Goal: Information Seeking & Learning: Learn about a topic

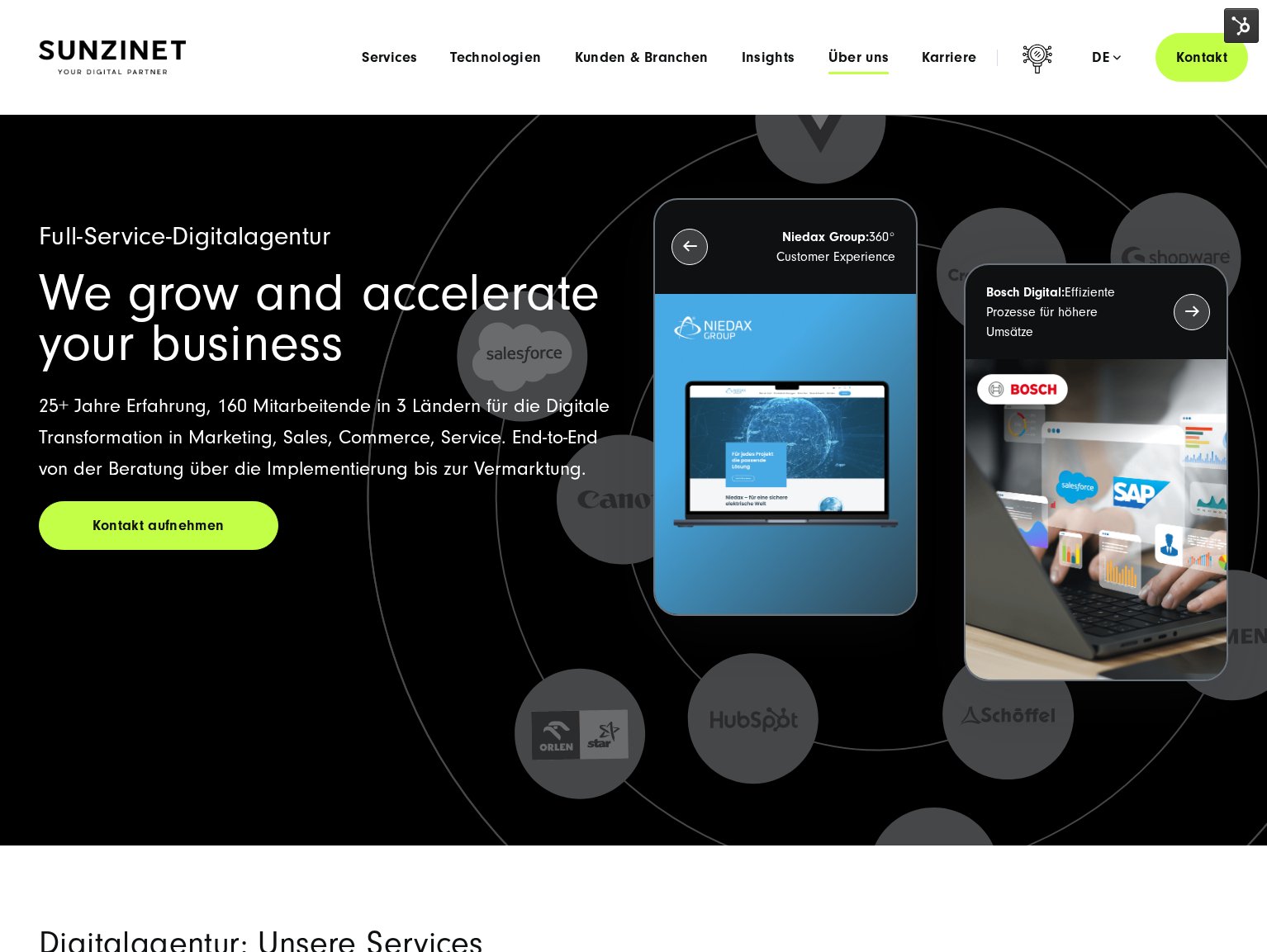
click at [862, 52] on span "Über uns" at bounding box center [858, 57] width 61 height 16
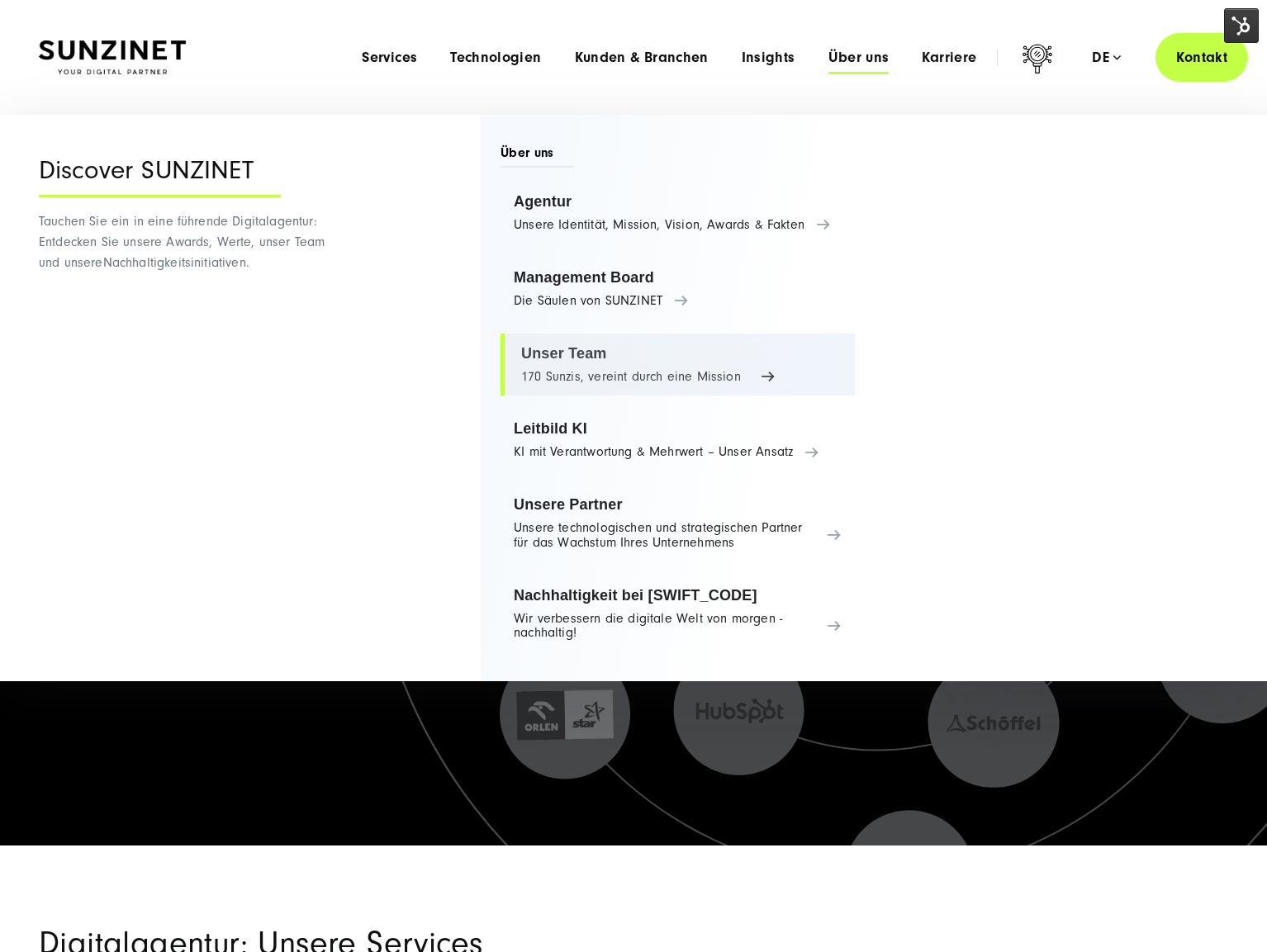
click at [579, 368] on link "Unser Team 170 Sunzis, vereint durch eine Mission" at bounding box center [678, 365] width 355 height 63
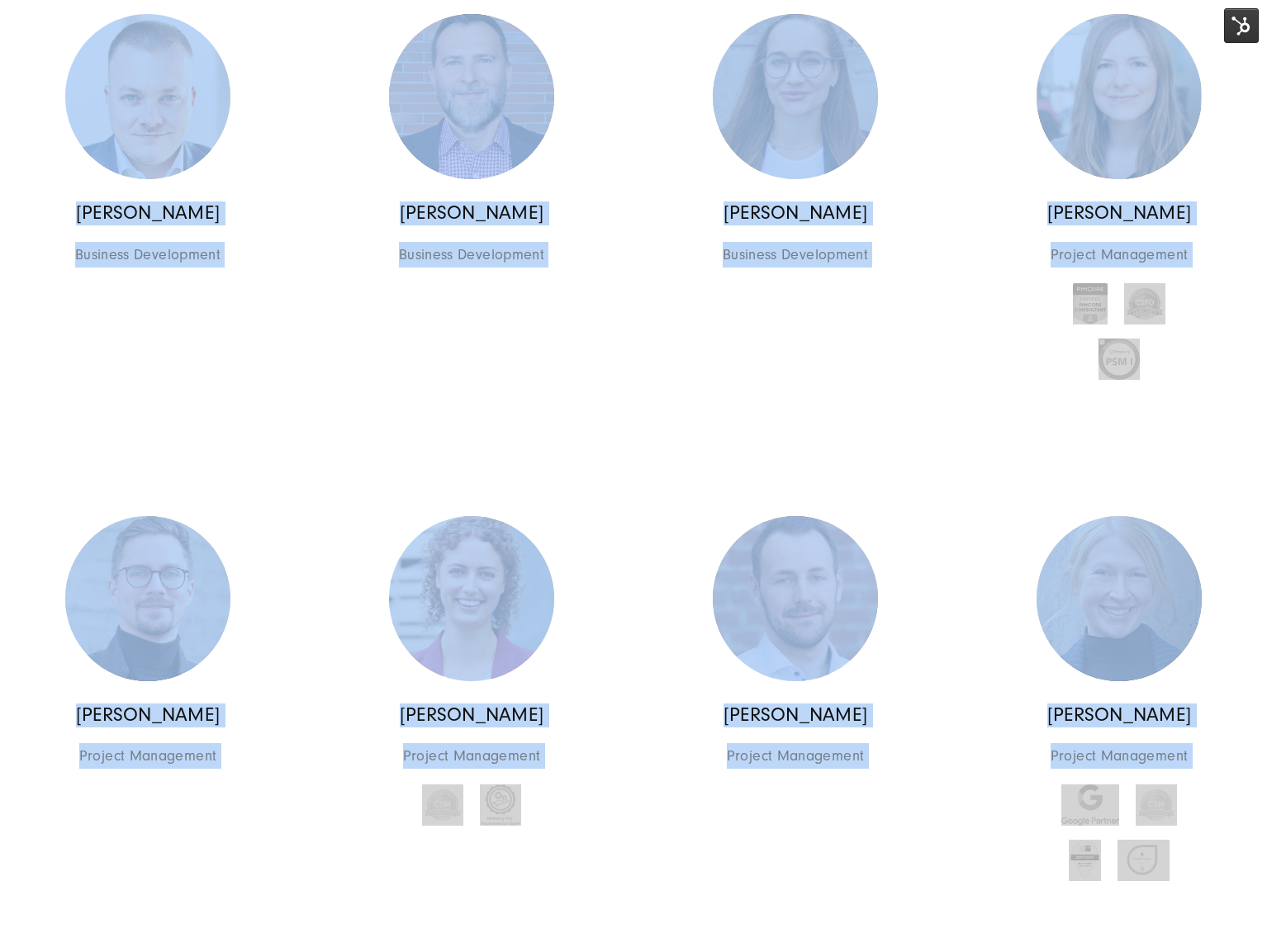
scroll to position [2692, 0]
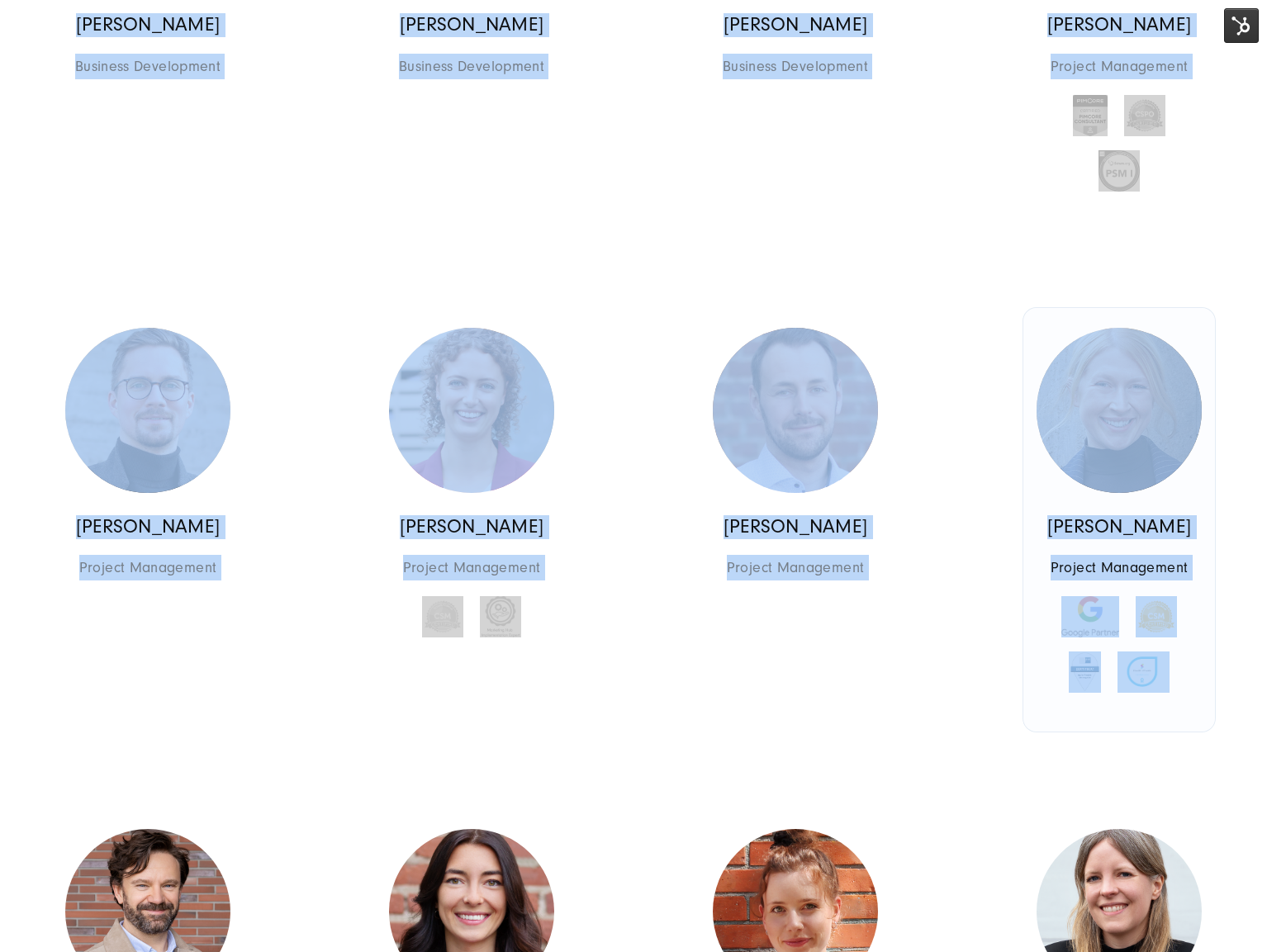
drag, startPoint x: 38, startPoint y: 101, endPoint x: 1207, endPoint y: 698, distance: 1312.6
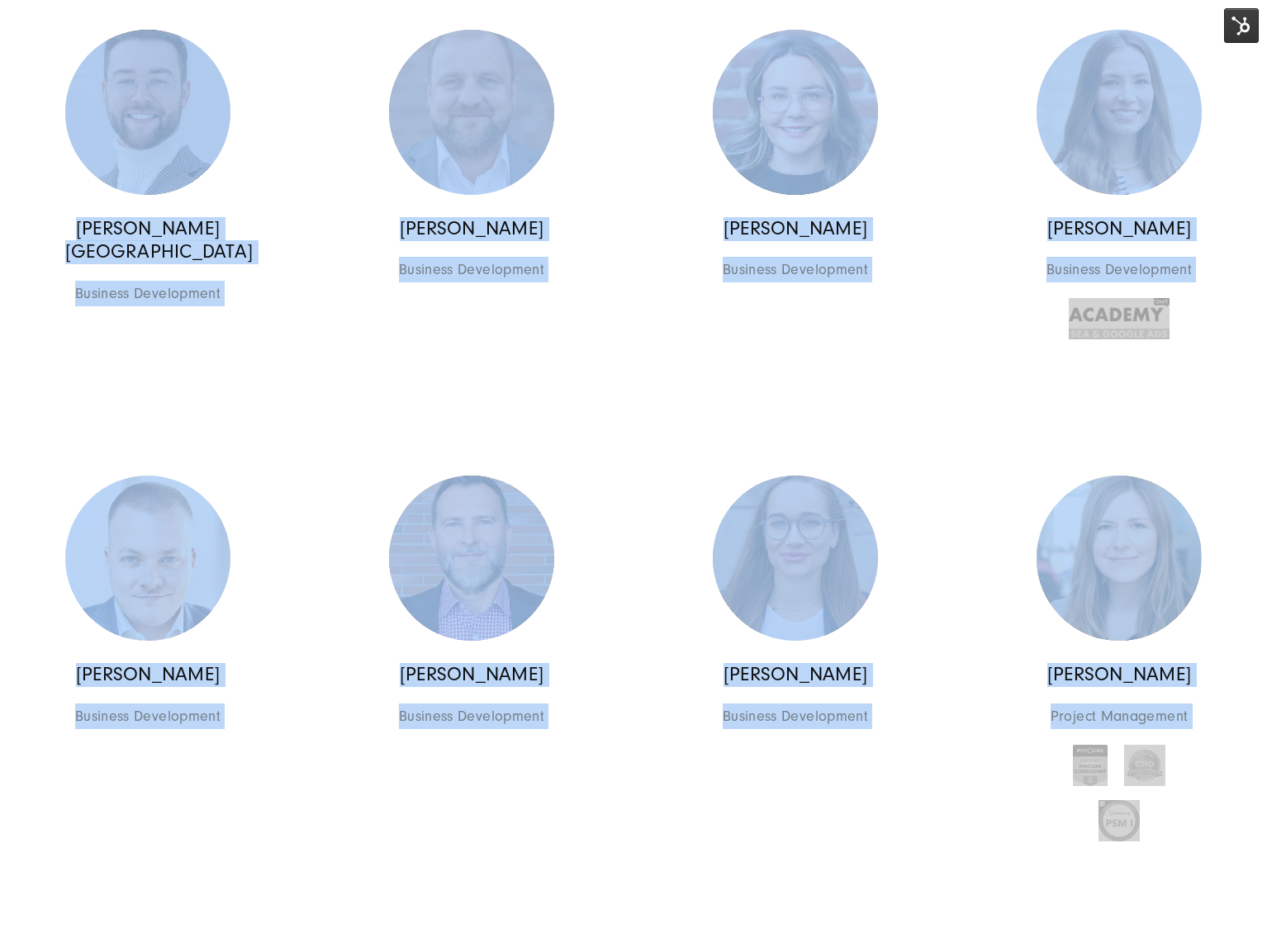
scroll to position [0, 0]
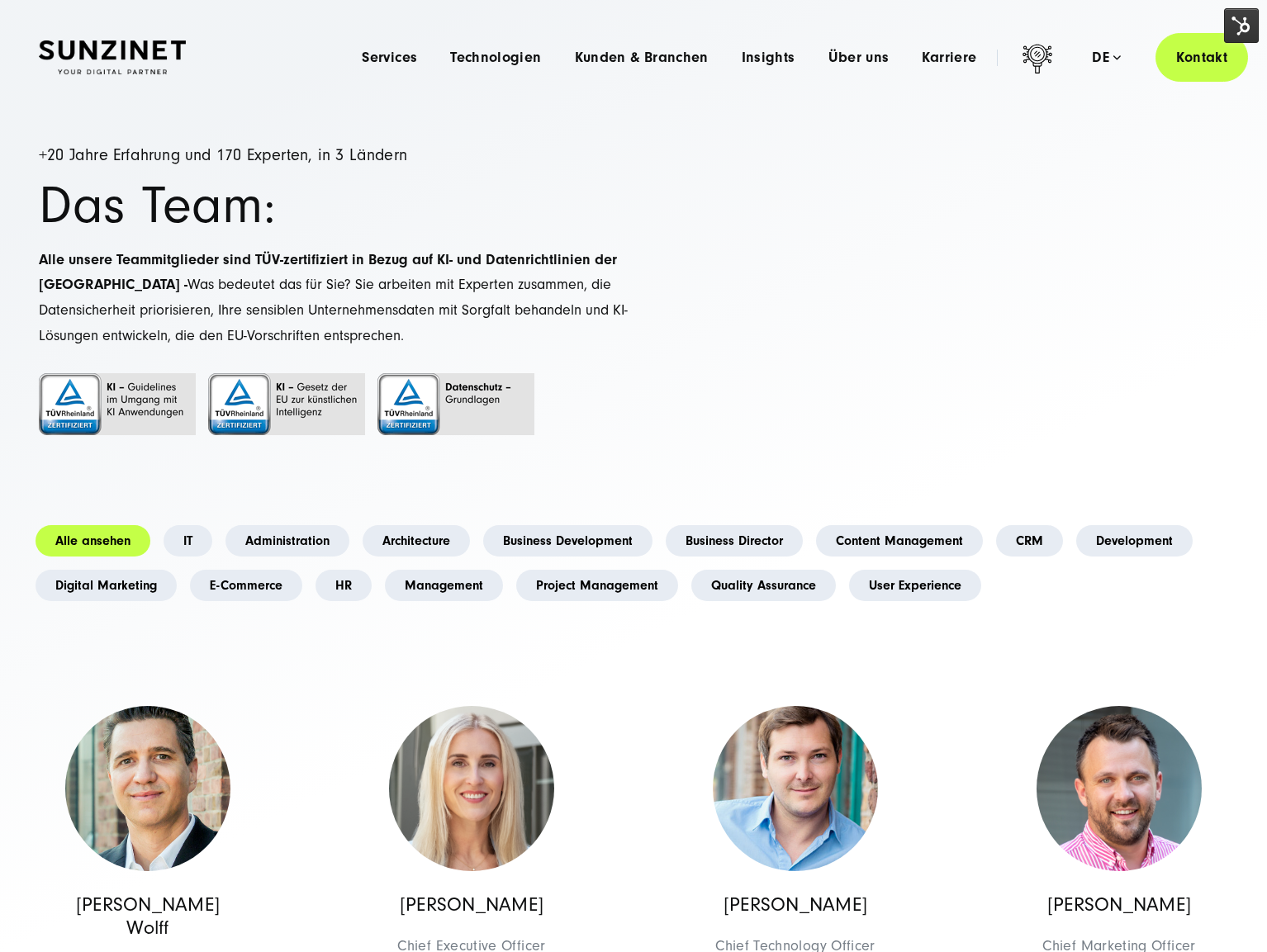
click at [967, 583] on link "User Experience" at bounding box center [915, 586] width 132 height 31
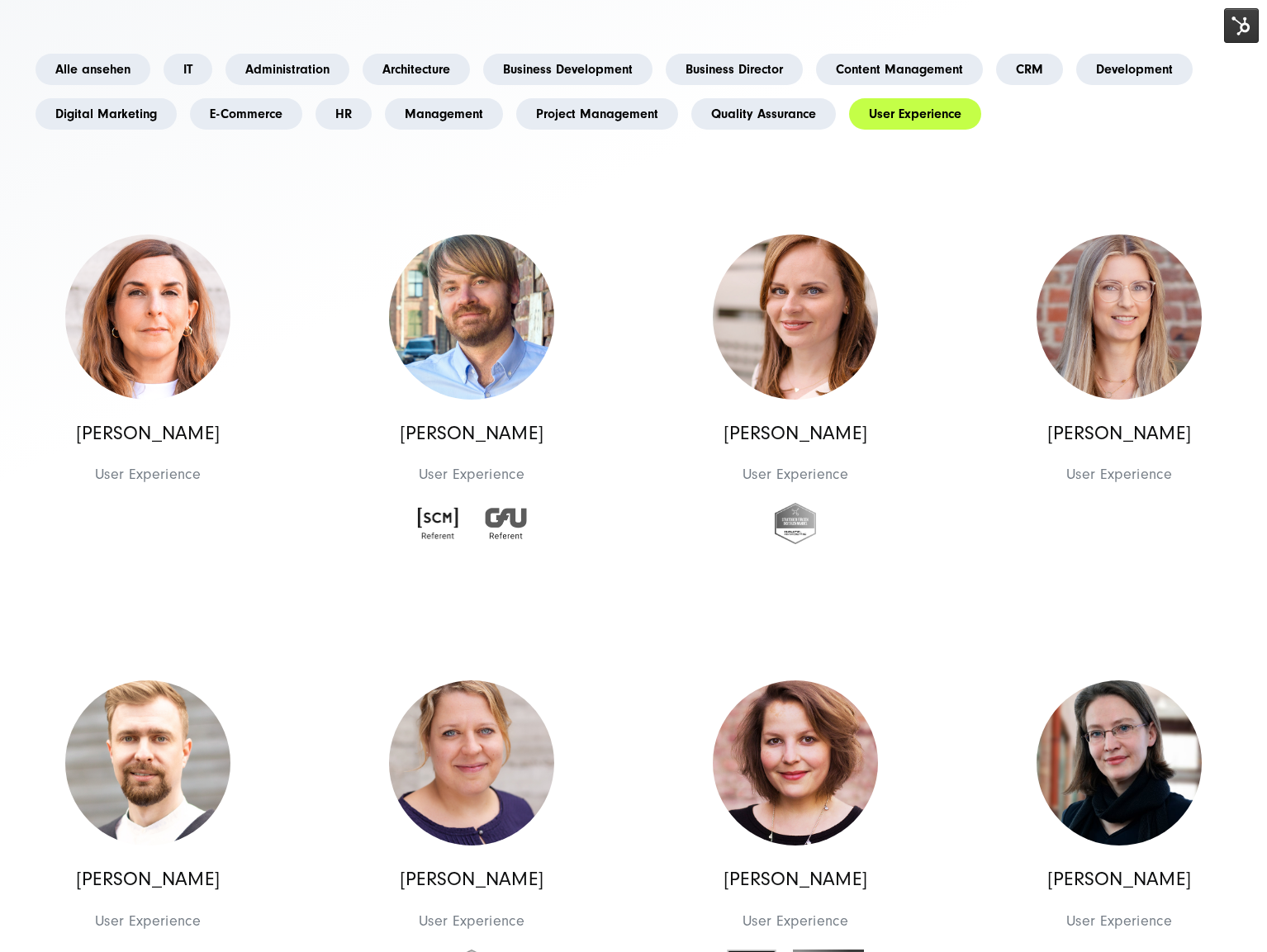
scroll to position [660, 0]
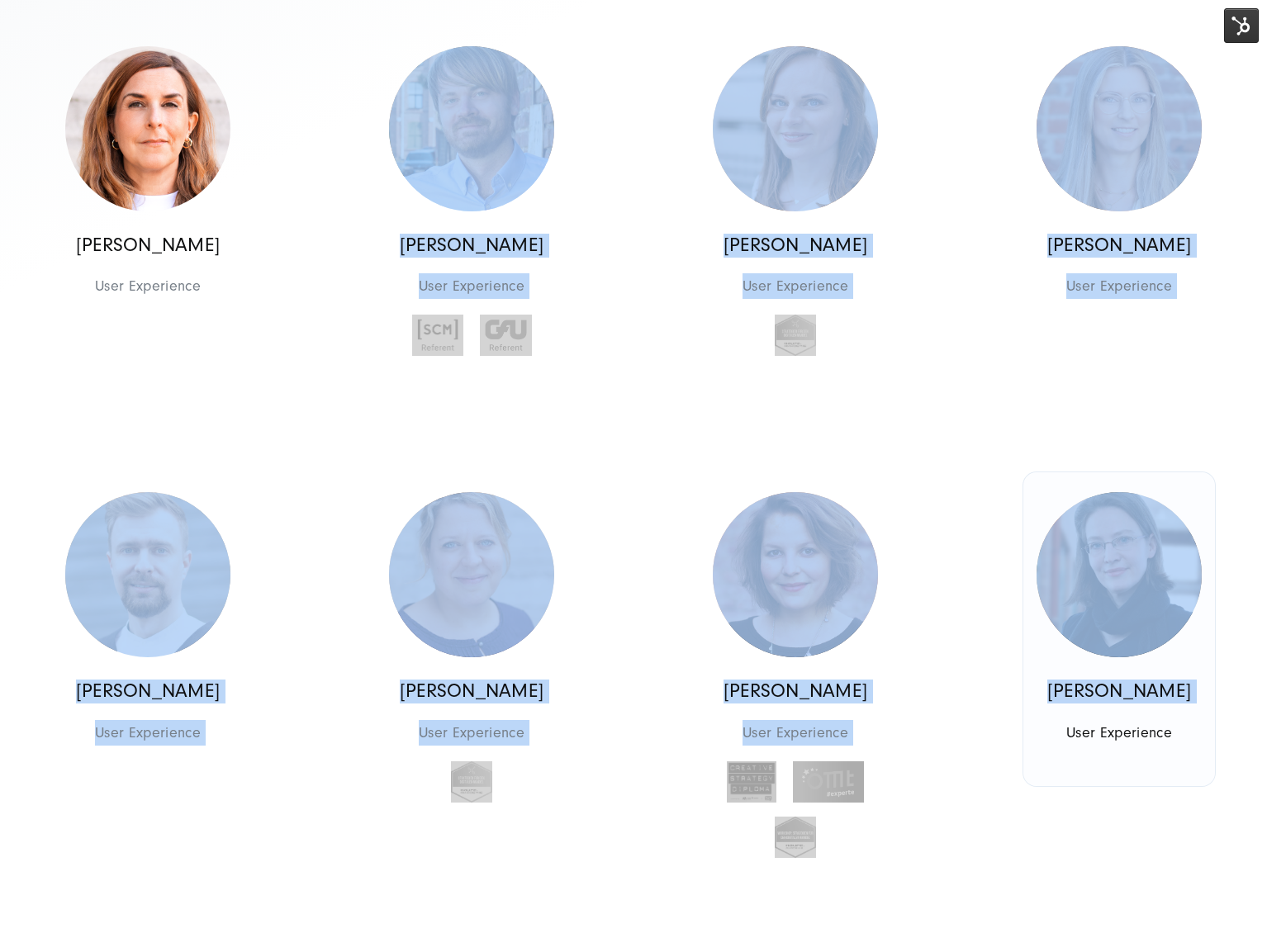
drag, startPoint x: 92, startPoint y: 410, endPoint x: 1030, endPoint y: 722, distance: 988.5
click at [1030, 722] on div "Georges D.M. Wolff Chief Executive Officer Management Management Georges D.M. W…" at bounding box center [634, 898] width 1295 height 1920
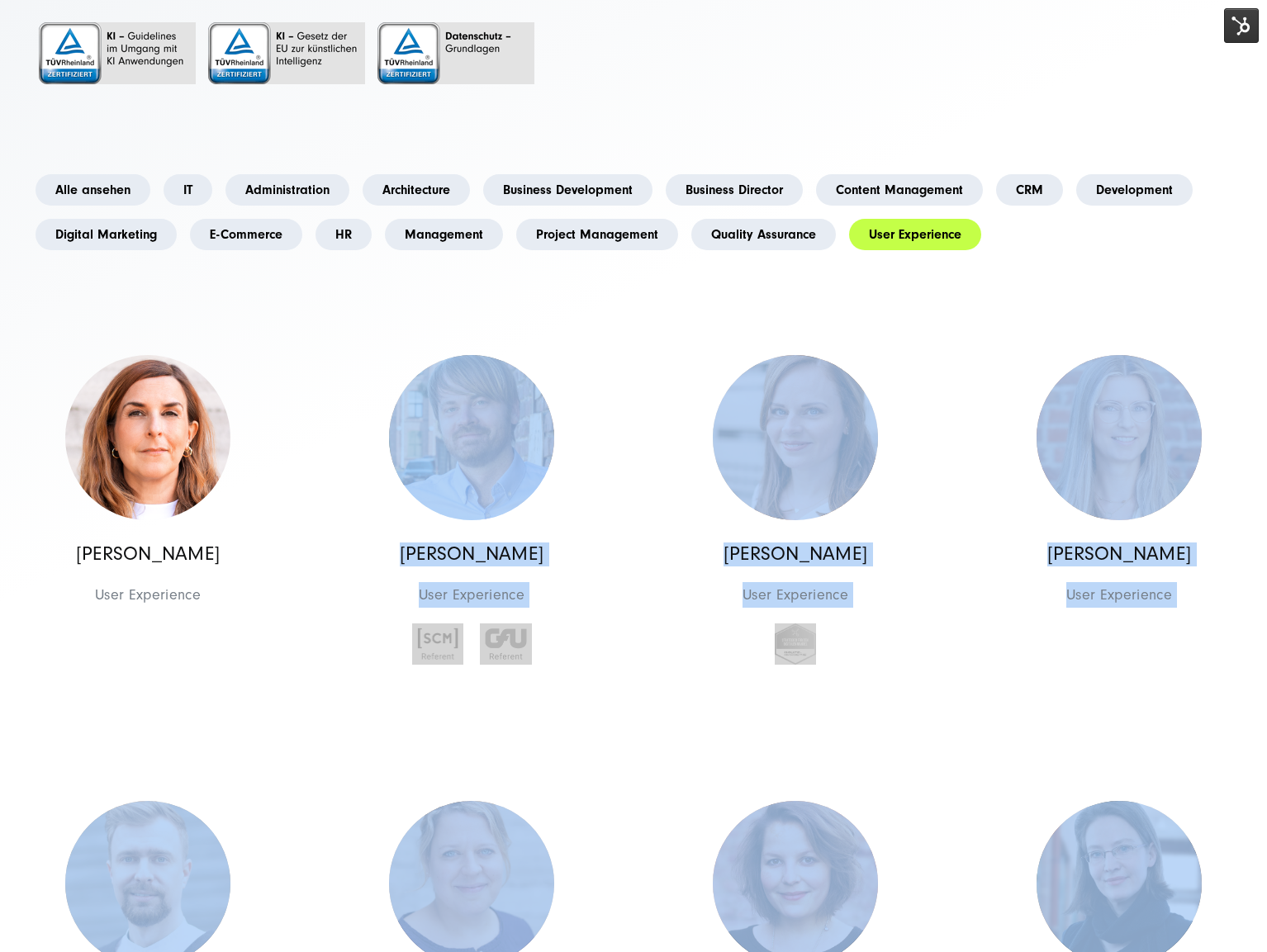
scroll to position [341, 0]
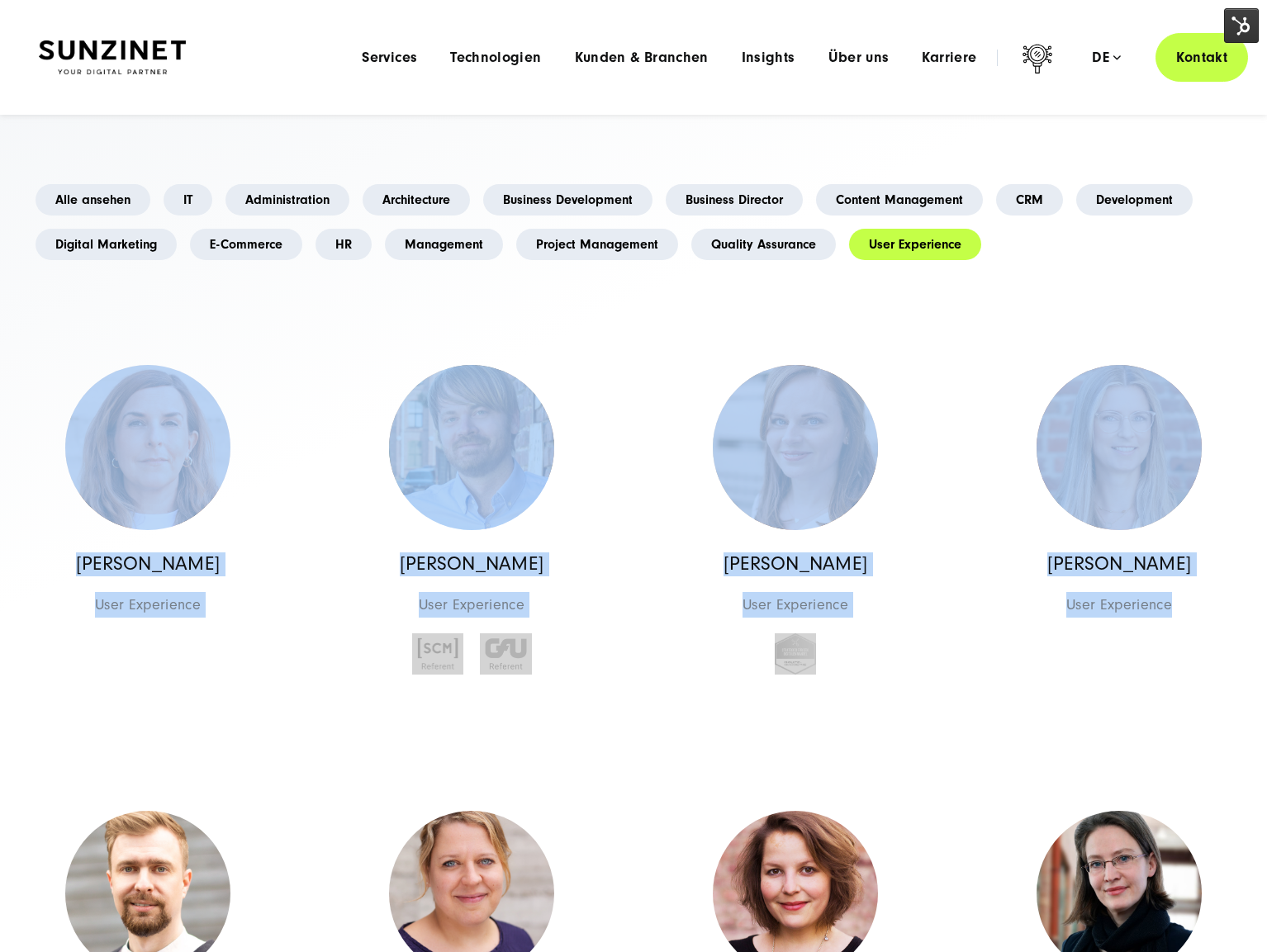
drag, startPoint x: 102, startPoint y: 285, endPoint x: 1339, endPoint y: 666, distance: 1294.3
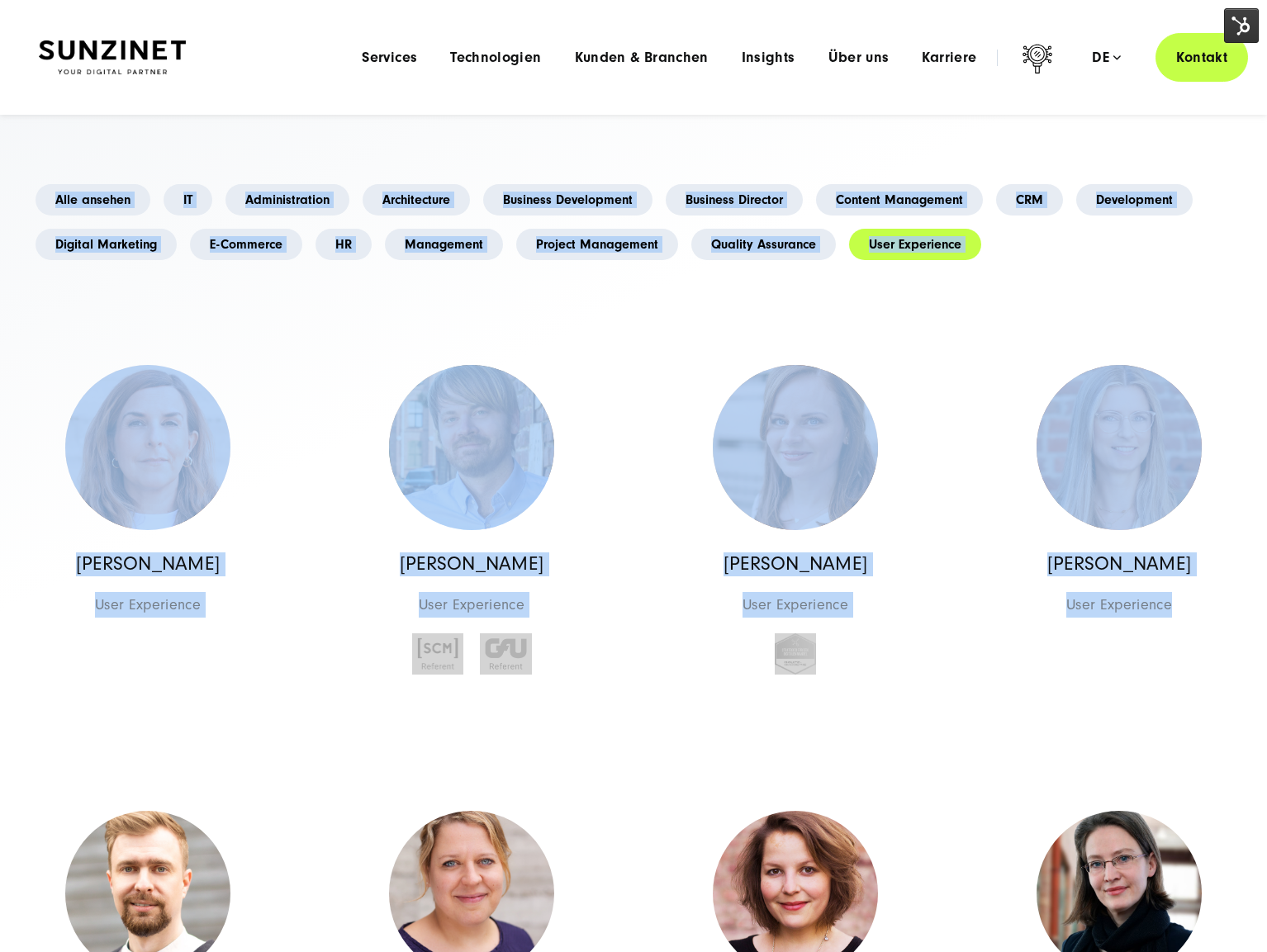
drag, startPoint x: 59, startPoint y: 166, endPoint x: 1206, endPoint y: 706, distance: 1267.8
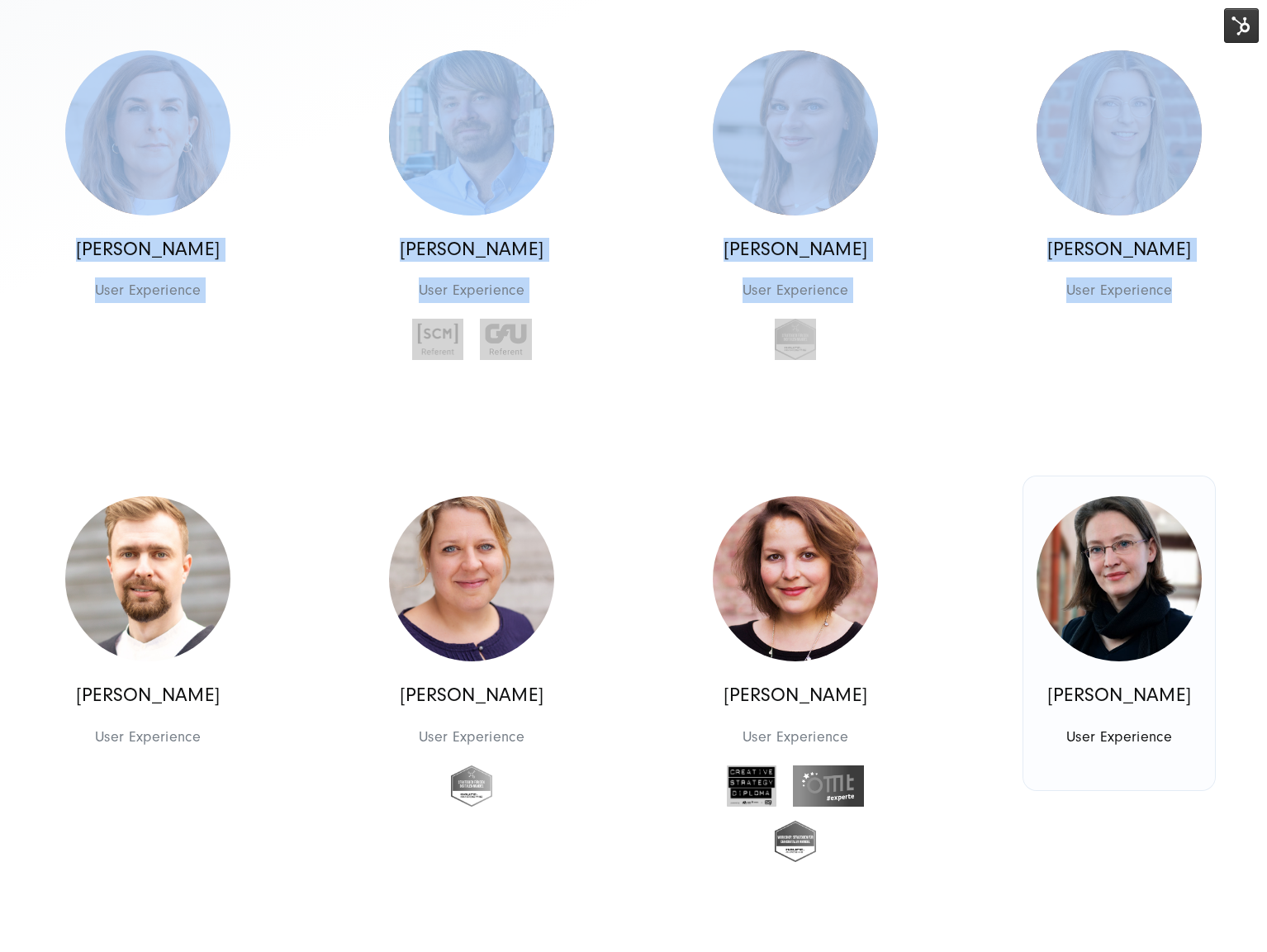
scroll to position [750, 0]
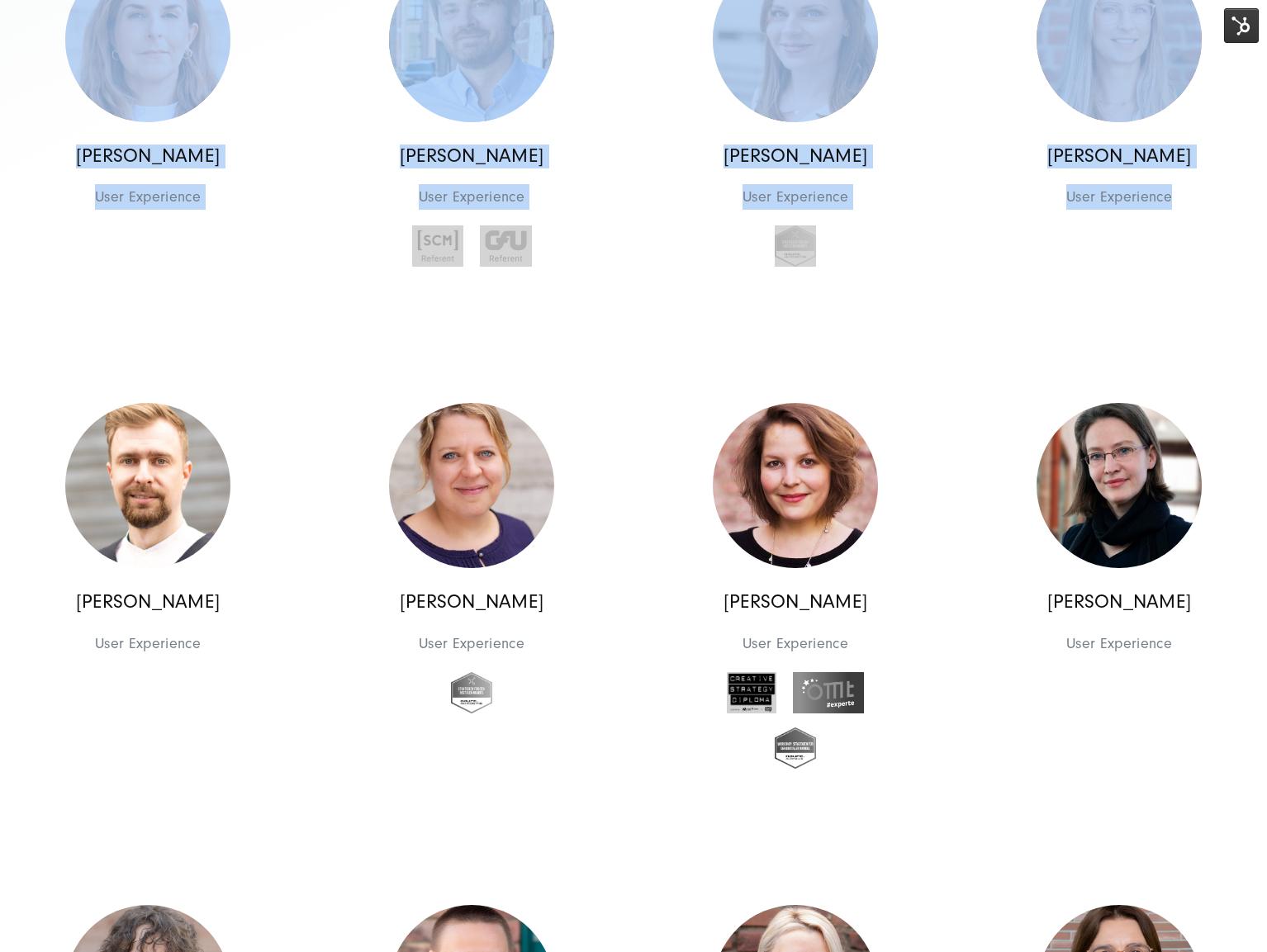
click at [277, 337] on div "Georges D.M. Wolff Chief Executive Officer Management Management Georges D.M. W…" at bounding box center [634, 809] width 1295 height 1920
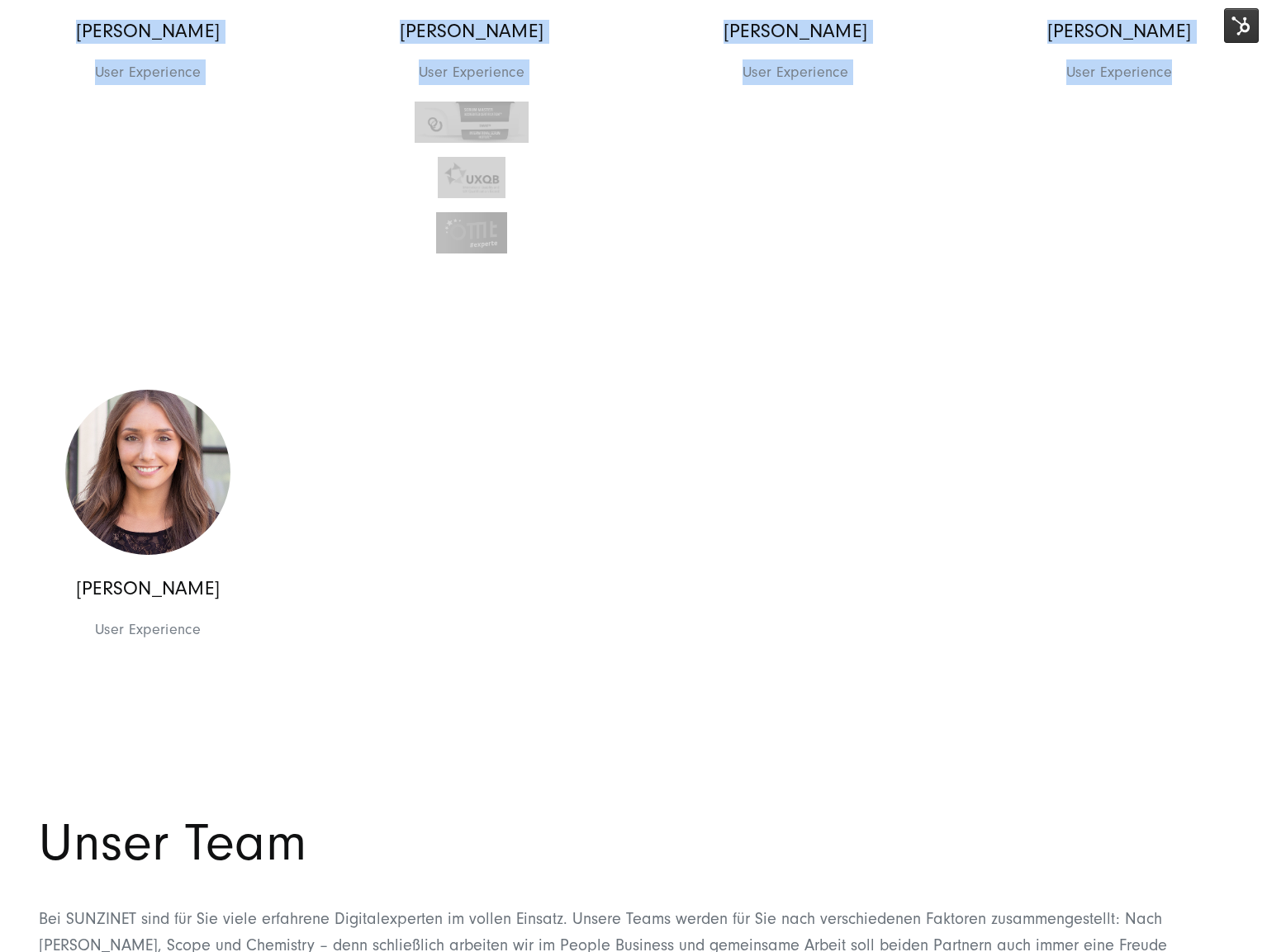
scroll to position [1833, 0]
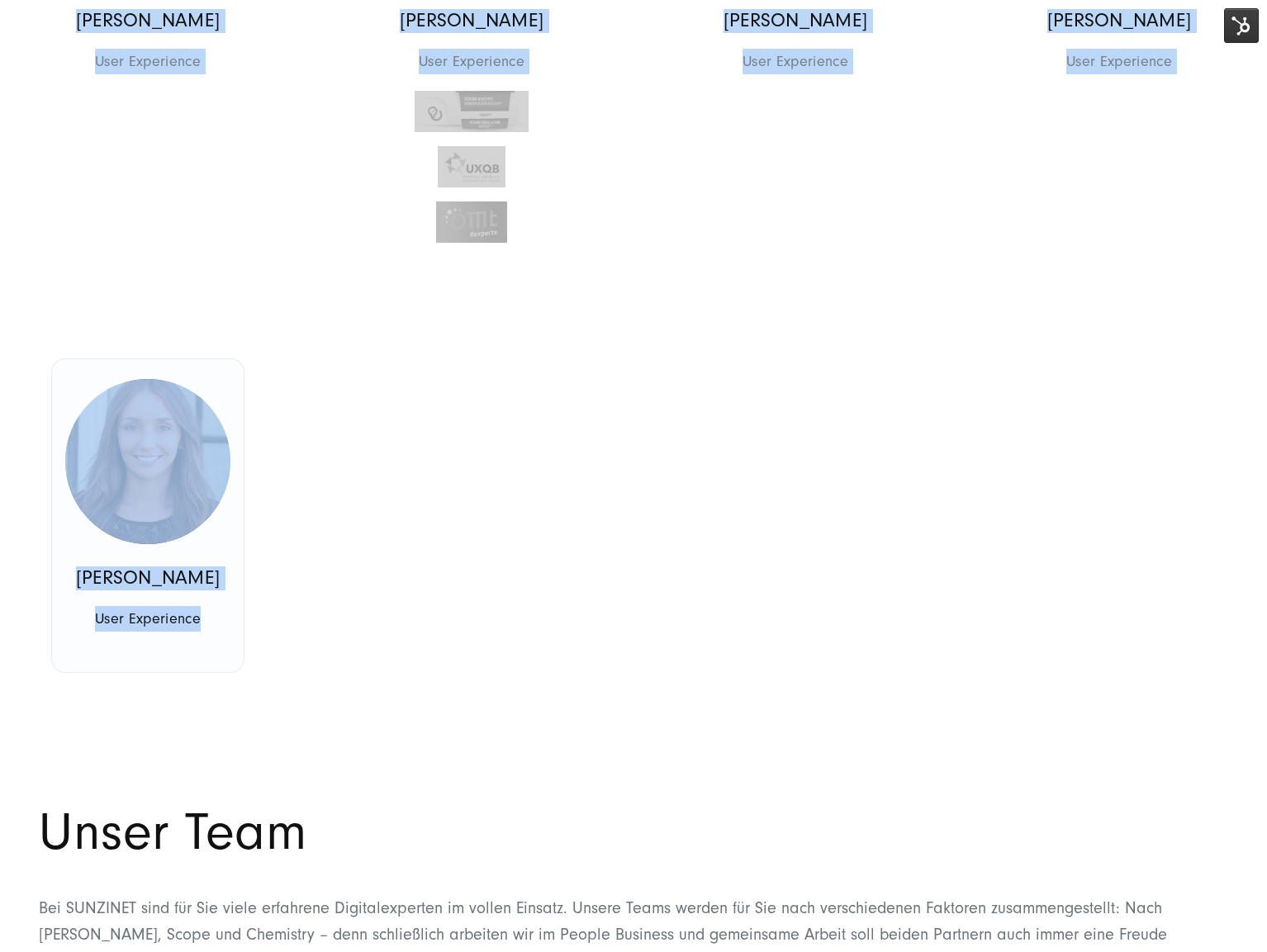
drag, startPoint x: 33, startPoint y: 284, endPoint x: 182, endPoint y: 669, distance: 412.8
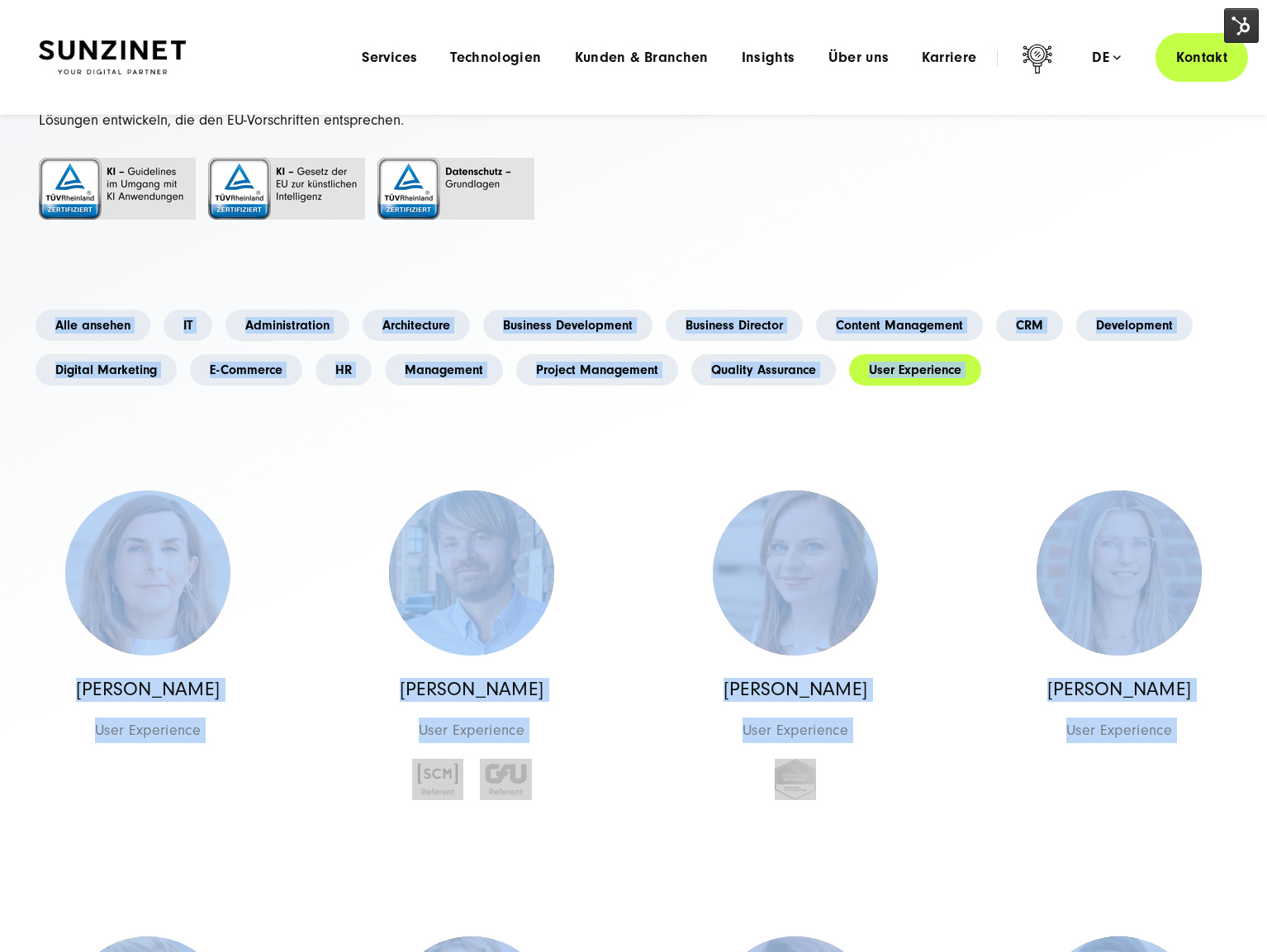
scroll to position [121, 0]
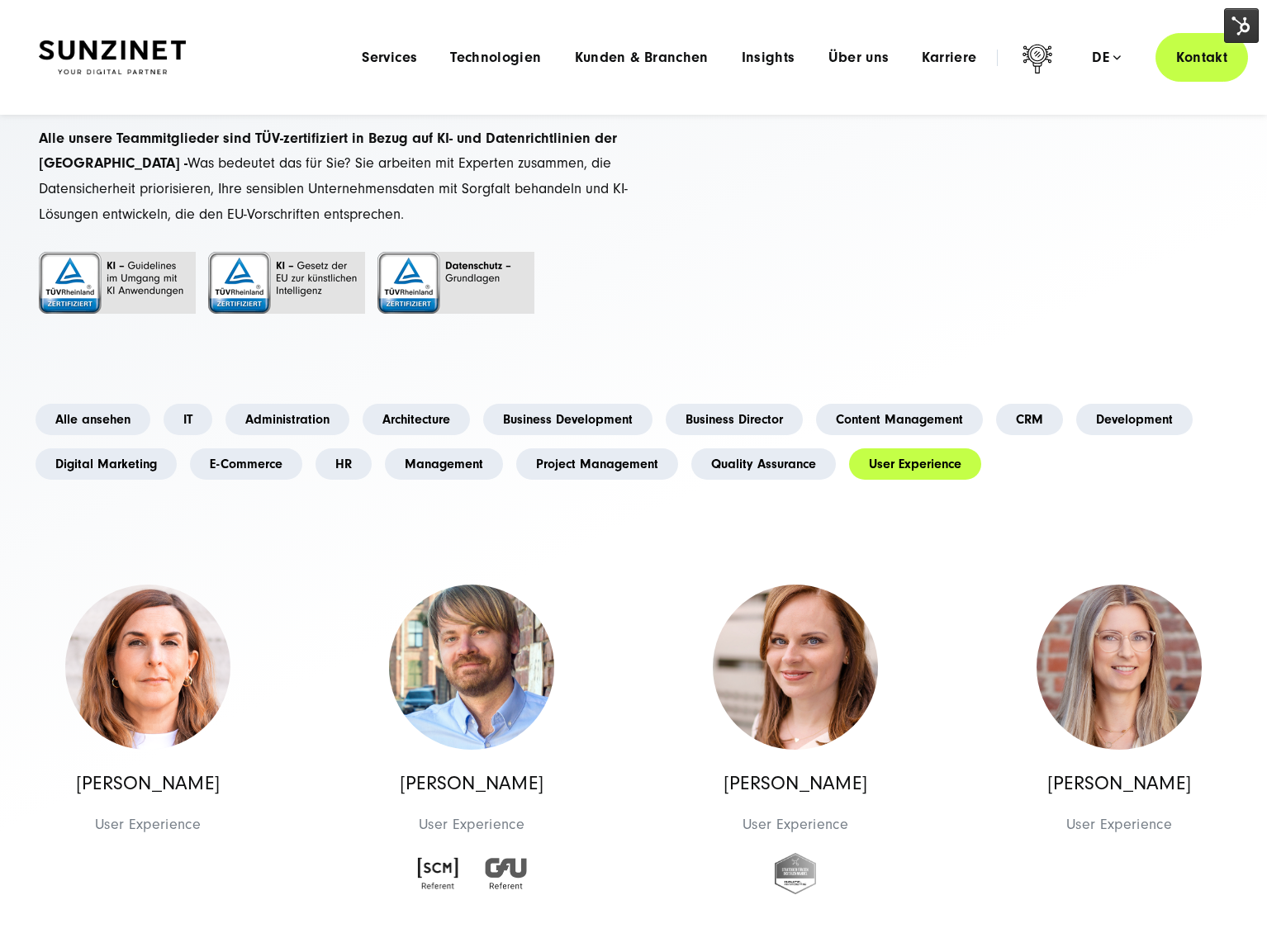
click at [143, 341] on p at bounding box center [336, 343] width 595 height 25
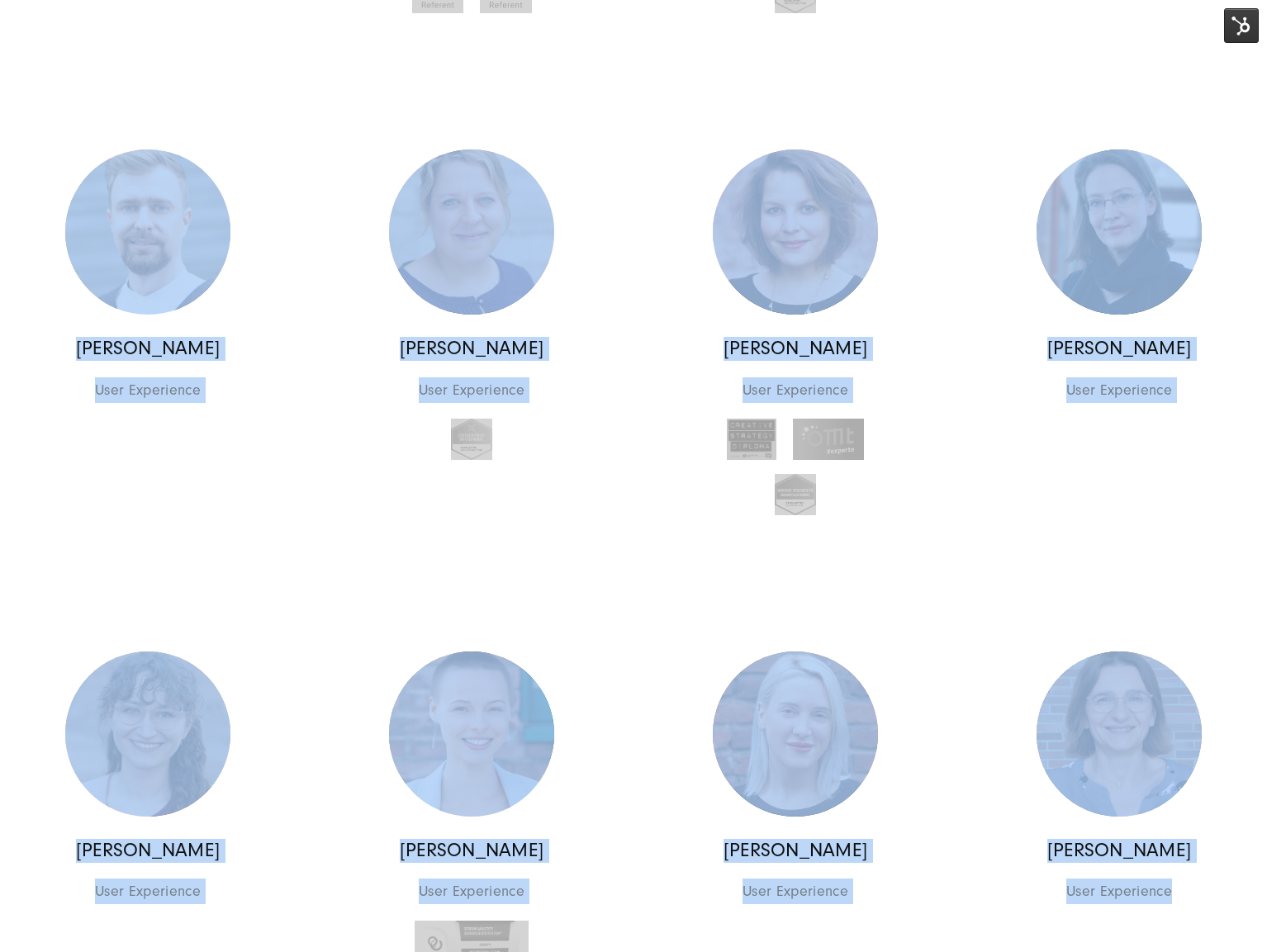
scroll to position [1096, 0]
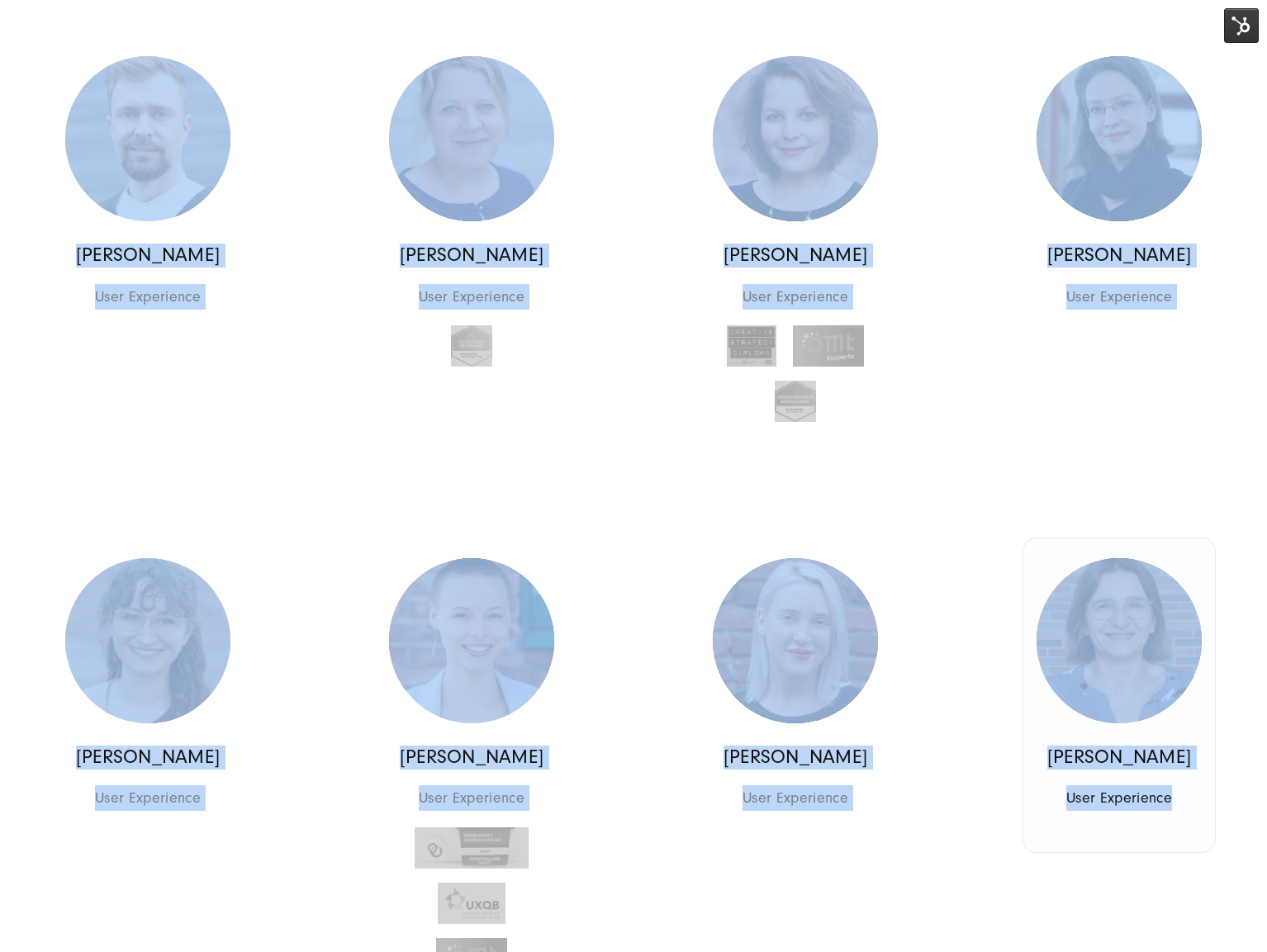
drag, startPoint x: 162, startPoint y: 374, endPoint x: 1182, endPoint y: 851, distance: 1126.0
click at [1184, 860] on div "+20 Jahre Erfahrung und 170 Experten, in 3 Ländern Das Team: Alle unsere Teammi…" at bounding box center [634, 236] width 1255 height 2372
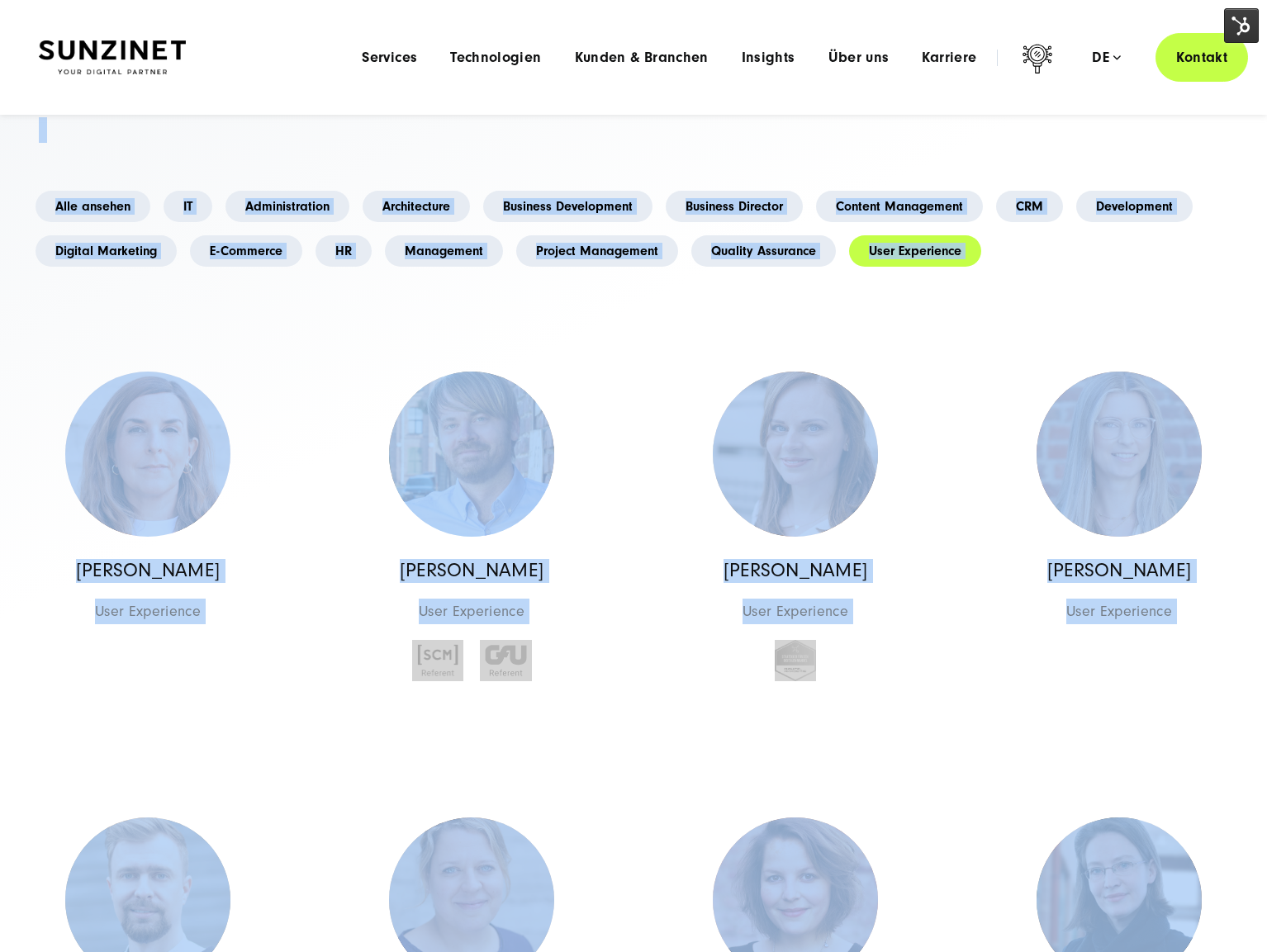
scroll to position [53, 0]
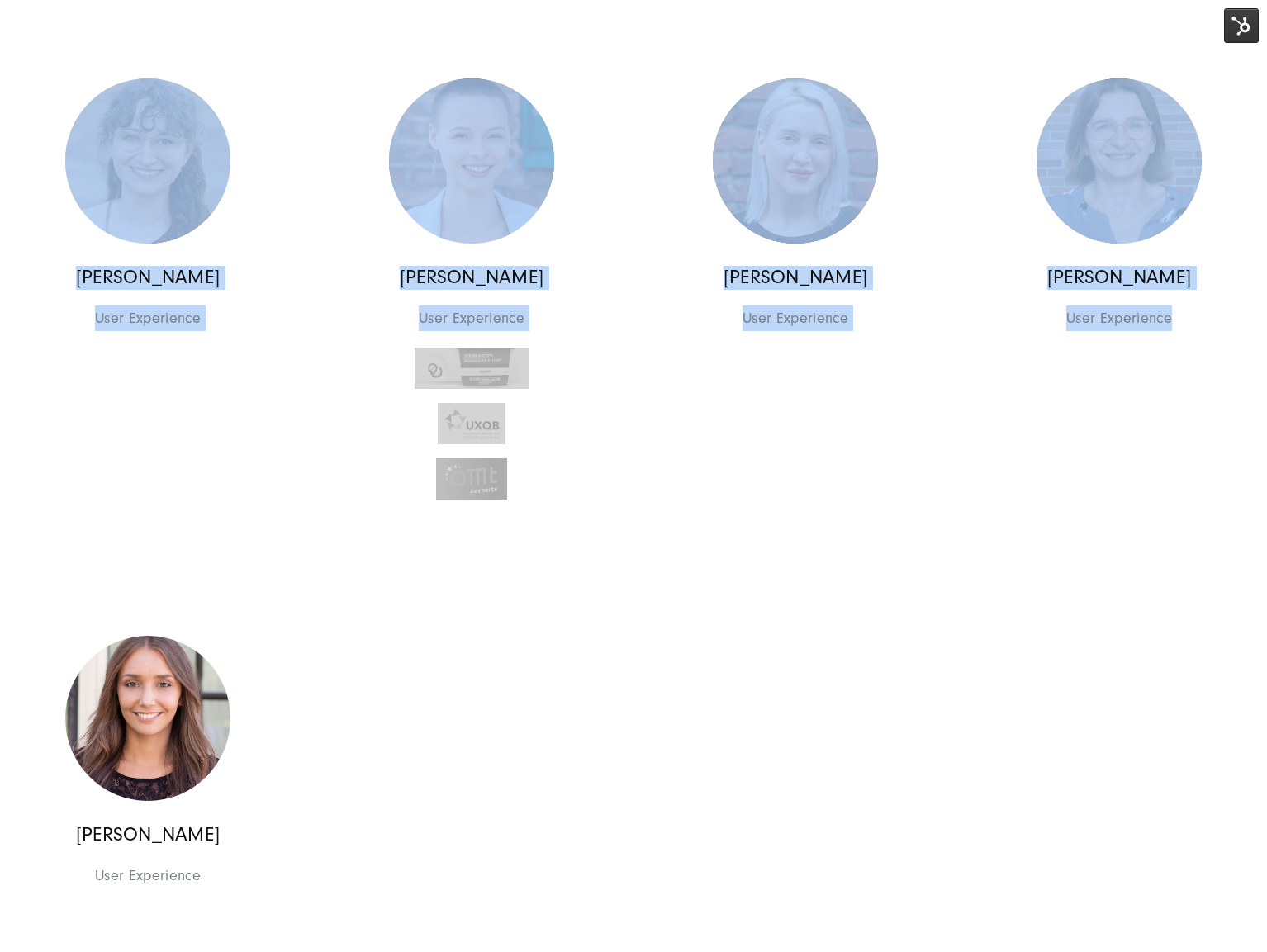
scroll to position [1671, 0]
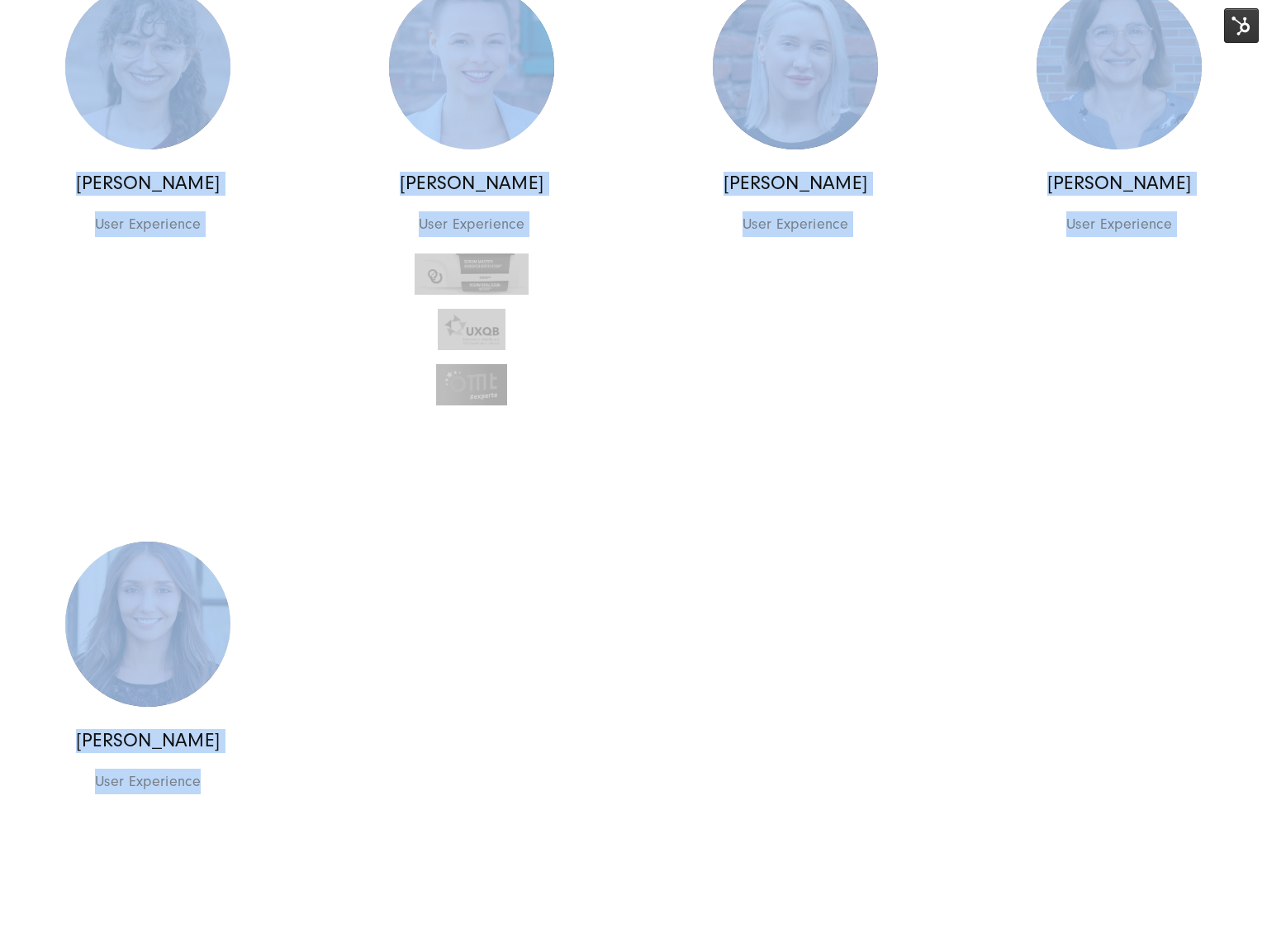
drag, startPoint x: 323, startPoint y: 555, endPoint x: 380, endPoint y: 876, distance: 326.0
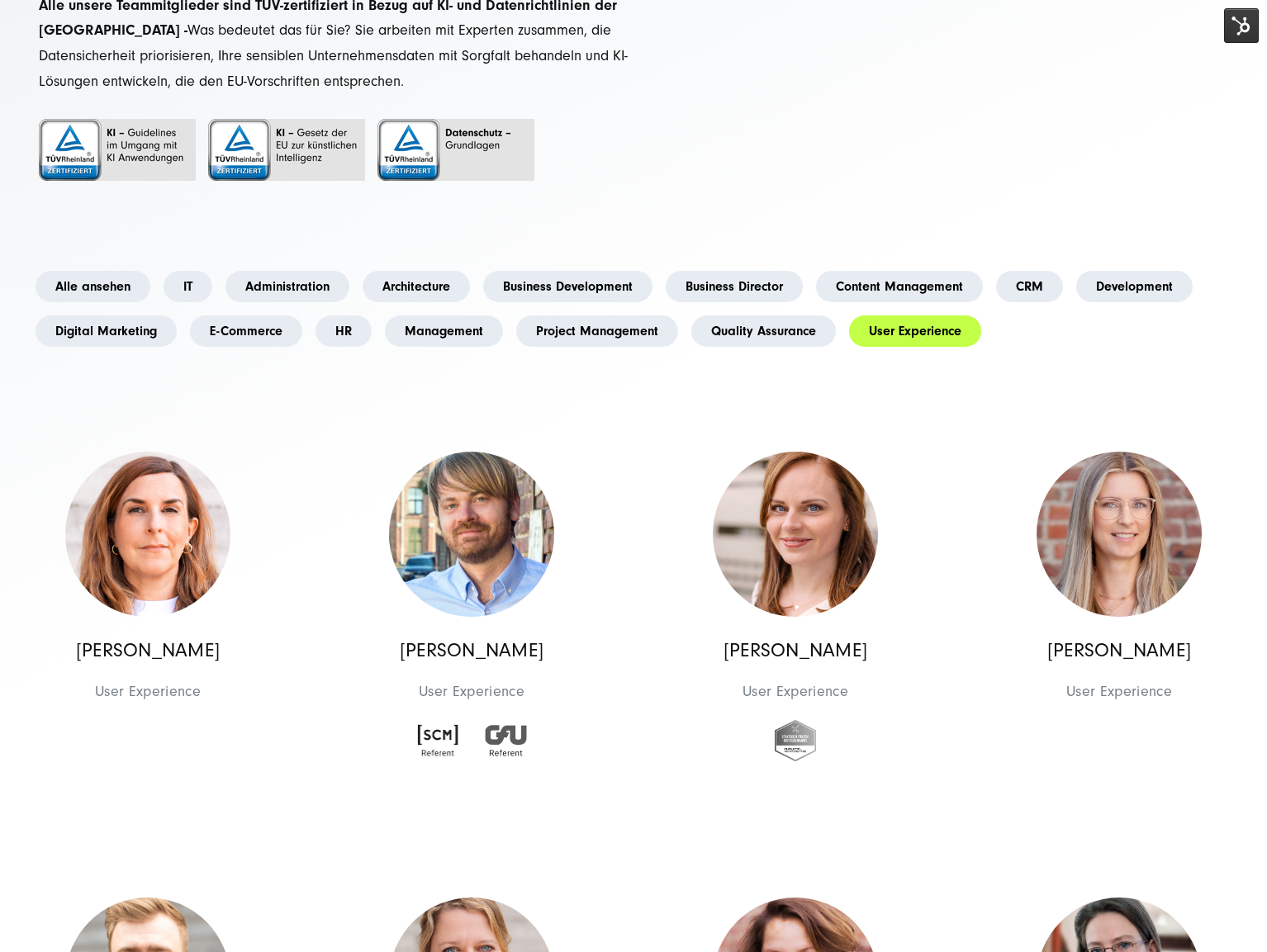
scroll to position [230, 0]
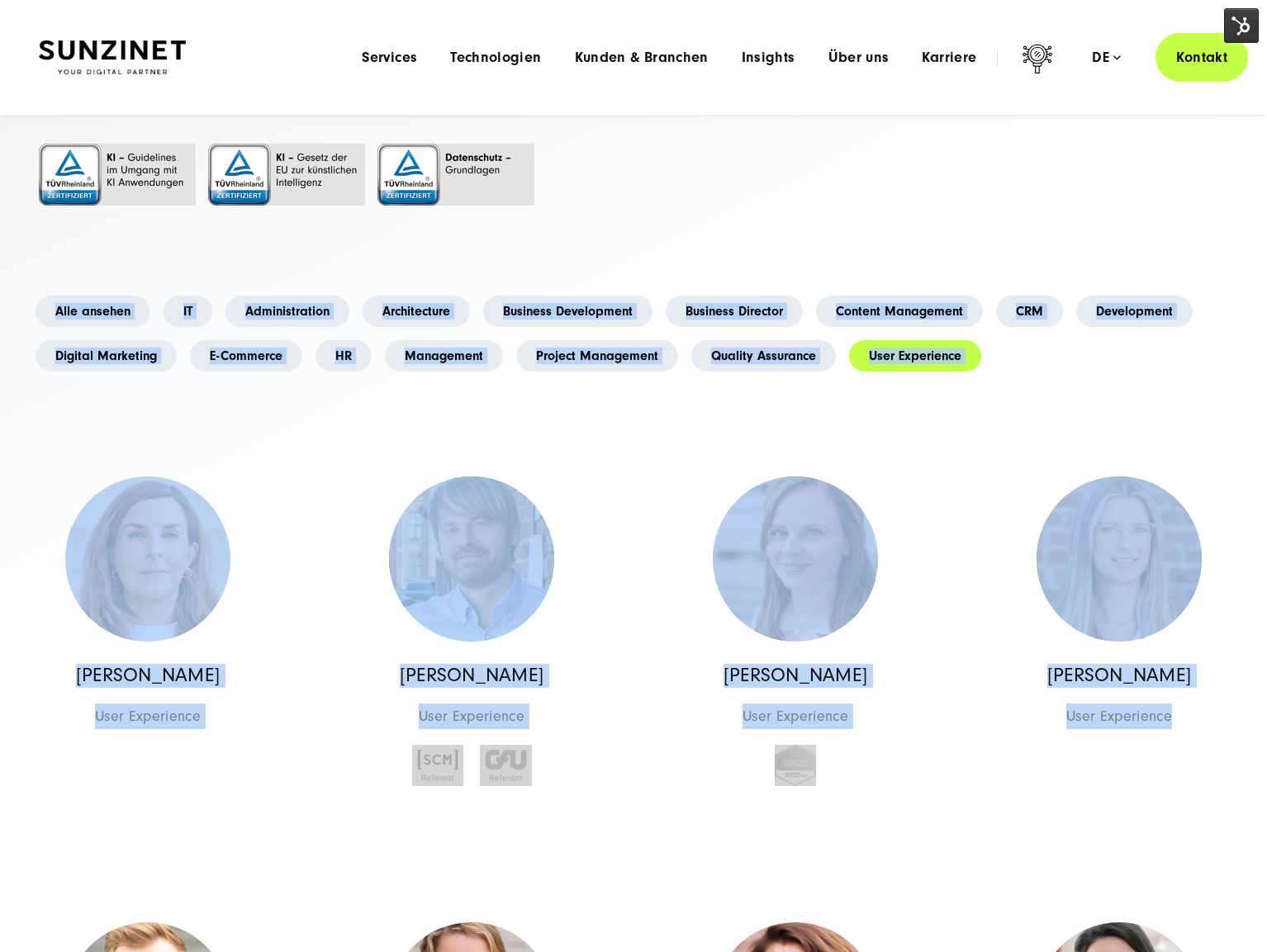
drag, startPoint x: 129, startPoint y: 260, endPoint x: 1229, endPoint y: 777, distance: 1215.4
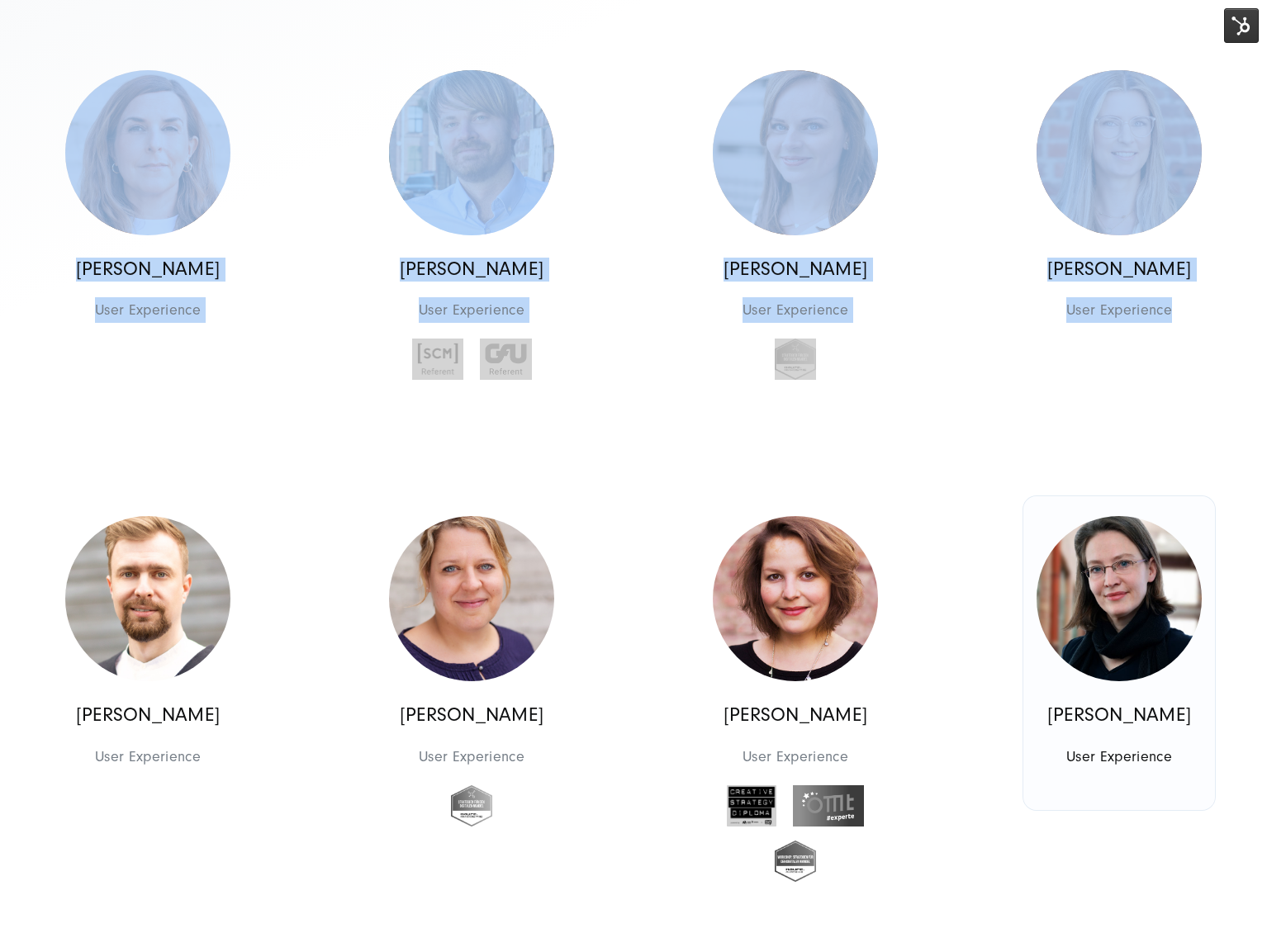
scroll to position [647, 0]
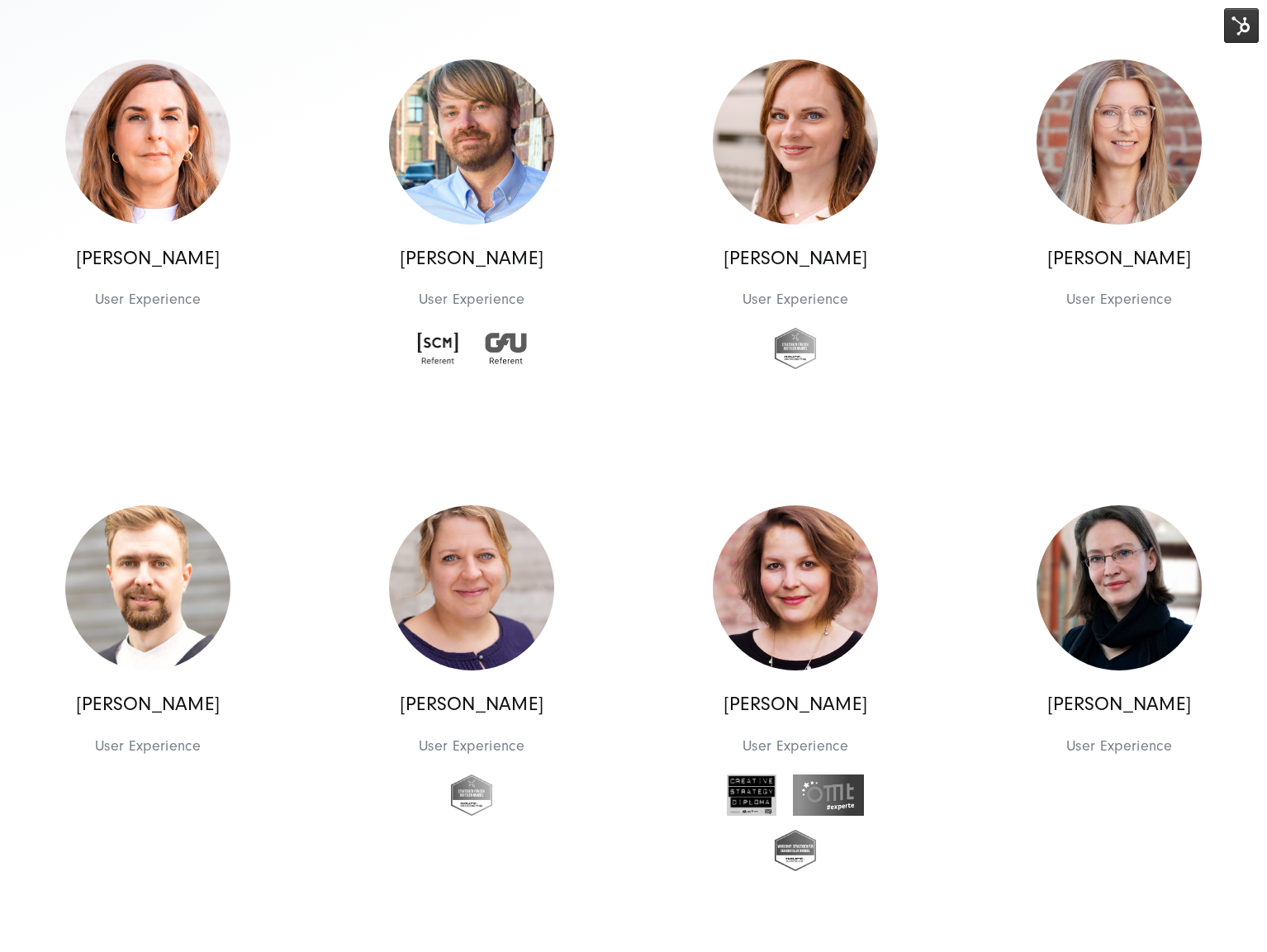
click at [1153, 937] on div "Georges D.M. Wolff Chief Executive Officer Management Management Georges D.M. W…" at bounding box center [634, 911] width 1295 height 1920
click at [1131, 921] on div "Georges D.M. Wolff Chief Executive Officer Management Management Georges D.M. W…" at bounding box center [634, 911] width 1295 height 1920
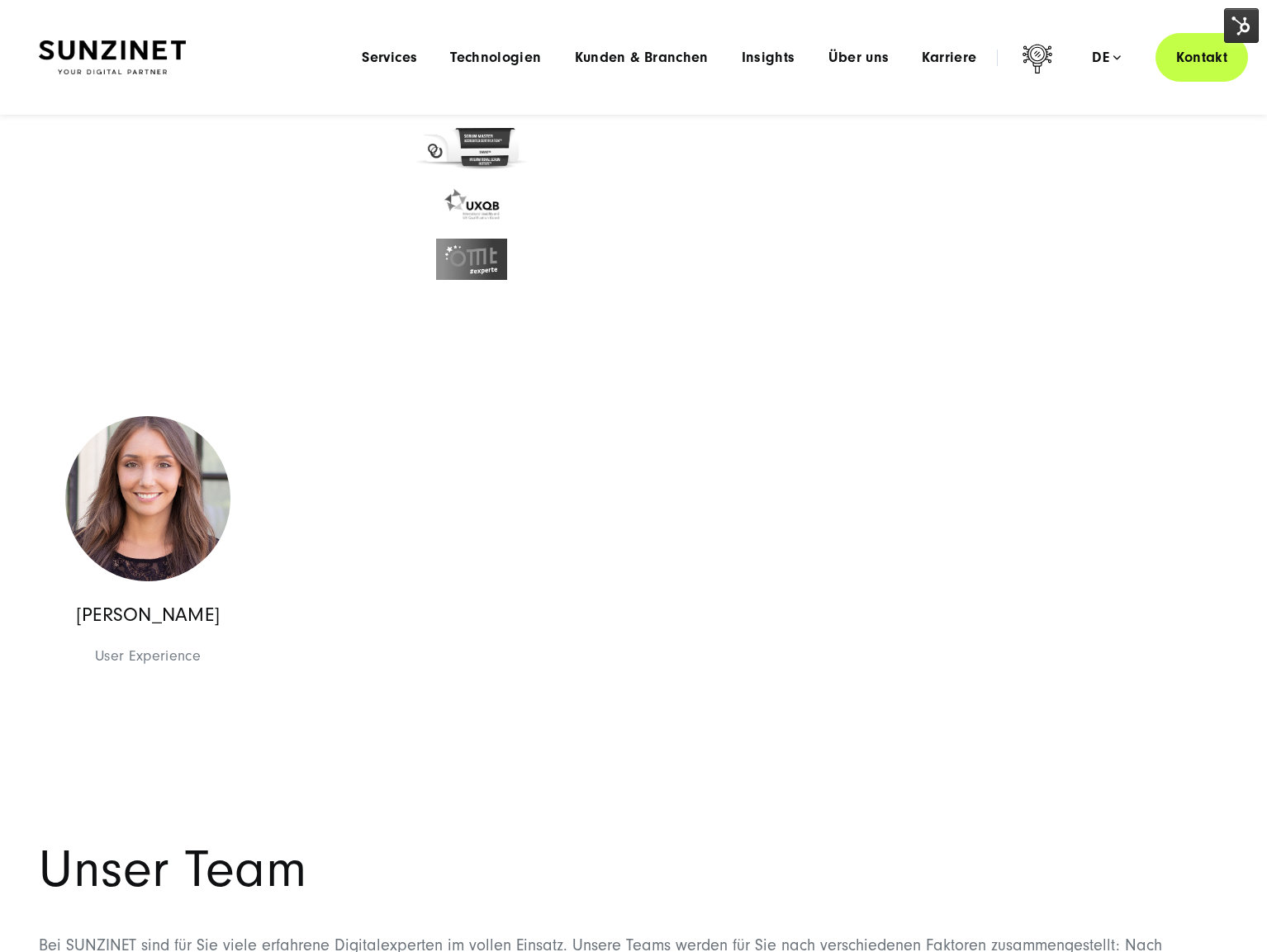
scroll to position [1749, 0]
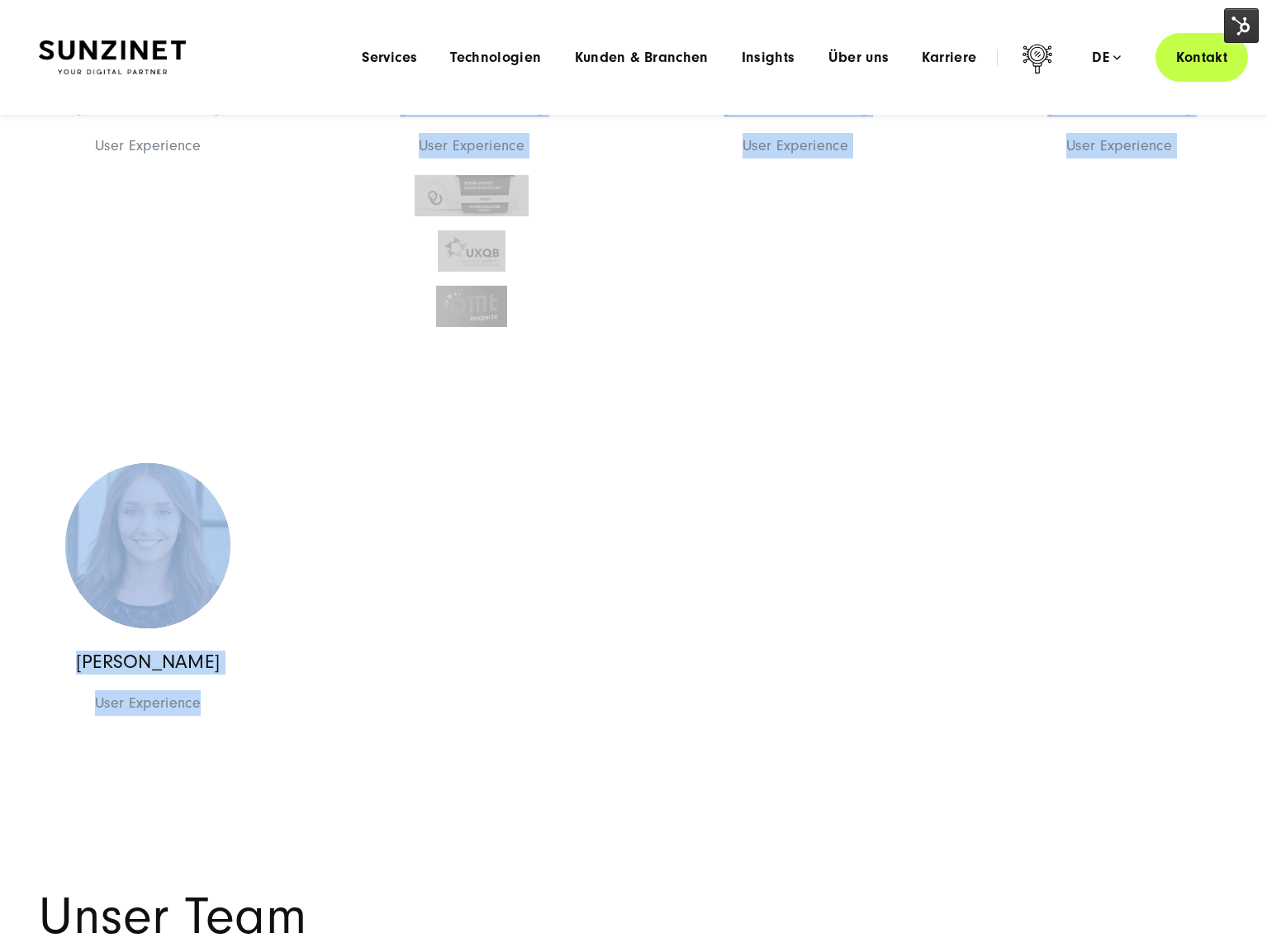
drag, startPoint x: 303, startPoint y: 601, endPoint x: 124, endPoint y: 401, distance: 268.4
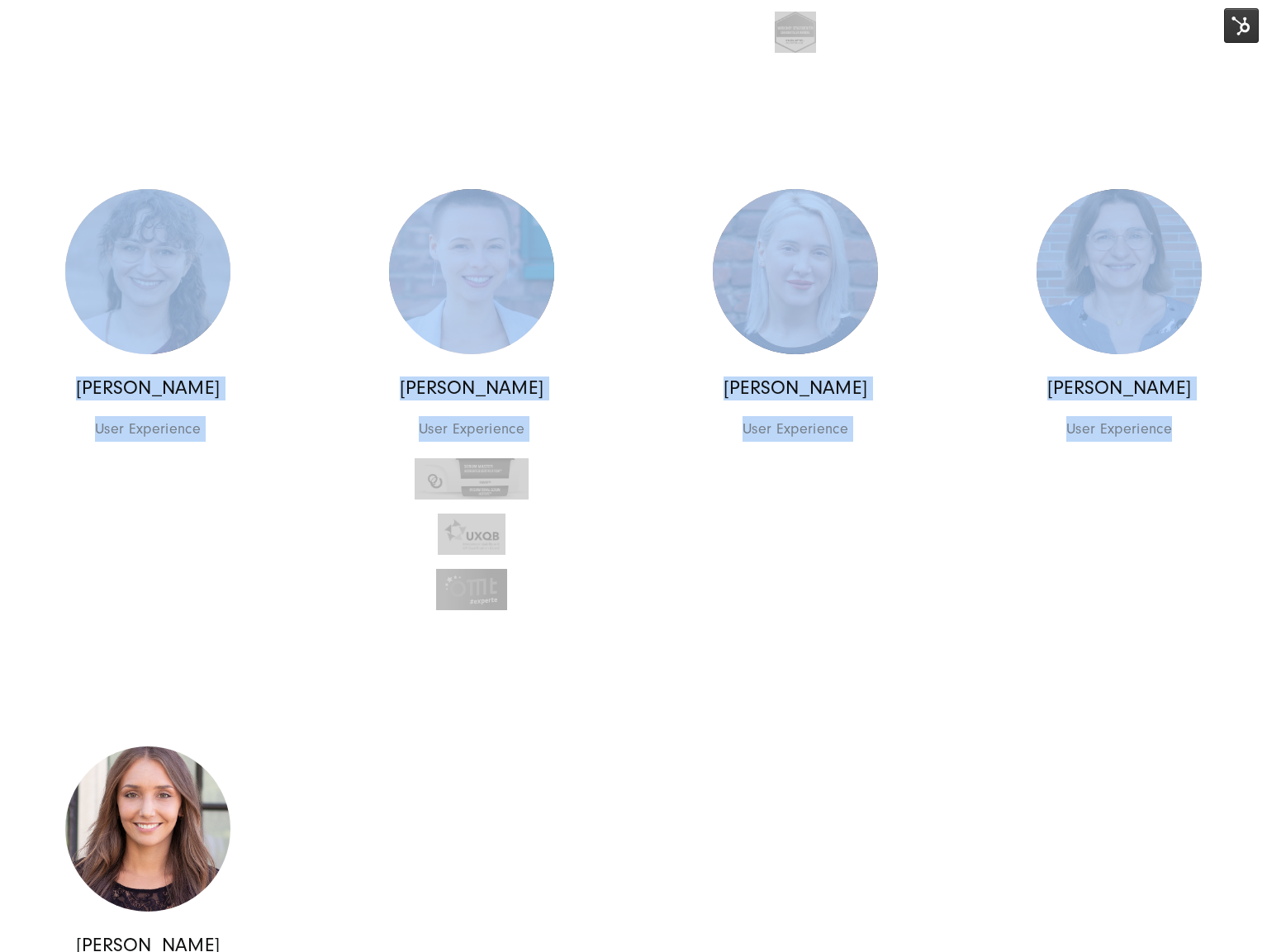
scroll to position [1536, 0]
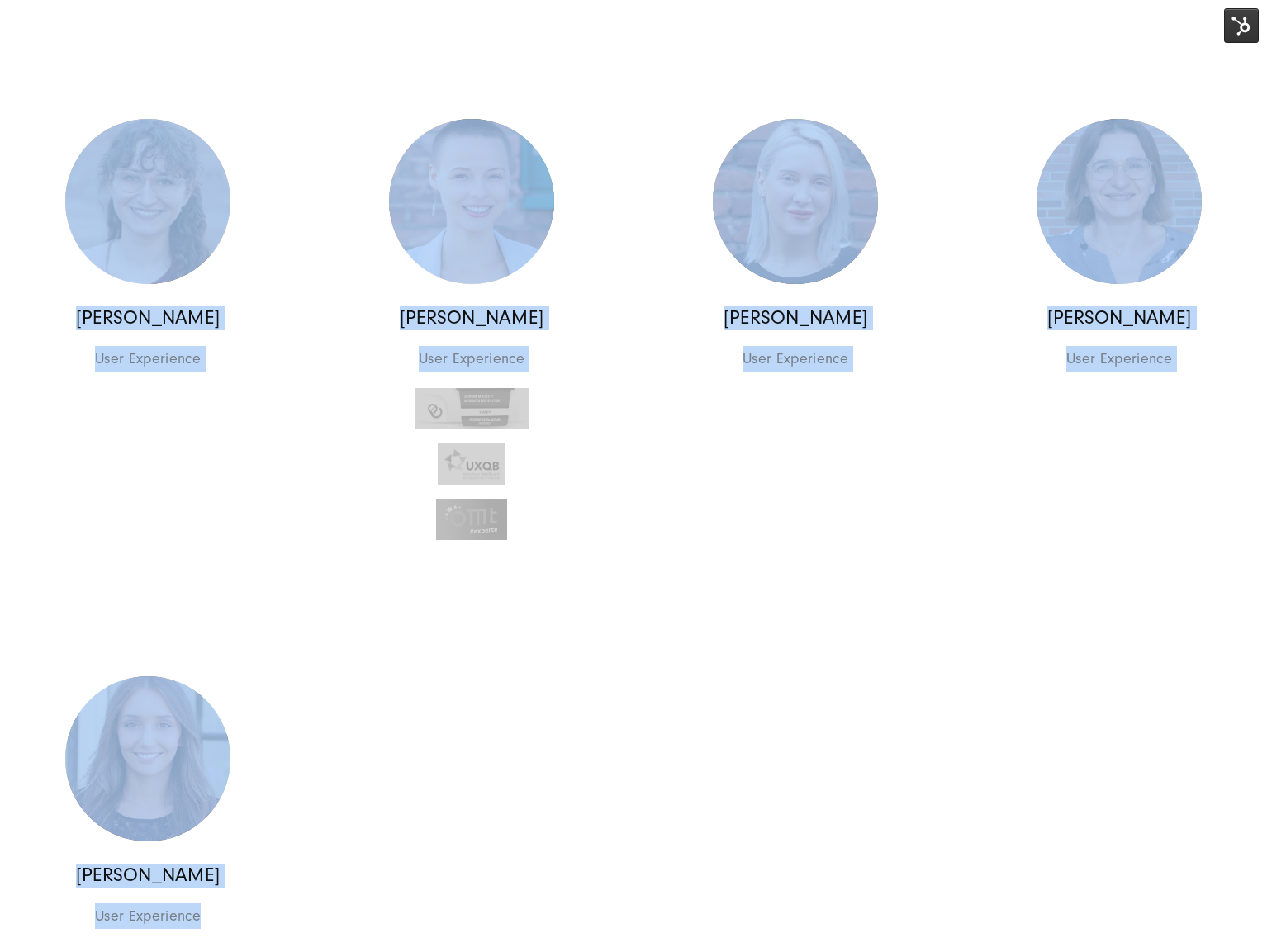
drag, startPoint x: 222, startPoint y: 488, endPoint x: 272, endPoint y: 902, distance: 417.0
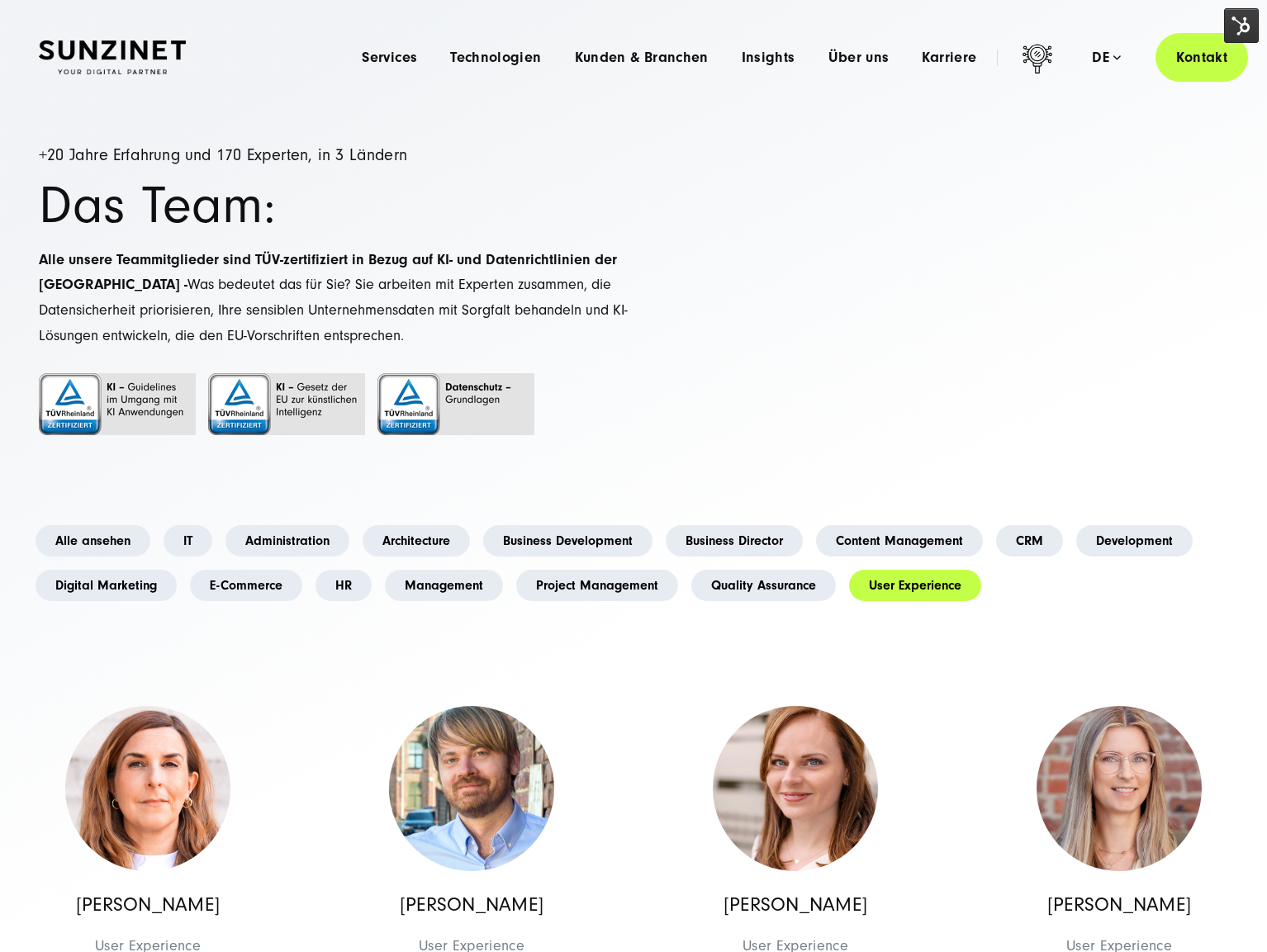
drag, startPoint x: 25, startPoint y: 549, endPoint x: 29, endPoint y: 513, distance: 36.2
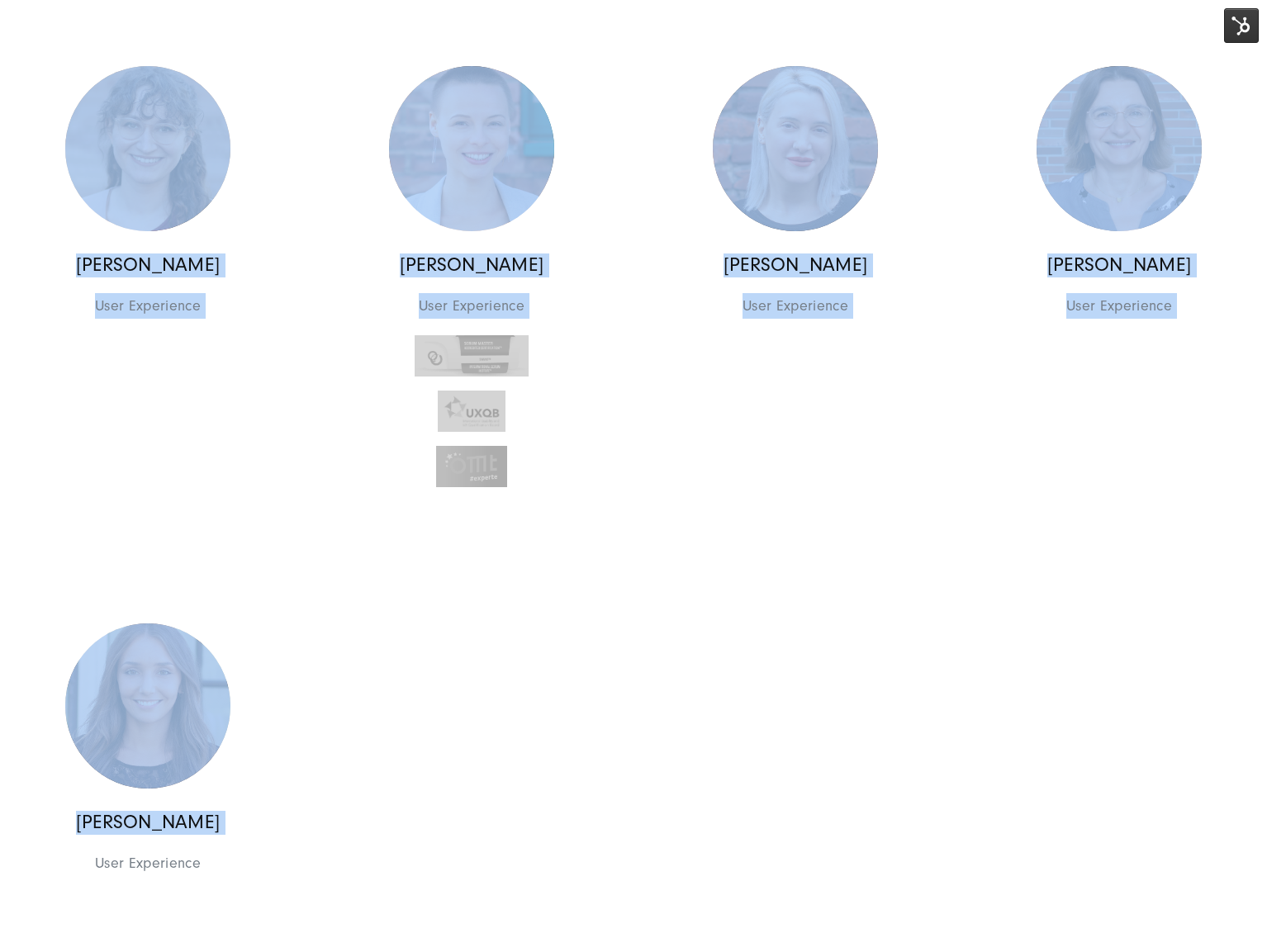
drag, startPoint x: 45, startPoint y: 462, endPoint x: 575, endPoint y: 842, distance: 652.2
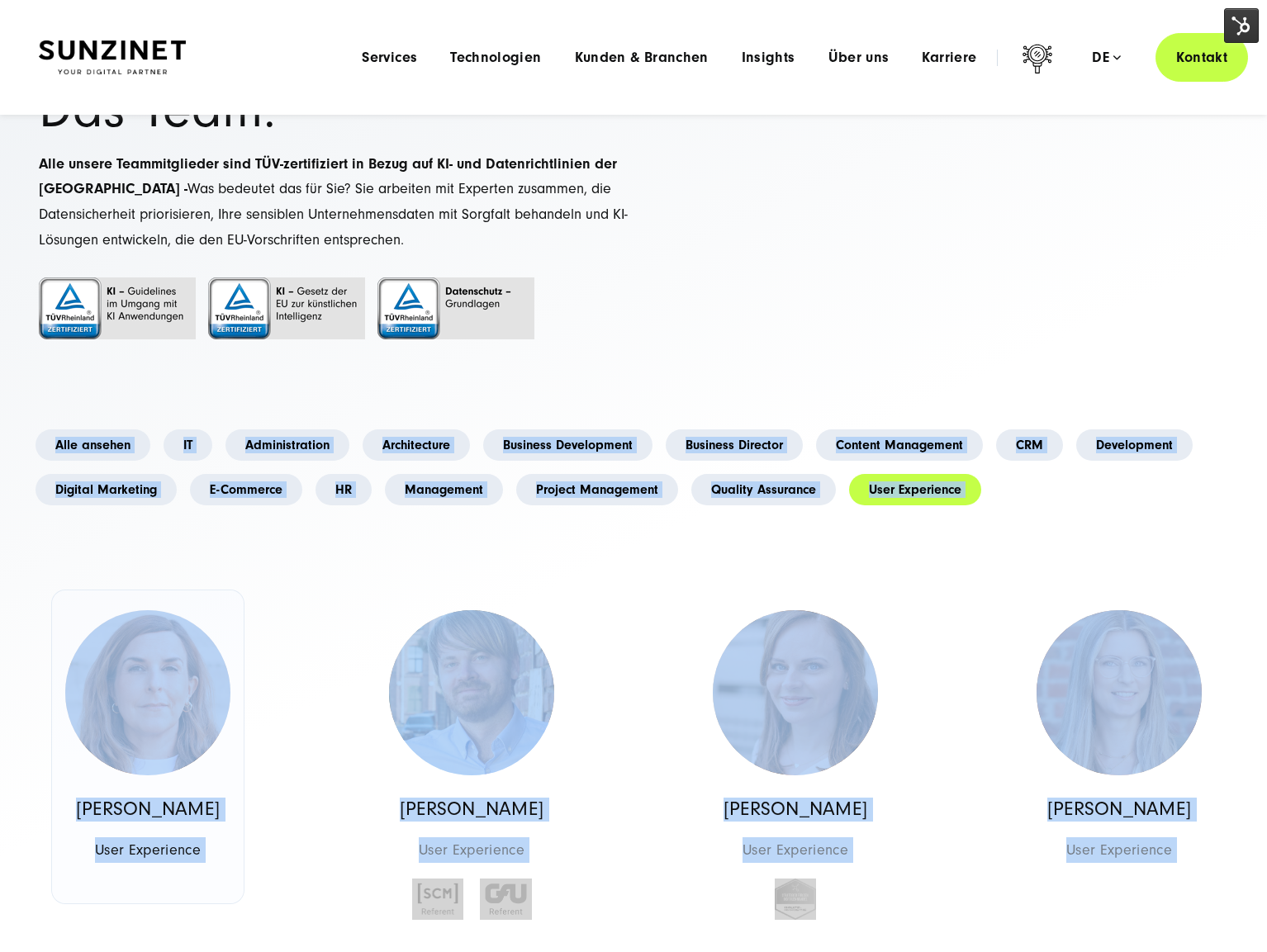
scroll to position [85, 0]
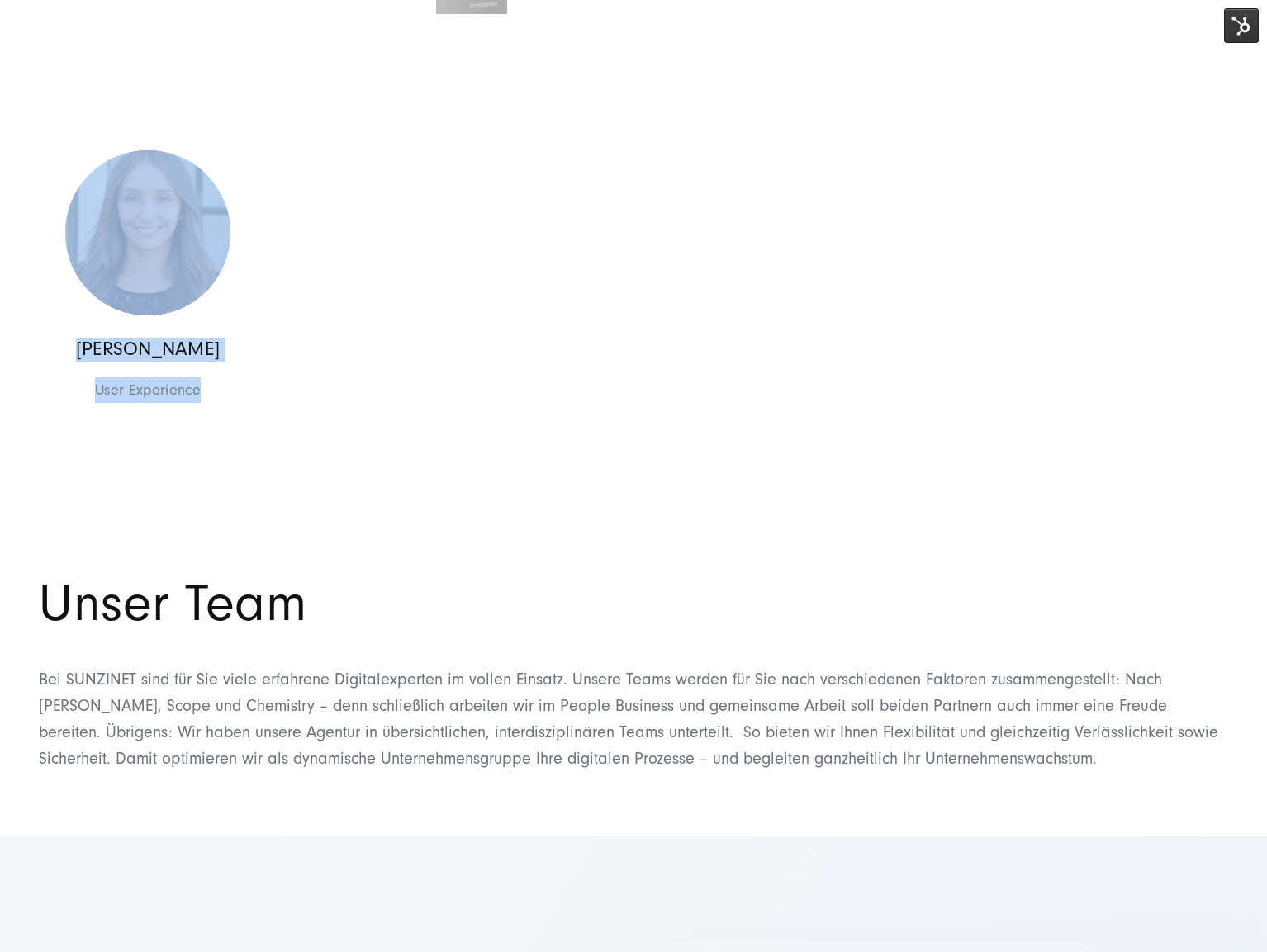
drag, startPoint x: 24, startPoint y: 391, endPoint x: 304, endPoint y: 503, distance: 301.6
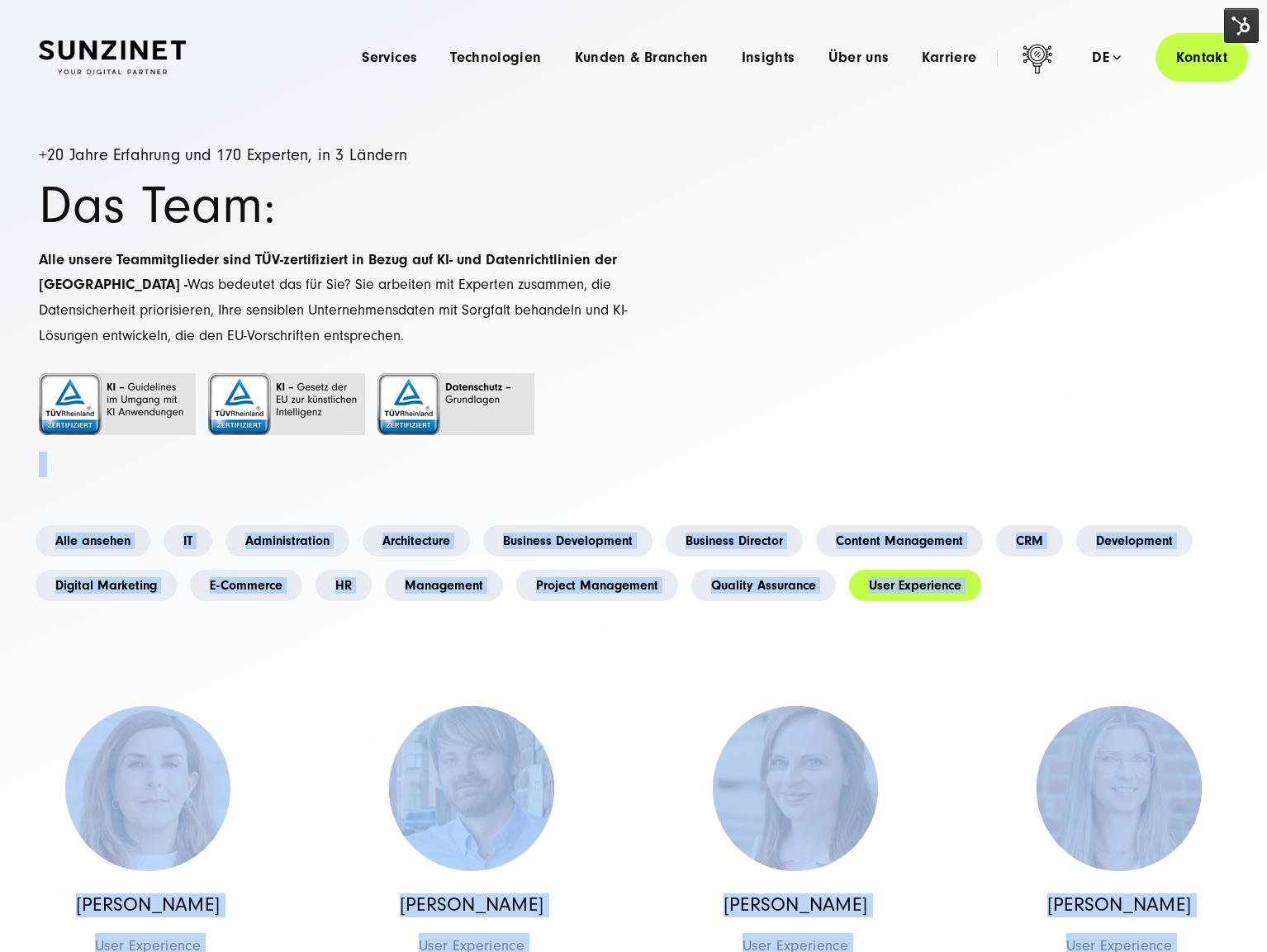
scroll to position [10, 0]
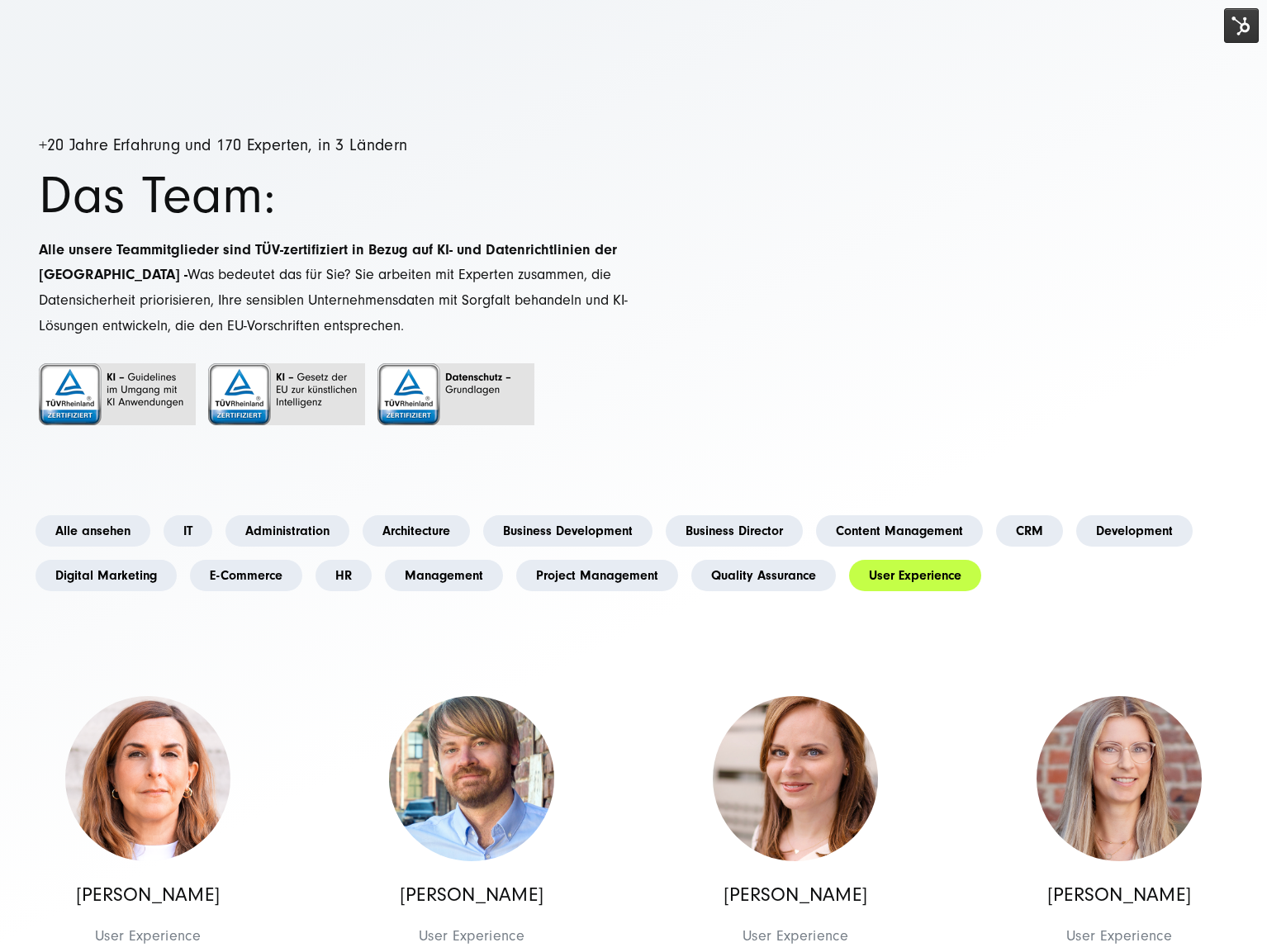
click at [98, 457] on p at bounding box center [336, 454] width 595 height 25
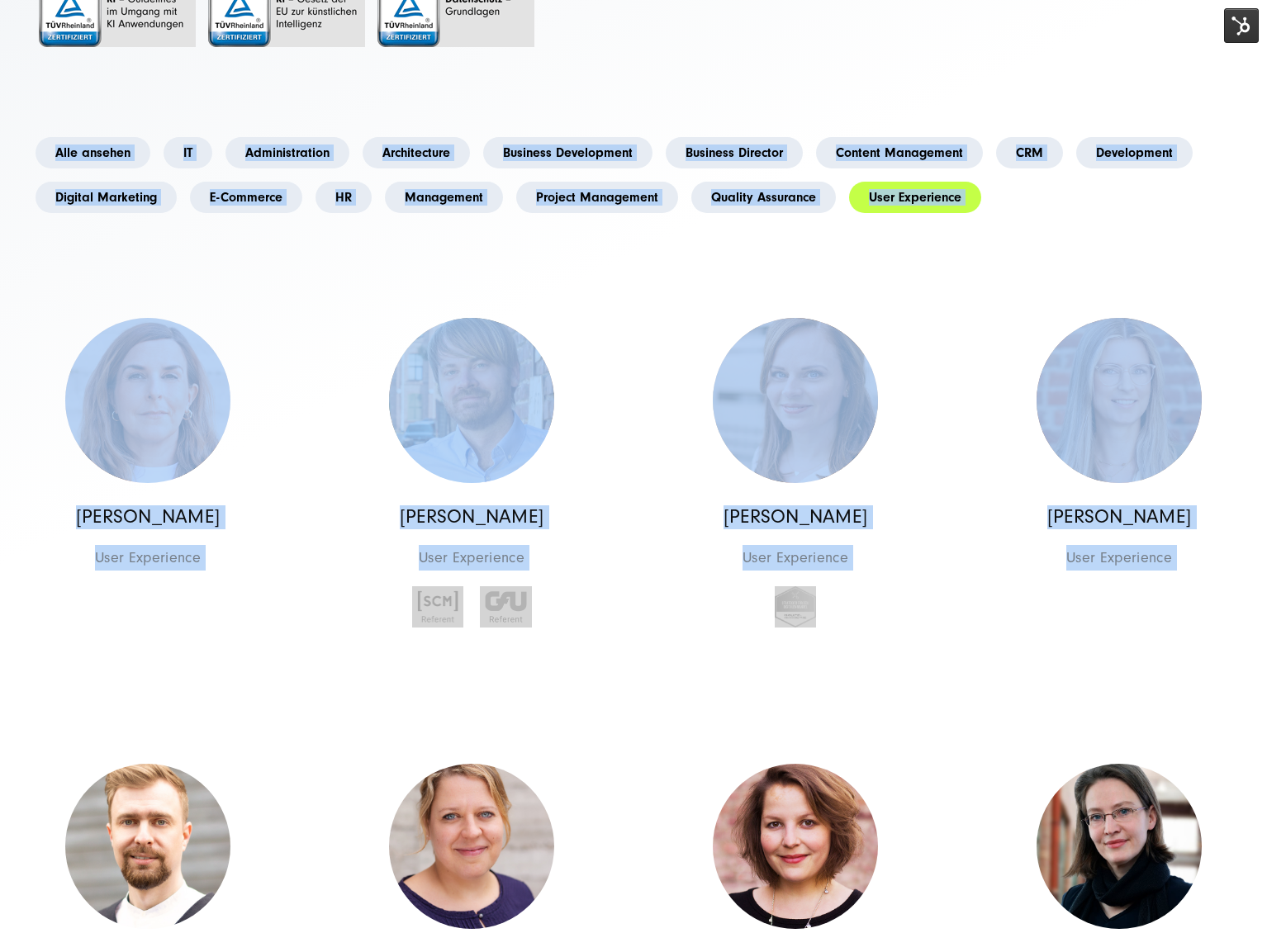
scroll to position [379, 0]
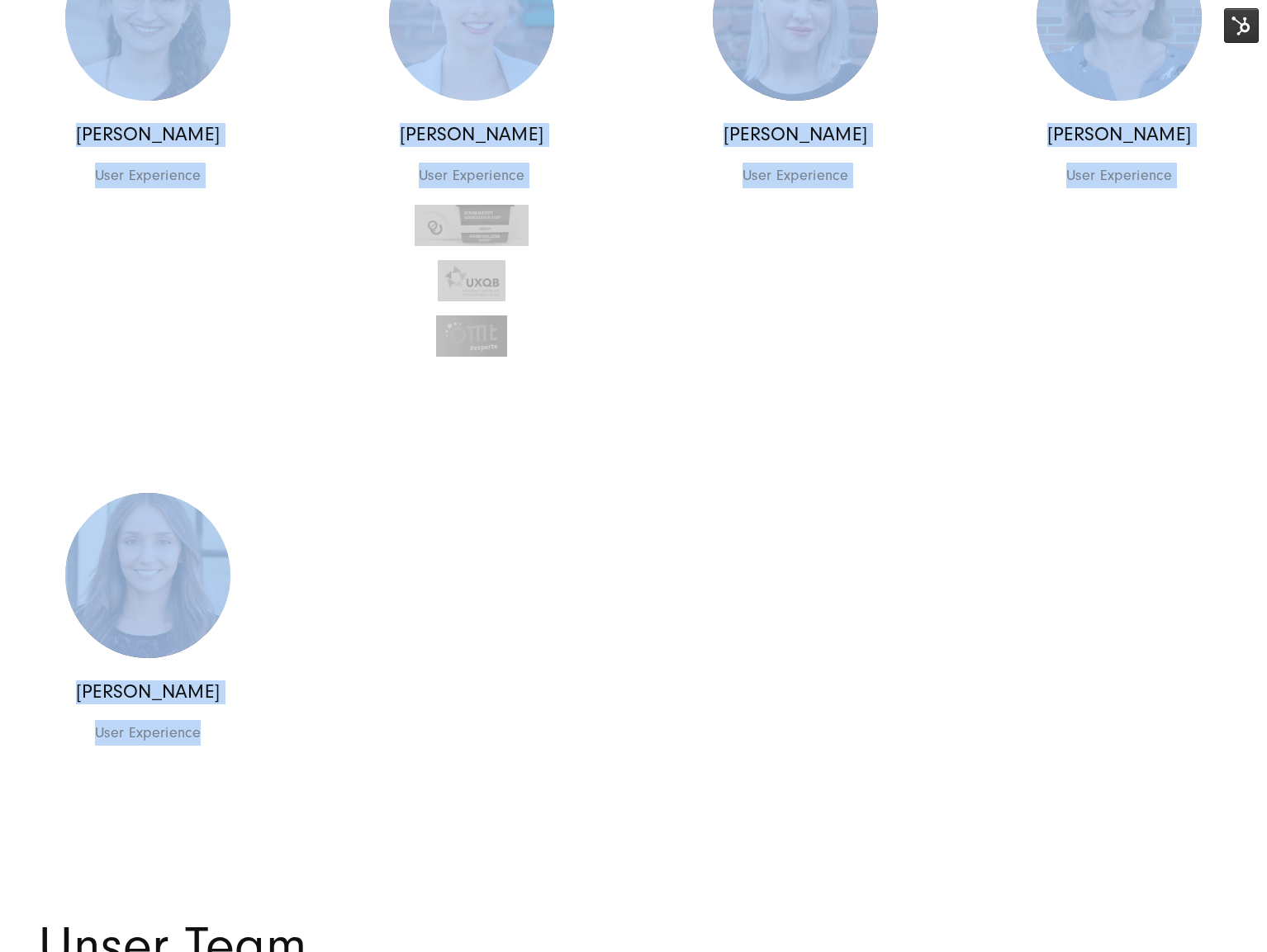
drag, startPoint x: 145, startPoint y: 548, endPoint x: 447, endPoint y: 789, distance: 386.4
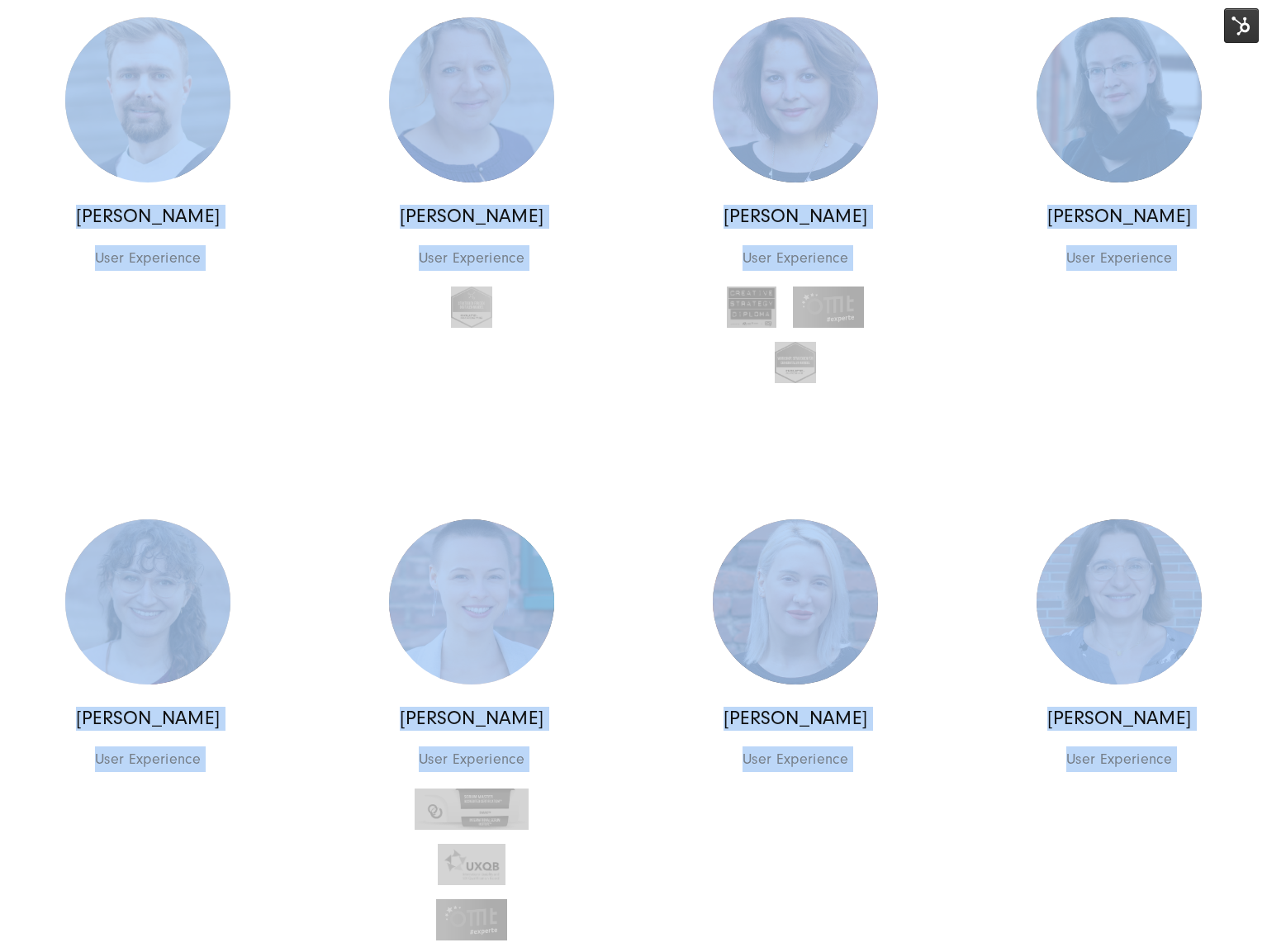
scroll to position [0, 0]
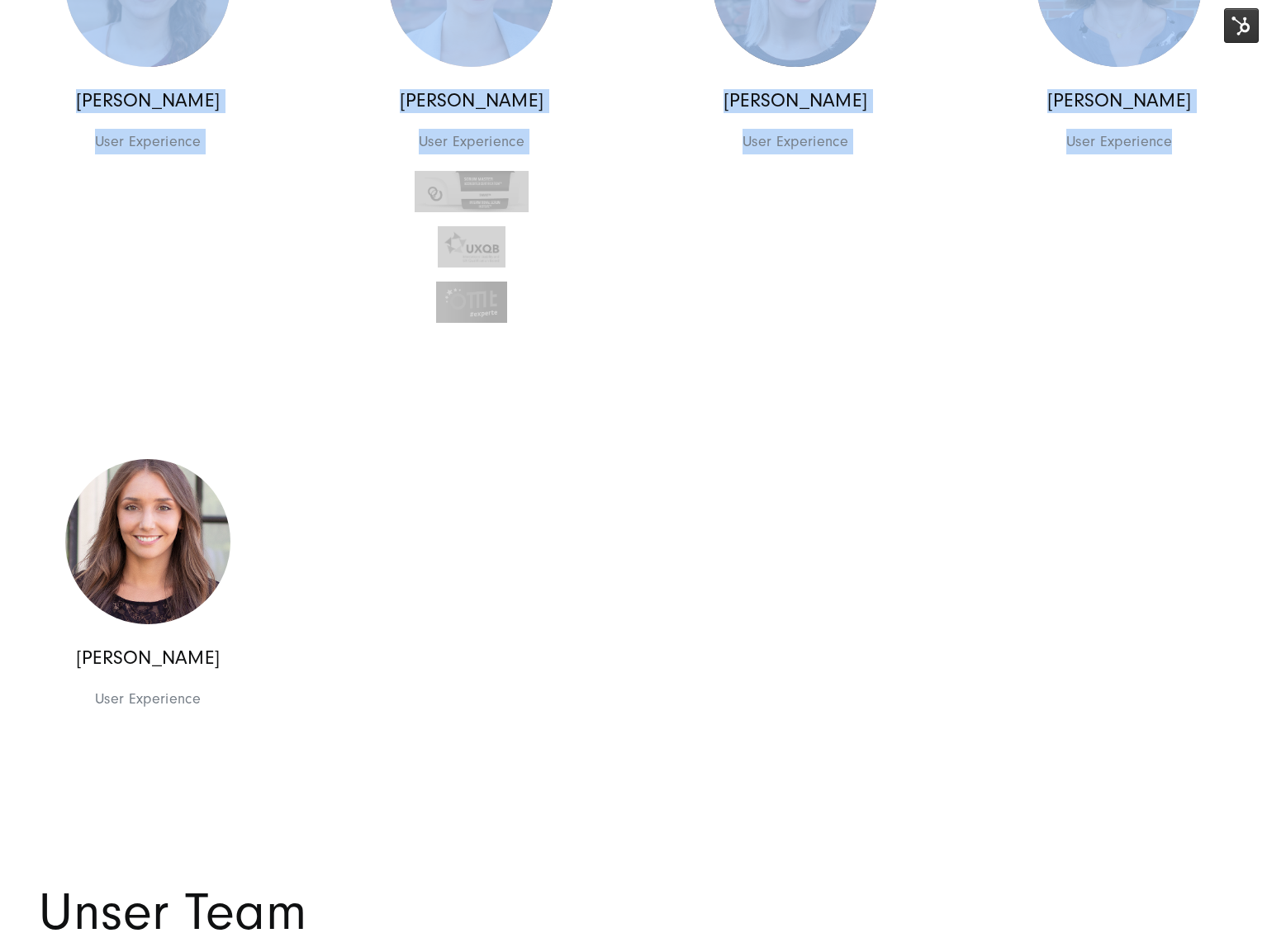
scroll to position [1764, 0]
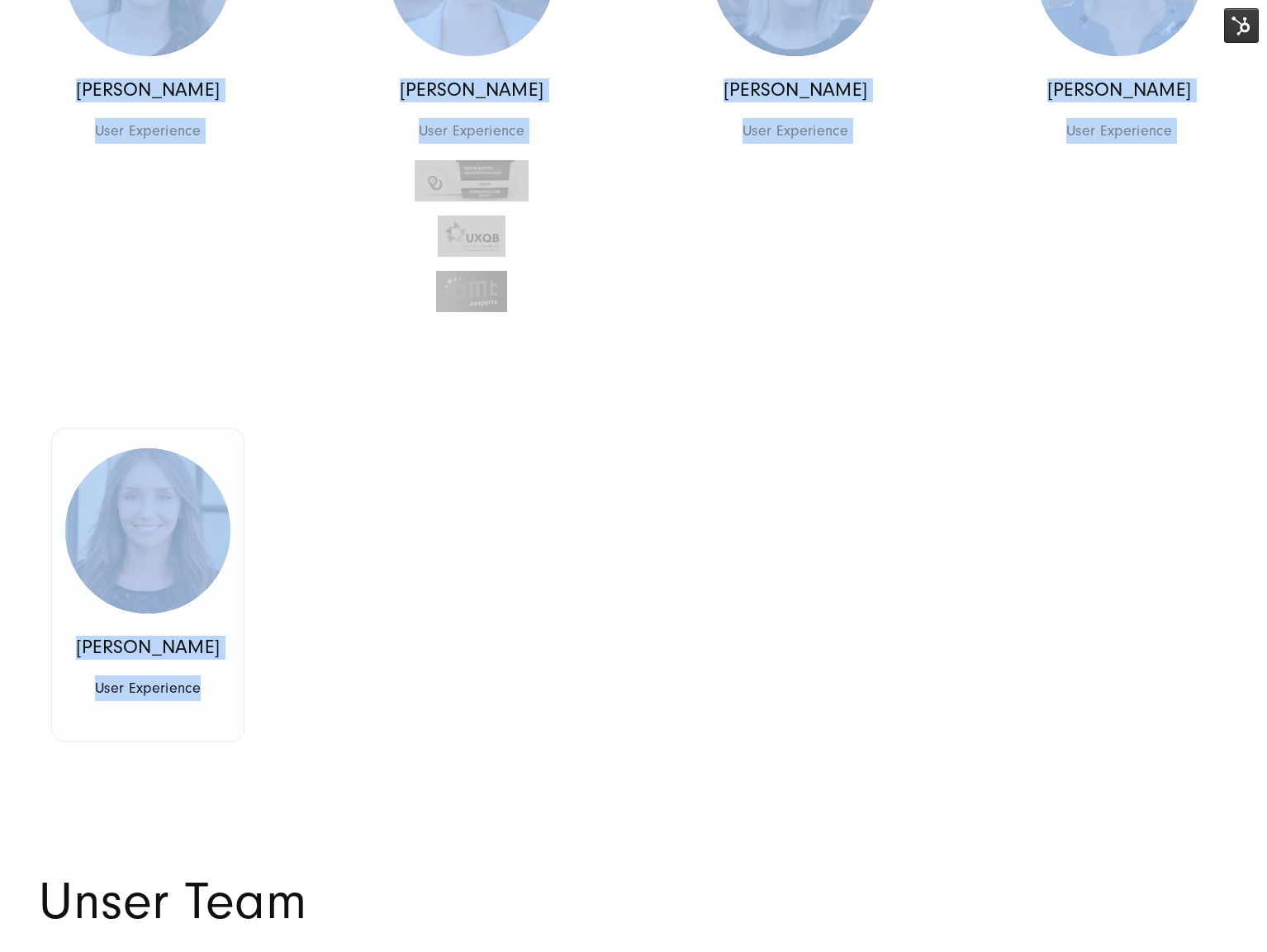
drag, startPoint x: 216, startPoint y: 491, endPoint x: 177, endPoint y: 737, distance: 249.1
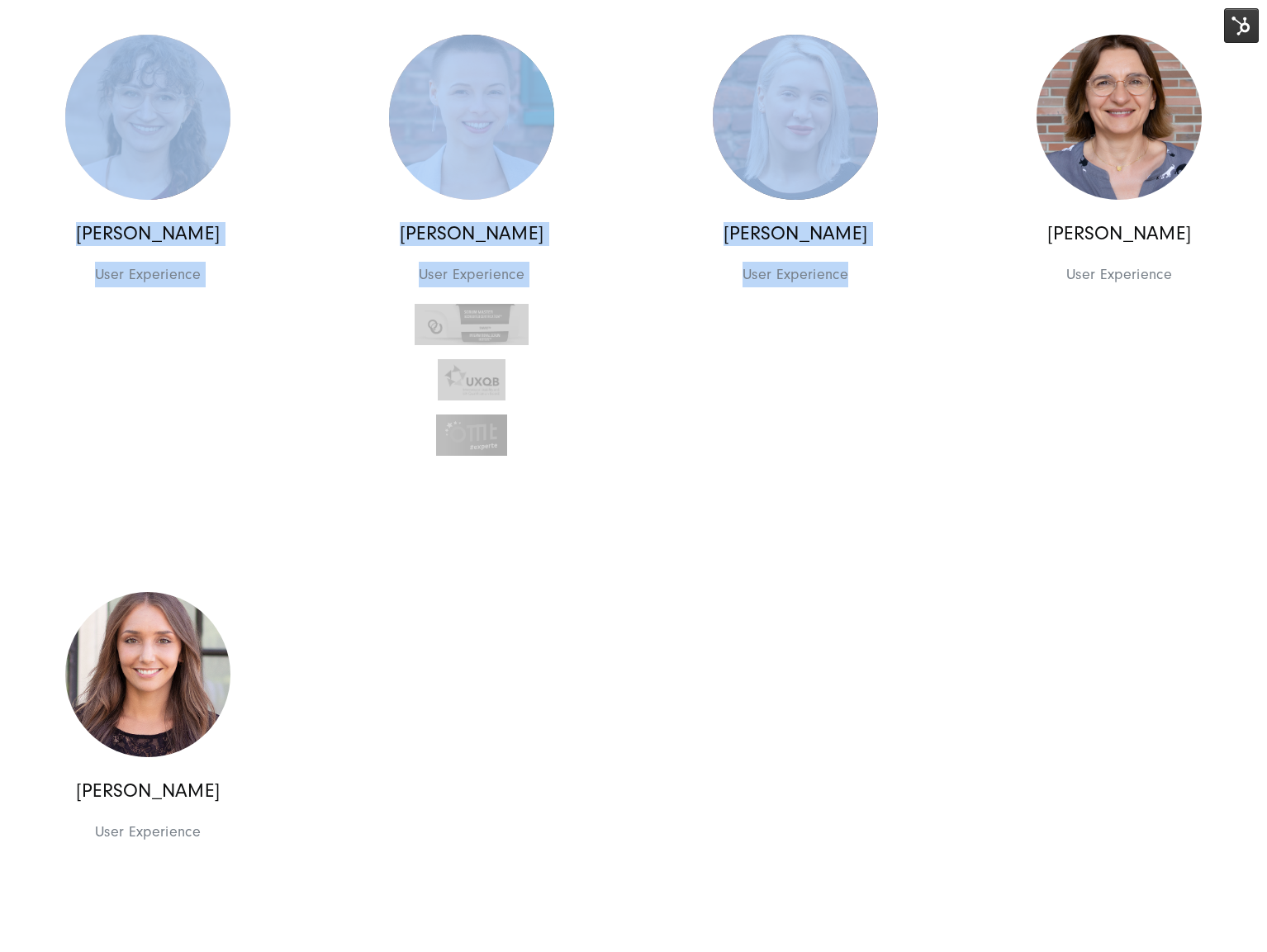
scroll to position [1807, 0]
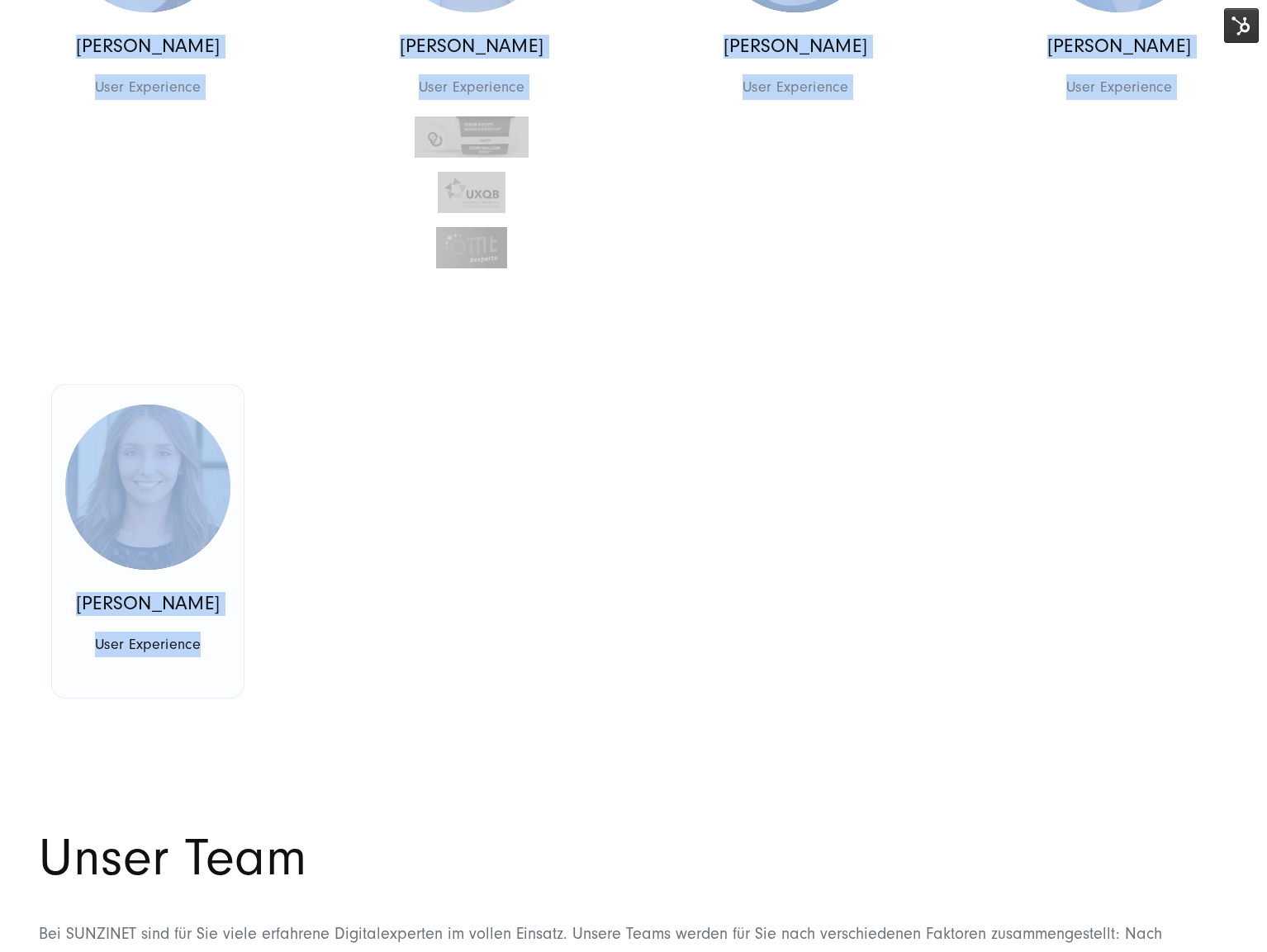
drag, startPoint x: 59, startPoint y: 40, endPoint x: 192, endPoint y: 671, distance: 644.9
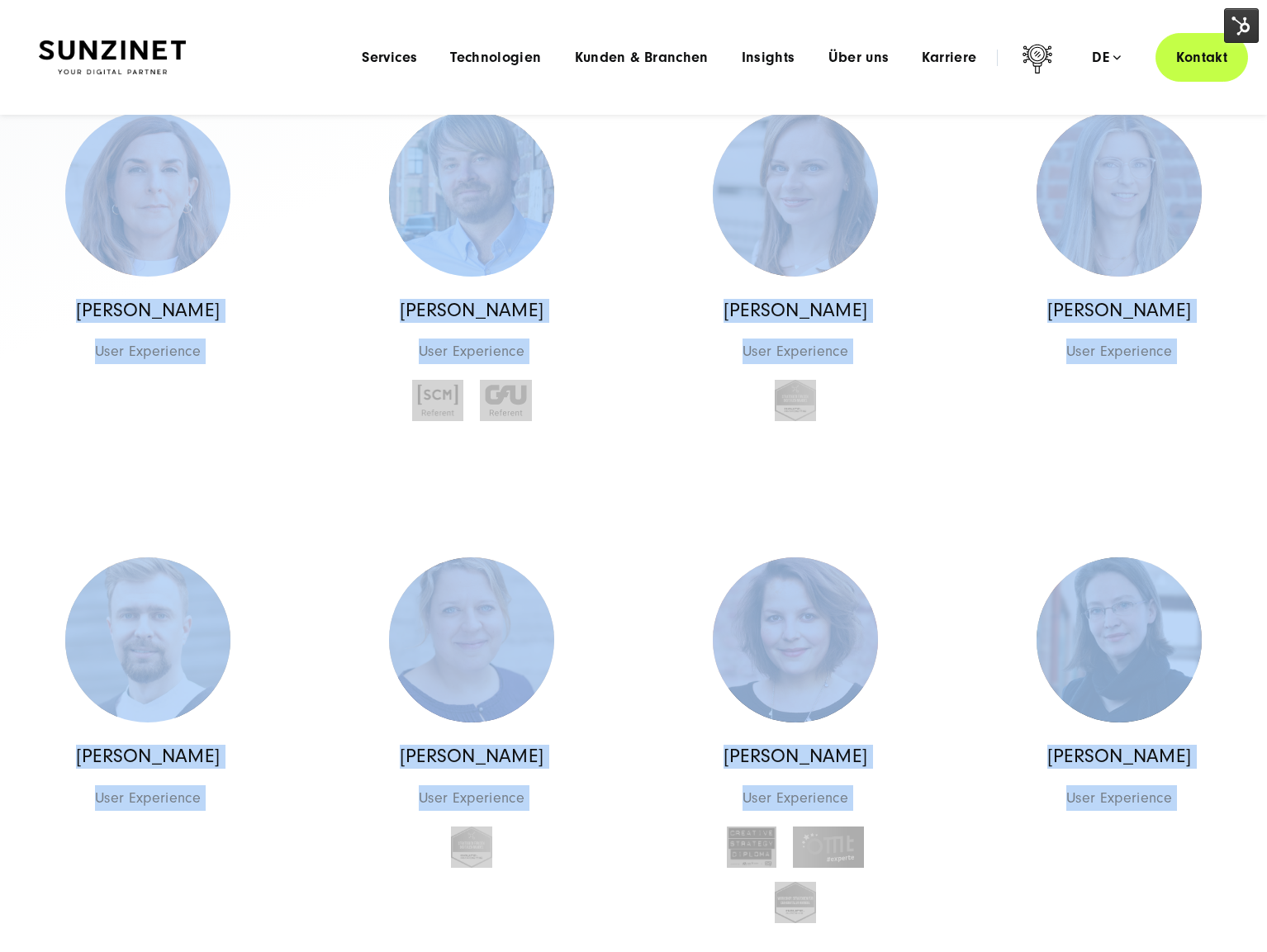
scroll to position [0, 0]
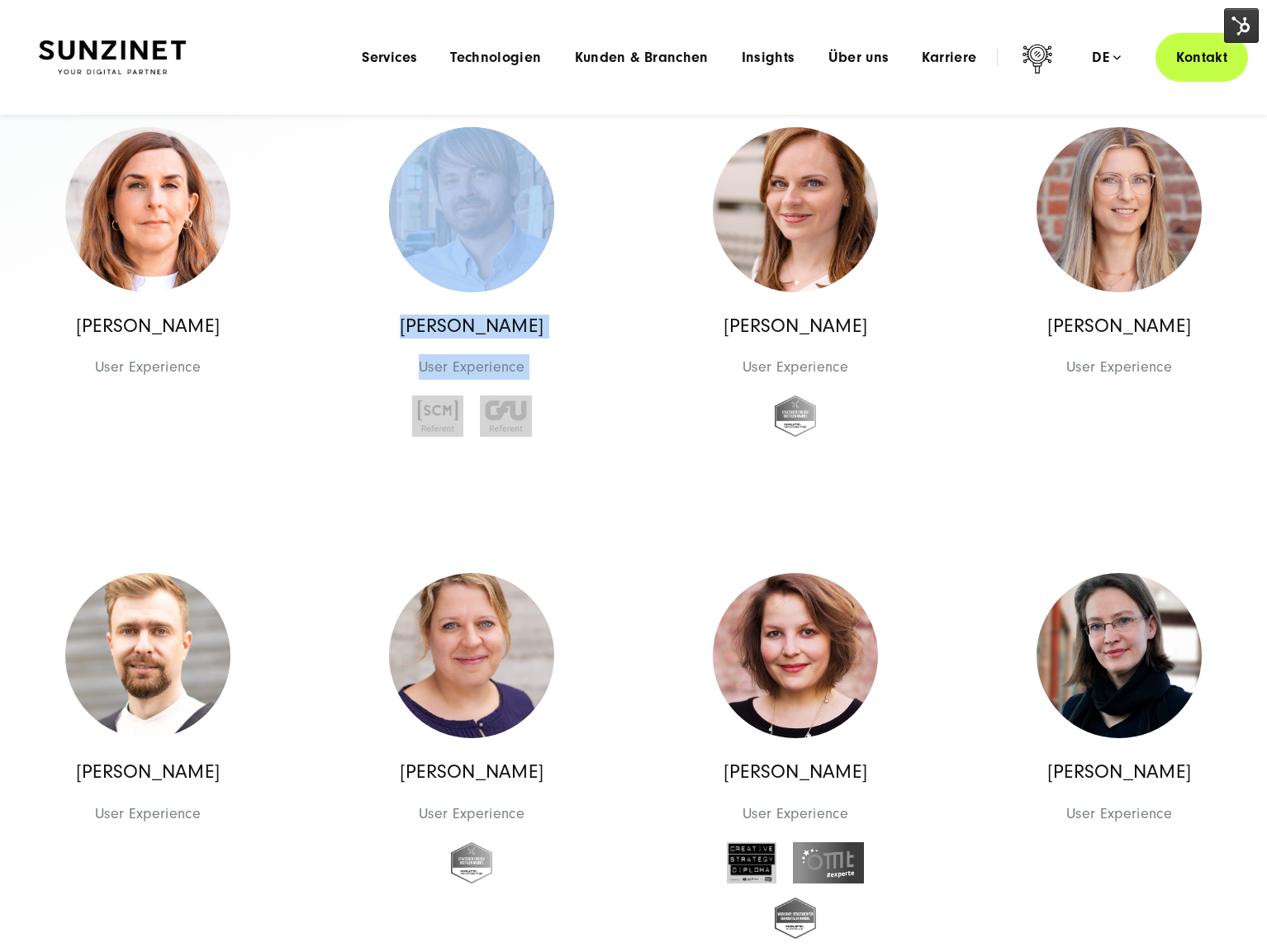
scroll to position [553, 0]
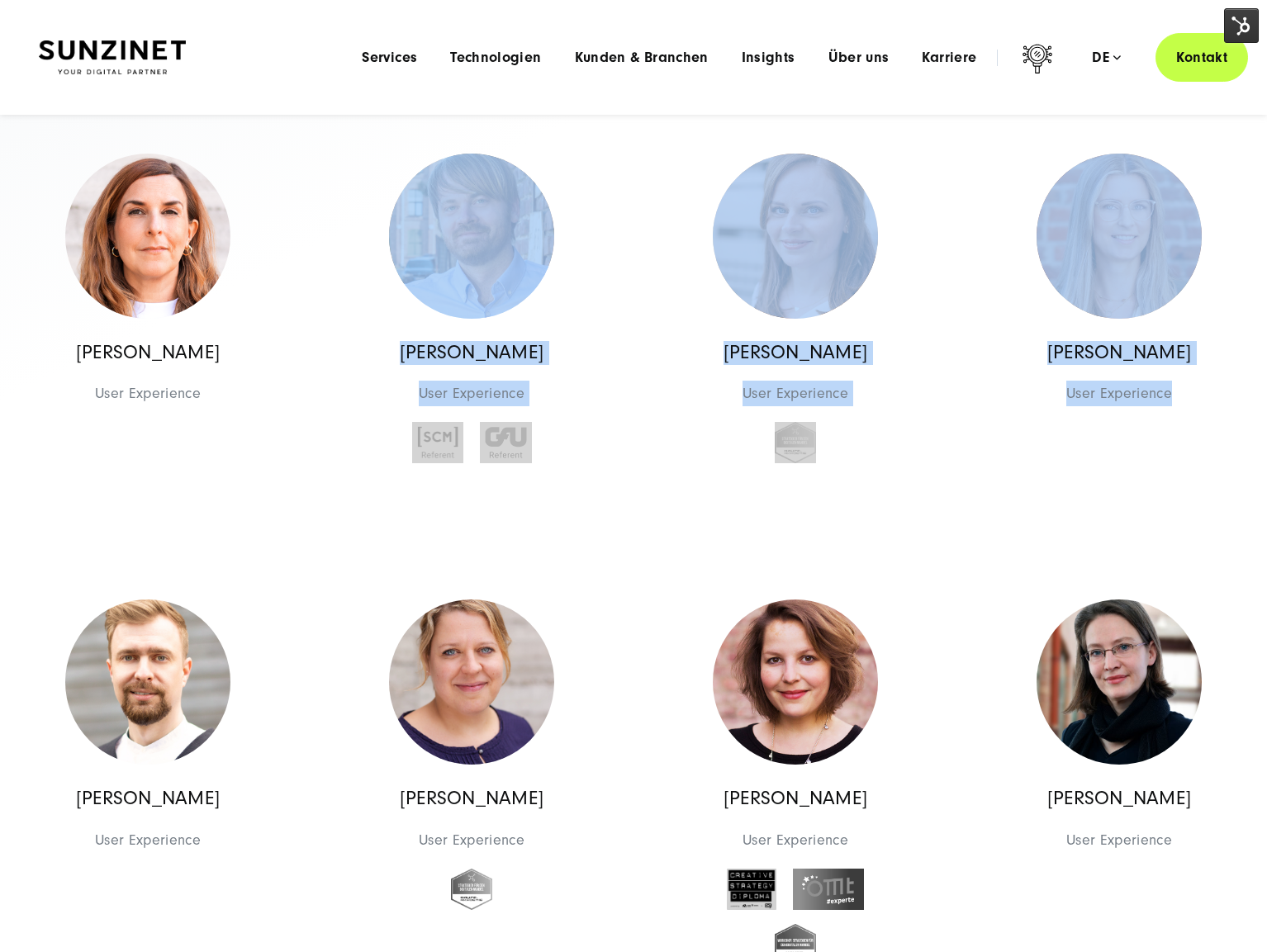
drag, startPoint x: 682, startPoint y: 113, endPoint x: 1127, endPoint y: 496, distance: 587.1
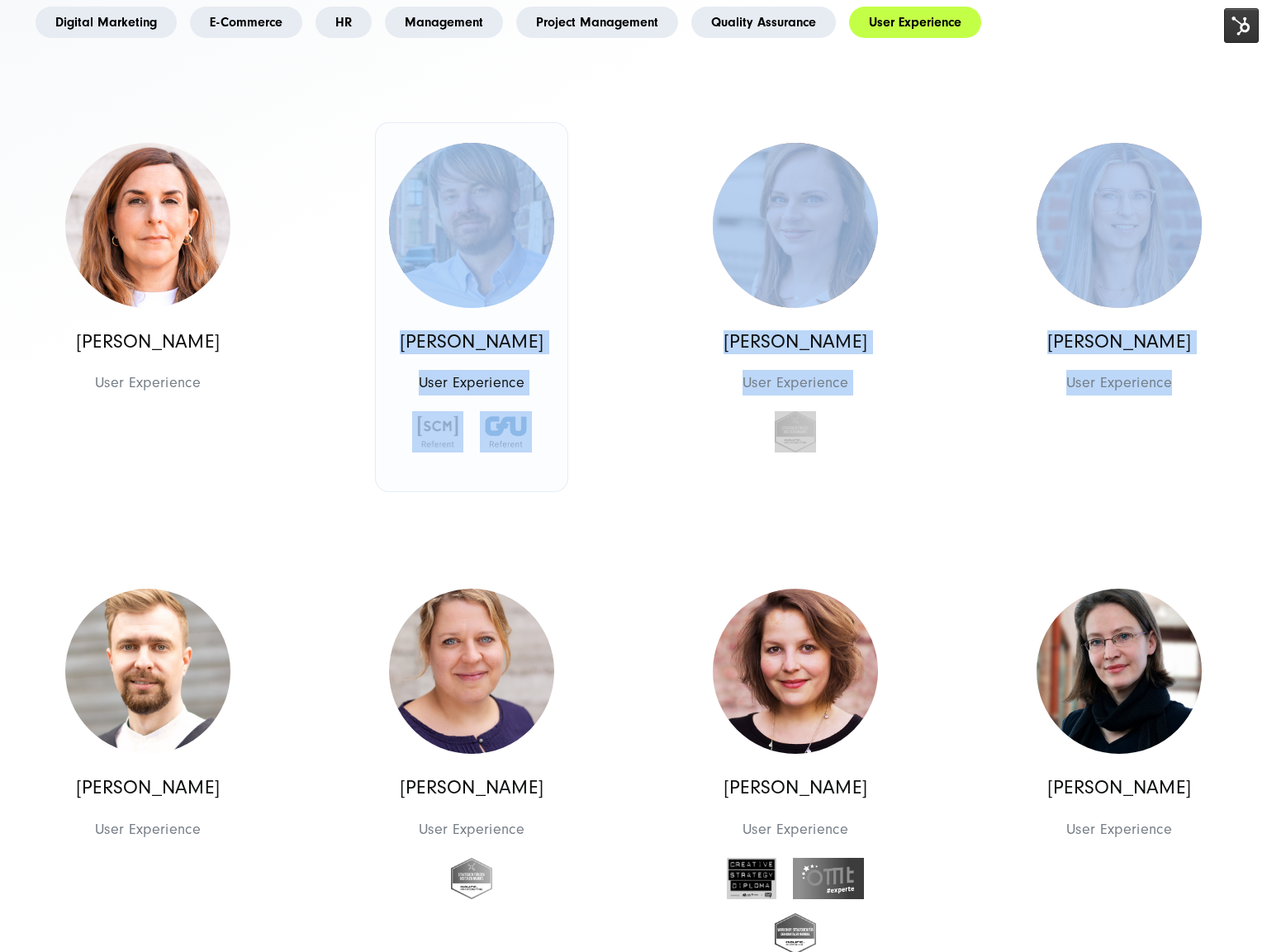
scroll to position [574, 0]
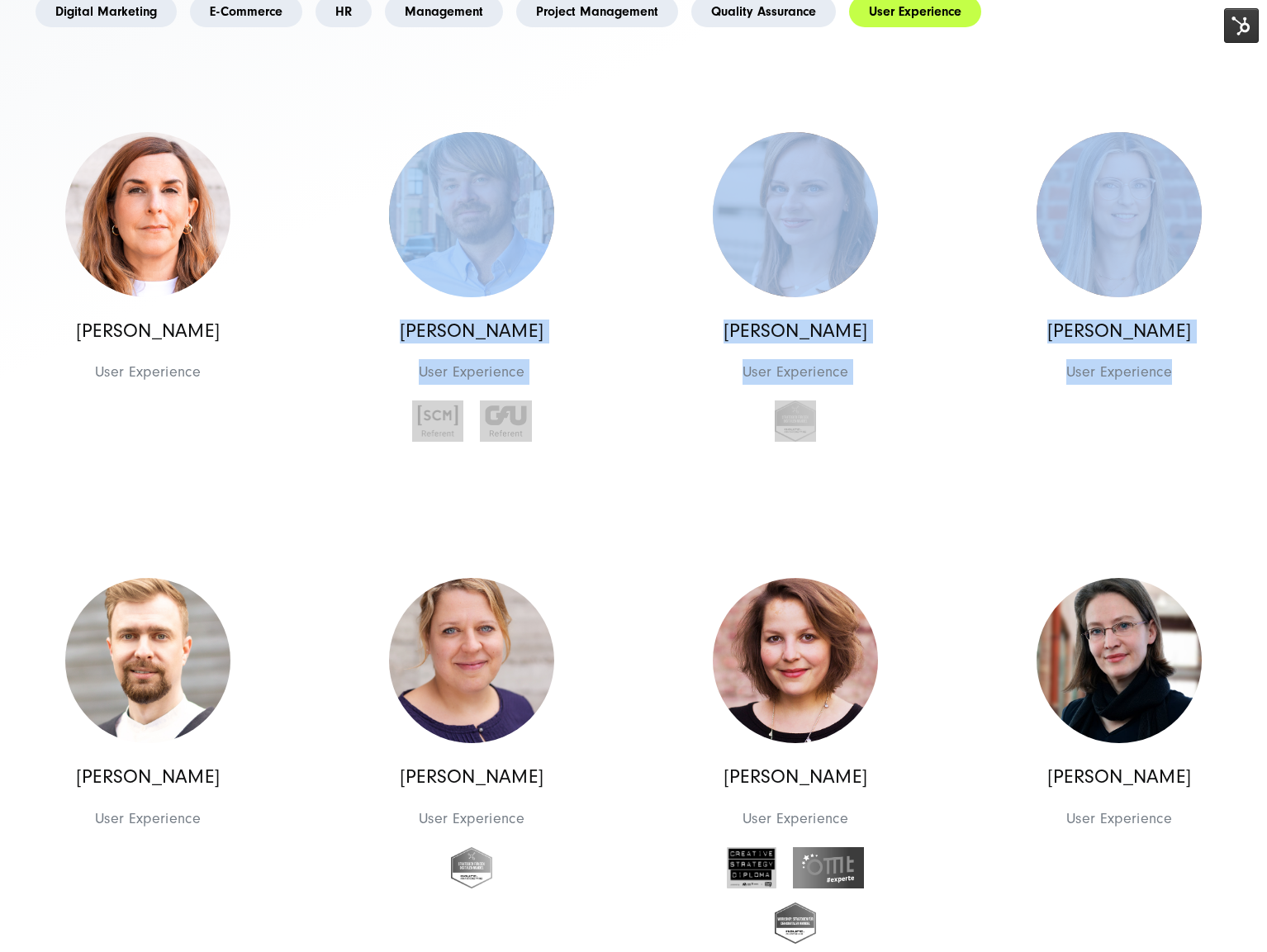
click at [316, 112] on div "Arne Ismer User Experience User Experience User Experience Arne Ismer User Expe…" at bounding box center [472, 296] width 324 height 369
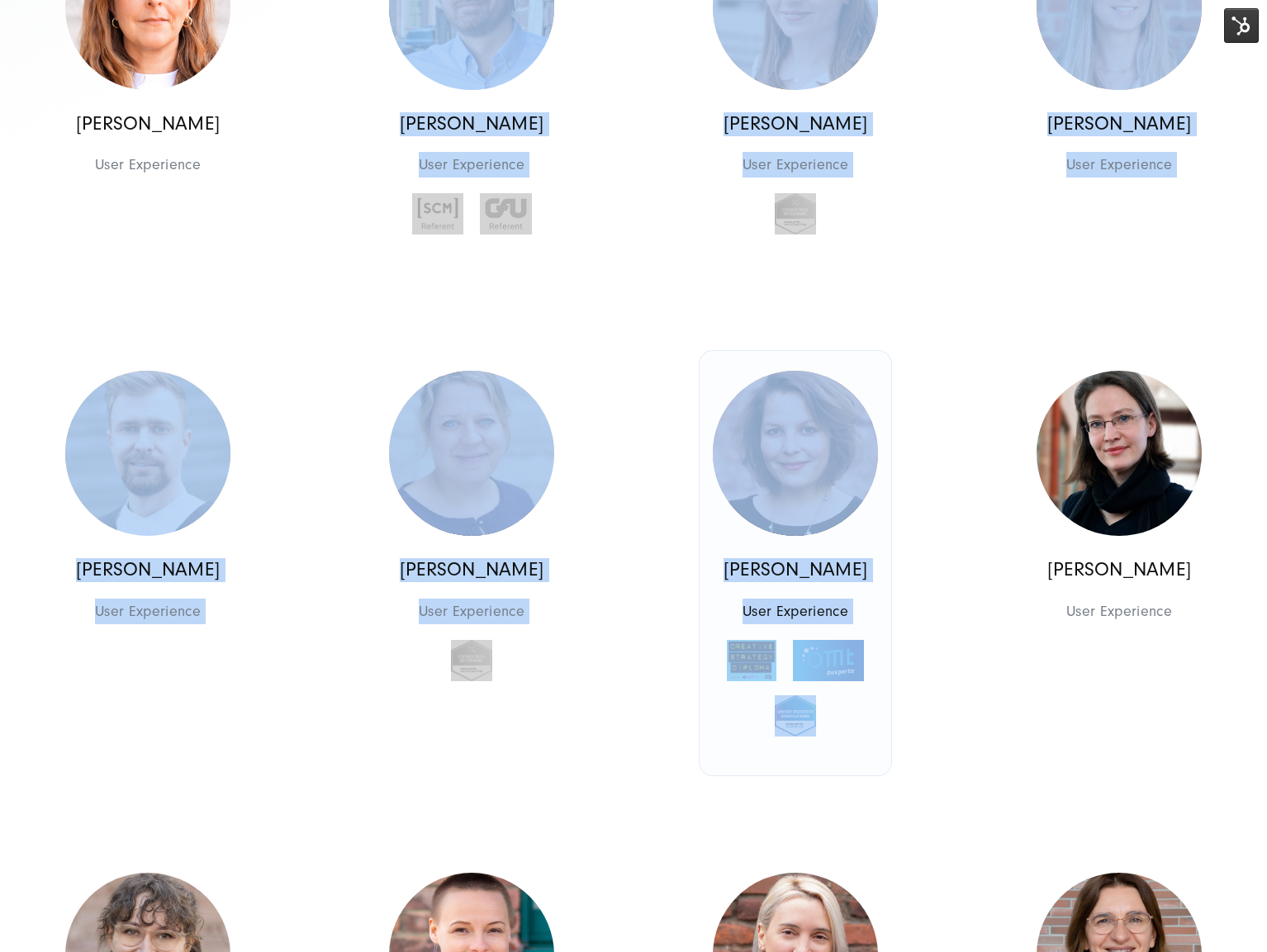
drag, startPoint x: 312, startPoint y: 76, endPoint x: 843, endPoint y: 769, distance: 873.0
click at [843, 769] on div "Georges D.M. Wolff Chief Executive Officer Management Management Georges D.M. W…" at bounding box center [634, 777] width 1295 height 1920
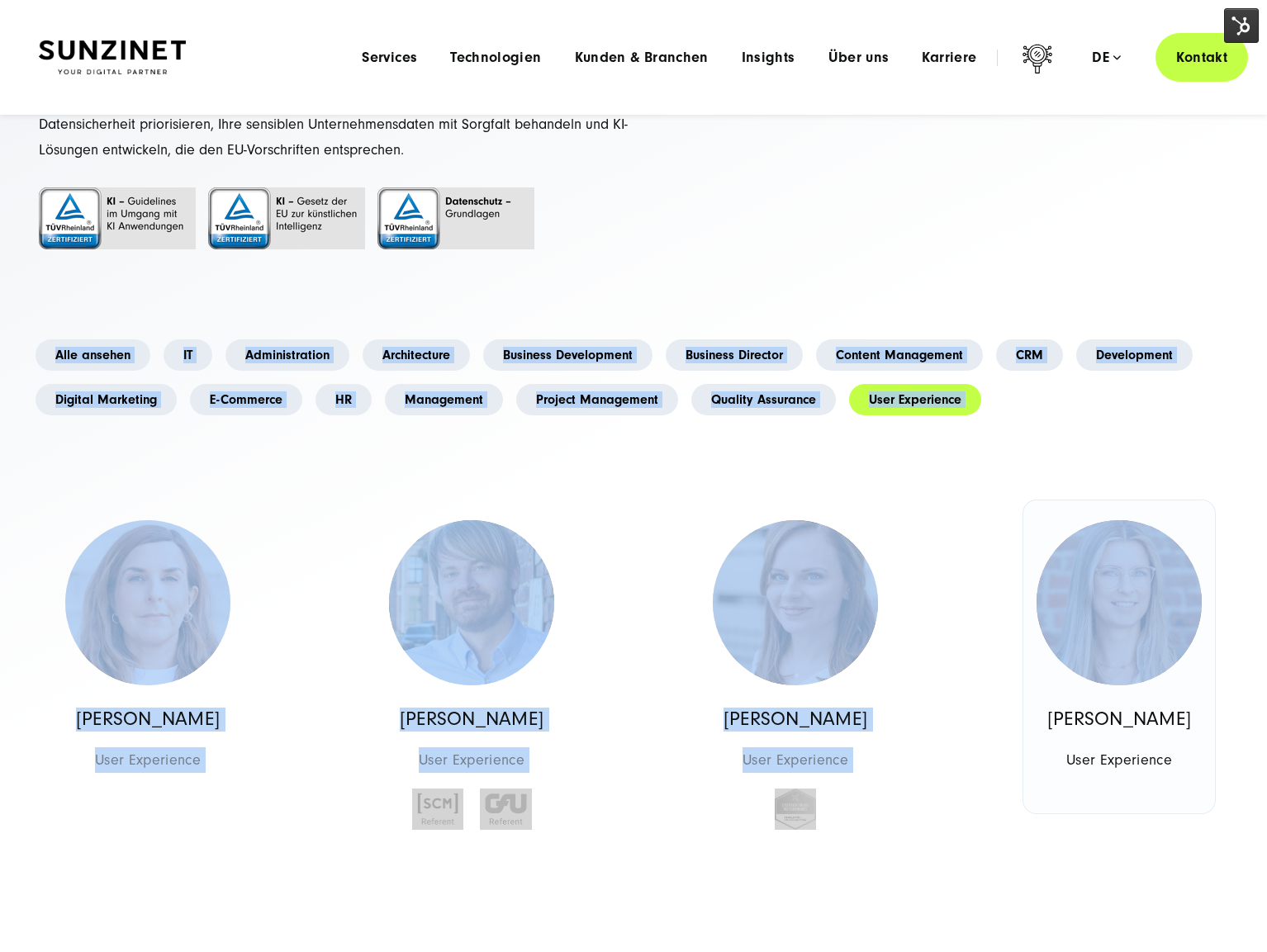
scroll to position [210, 0]
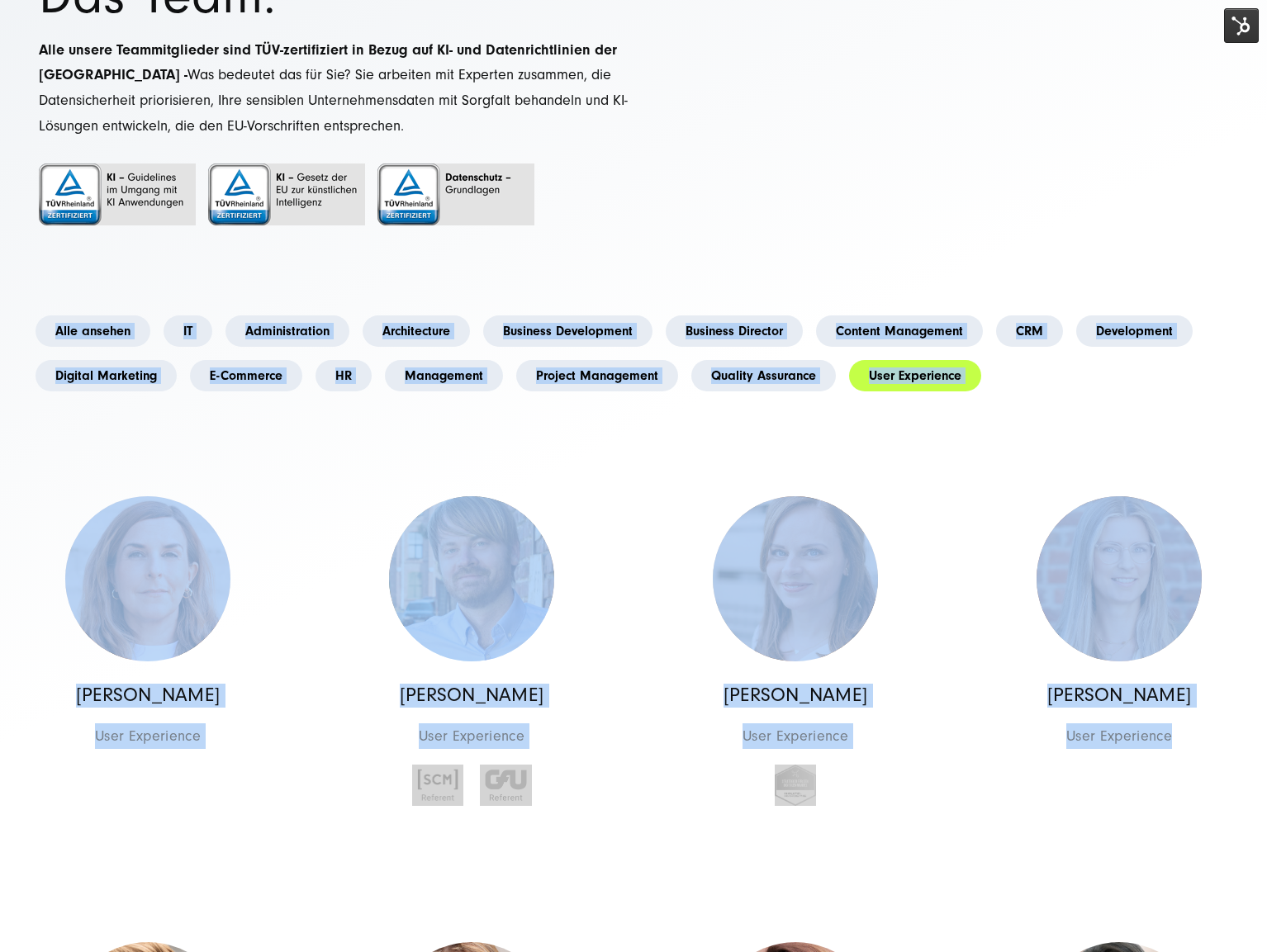
drag, startPoint x: 95, startPoint y: 321, endPoint x: 1211, endPoint y: 814, distance: 1220.0
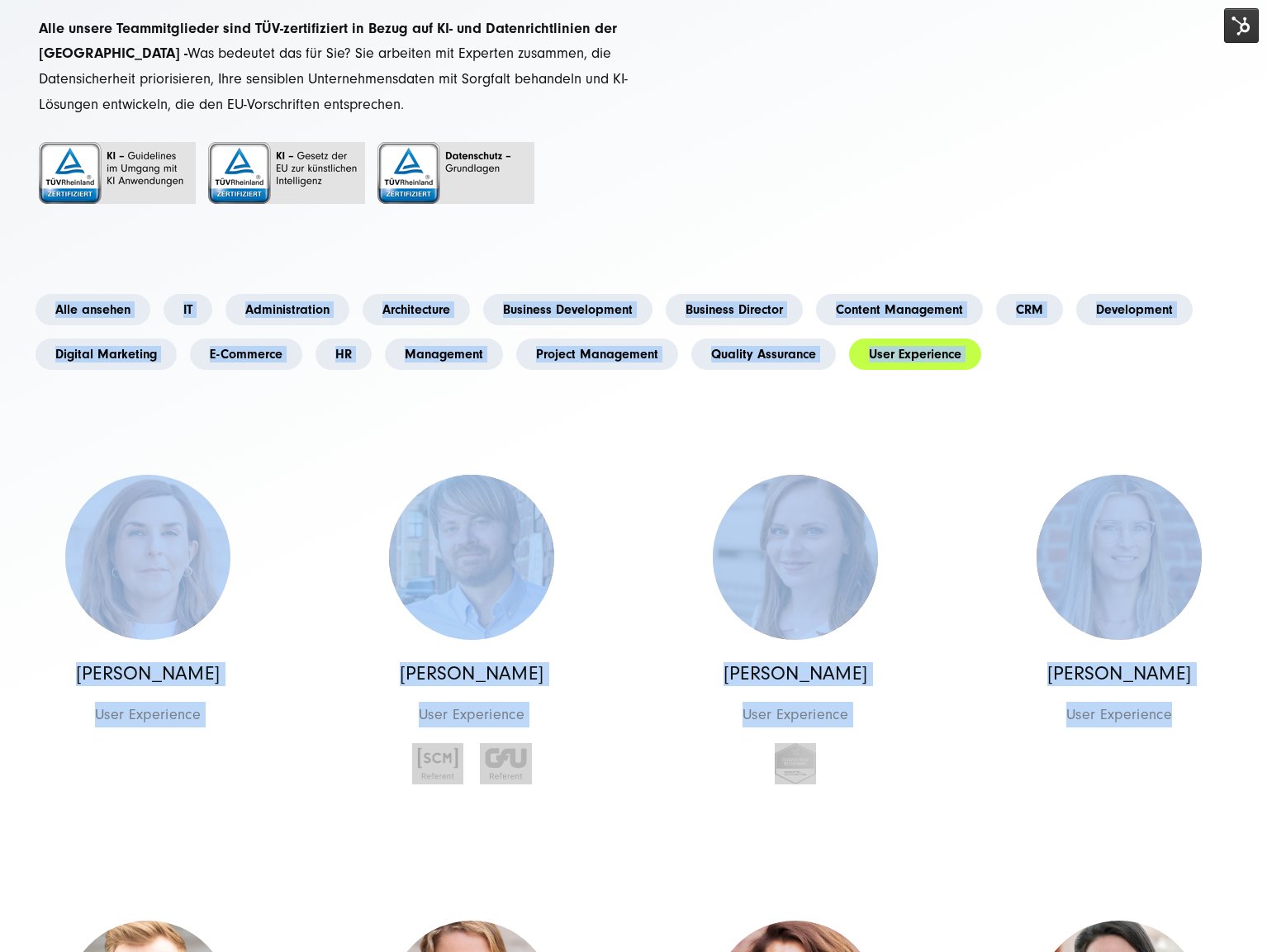
scroll to position [253, 0]
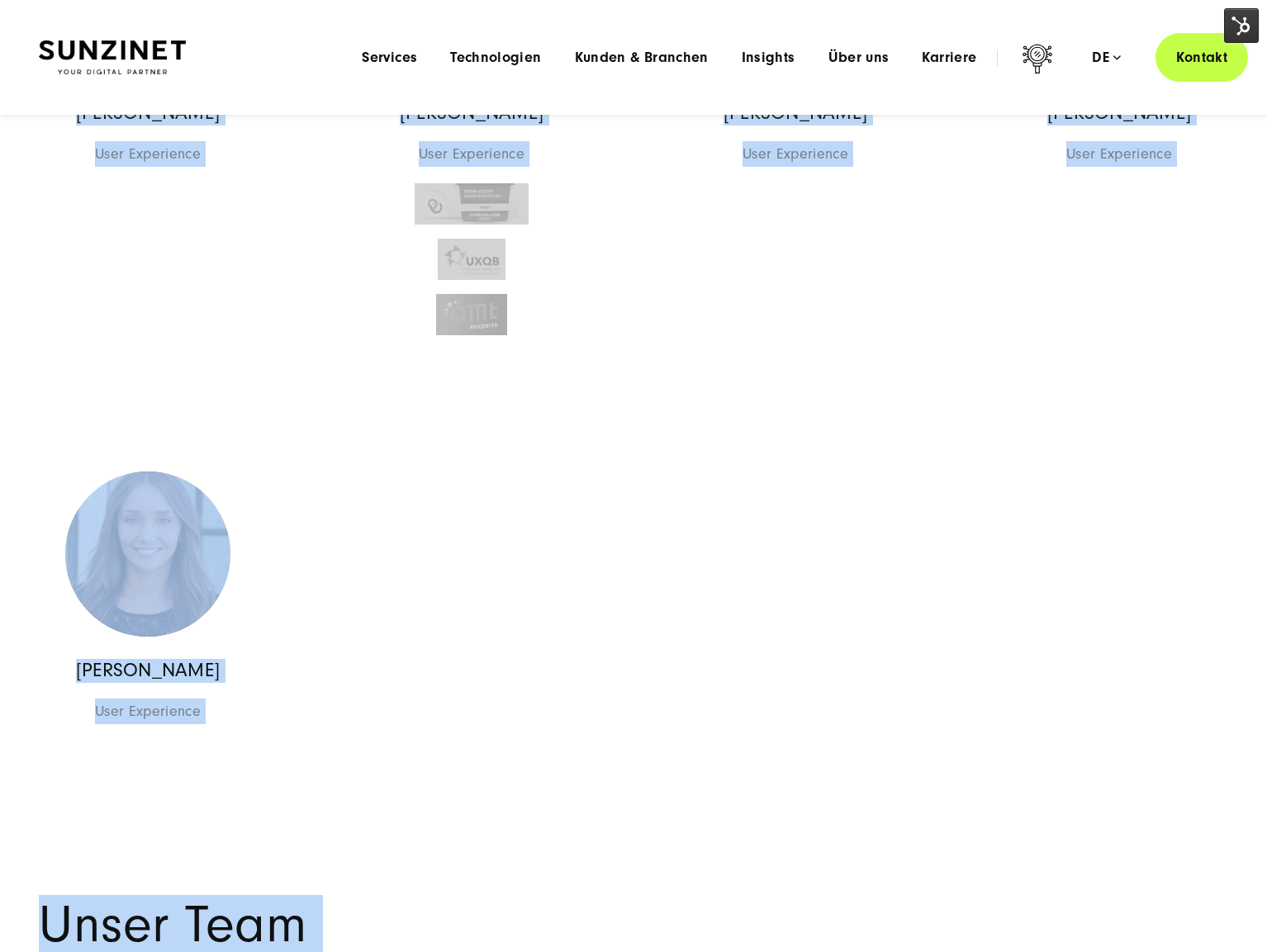
scroll to position [1823, 0]
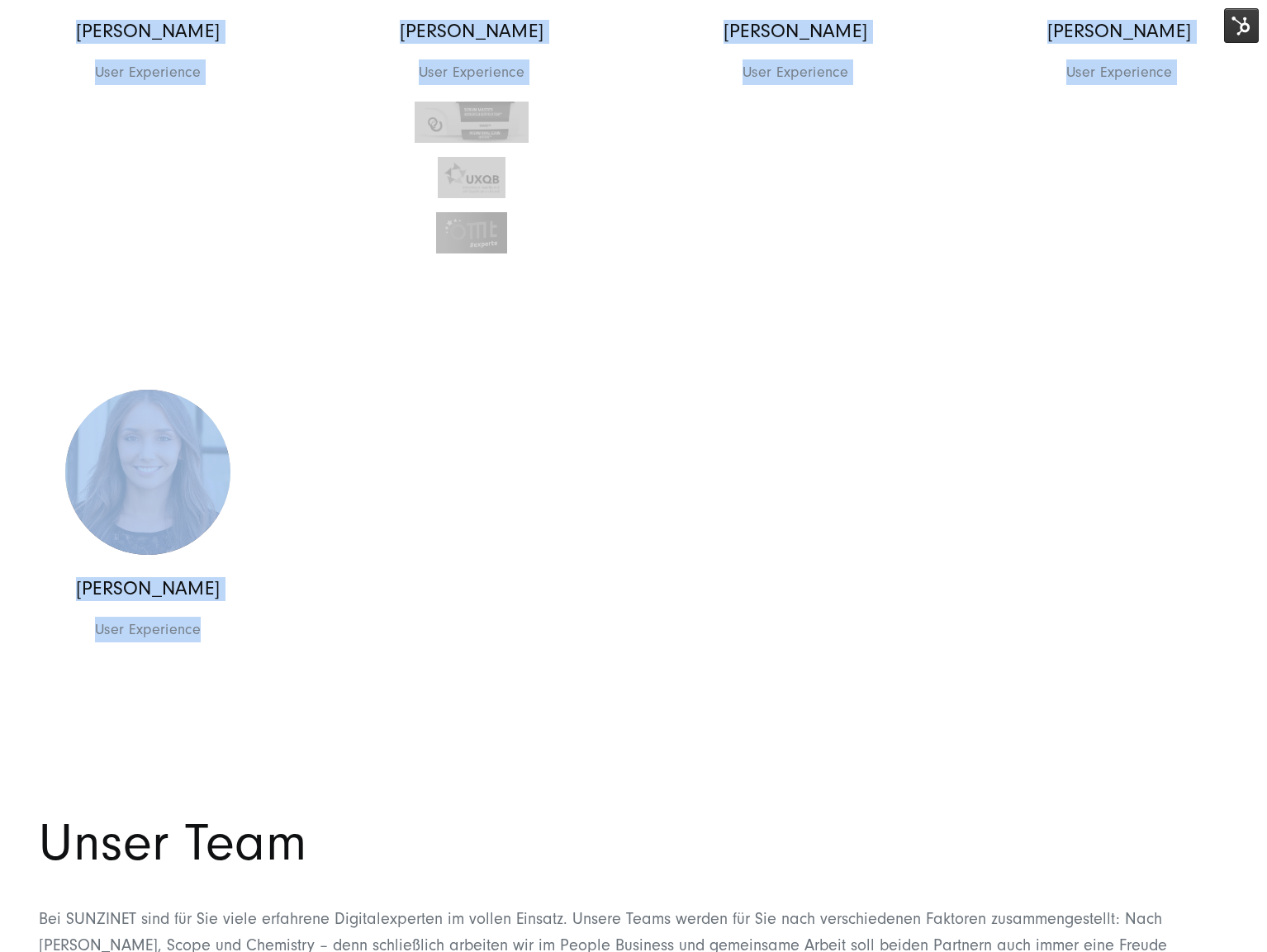
drag, startPoint x: 83, startPoint y: 230, endPoint x: 324, endPoint y: 655, distance: 488.6
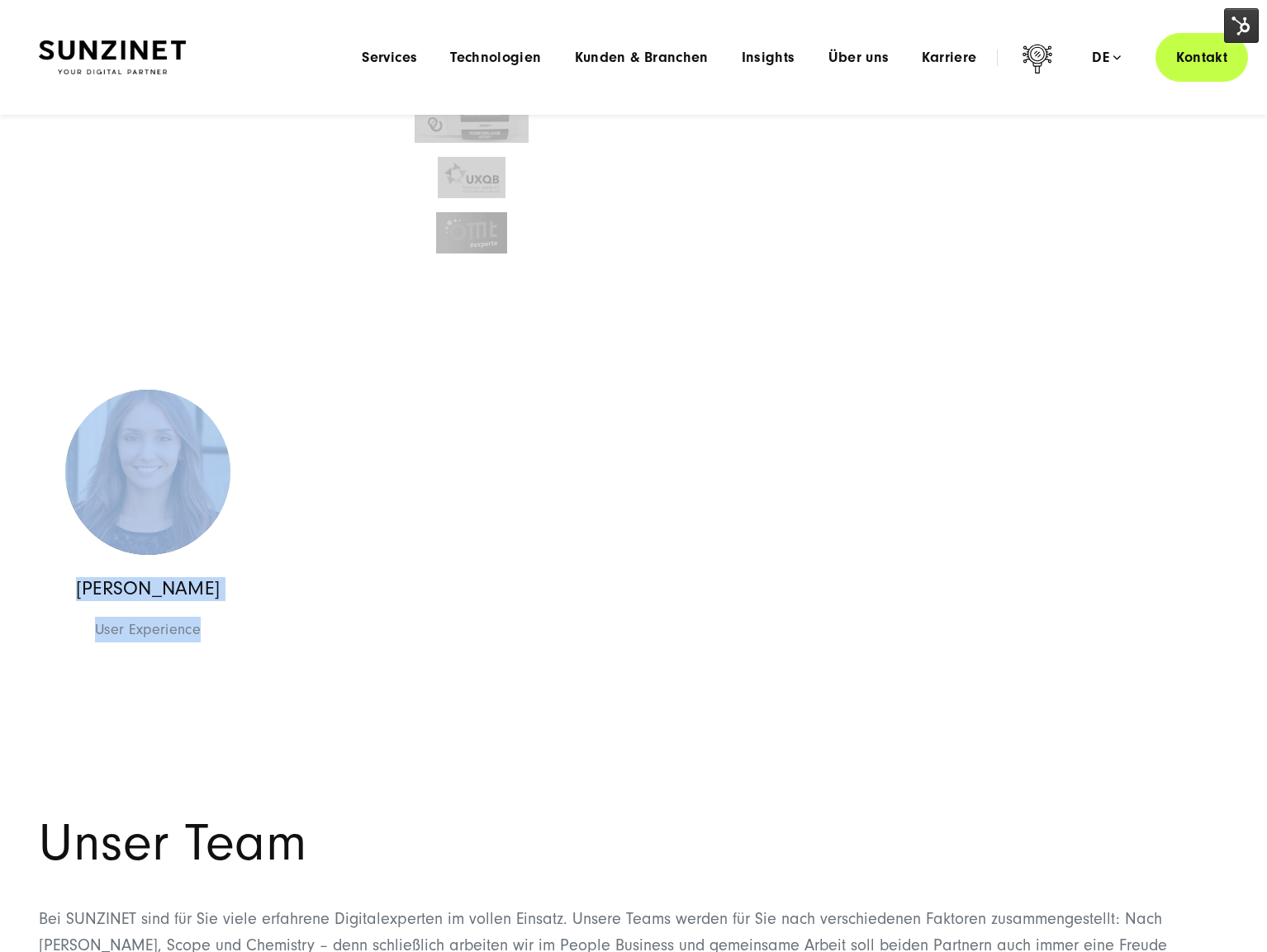
scroll to position [0, 0]
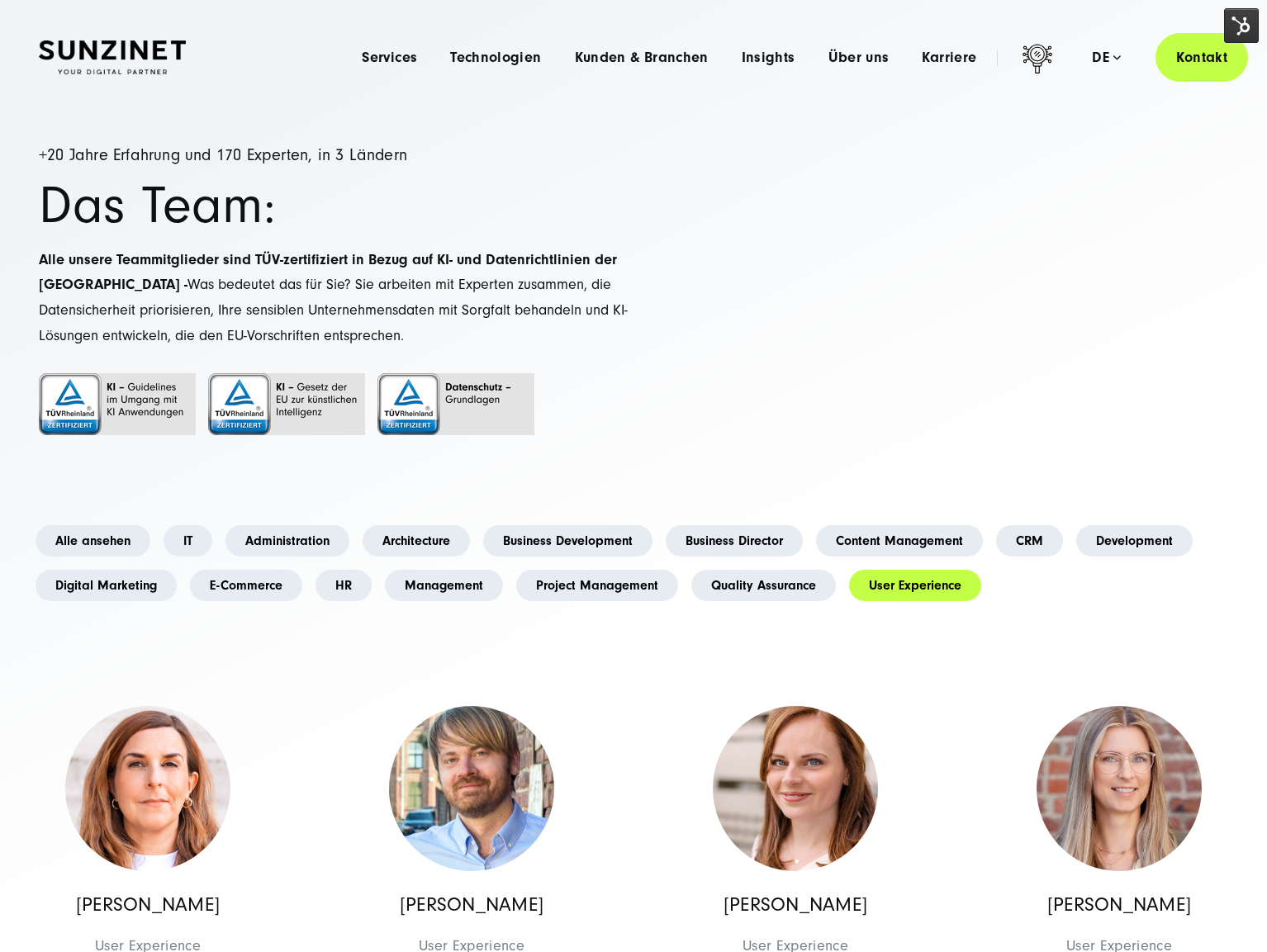
click at [471, 199] on h1 "Das Team:" at bounding box center [336, 206] width 595 height 50
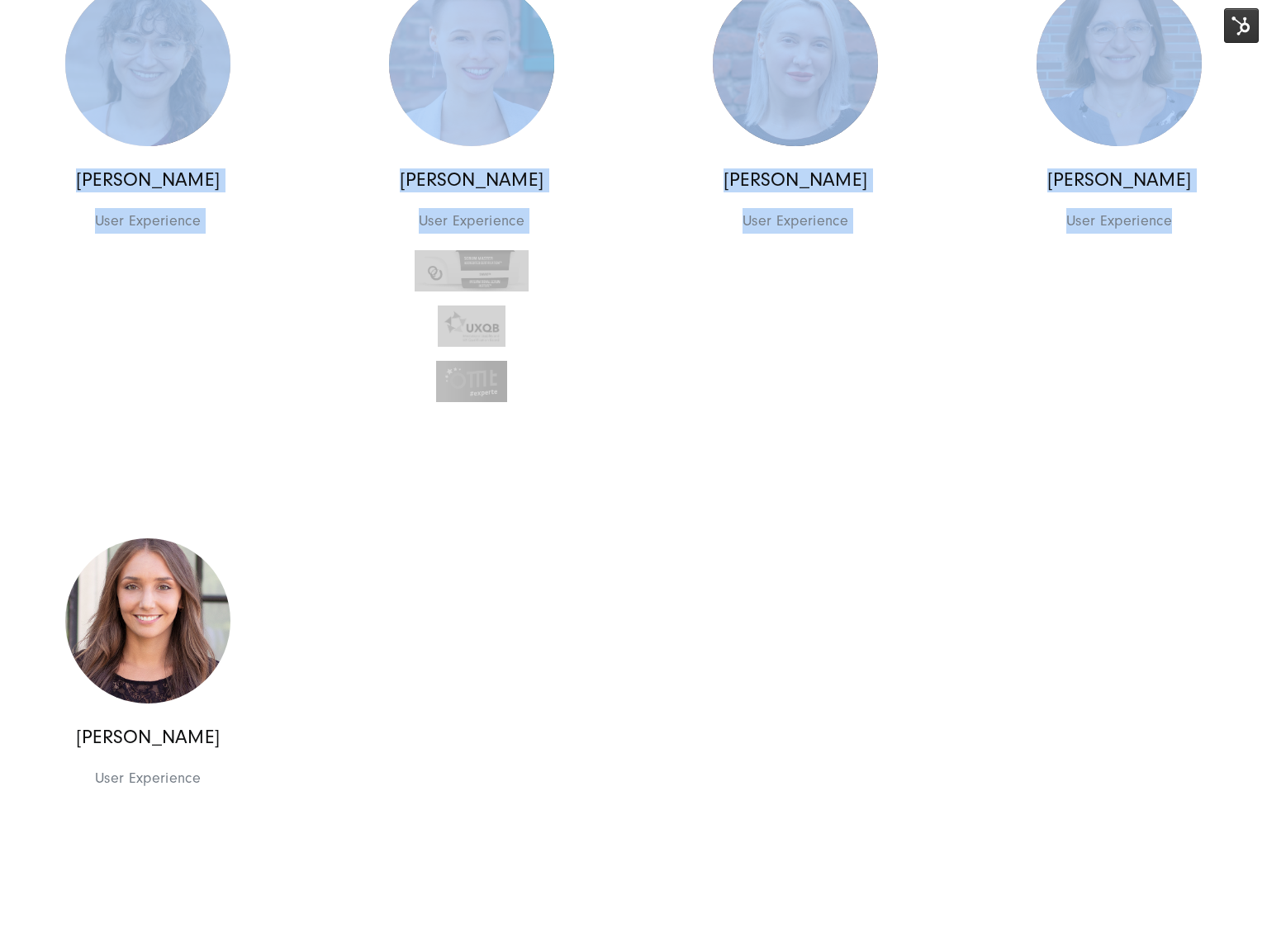
scroll to position [1664, 0]
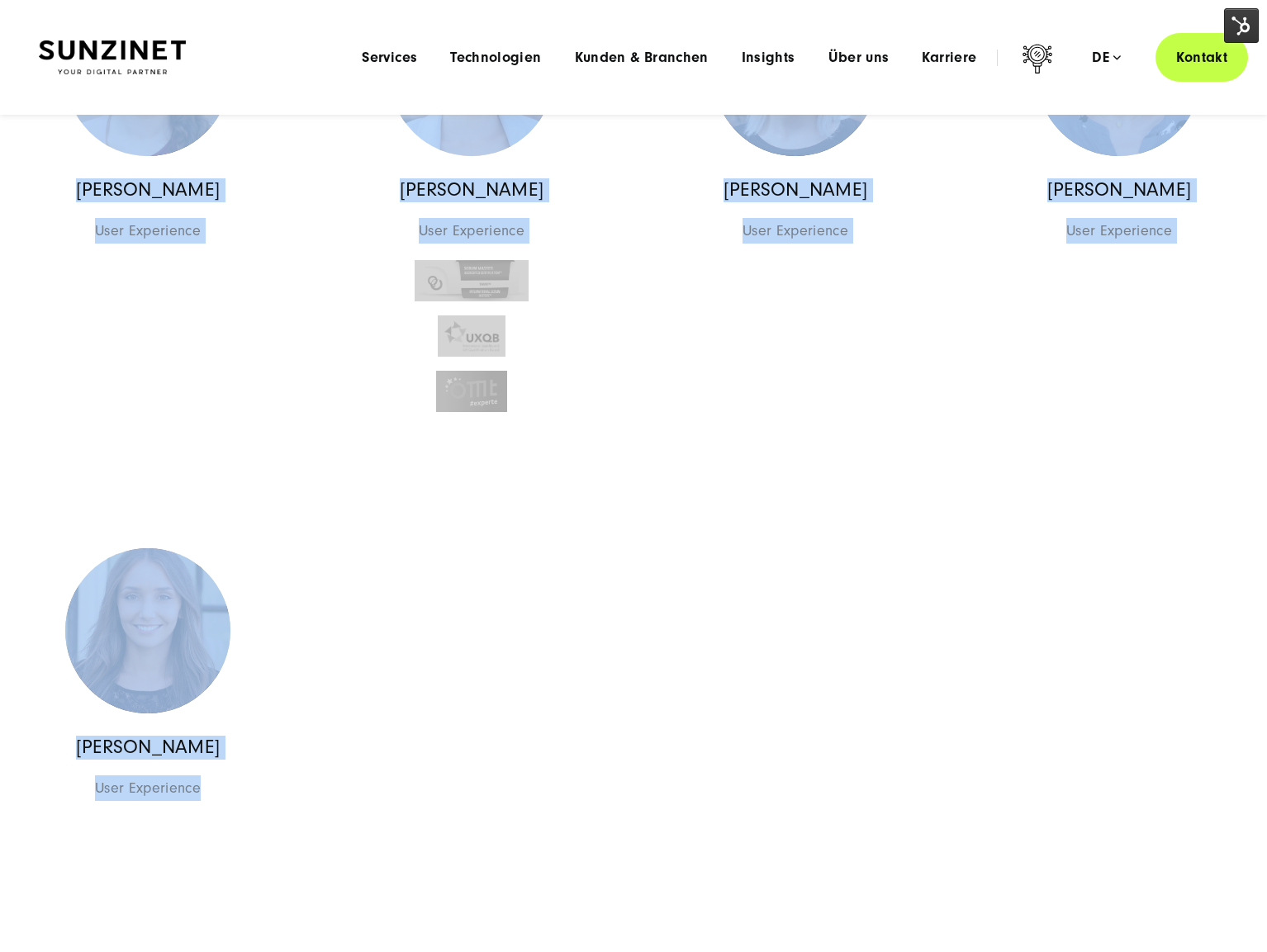
drag, startPoint x: 74, startPoint y: 497, endPoint x: 344, endPoint y: 831, distance: 429.5
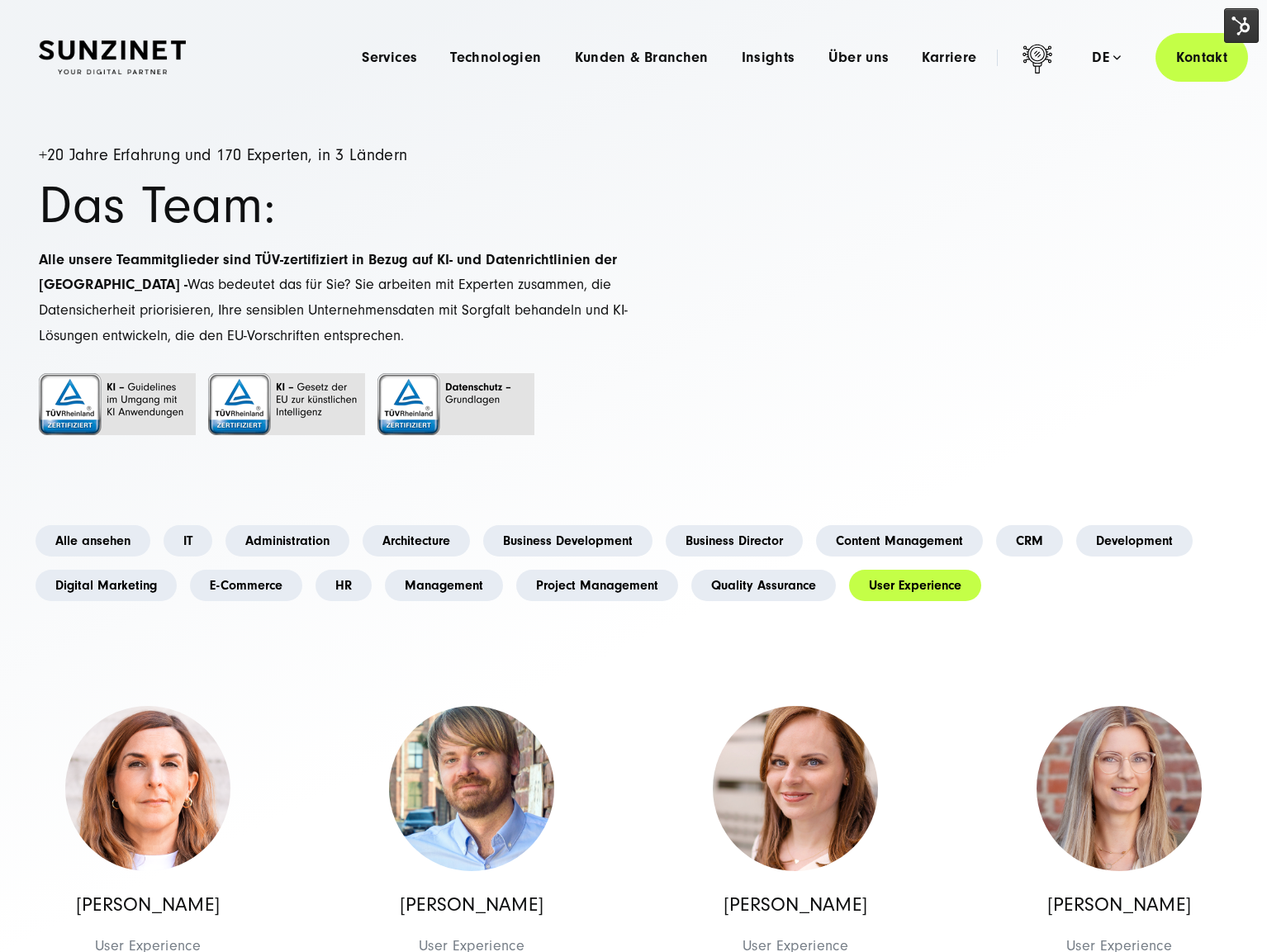
drag, startPoint x: 120, startPoint y: 489, endPoint x: 112, endPoint y: 484, distance: 9.4
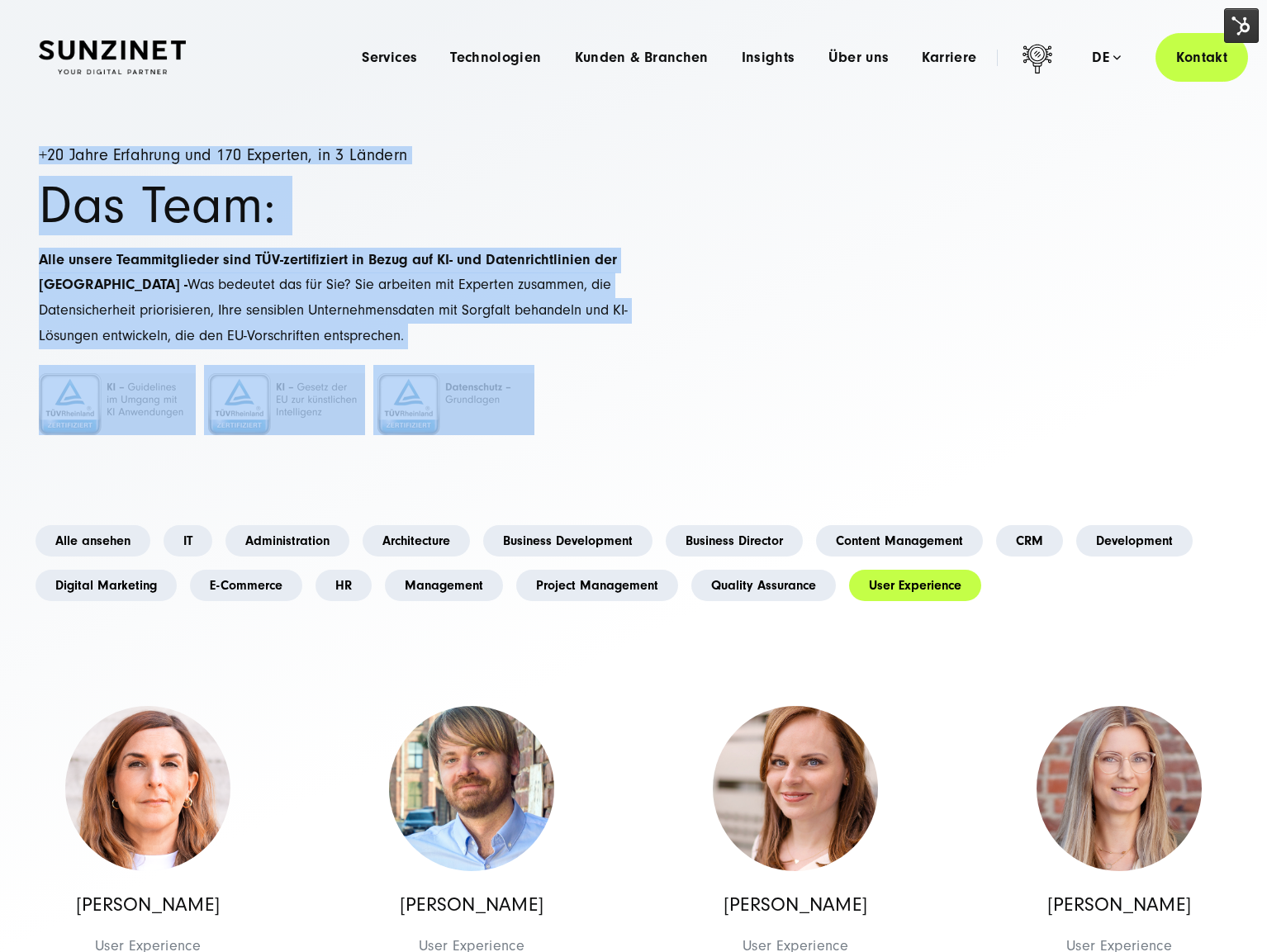
drag, startPoint x: 61, startPoint y: 141, endPoint x: 843, endPoint y: 435, distance: 835.4
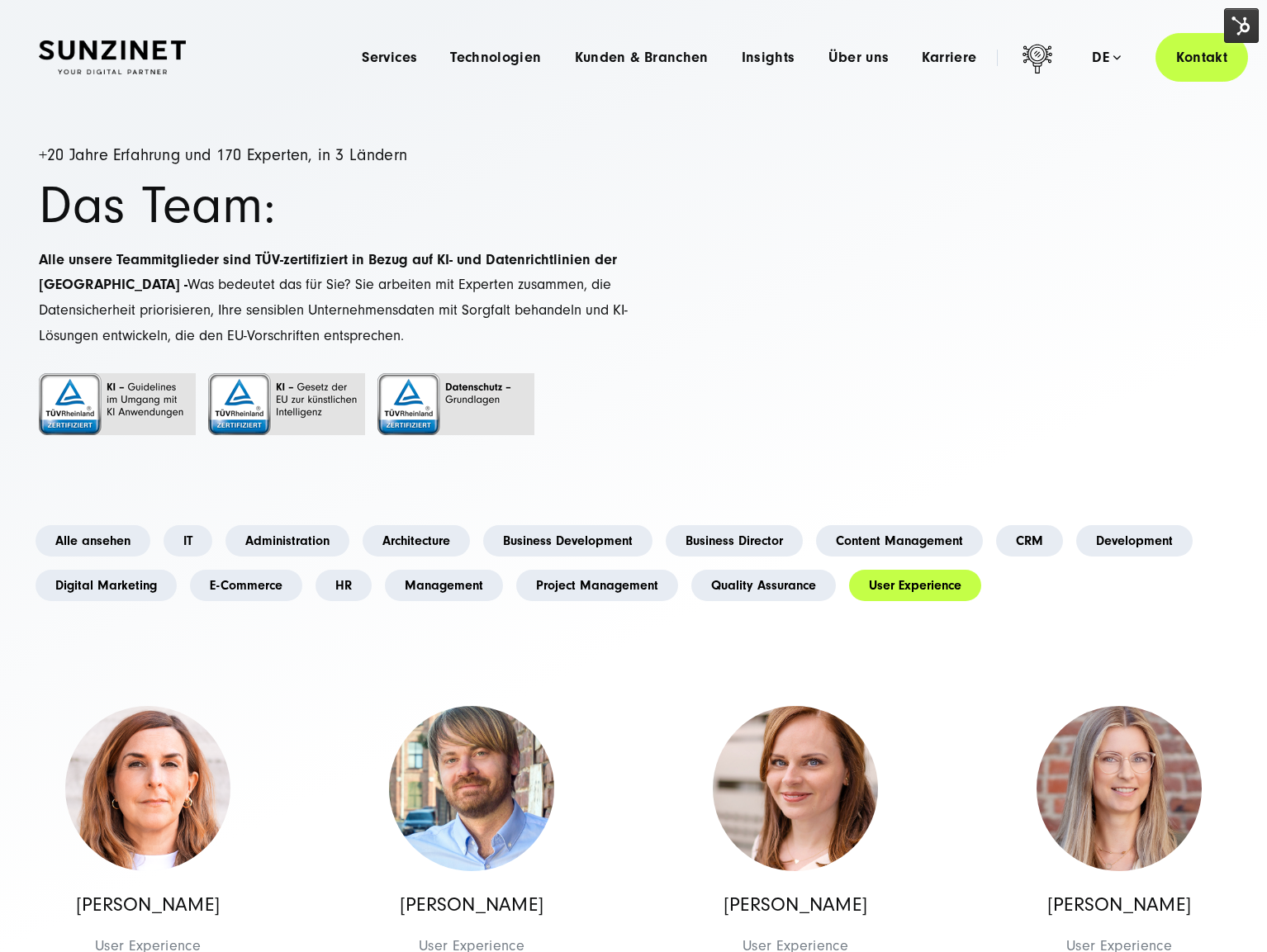
click at [159, 501] on div "User Experience Das Team Alle ansehen IT Administration Architecture Business D…" at bounding box center [634, 551] width 1190 height 114
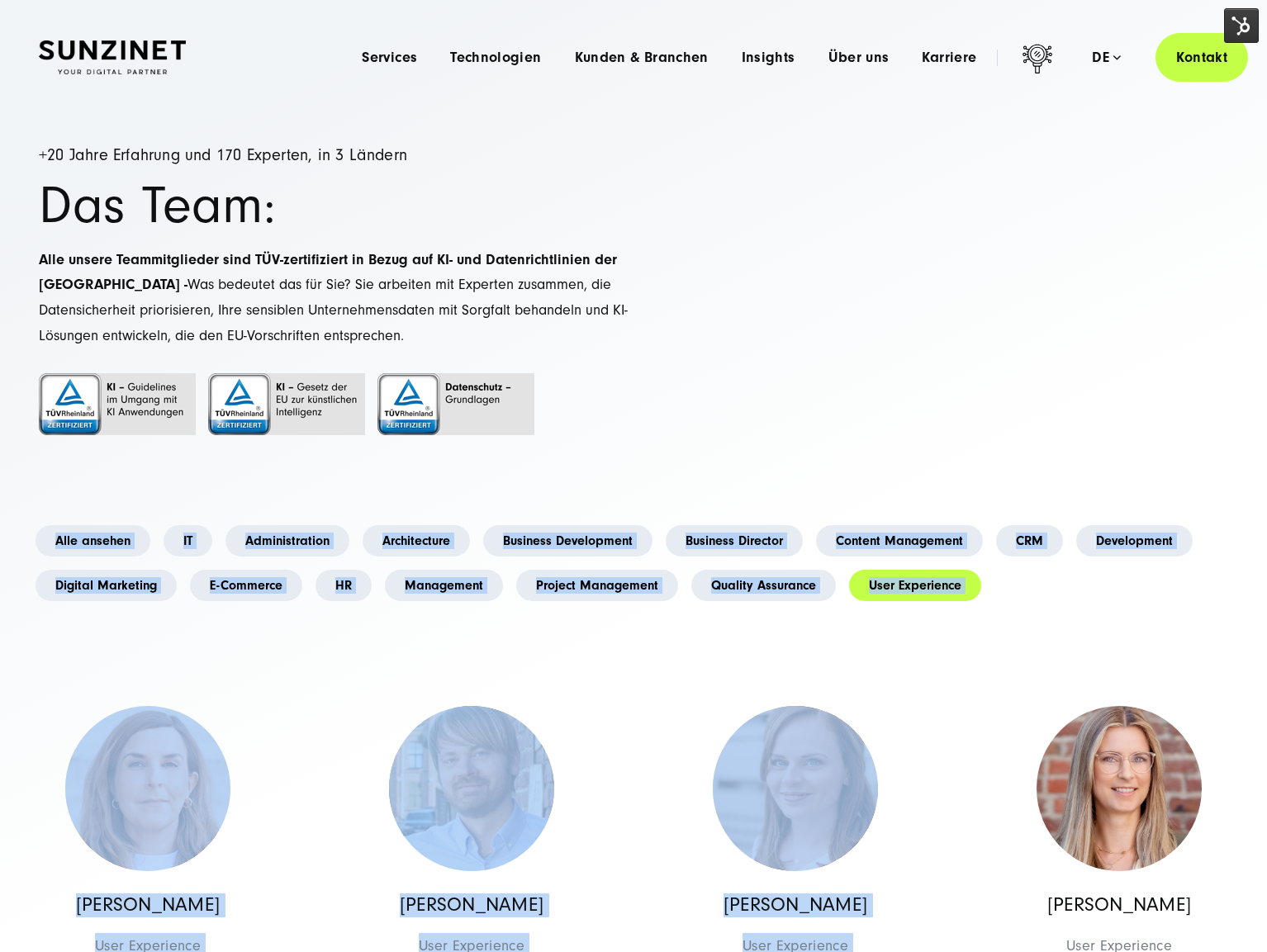
drag, startPoint x: 778, startPoint y: 467, endPoint x: 985, endPoint y: 611, distance: 252.2
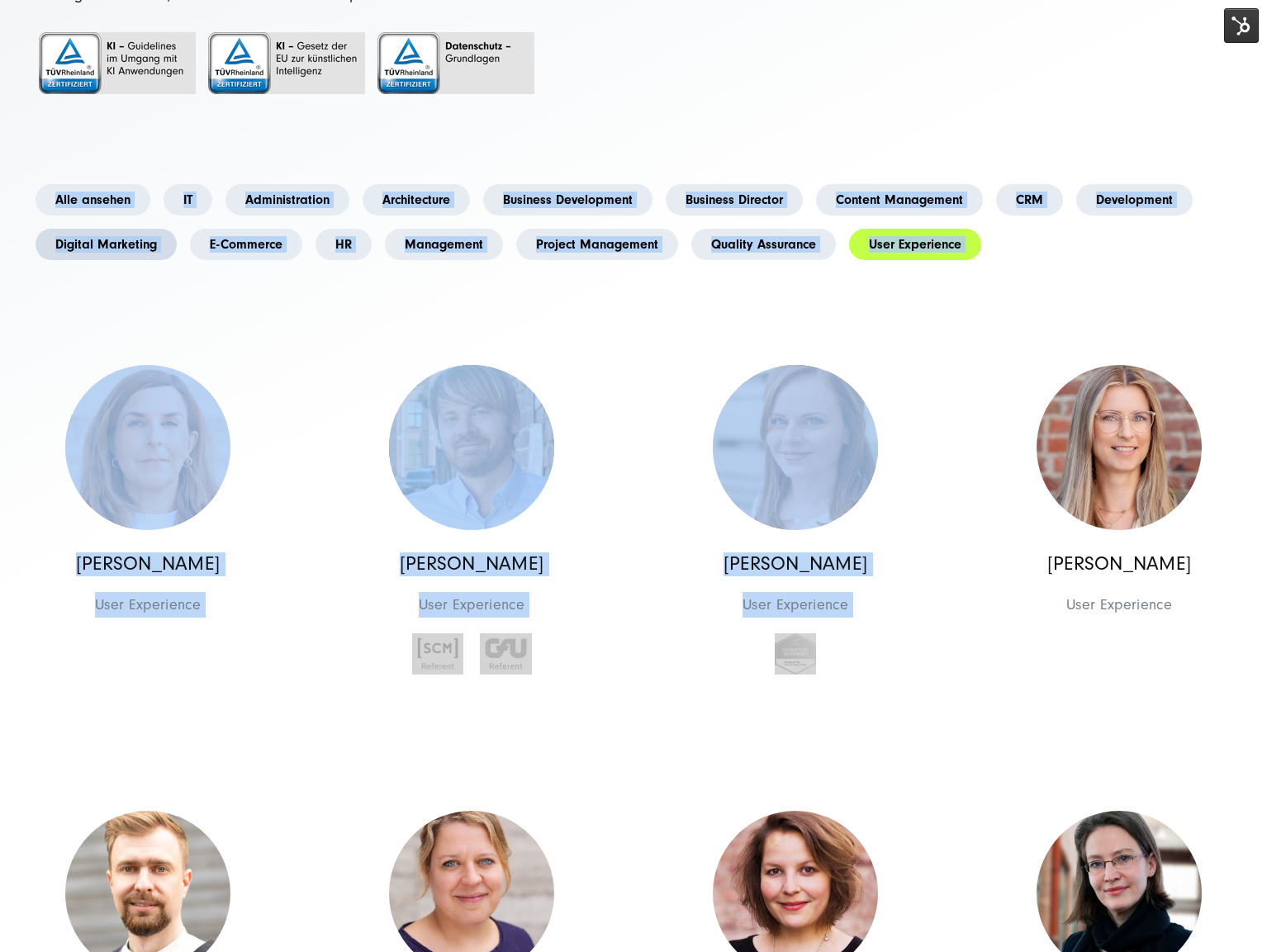
scroll to position [362, 0]
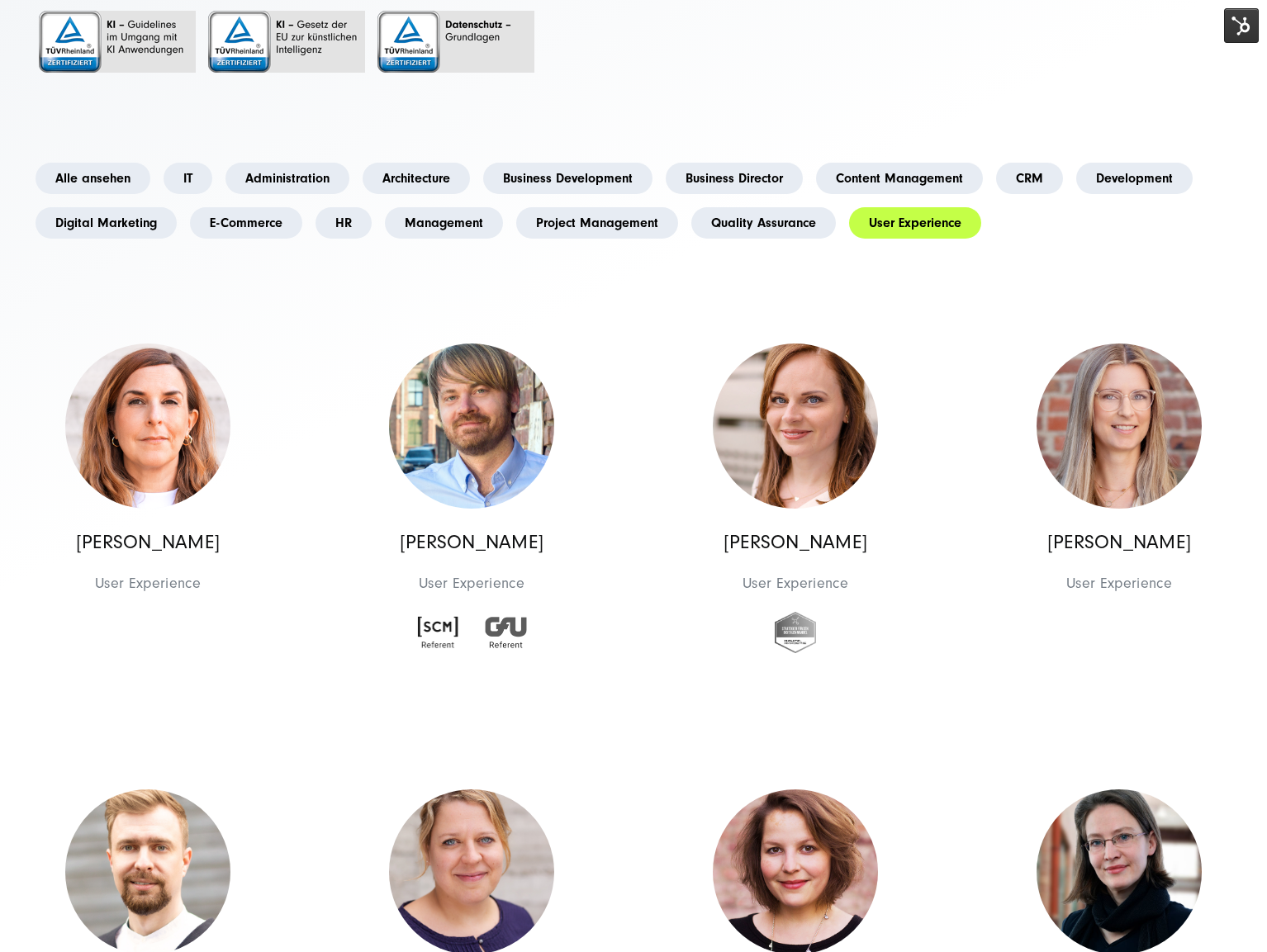
click at [59, 109] on p at bounding box center [336, 102] width 595 height 25
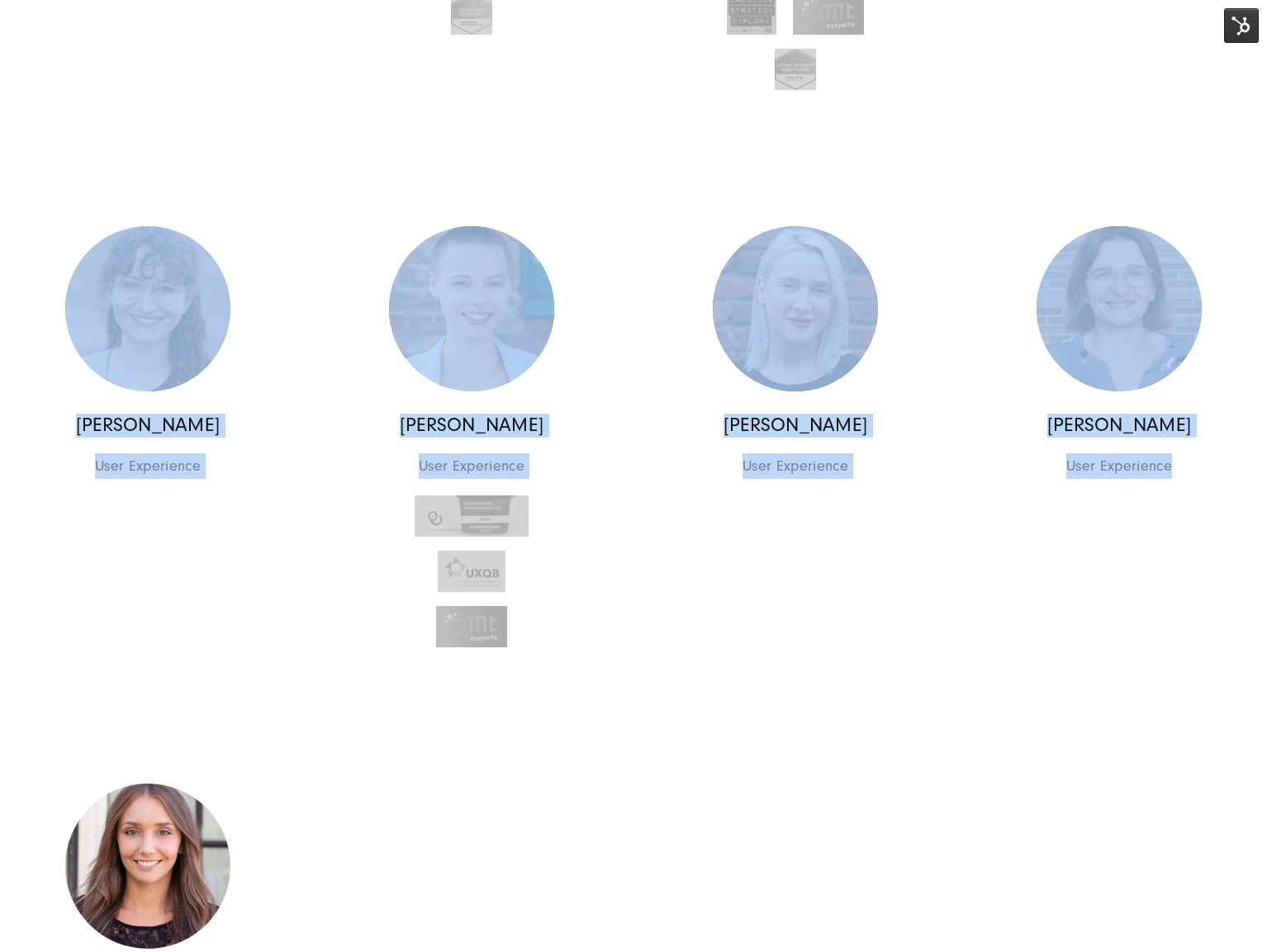
scroll to position [1615, 0]
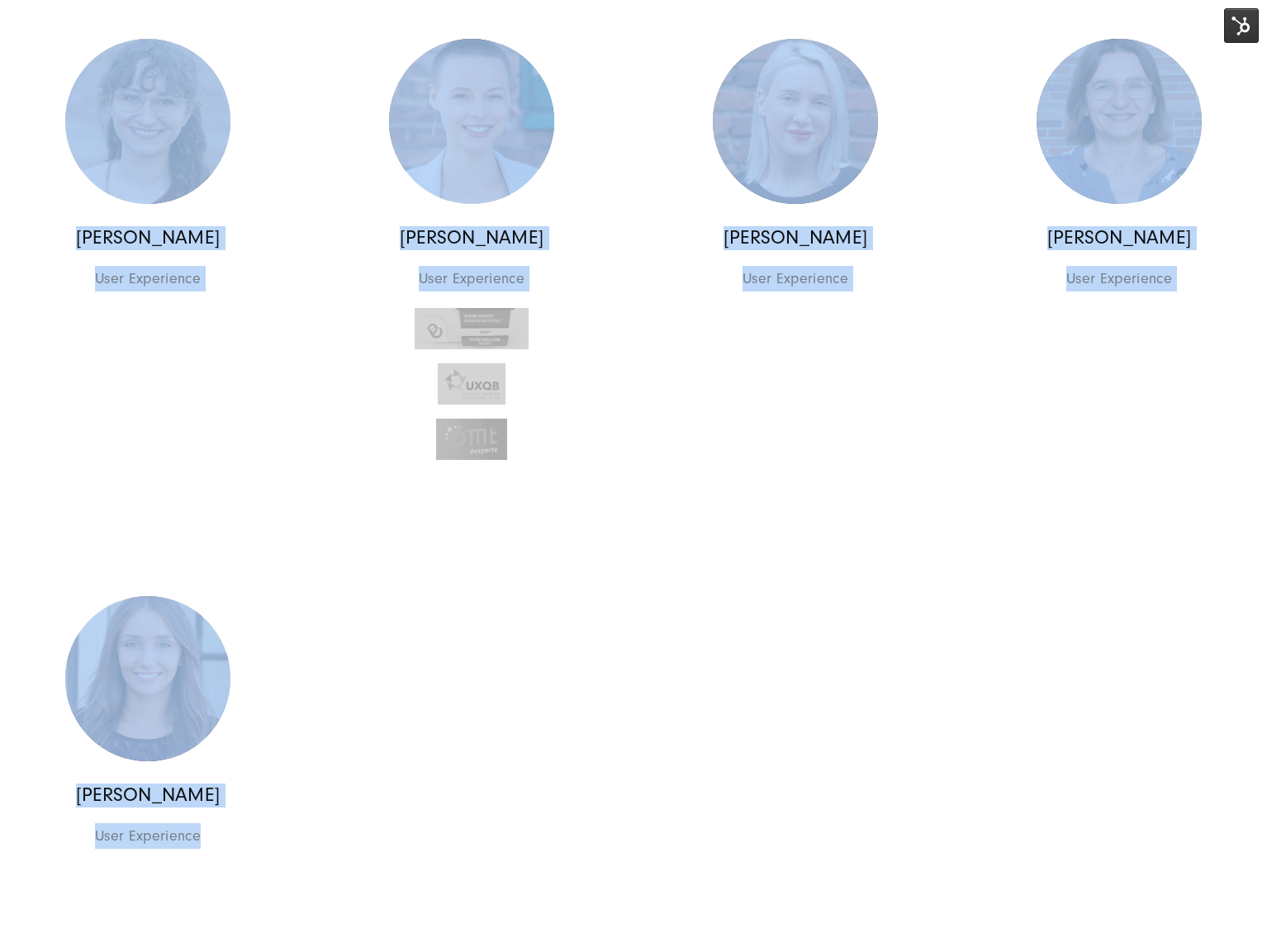
drag, startPoint x: 274, startPoint y: 80, endPoint x: 245, endPoint y: 821, distance: 741.6
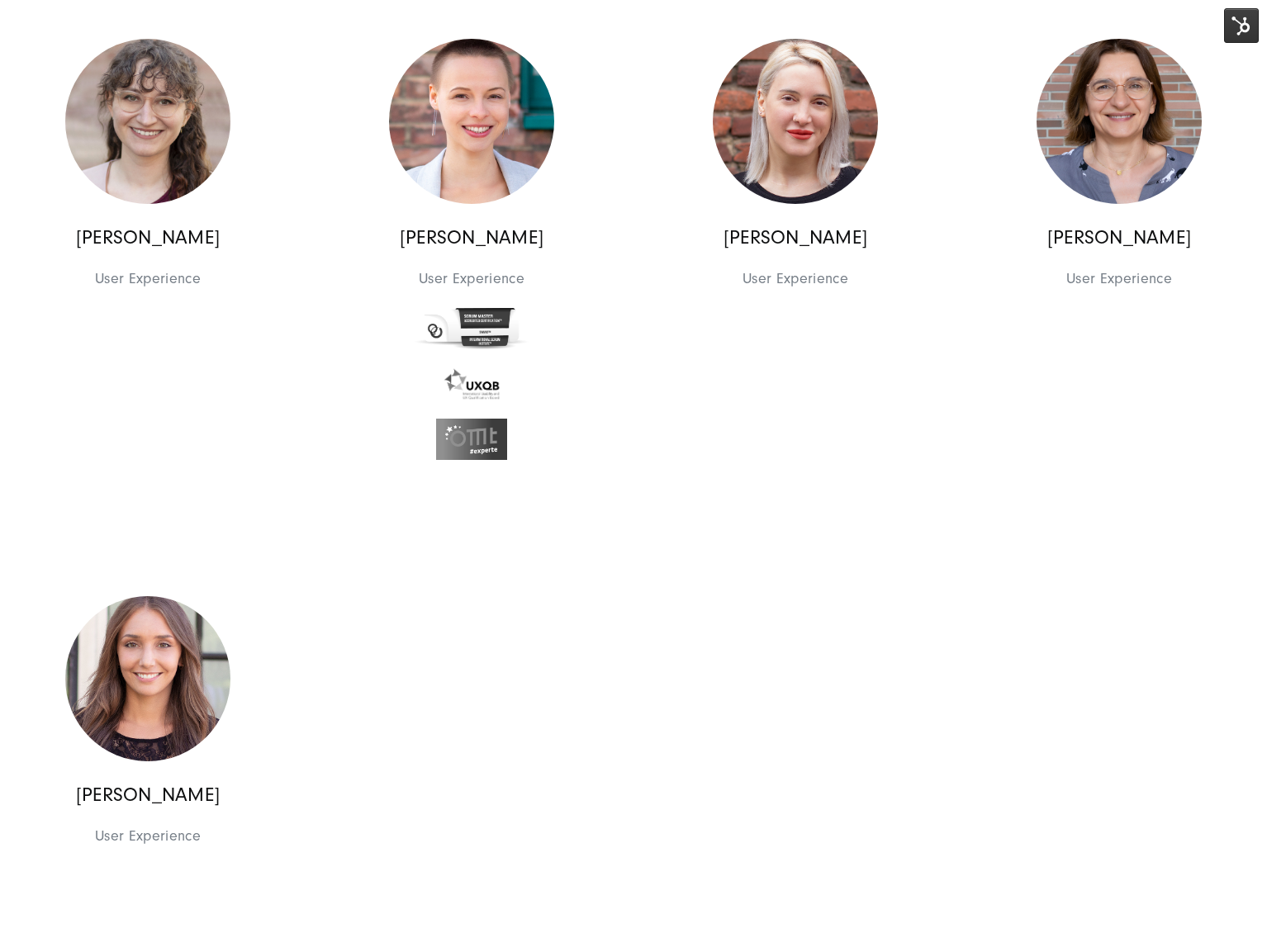
click at [808, 463] on div "Basak Yalcin User Experience User Experience User Experience Basak Yalcin User …" at bounding box center [795, 260] width 324 height 480
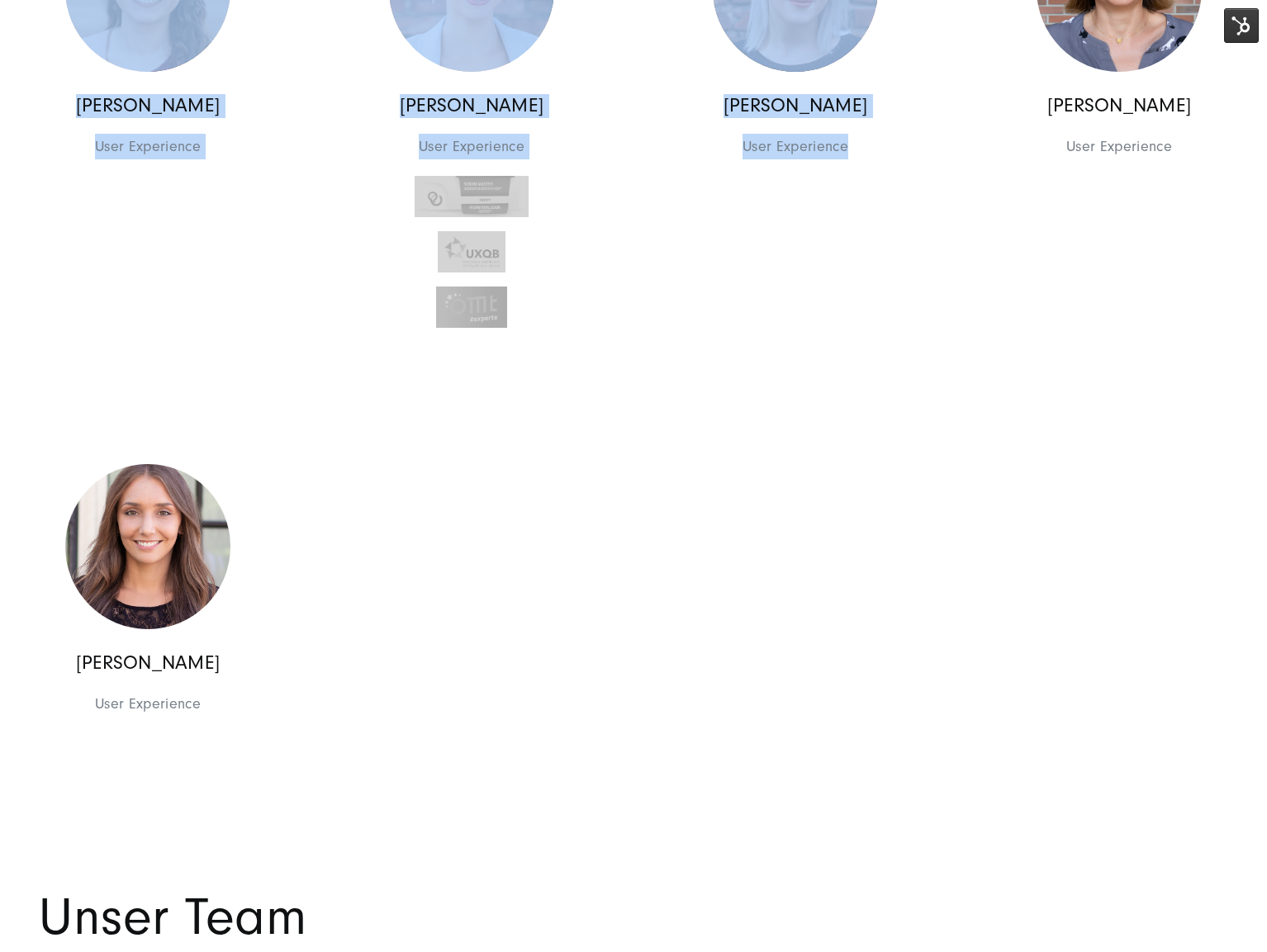
scroll to position [1935, 0]
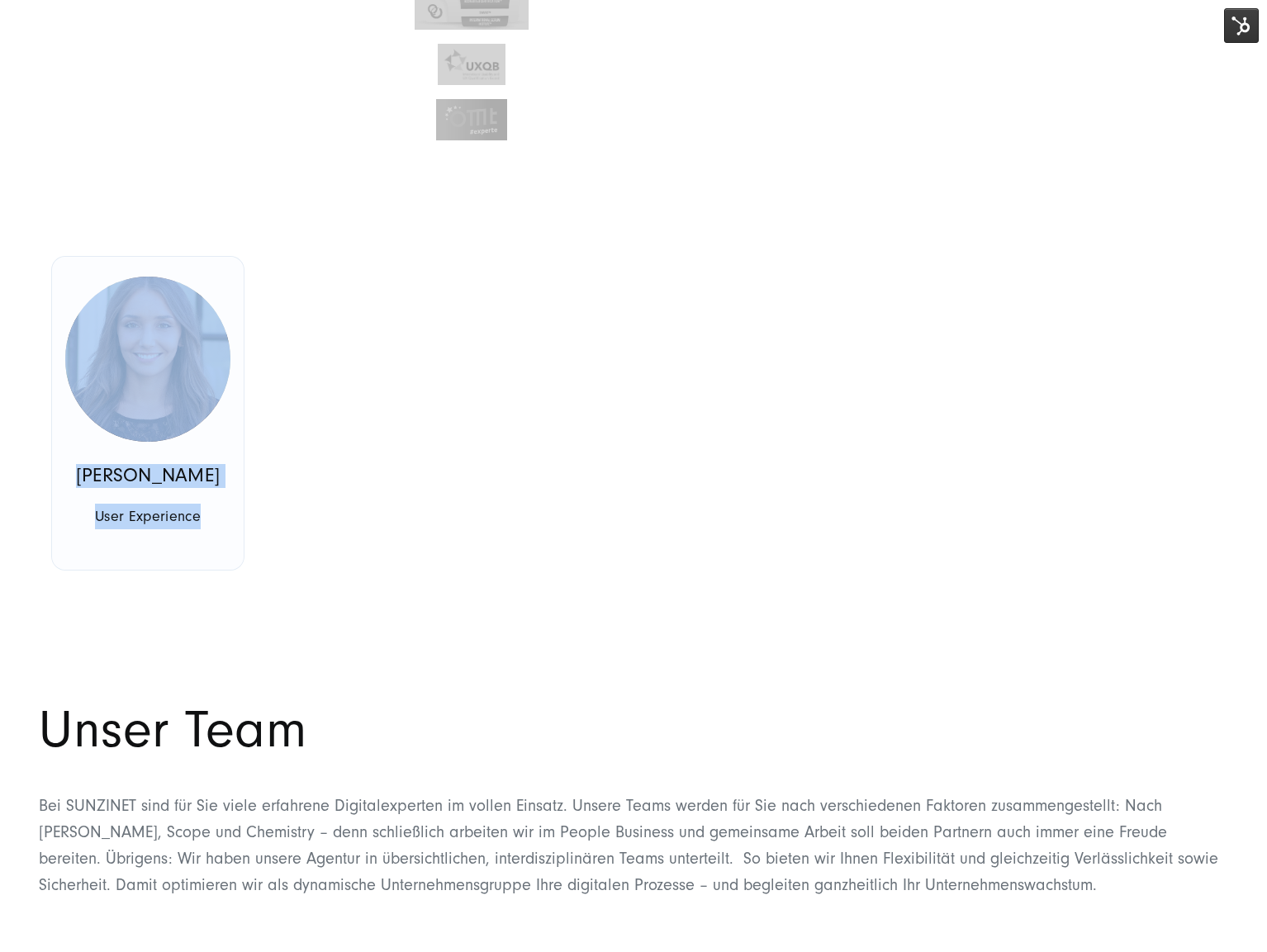
drag, startPoint x: 19, startPoint y: 124, endPoint x: 228, endPoint y: 525, distance: 452.2
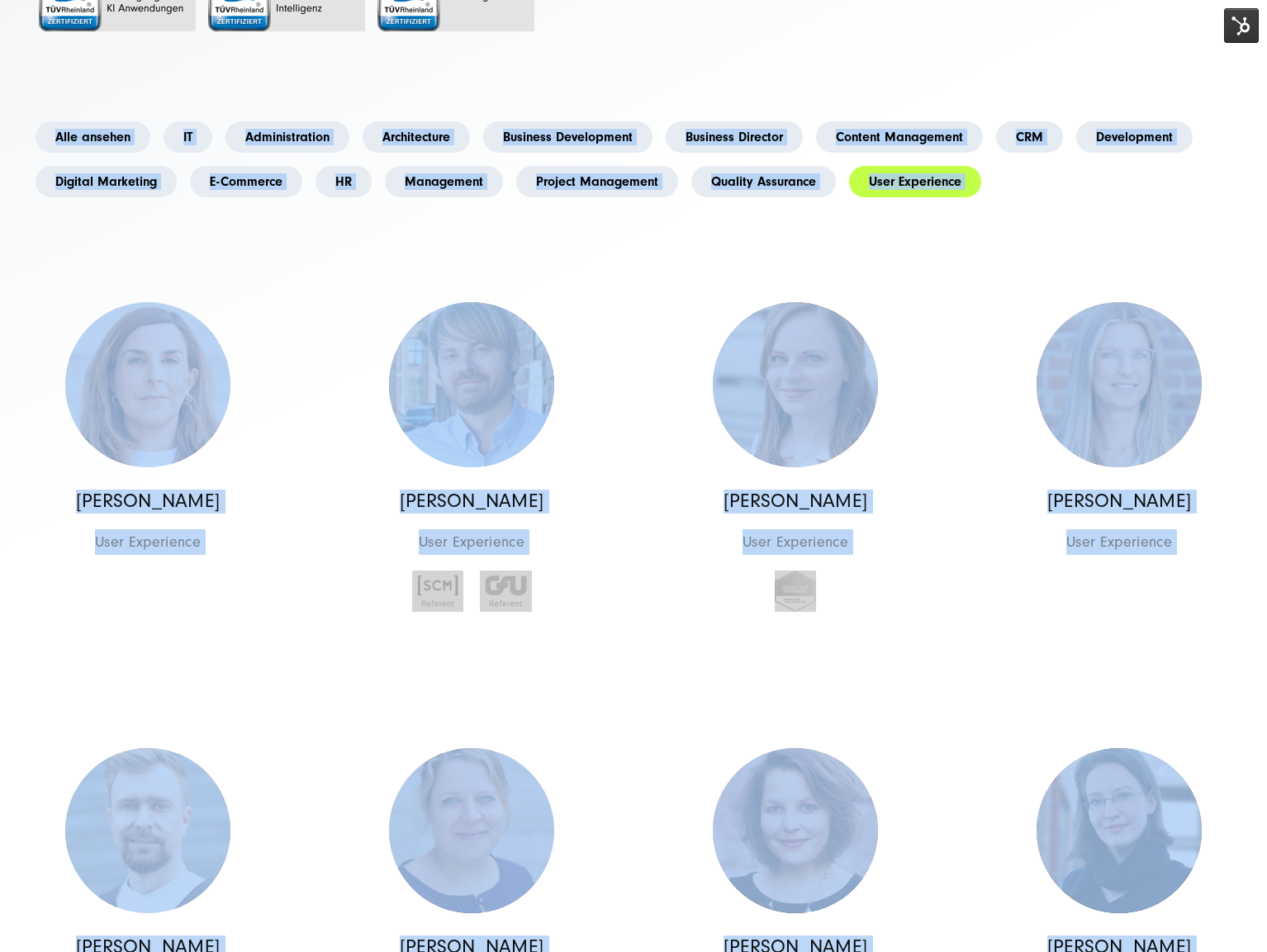
scroll to position [394, 0]
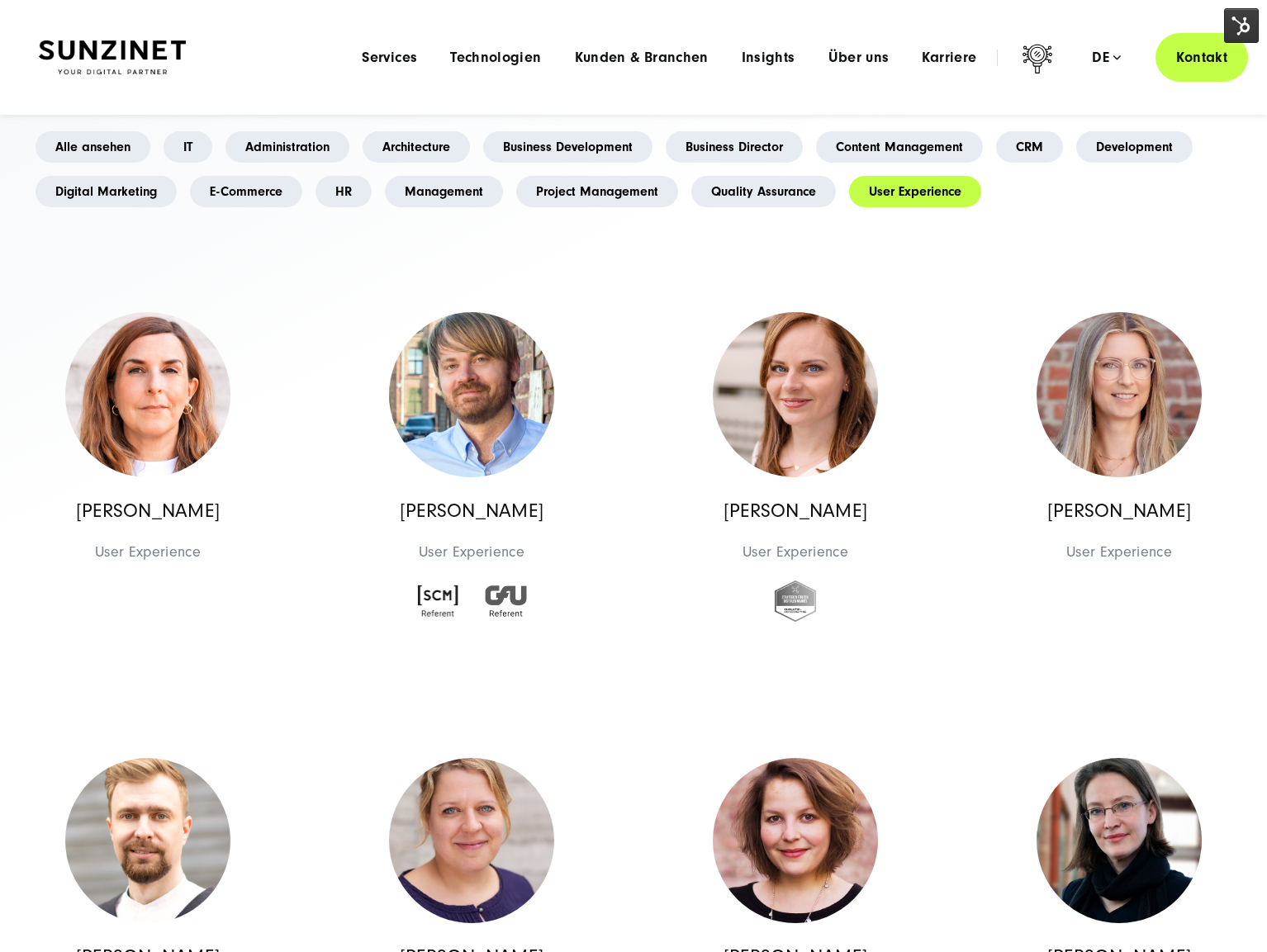
click at [20, 129] on div "+20 Jahre Erfahrung und 170 Experten, in 3 Ländern Das Team: Alle unsere Teammi…" at bounding box center [634, 938] width 1255 height 2372
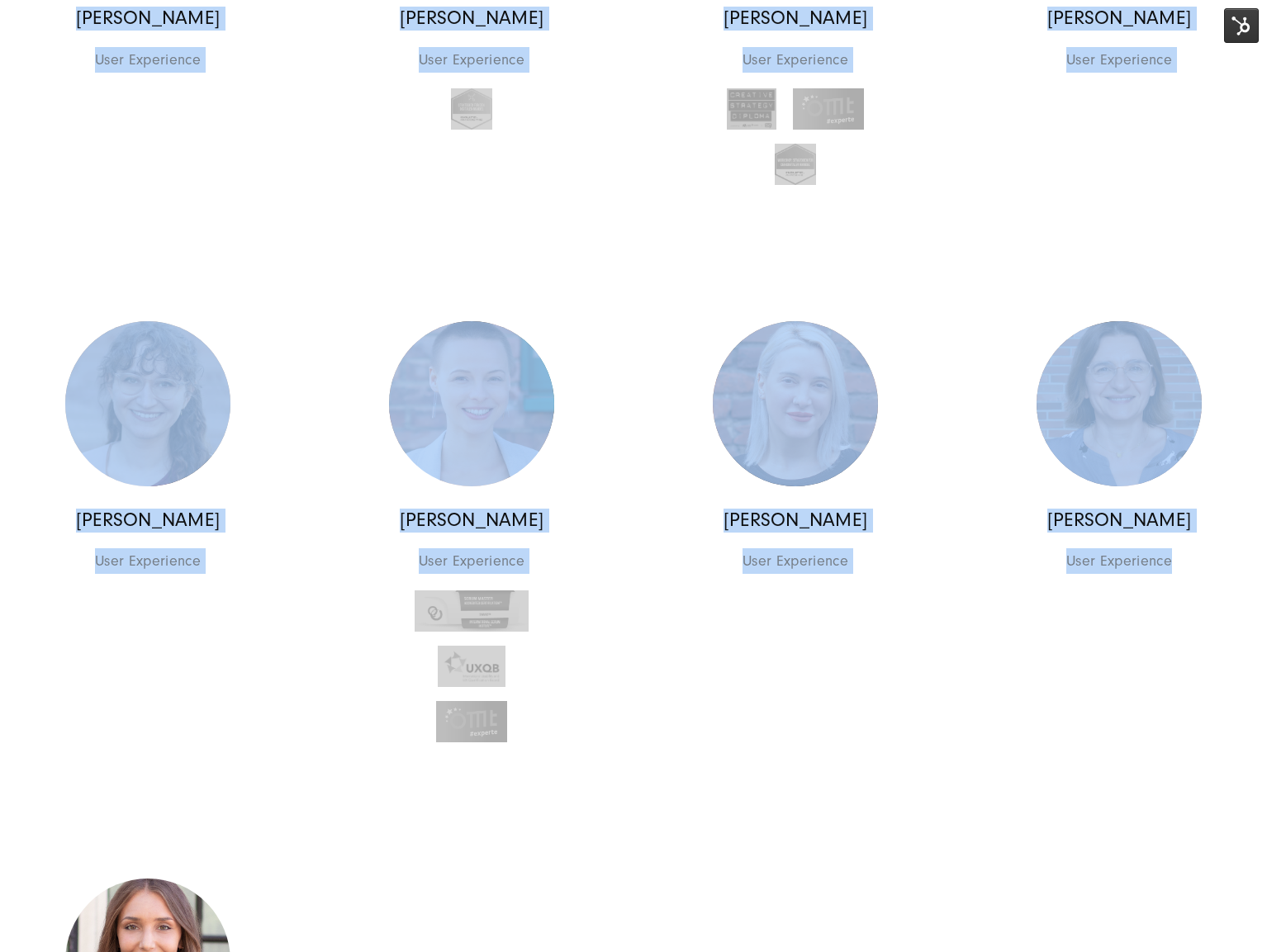
scroll to position [1720, 0]
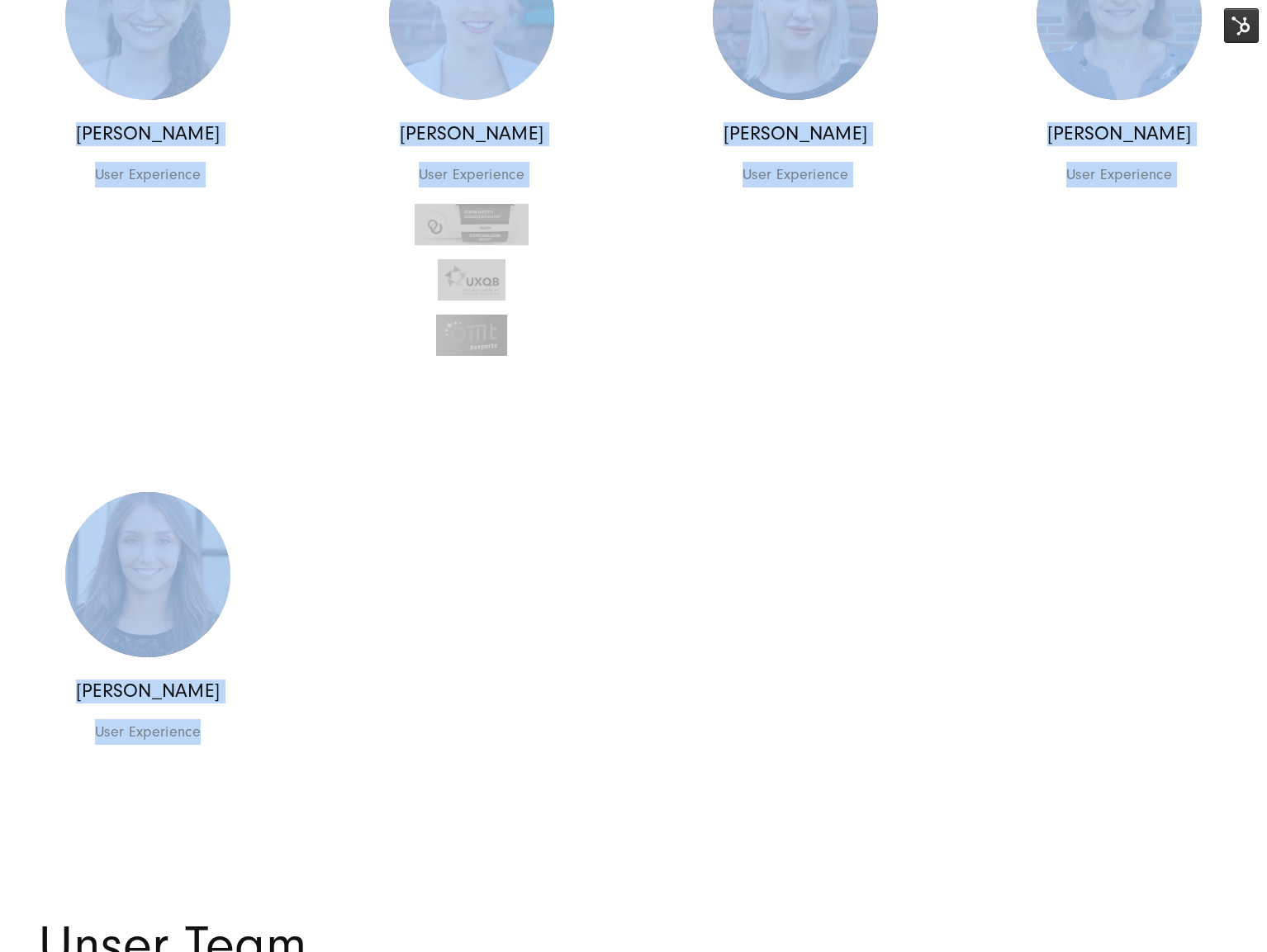
drag, startPoint x: 20, startPoint y: 129, endPoint x: 468, endPoint y: 789, distance: 797.7
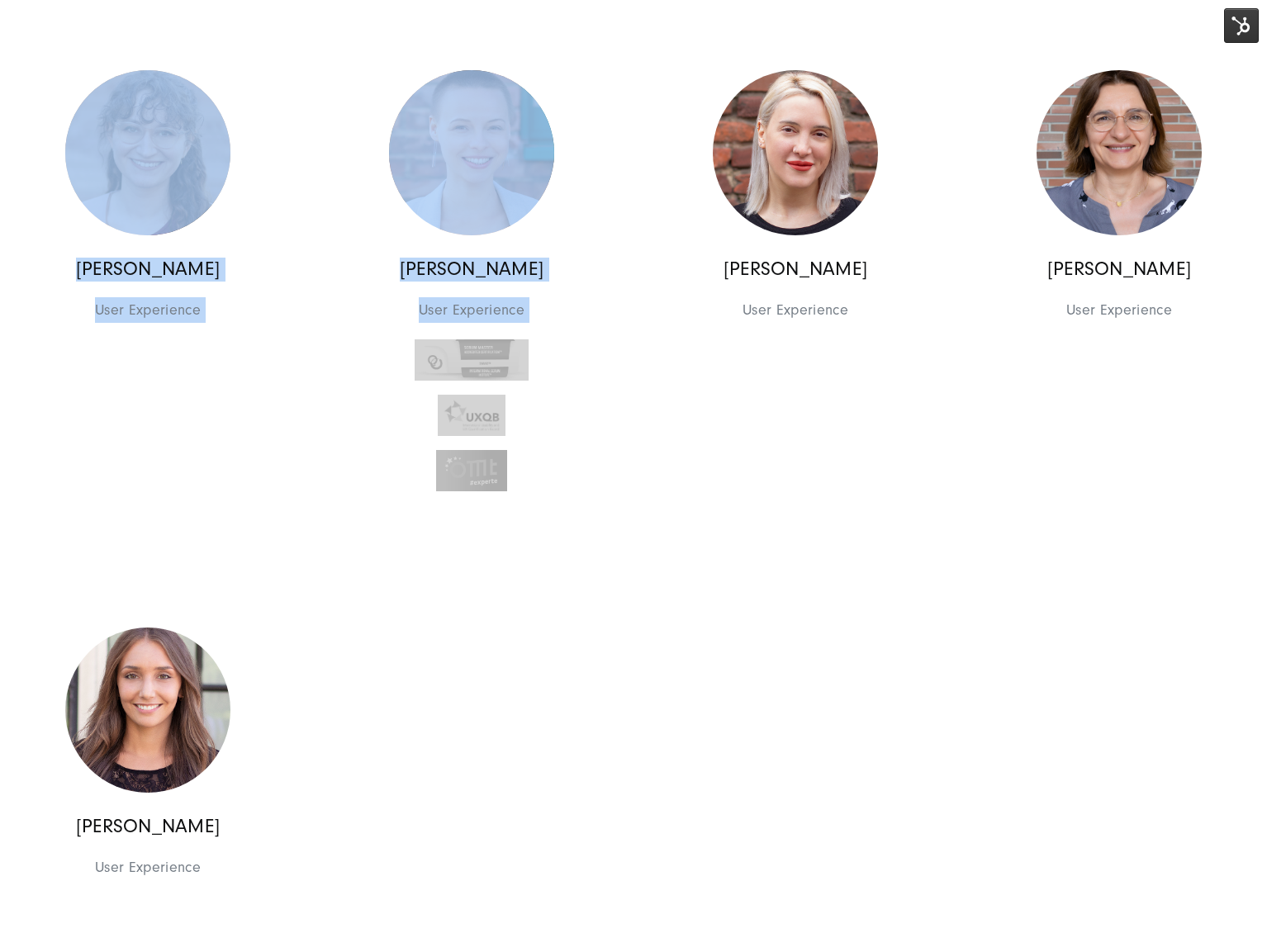
scroll to position [1678, 0]
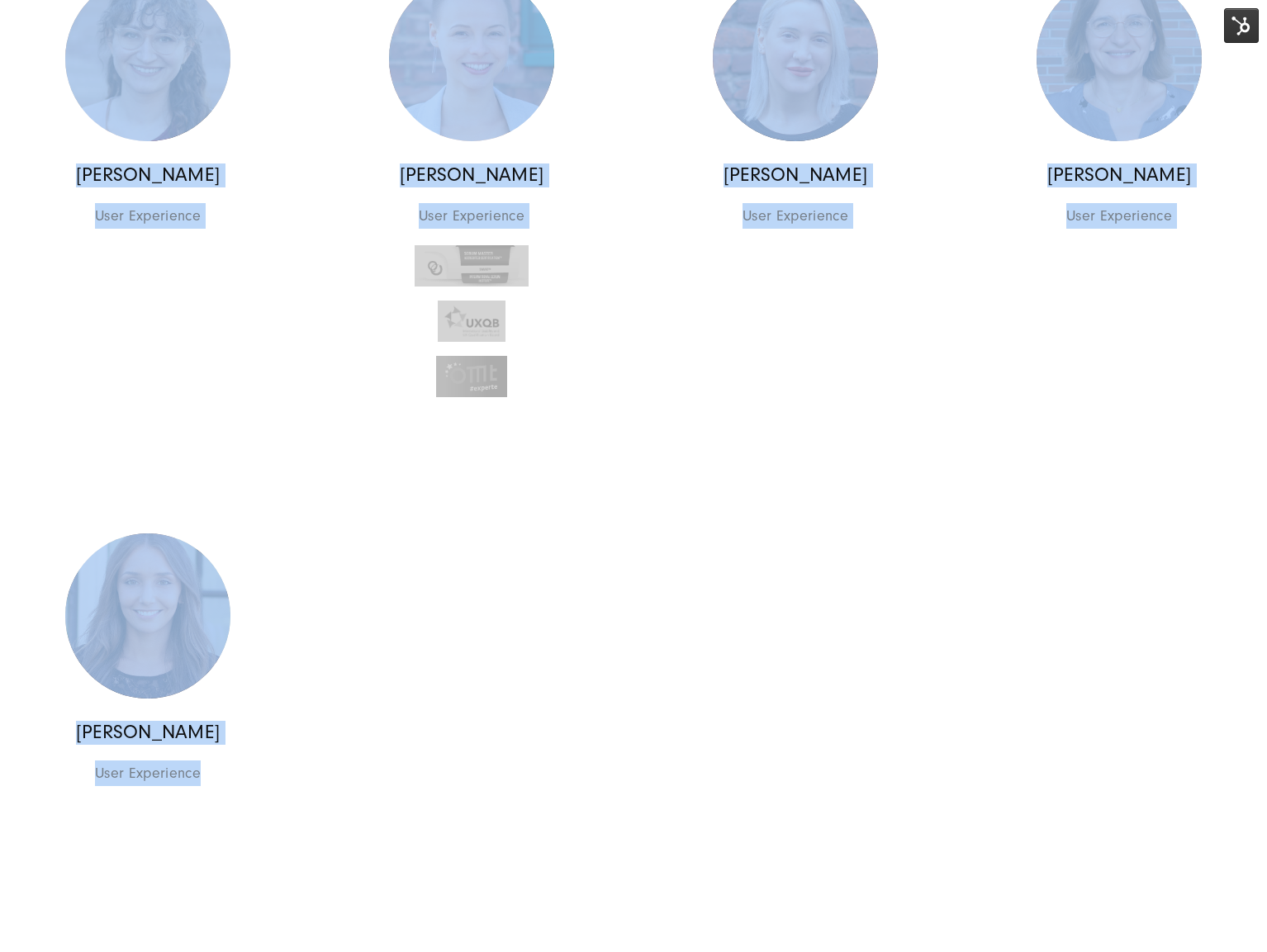
drag, startPoint x: 16, startPoint y: 3, endPoint x: 315, endPoint y: 811, distance: 861.5
click at [315, 811] on div "Smart Search AI Hier können Sie eine konkrete Frage zu unserer Agentur und unse…" at bounding box center [634, 572] width 1267 height 4502
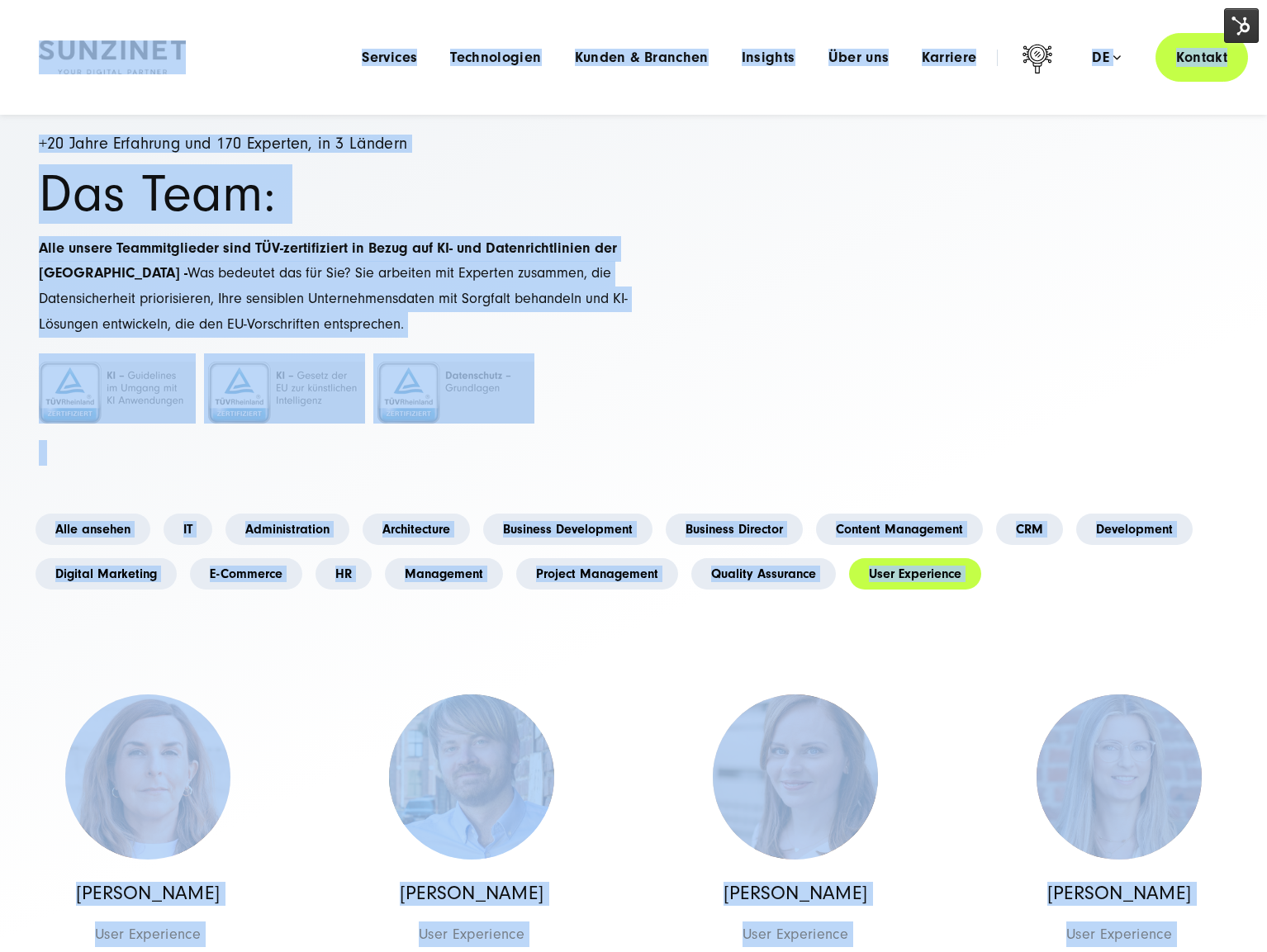
scroll to position [0, 0]
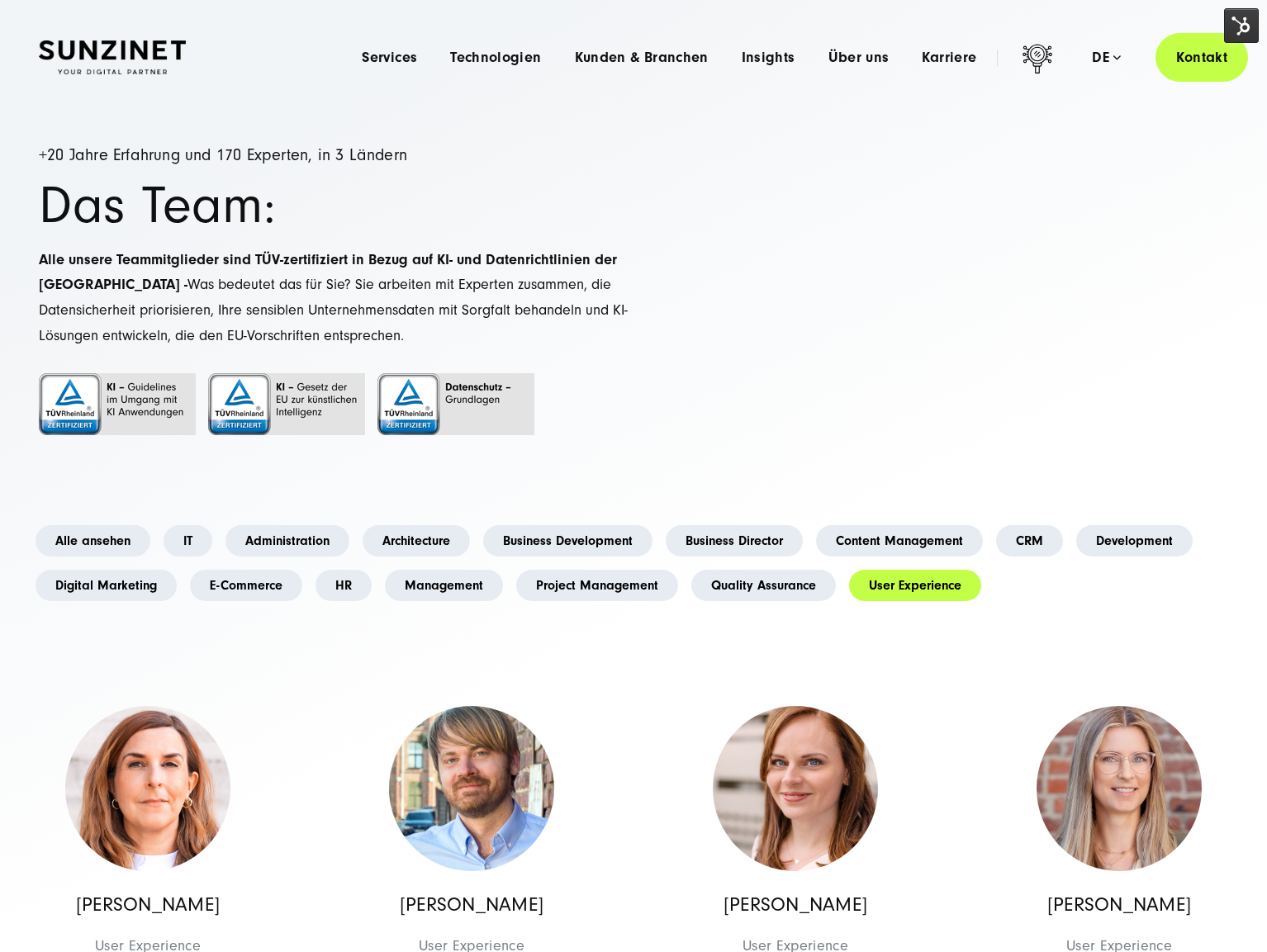
click at [479, 327] on p "Alle unsere Teammitglieder sind TÜV-zertifiziert in Bezug auf KI- und Datenrich…" at bounding box center [336, 298] width 595 height 101
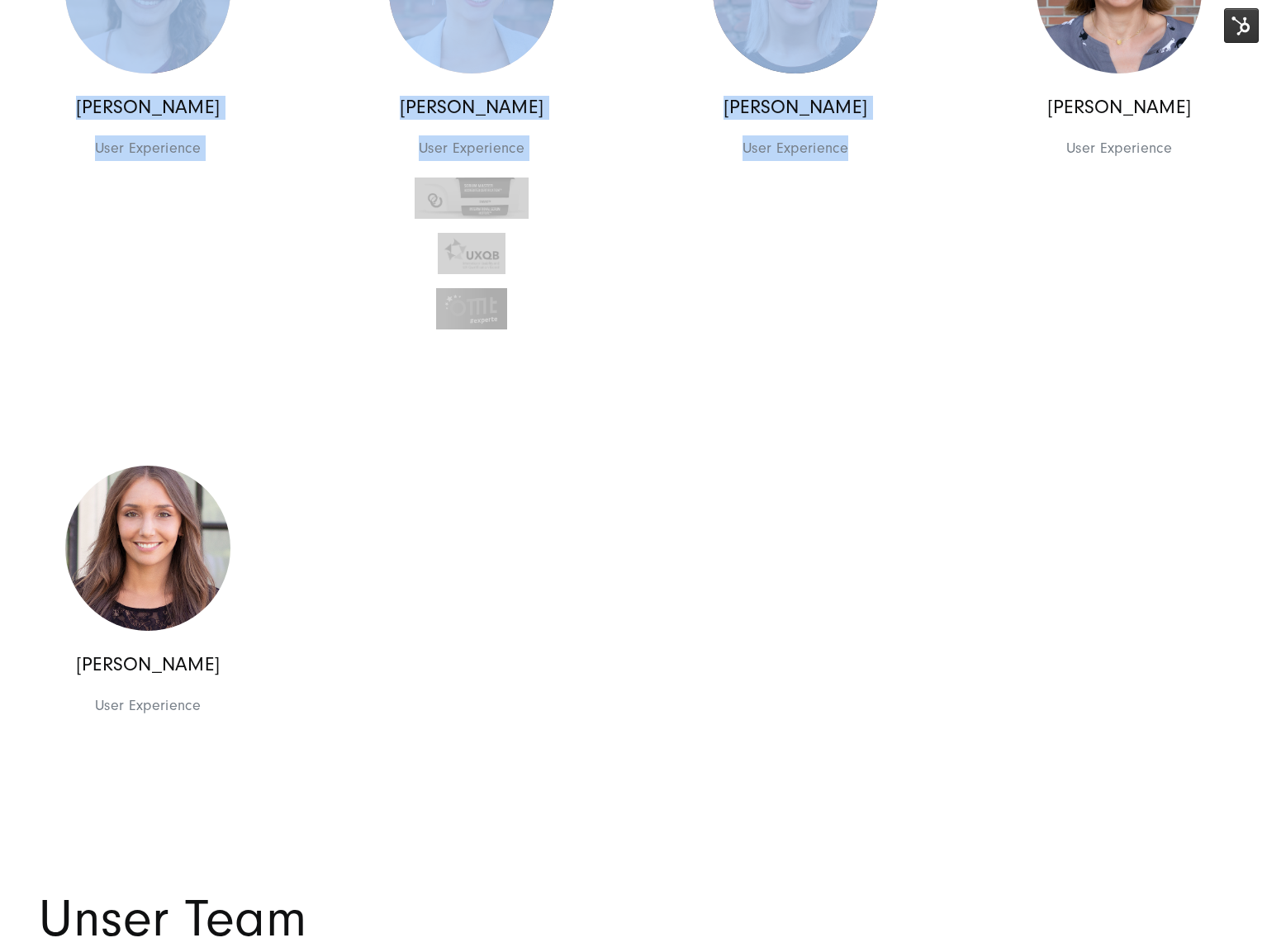
scroll to position [1935, 0]
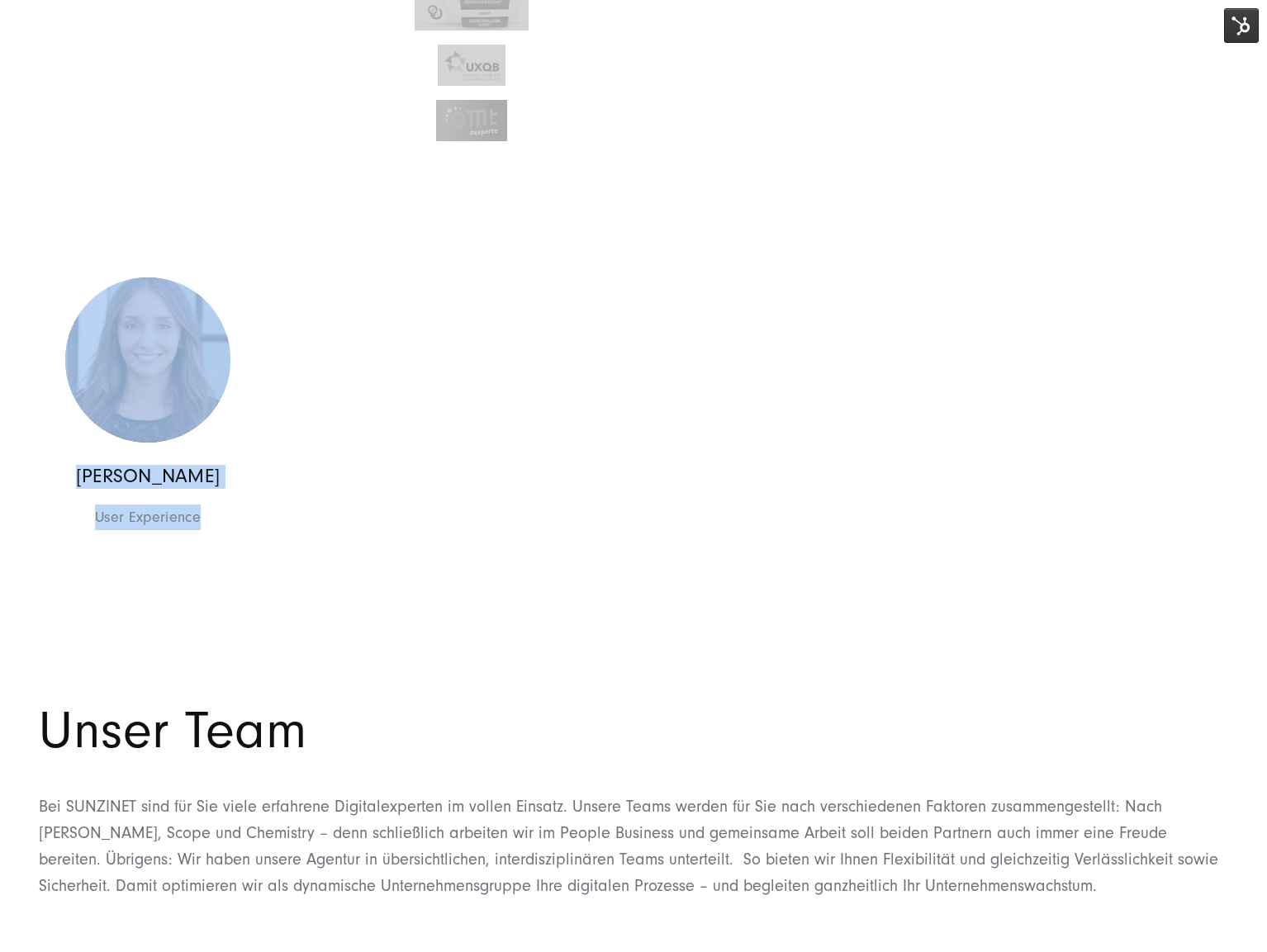
drag, startPoint x: 57, startPoint y: 15, endPoint x: 274, endPoint y: 631, distance: 653.1
click at [272, 632] on div "Smart Search AI Hier können Sie eine konkrete Frage zu unserer Agentur und unse…" at bounding box center [634, 316] width 1267 height 4502
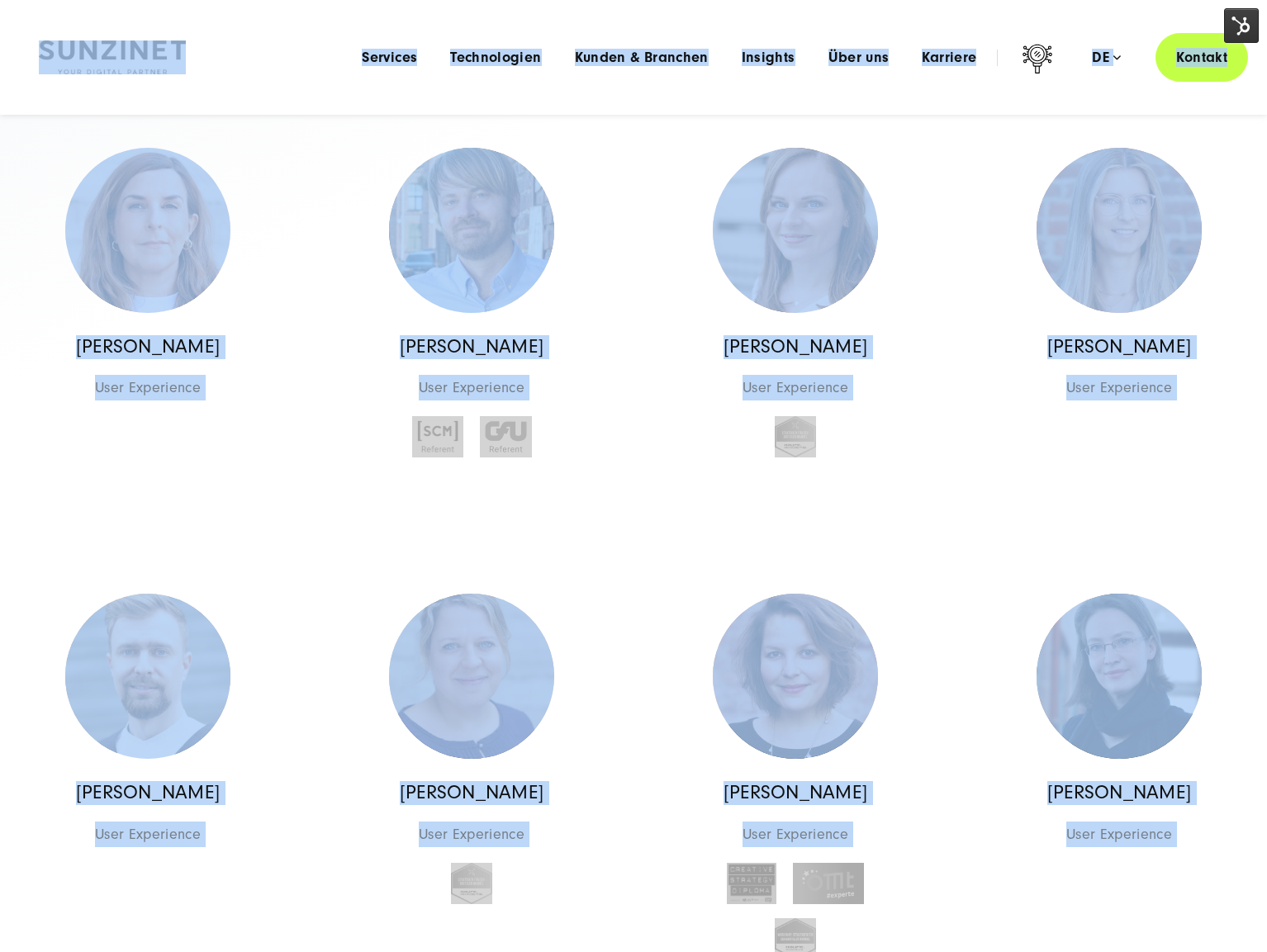
scroll to position [0, 0]
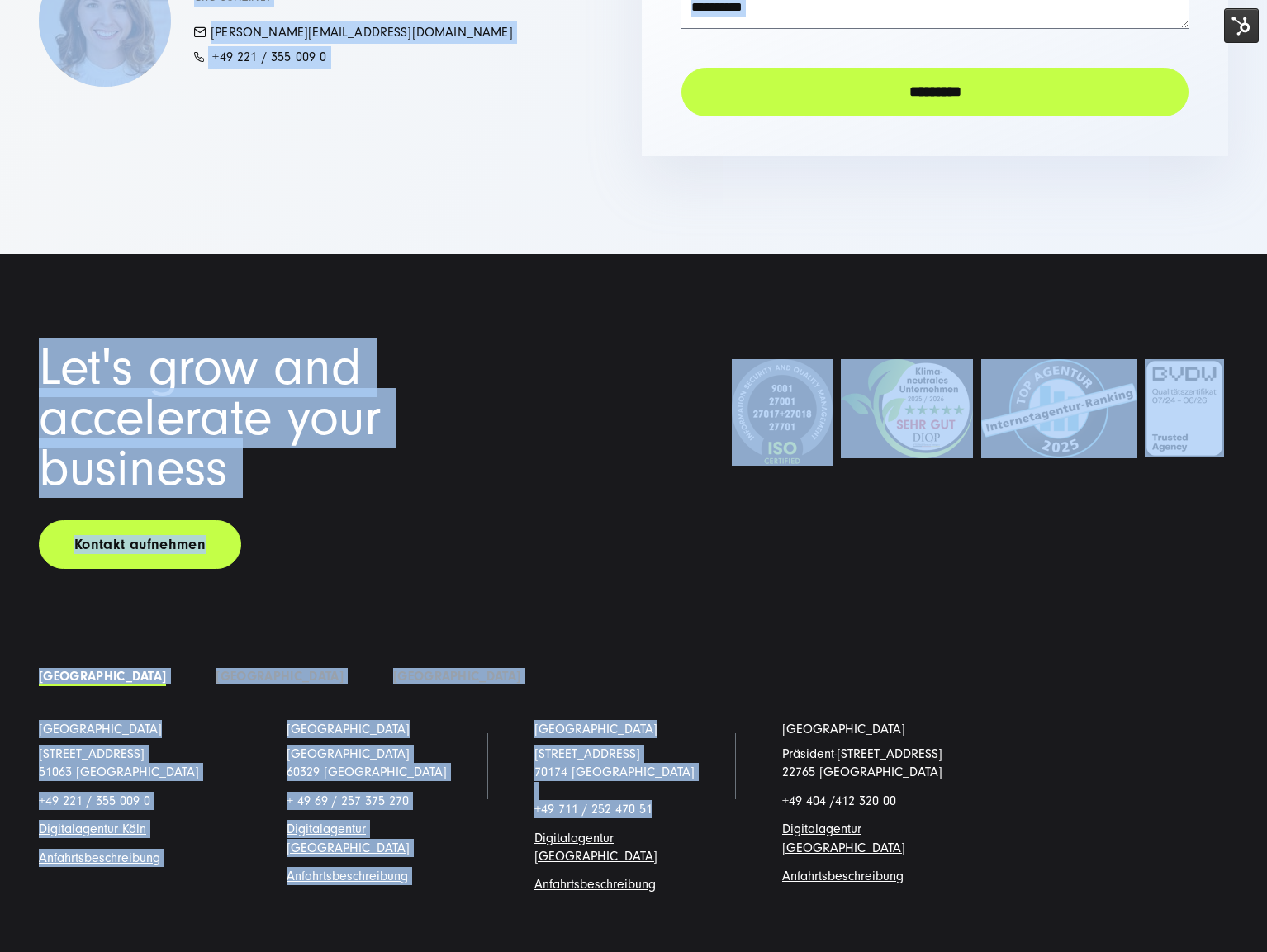
scroll to position [3531, 0]
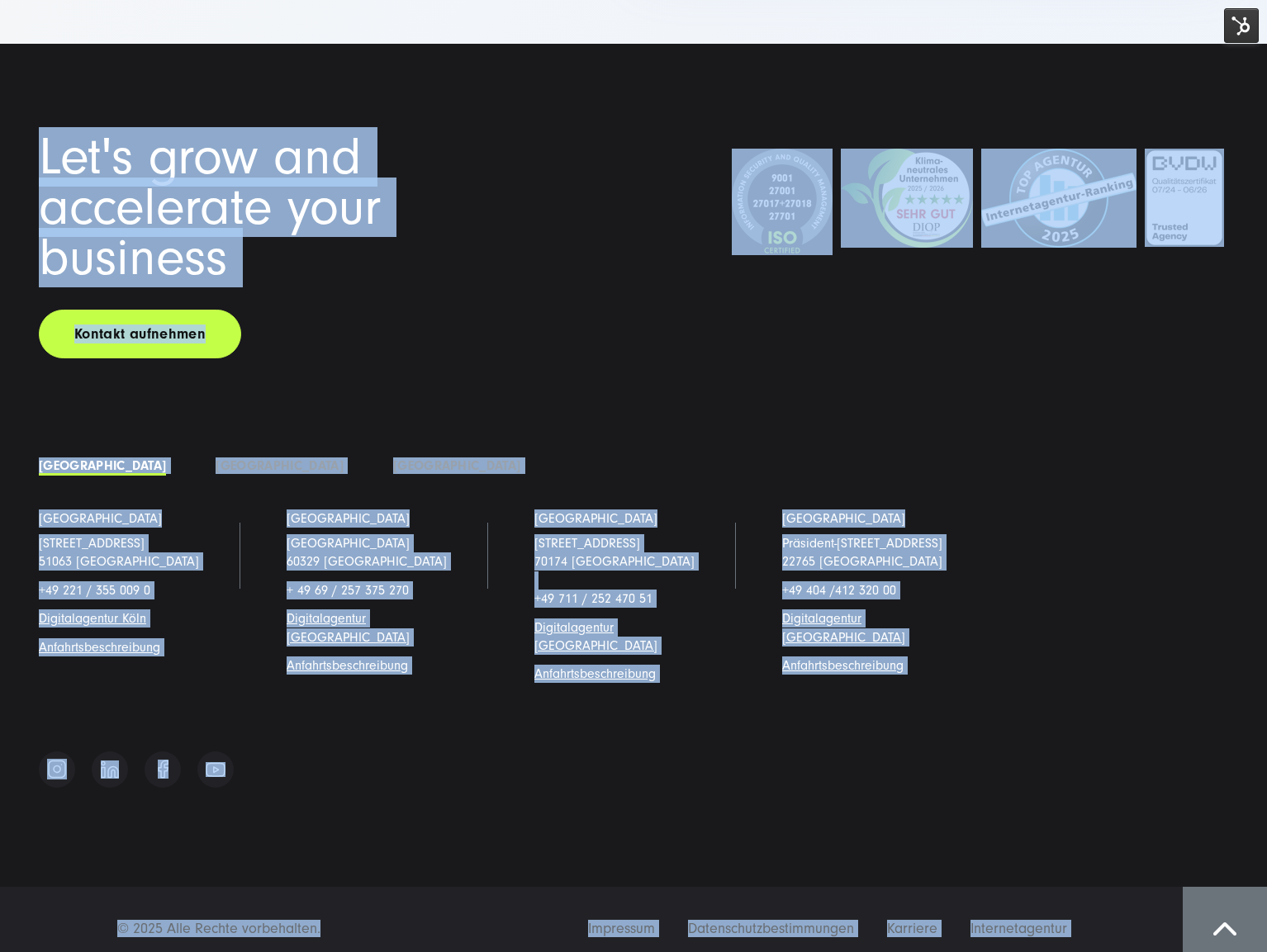
drag, startPoint x: 30, startPoint y: 9, endPoint x: 262, endPoint y: 826, distance: 849.3
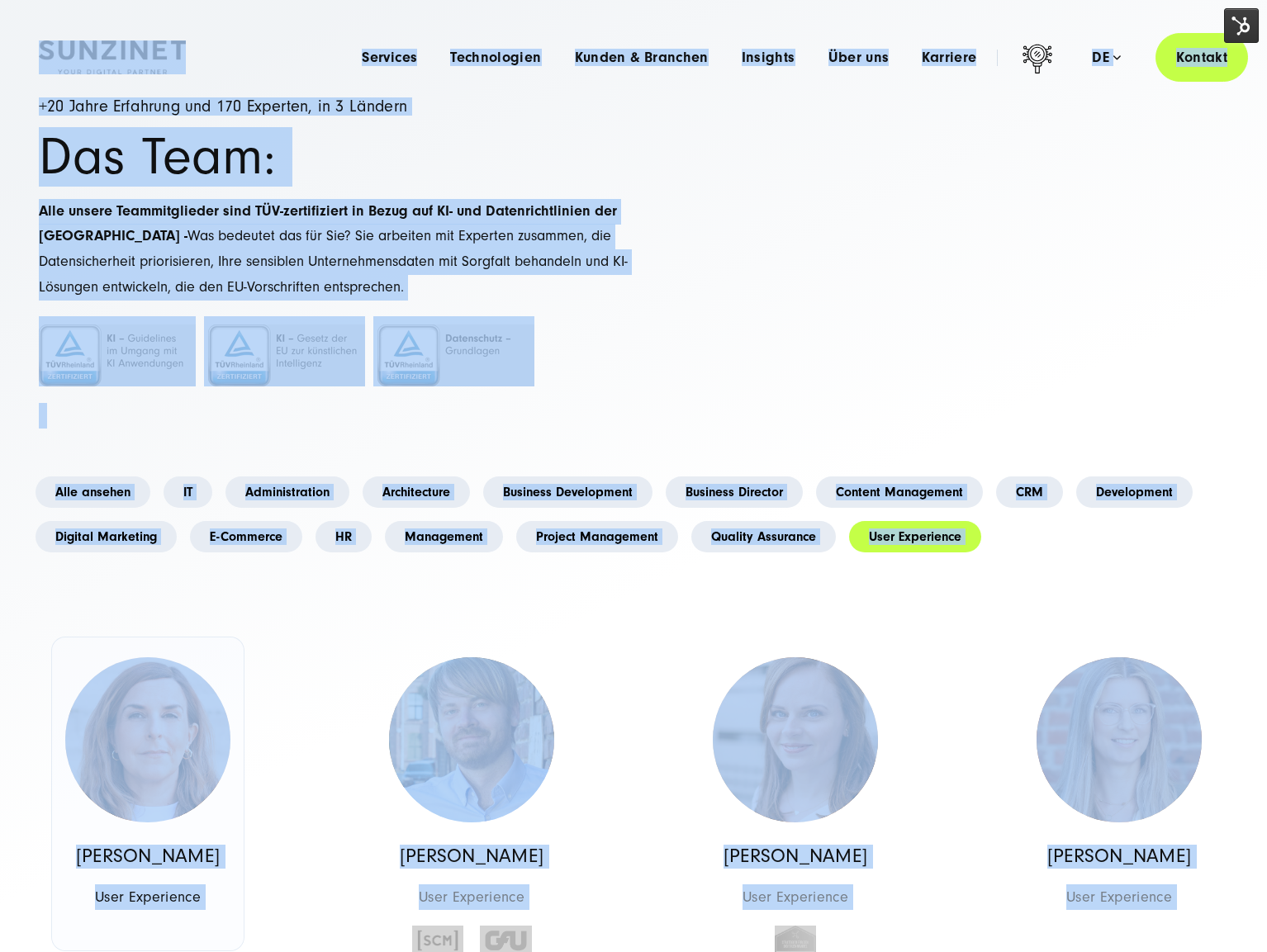
scroll to position [0, 0]
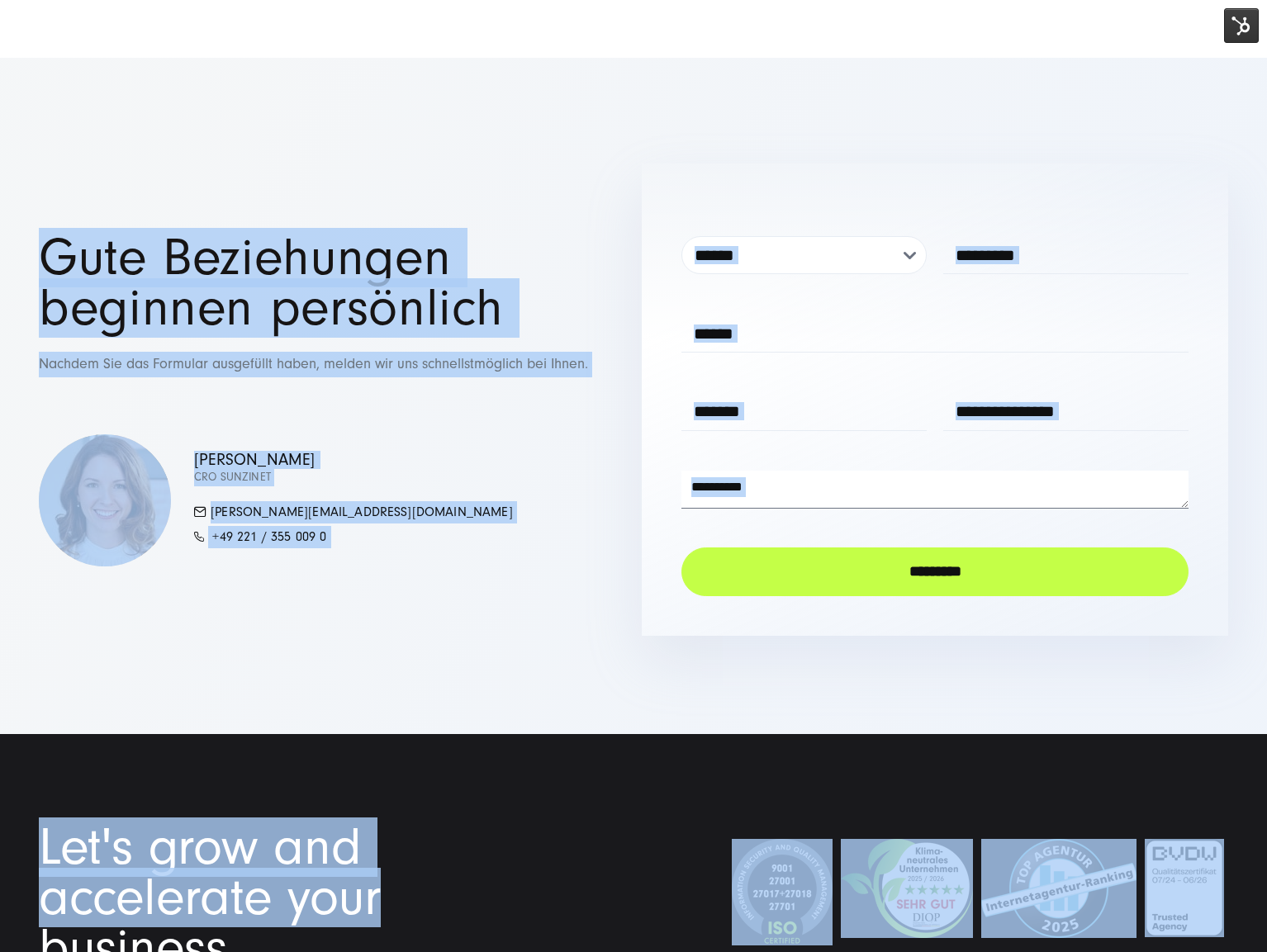
scroll to position [3531, 0]
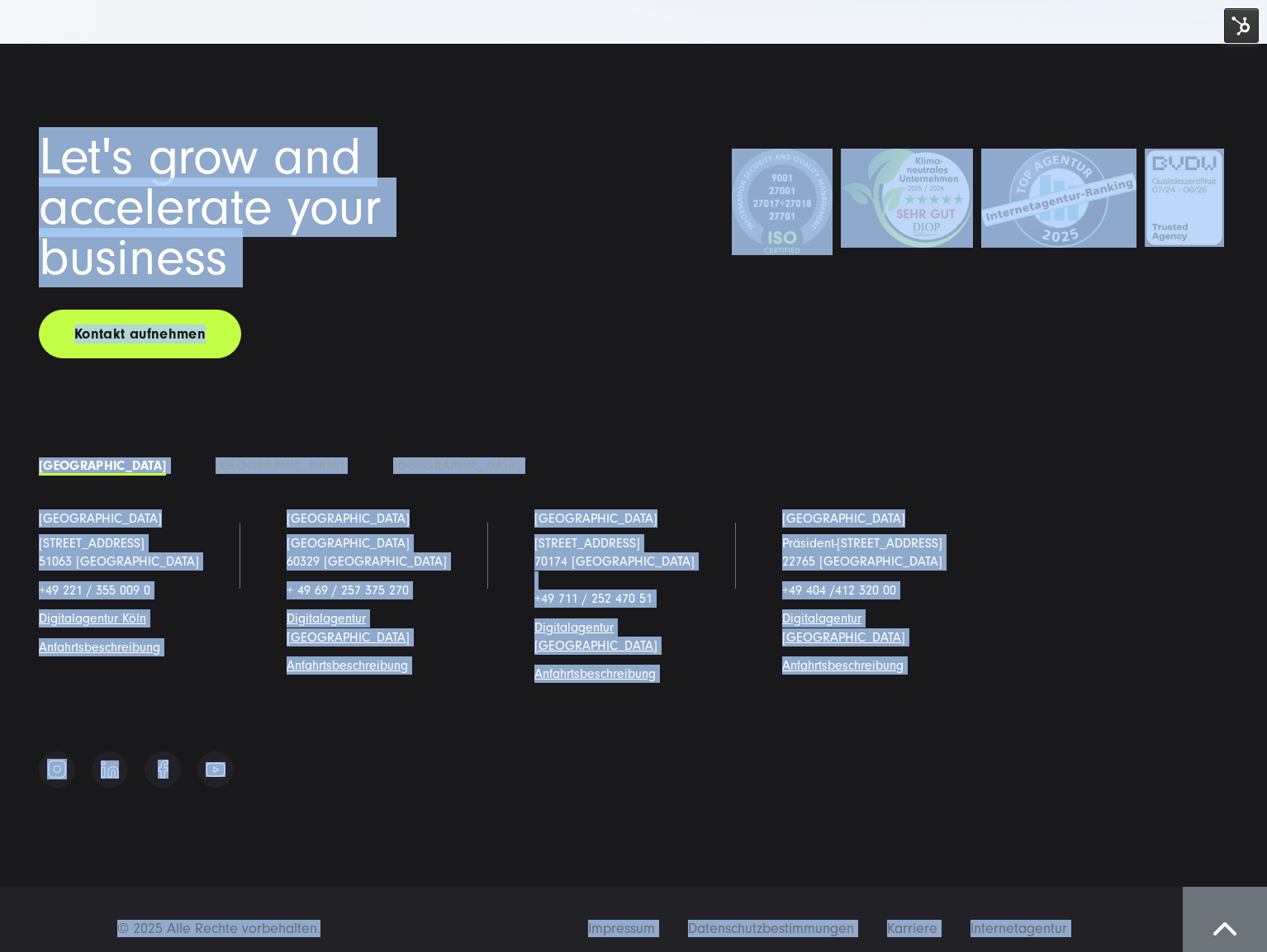
drag, startPoint x: 68, startPoint y: 14, endPoint x: 340, endPoint y: 947, distance: 971.8
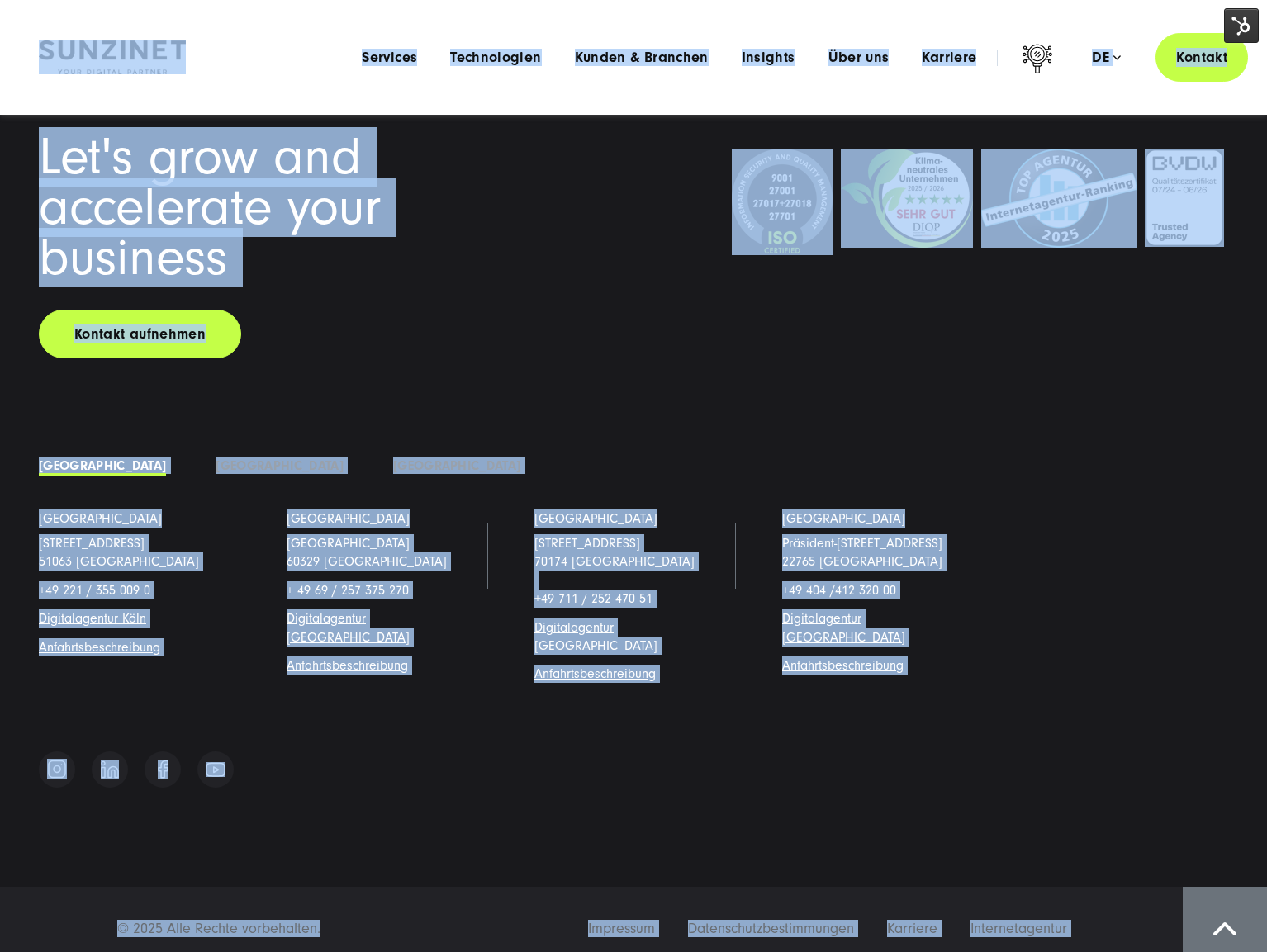
scroll to position [0, 0]
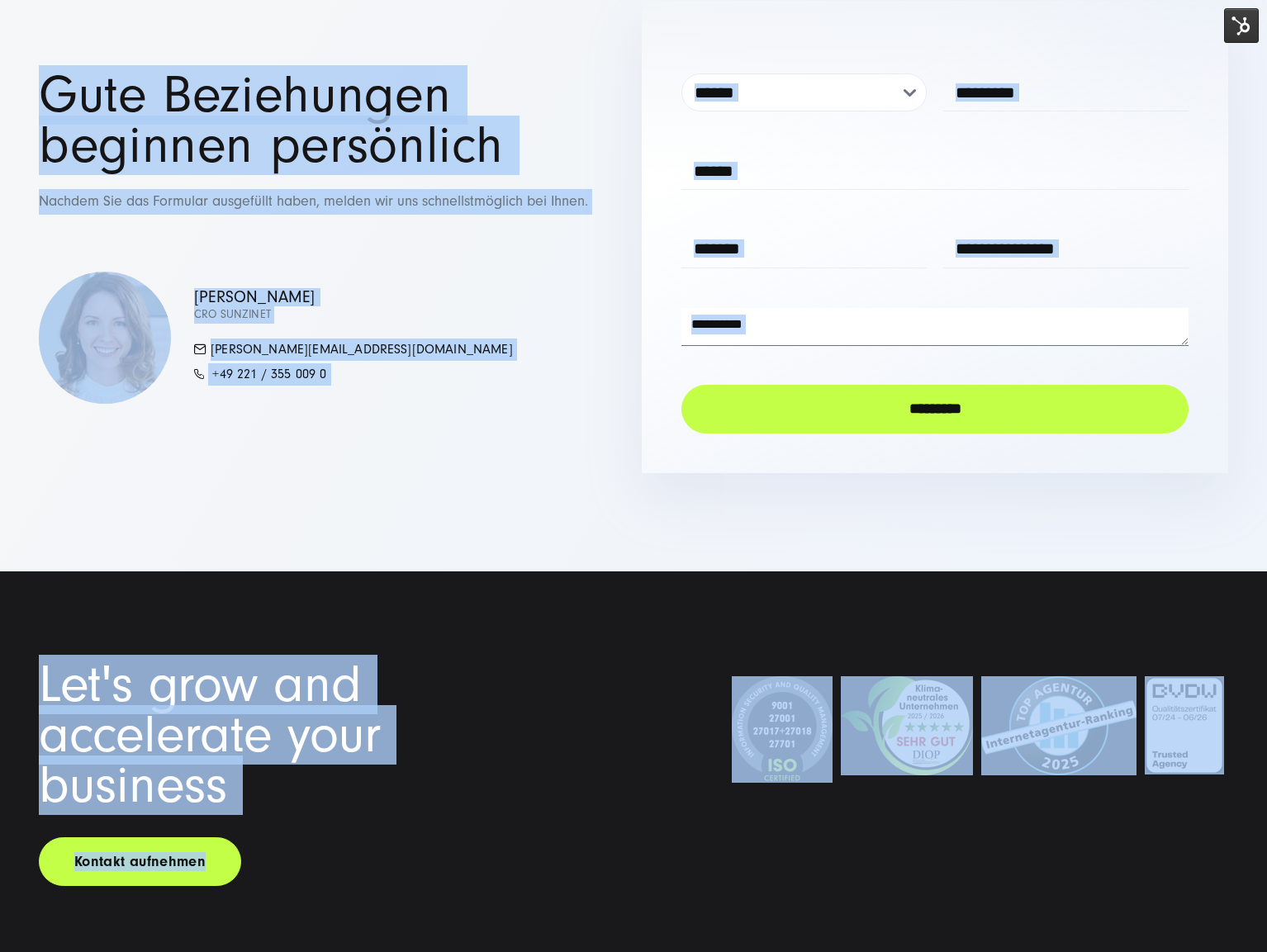
scroll to position [3531, 0]
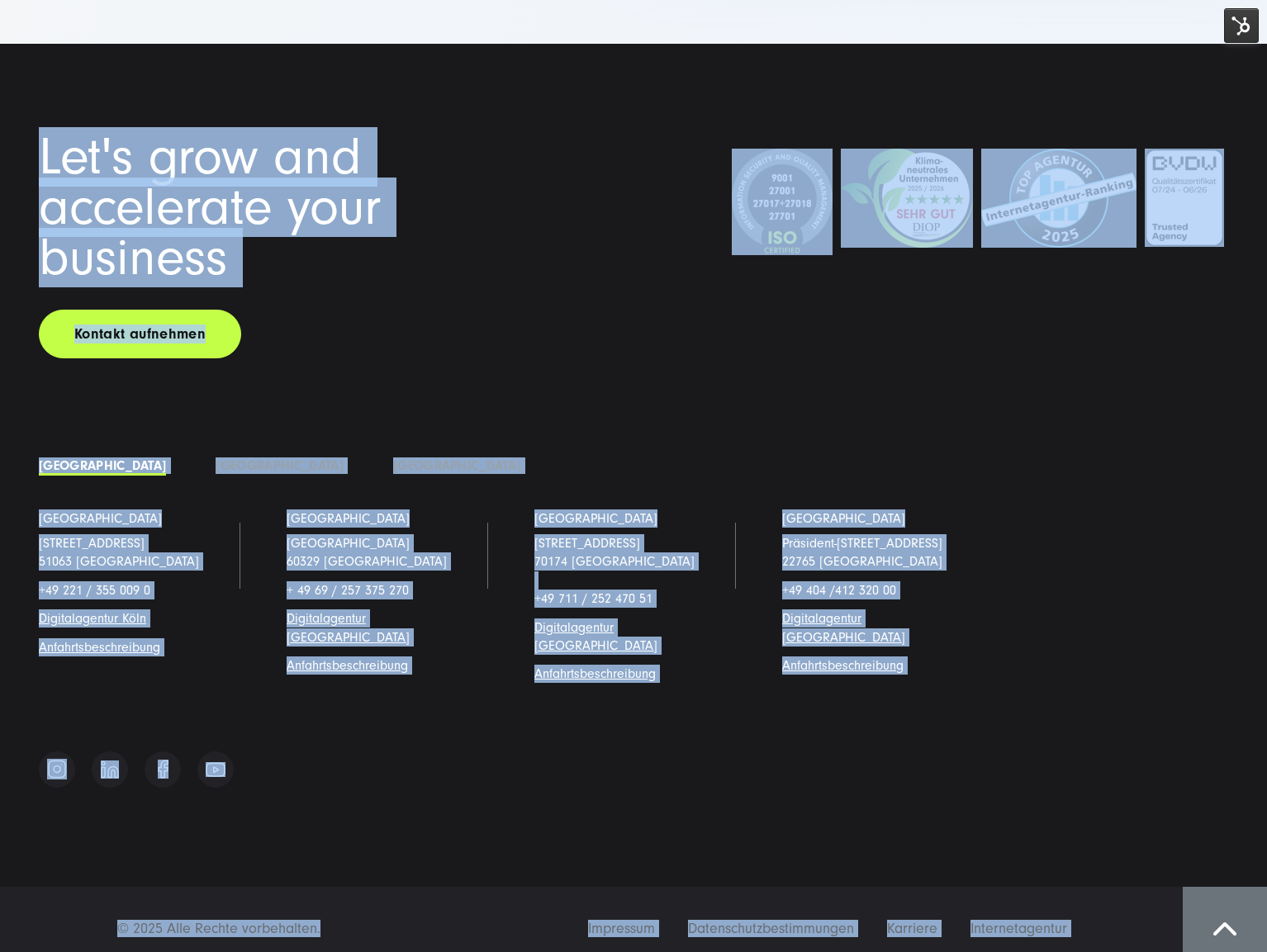
drag, startPoint x: 24, startPoint y: 18, endPoint x: 187, endPoint y: 653, distance: 655.6
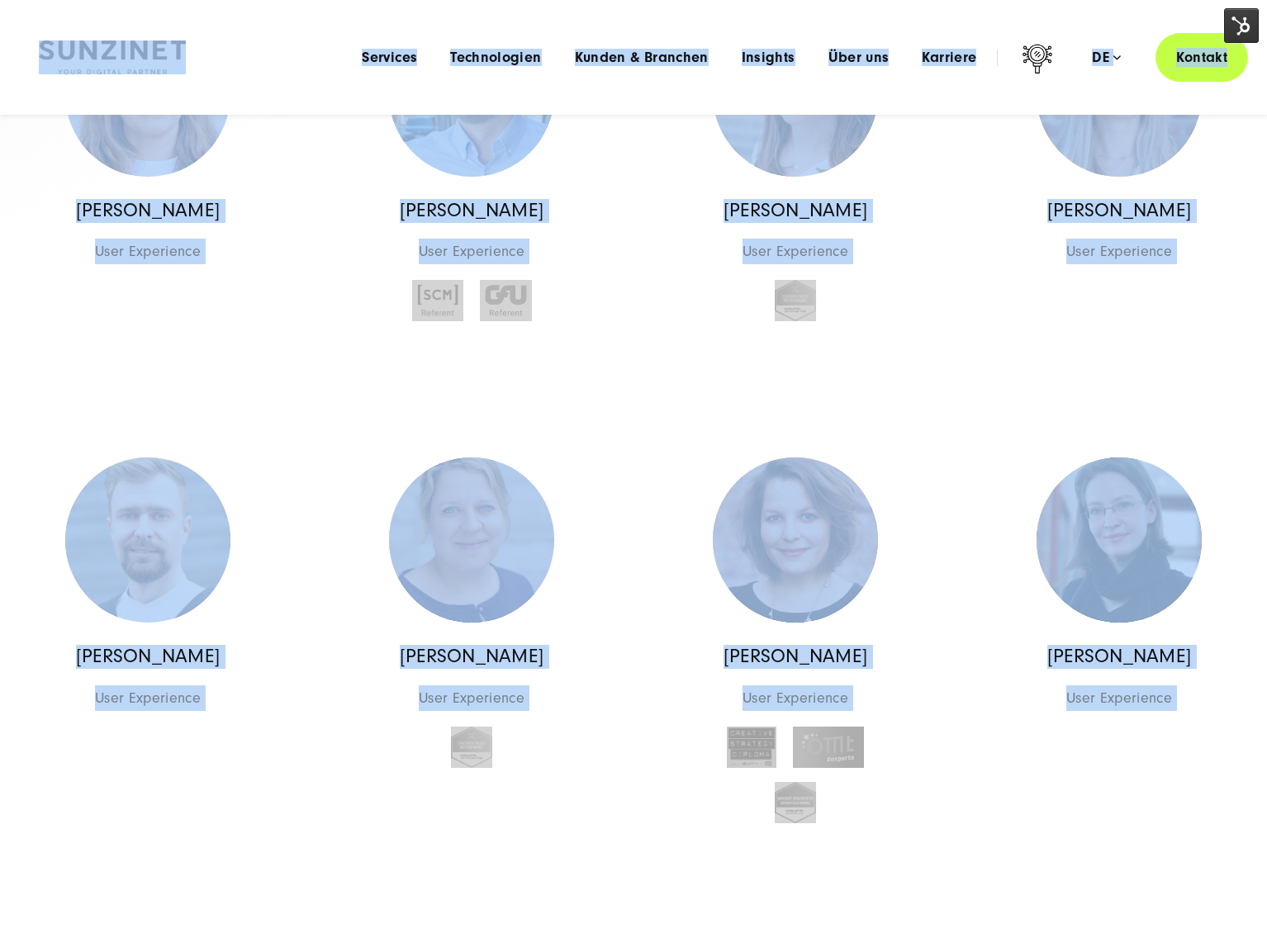
scroll to position [0, 0]
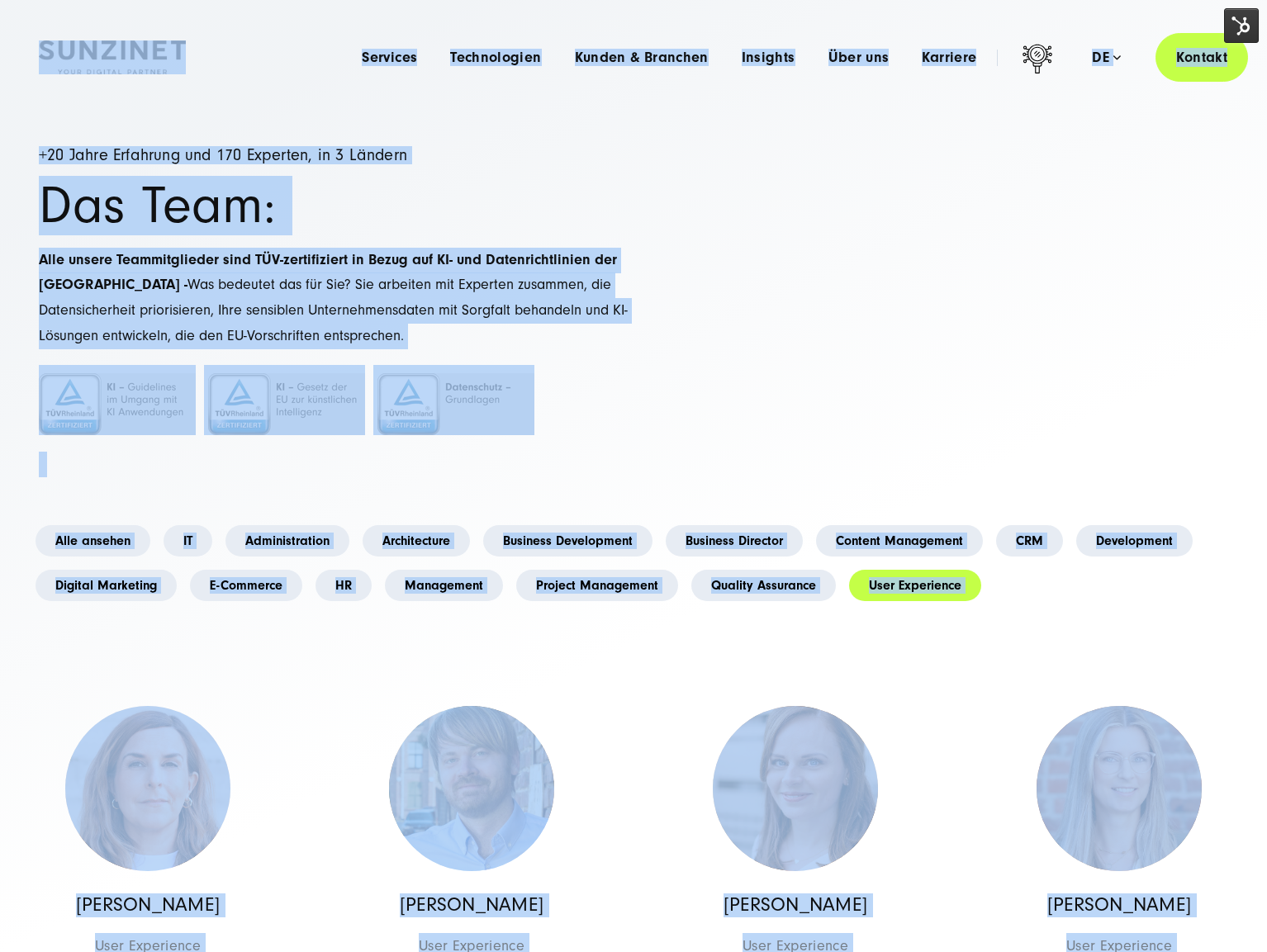
click at [465, 198] on h1 "Das Team:" at bounding box center [336, 206] width 595 height 50
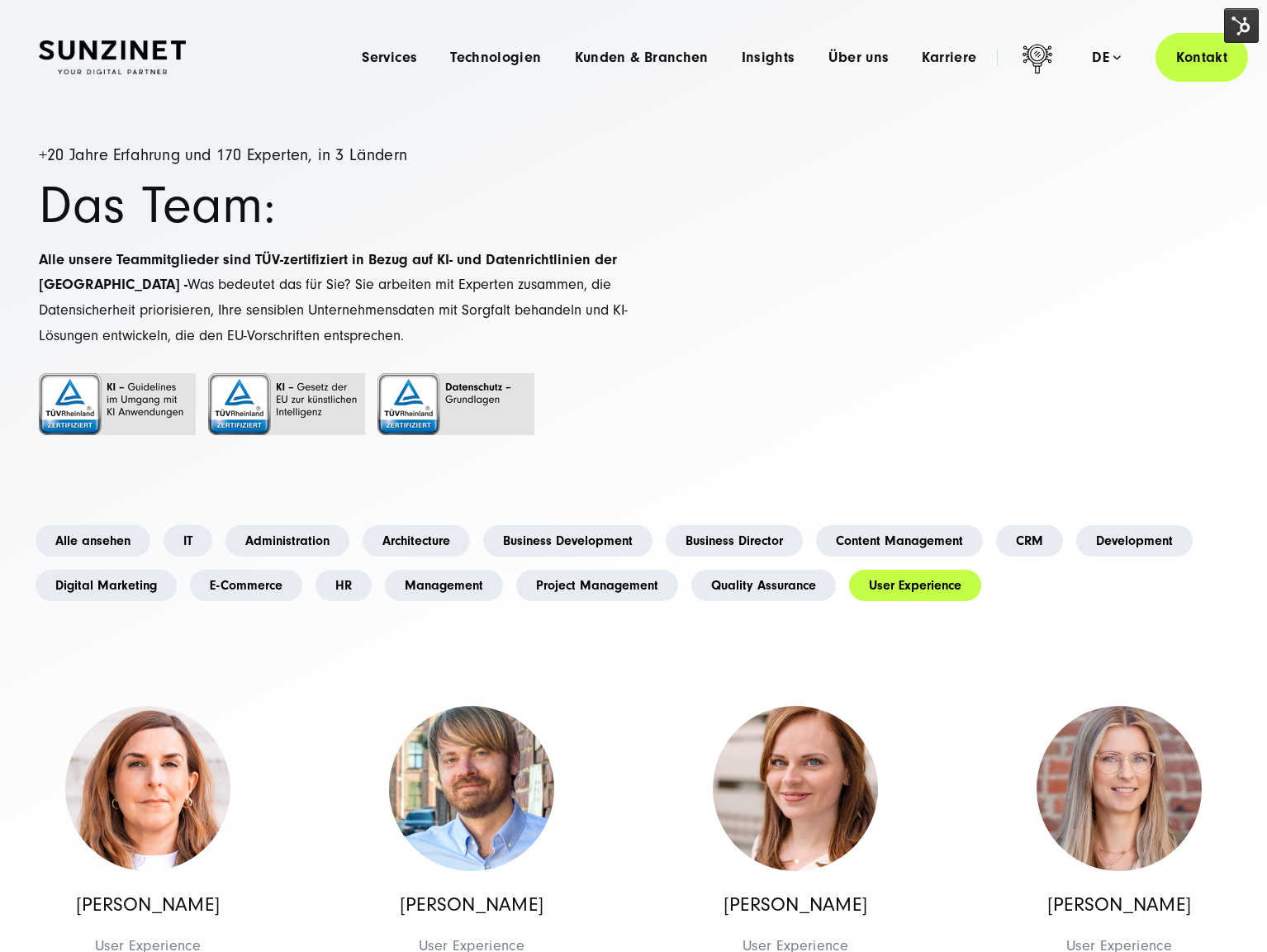
click at [180, 293] on span "Alle unsere Teammitglieder sind TÜV-zertifiziert in Bezug auf KI- und Datenrich…" at bounding box center [333, 297] width 589 height 93
click at [79, 470] on p at bounding box center [336, 465] width 595 height 25
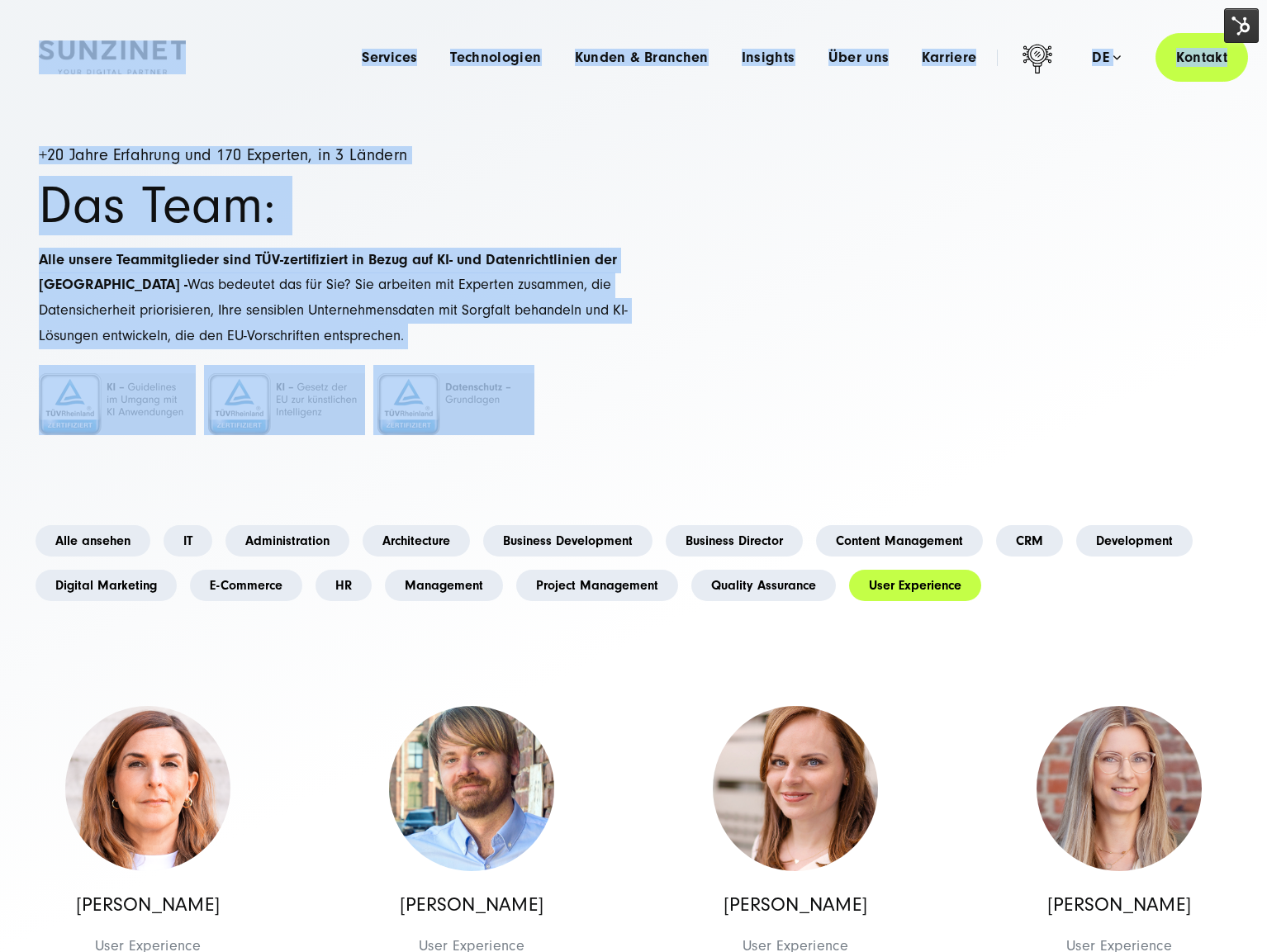
drag, startPoint x: 44, startPoint y: 31, endPoint x: 655, endPoint y: 441, distance: 735.8
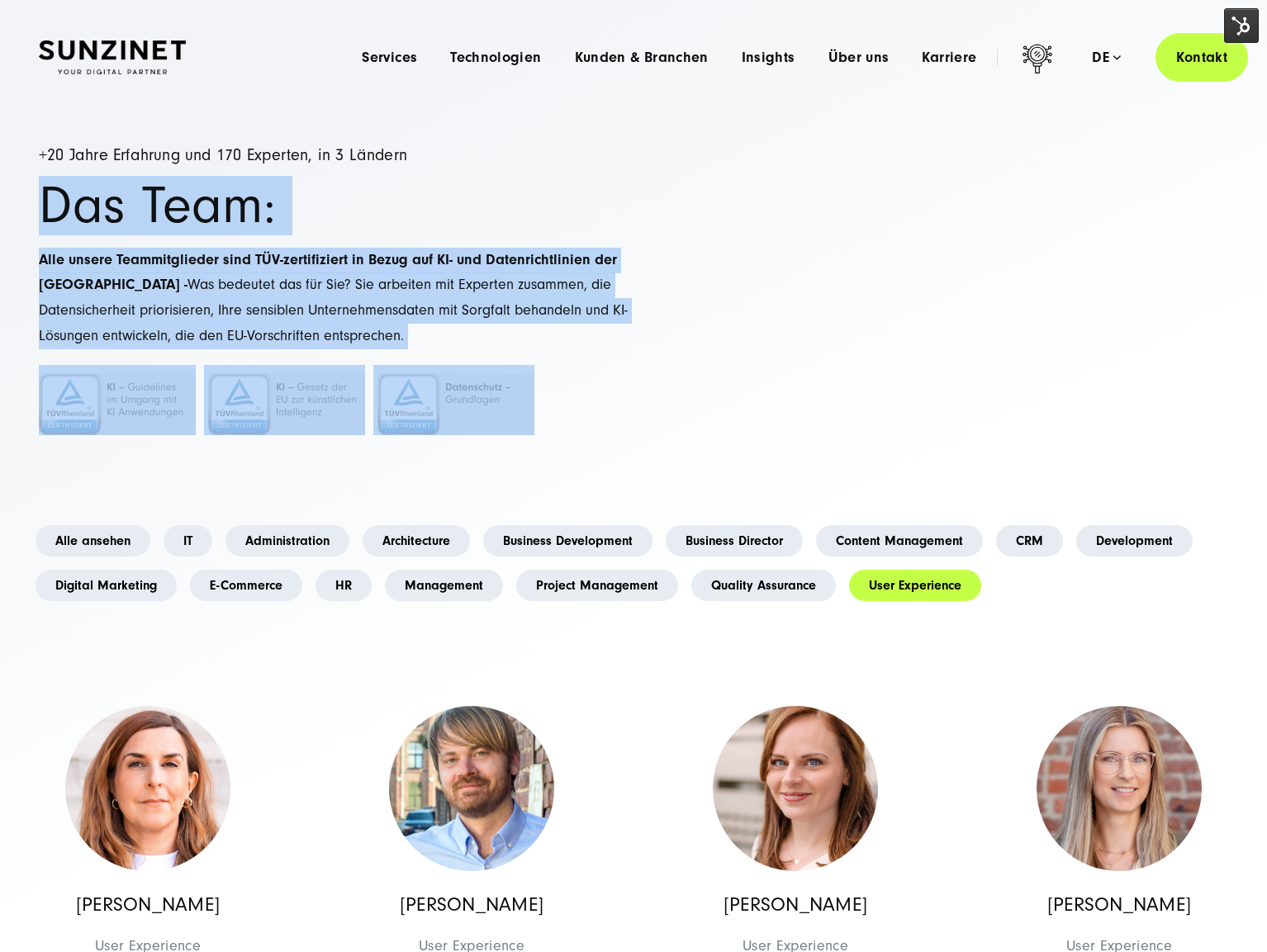
drag, startPoint x: 625, startPoint y: 429, endPoint x: 35, endPoint y: 186, distance: 638.1
drag, startPoint x: 690, startPoint y: 421, endPoint x: 7, endPoint y: 147, distance: 735.9
click at [52, 200] on h1 "Das Team:" at bounding box center [336, 206] width 595 height 50
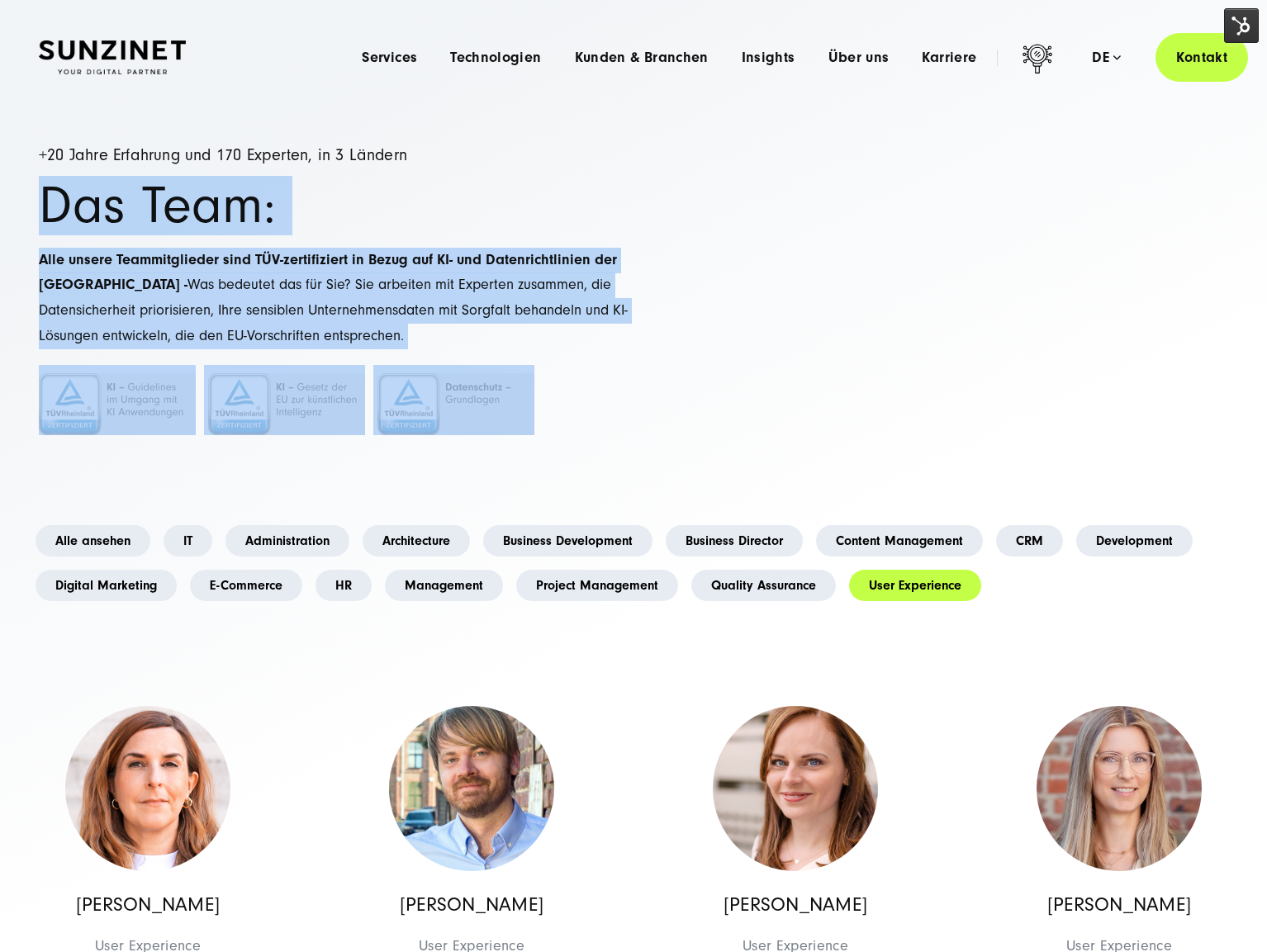
drag, startPoint x: 42, startPoint y: 199, endPoint x: 609, endPoint y: 413, distance: 606.0
click at [609, 413] on div "+20 Jahre Erfahrung und 170 Experten, in 3 Ländern Das Team: Alle unsere Teammi…" at bounding box center [336, 312] width 595 height 330
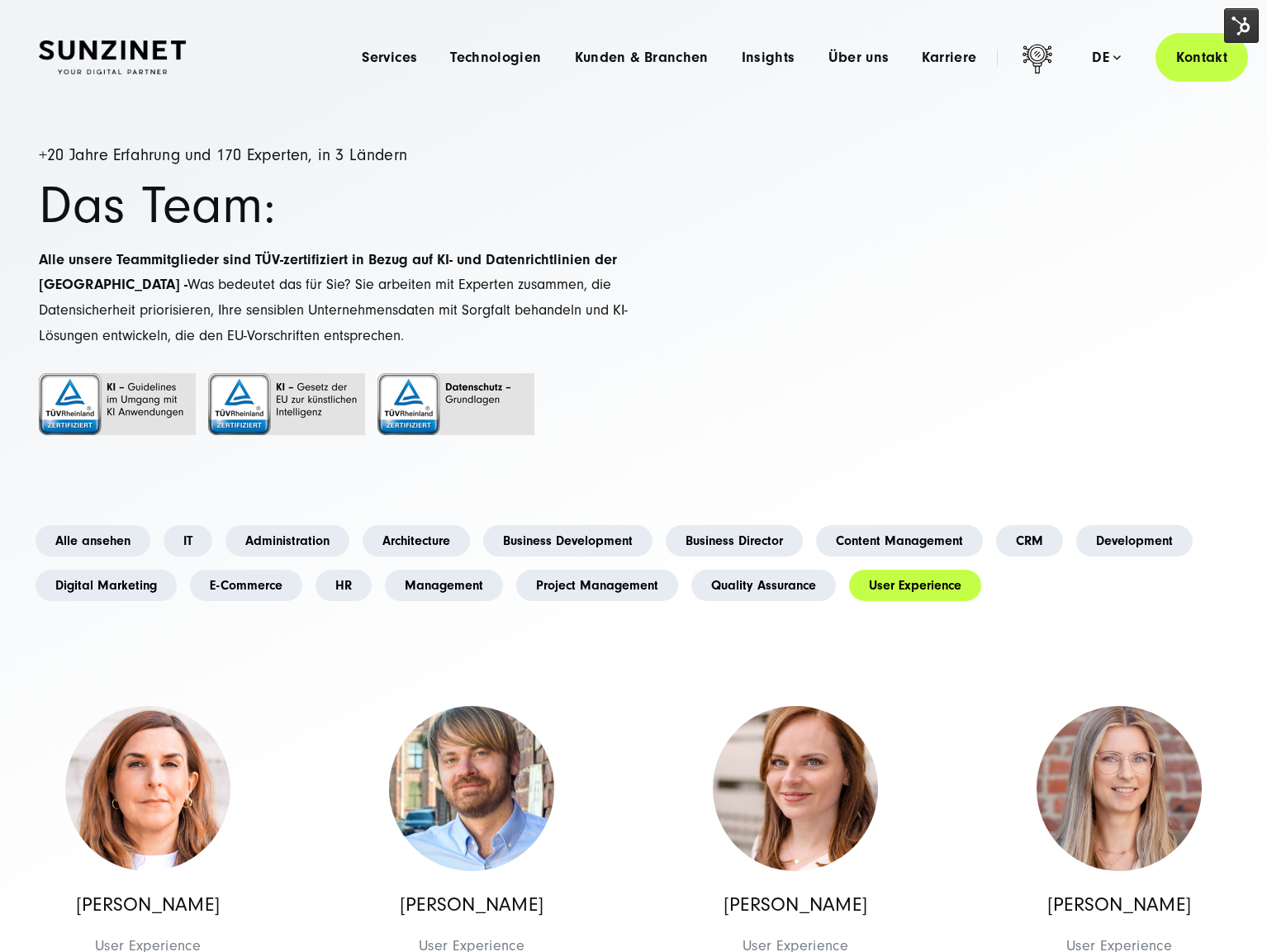
click at [622, 440] on div "+20 Jahre Erfahrung und 170 Experten, in 3 Ländern Das Team: Alle unsere Teammi…" at bounding box center [336, 312] width 595 height 330
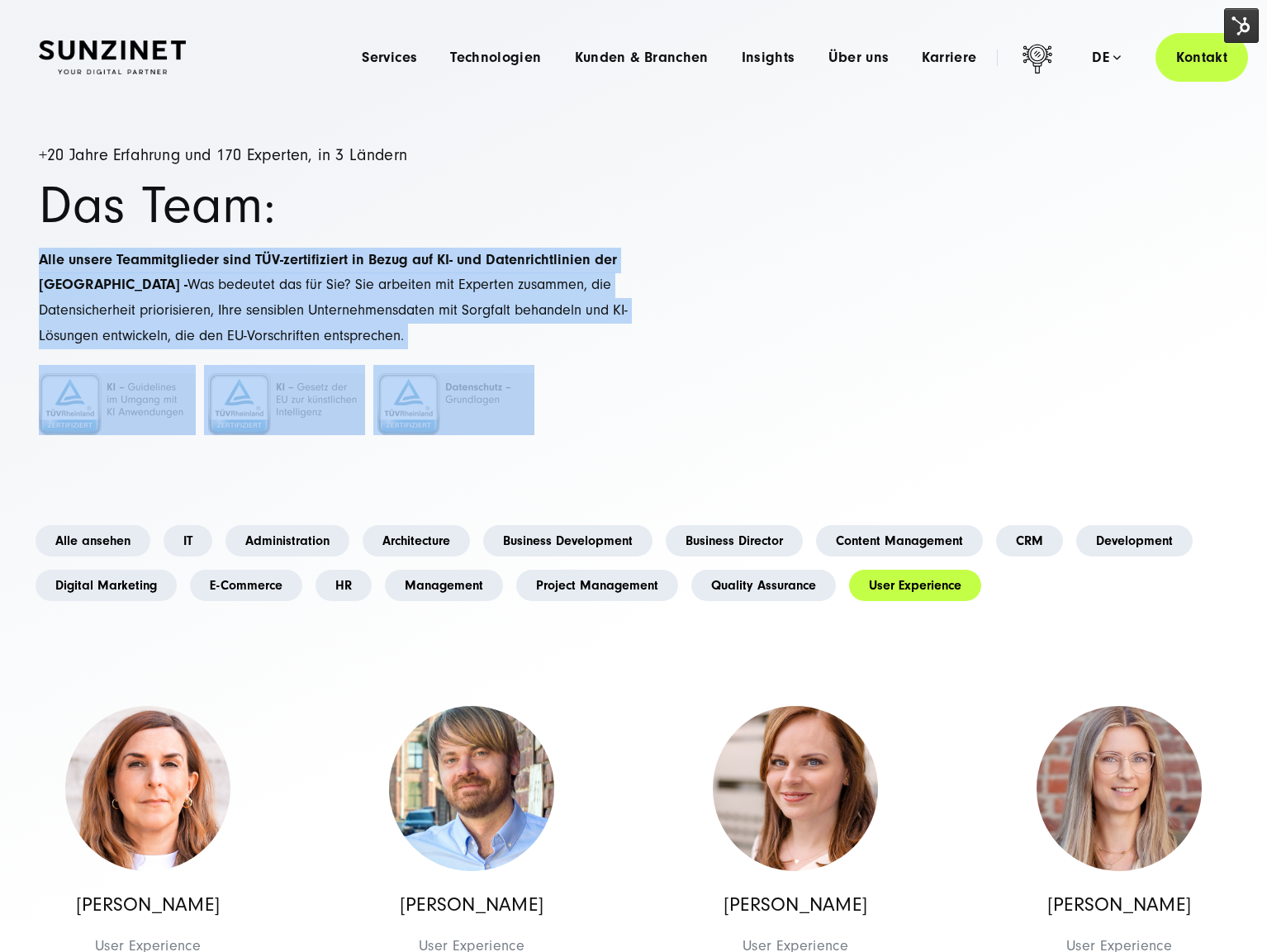
drag, startPoint x: 98, startPoint y: 322, endPoint x: -62, endPoint y: 259, distance: 172.0
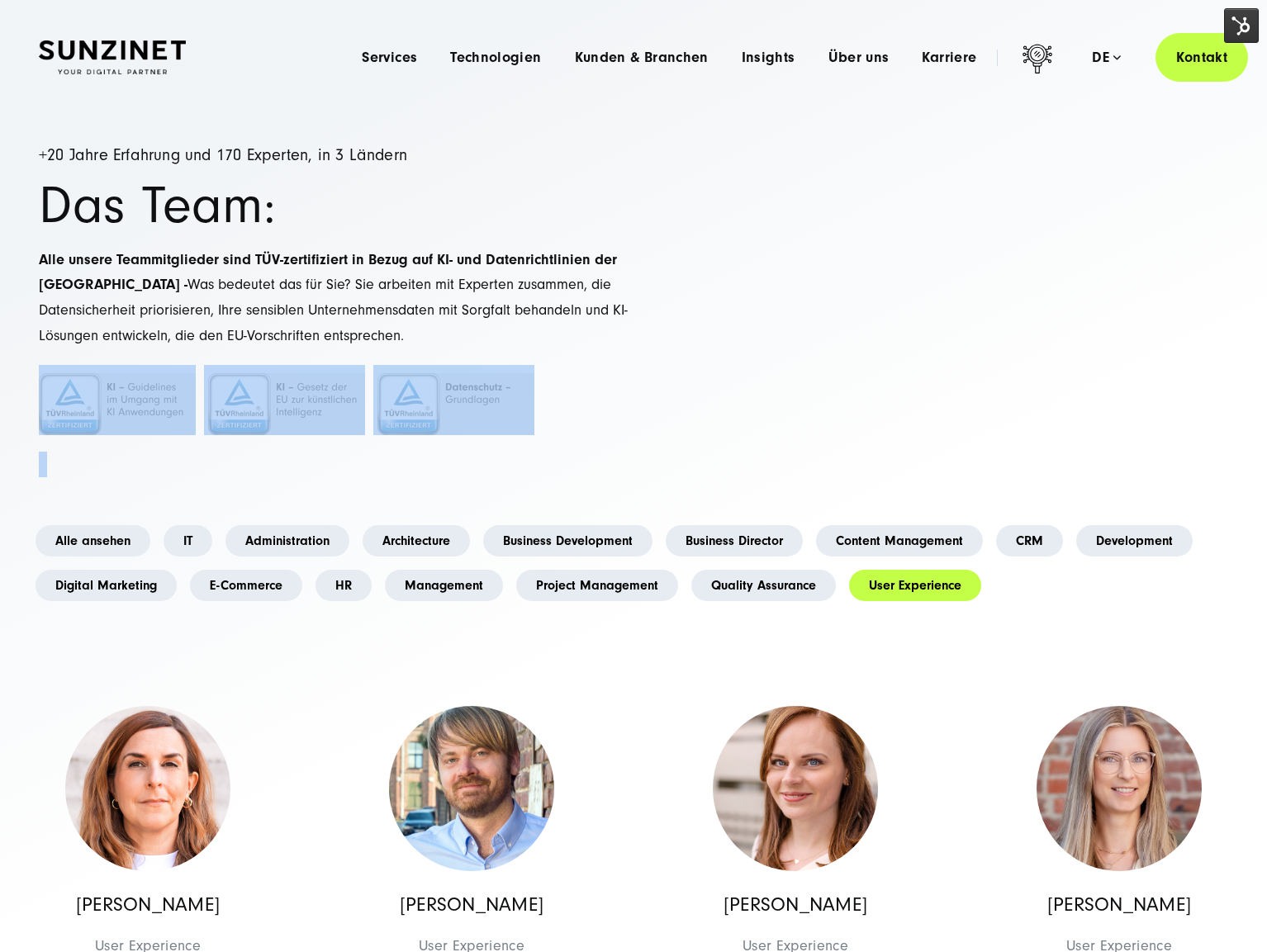
drag, startPoint x: 25, startPoint y: 359, endPoint x: 577, endPoint y: 468, distance: 562.7
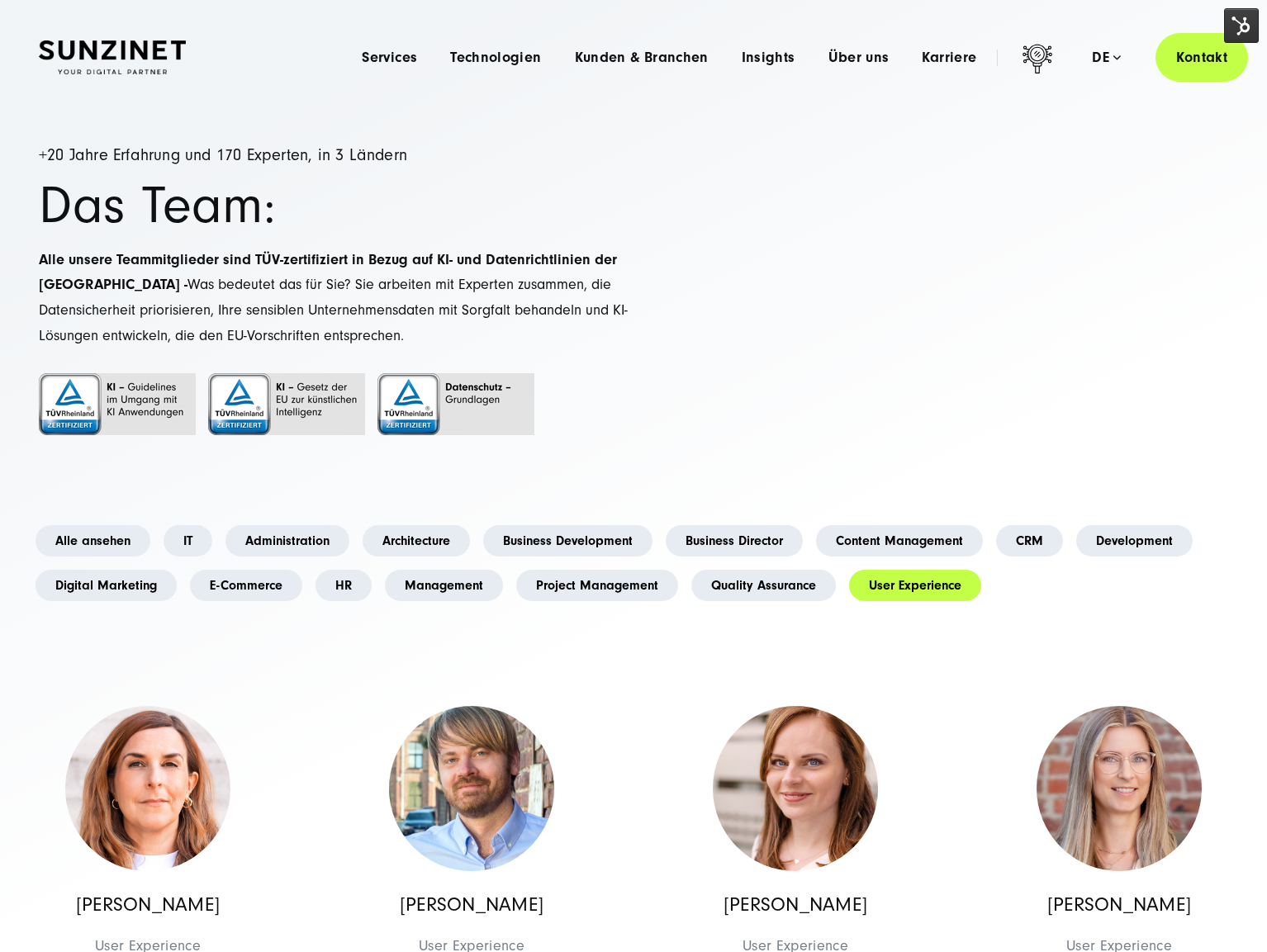
click at [218, 236] on div "+20 Jahre Erfahrung und 170 Experten, in 3 Ländern Das Team: Alle unsere Teammi…" at bounding box center [336, 312] width 595 height 330
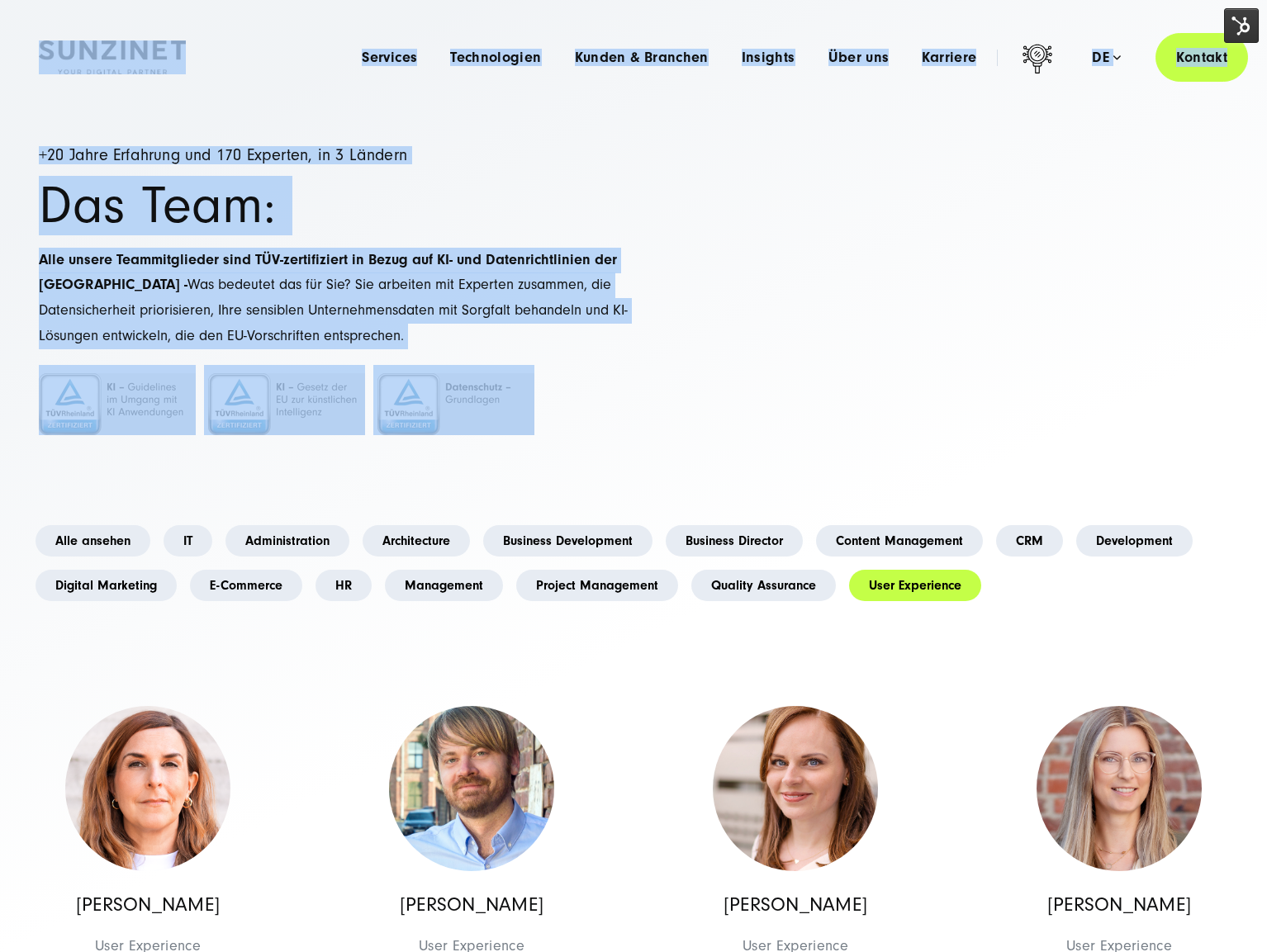
drag, startPoint x: 35, startPoint y: 22, endPoint x: 646, endPoint y: 403, distance: 720.1
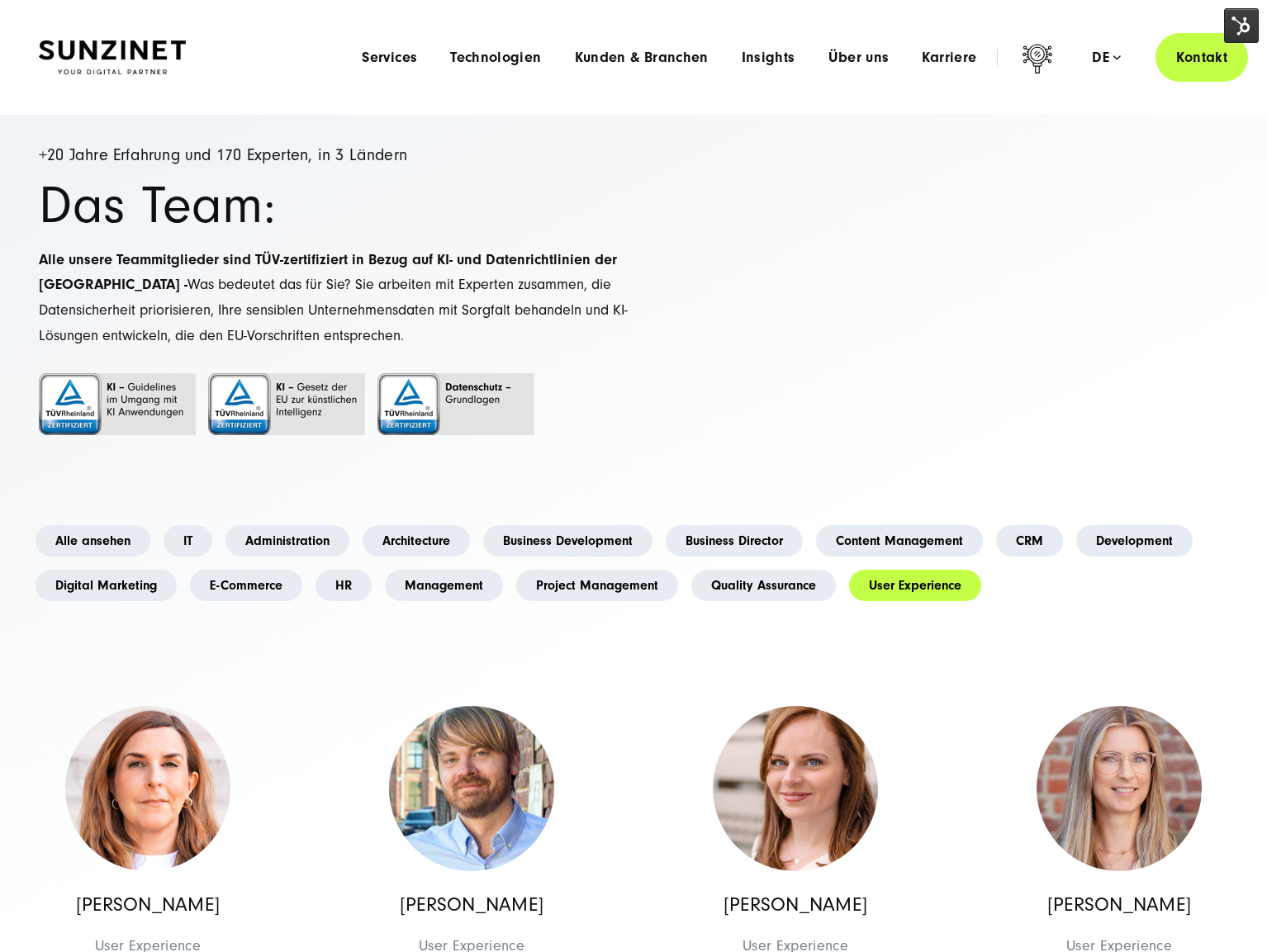
drag, startPoint x: 677, startPoint y: 246, endPoint x: 603, endPoint y: 111, distance: 154.0
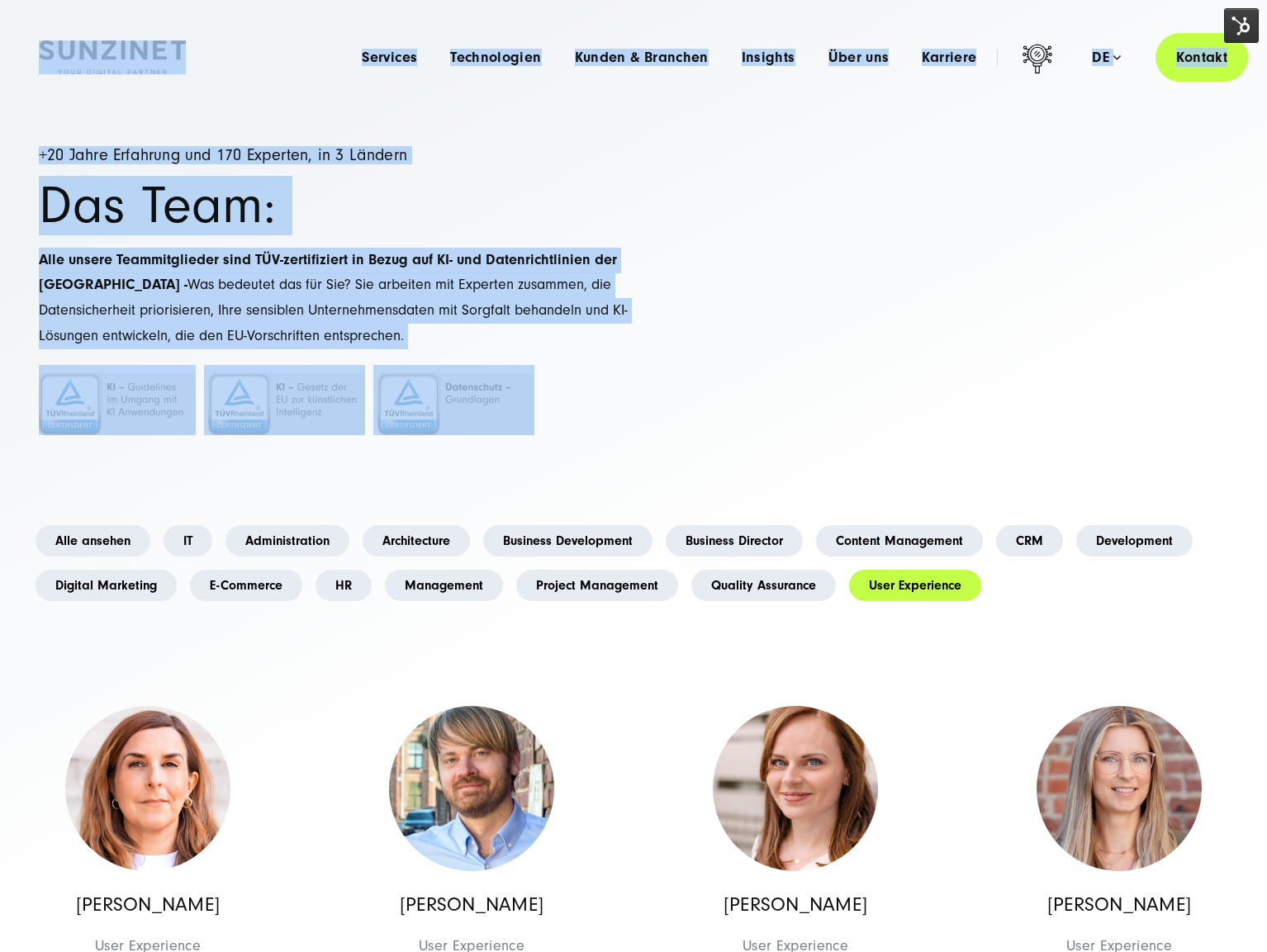
drag, startPoint x: 54, startPoint y: 16, endPoint x: 652, endPoint y: 418, distance: 720.6
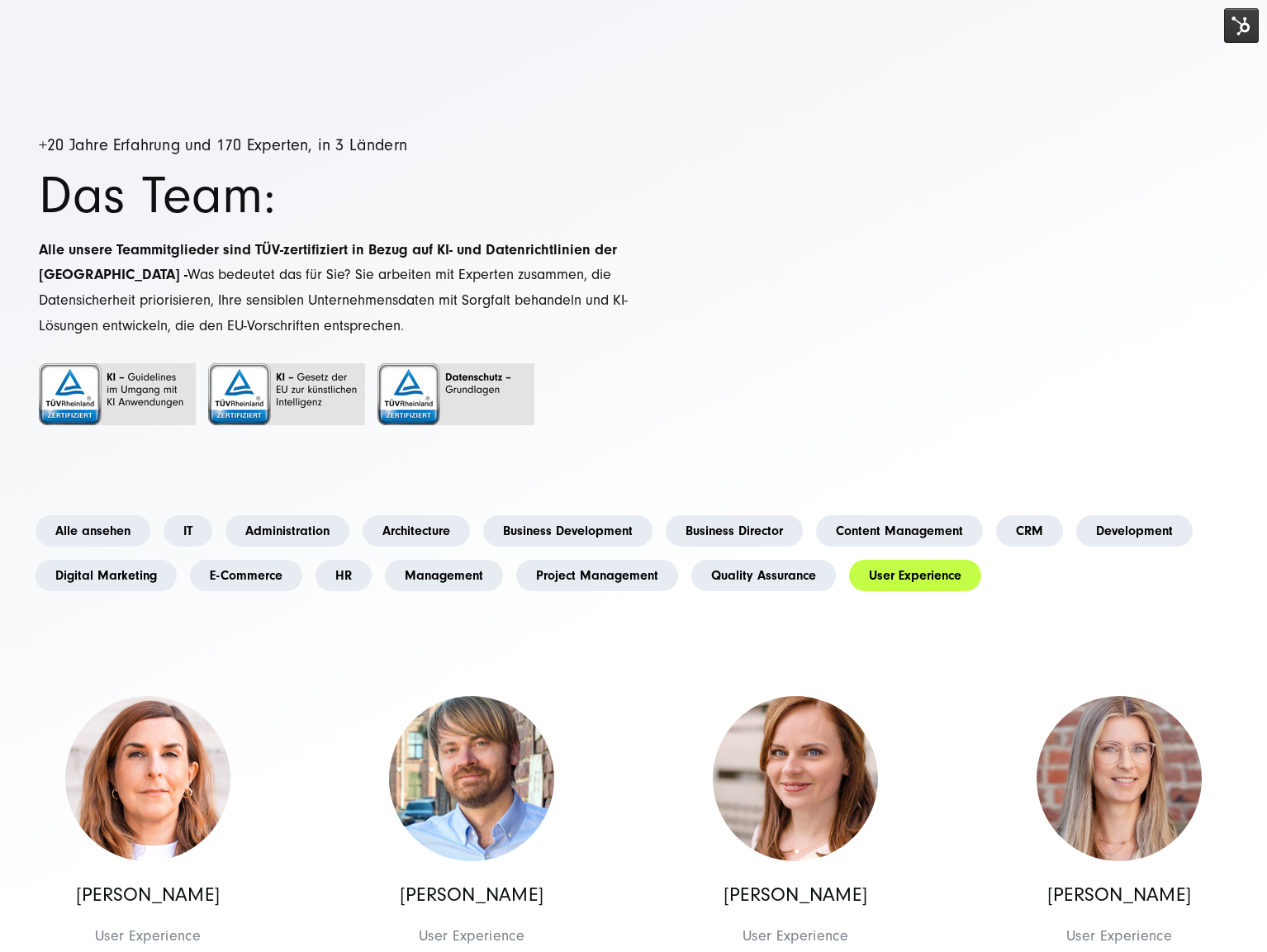
click at [627, 279] on p "Alle unsere Teammitglieder sind TÜV-zertifiziert in Bezug auf KI- und Datenrich…" at bounding box center [336, 289] width 595 height 101
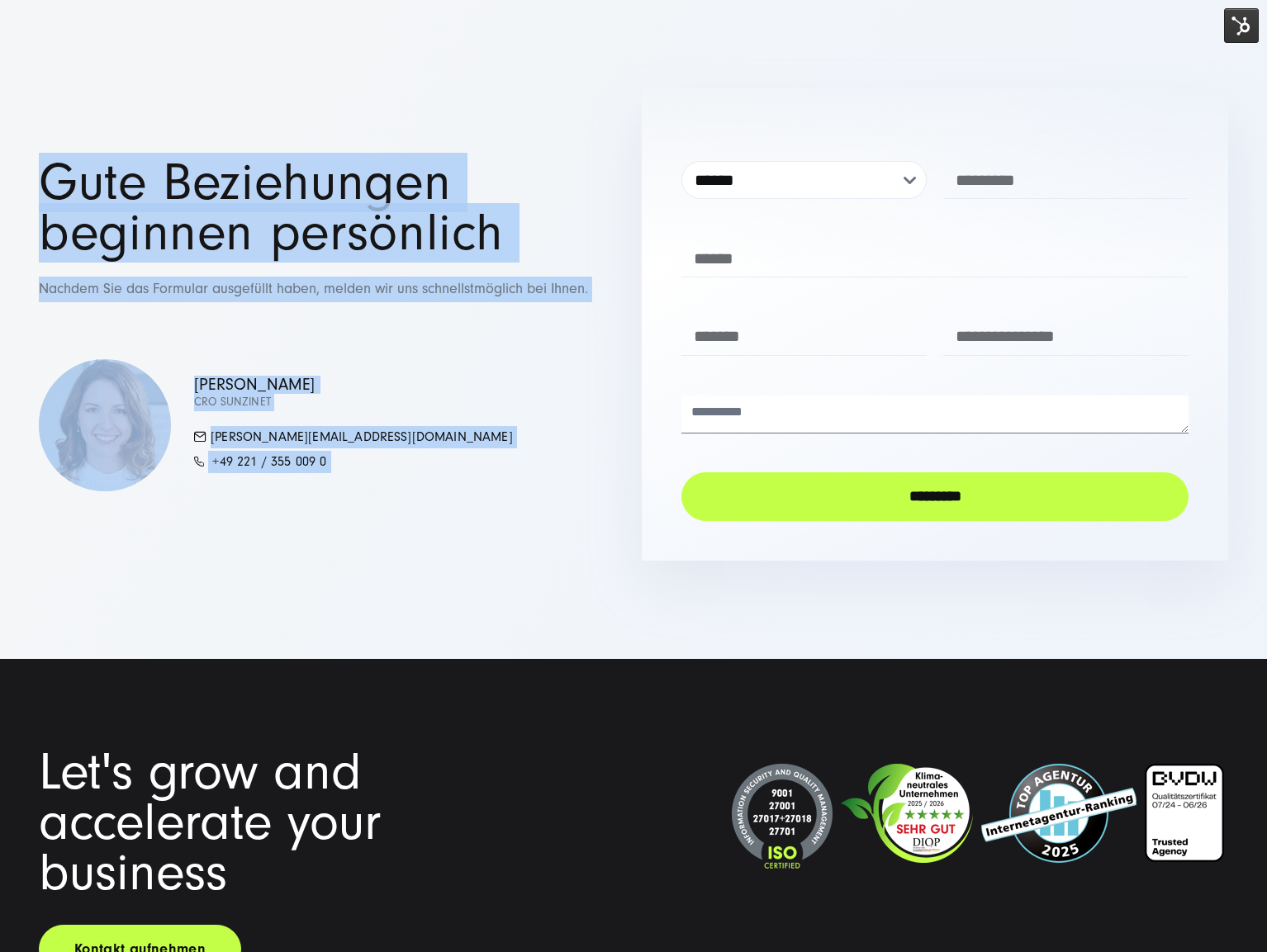
scroll to position [3531, 0]
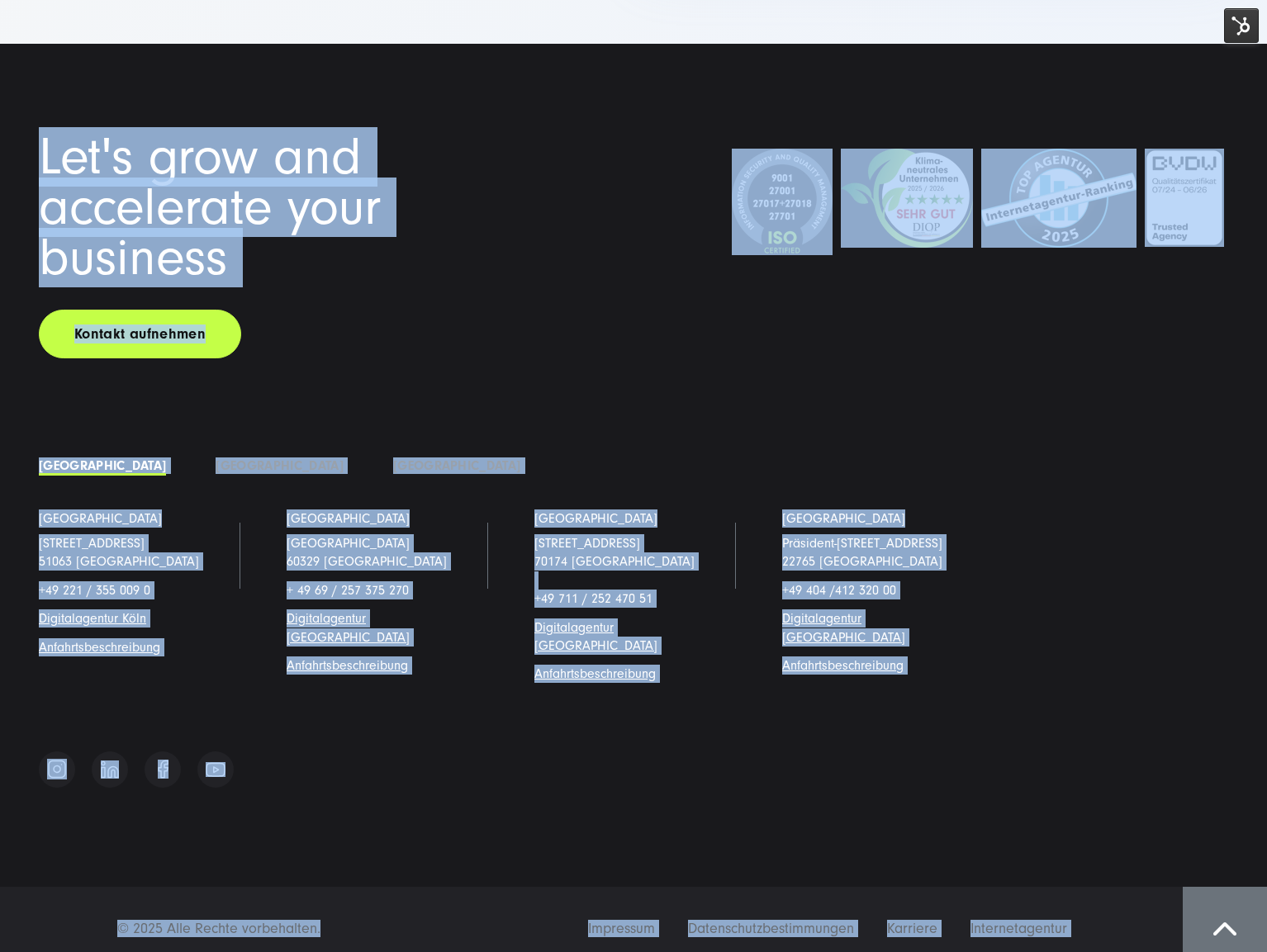
drag, startPoint x: 23, startPoint y: 14, endPoint x: 303, endPoint y: 951, distance: 977.9
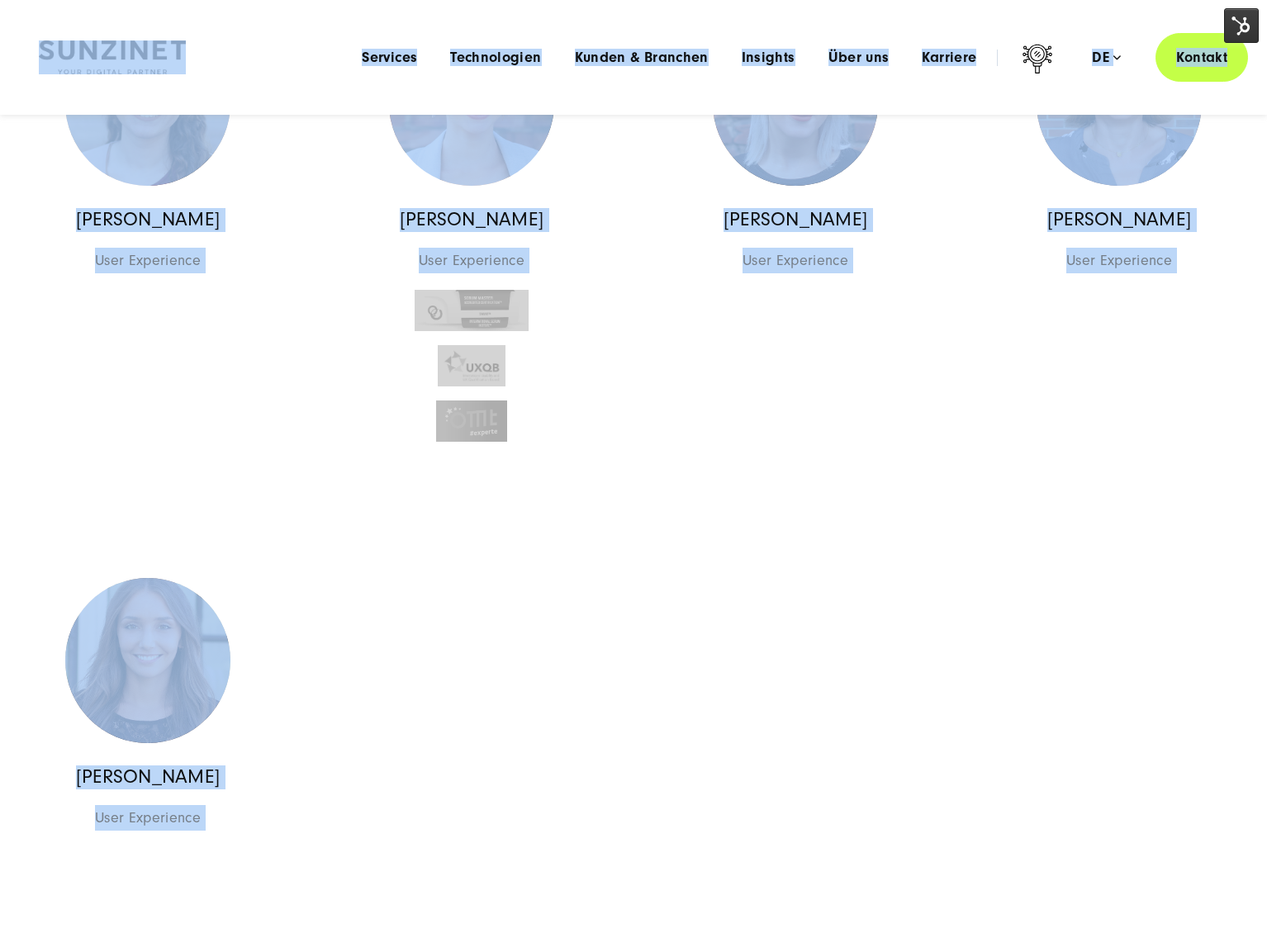
scroll to position [1623, 0]
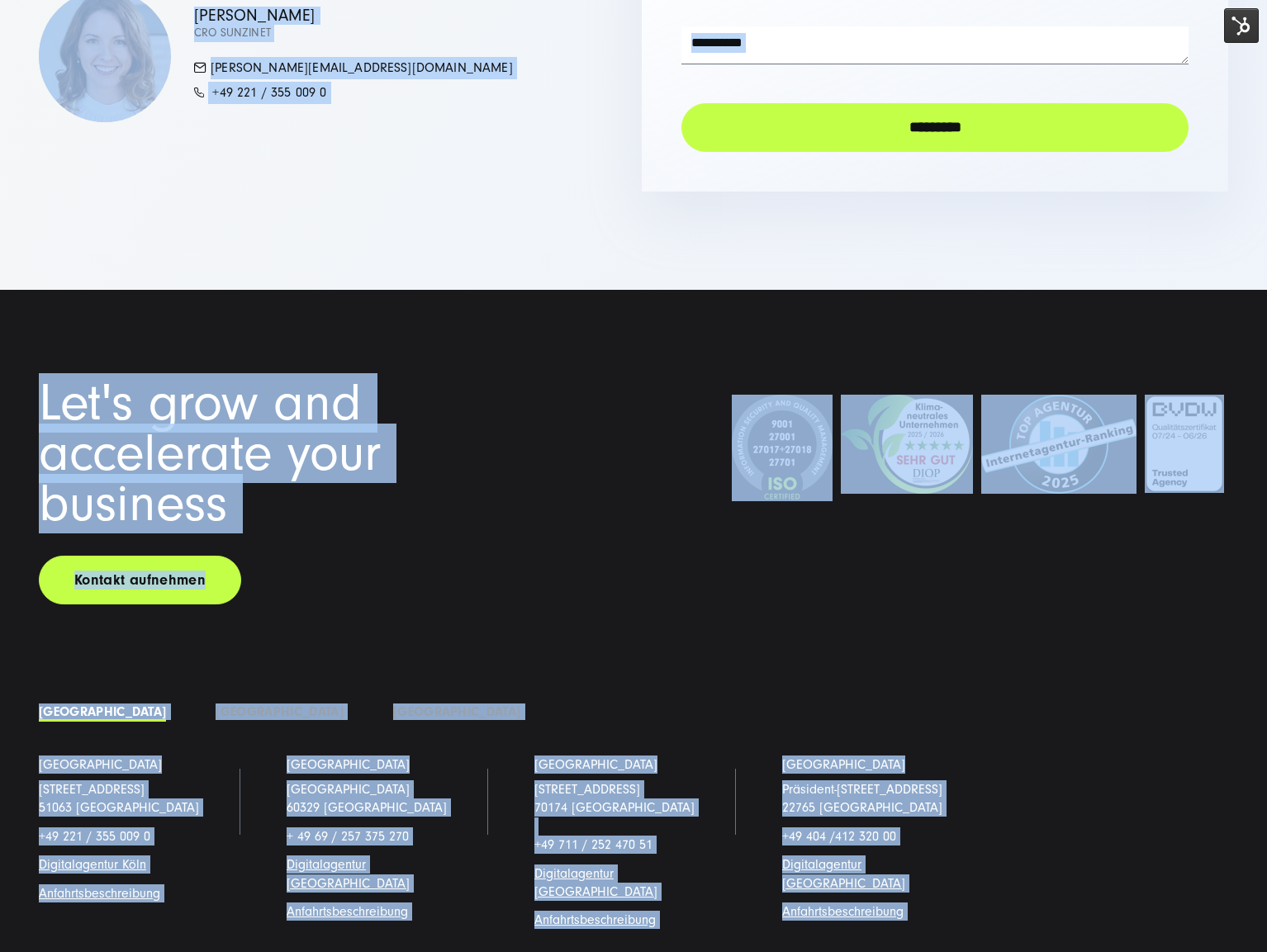
scroll to position [3531, 0]
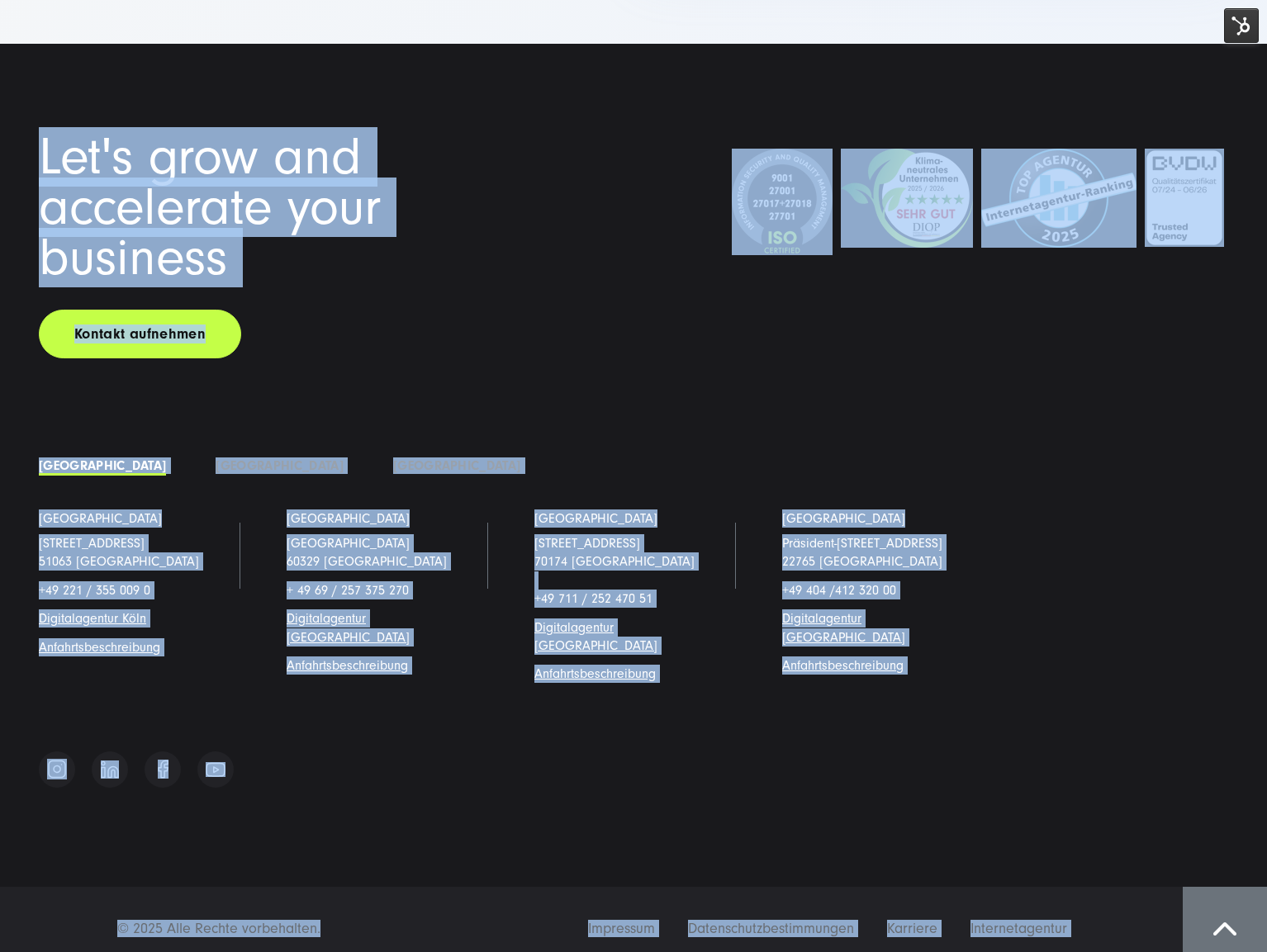
drag, startPoint x: 37, startPoint y: 14, endPoint x: 330, endPoint y: 951, distance: 981.7
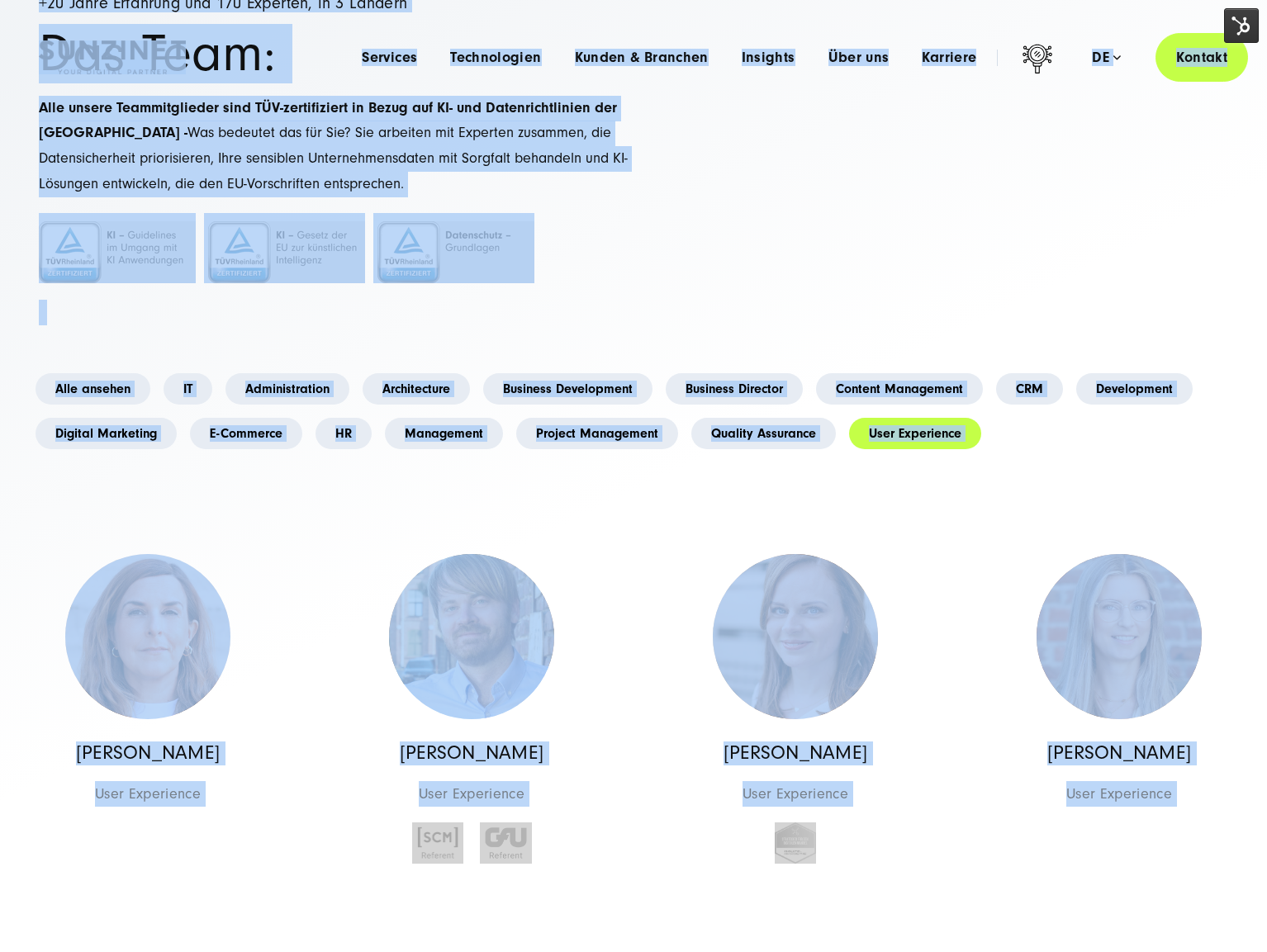
scroll to position [0, 0]
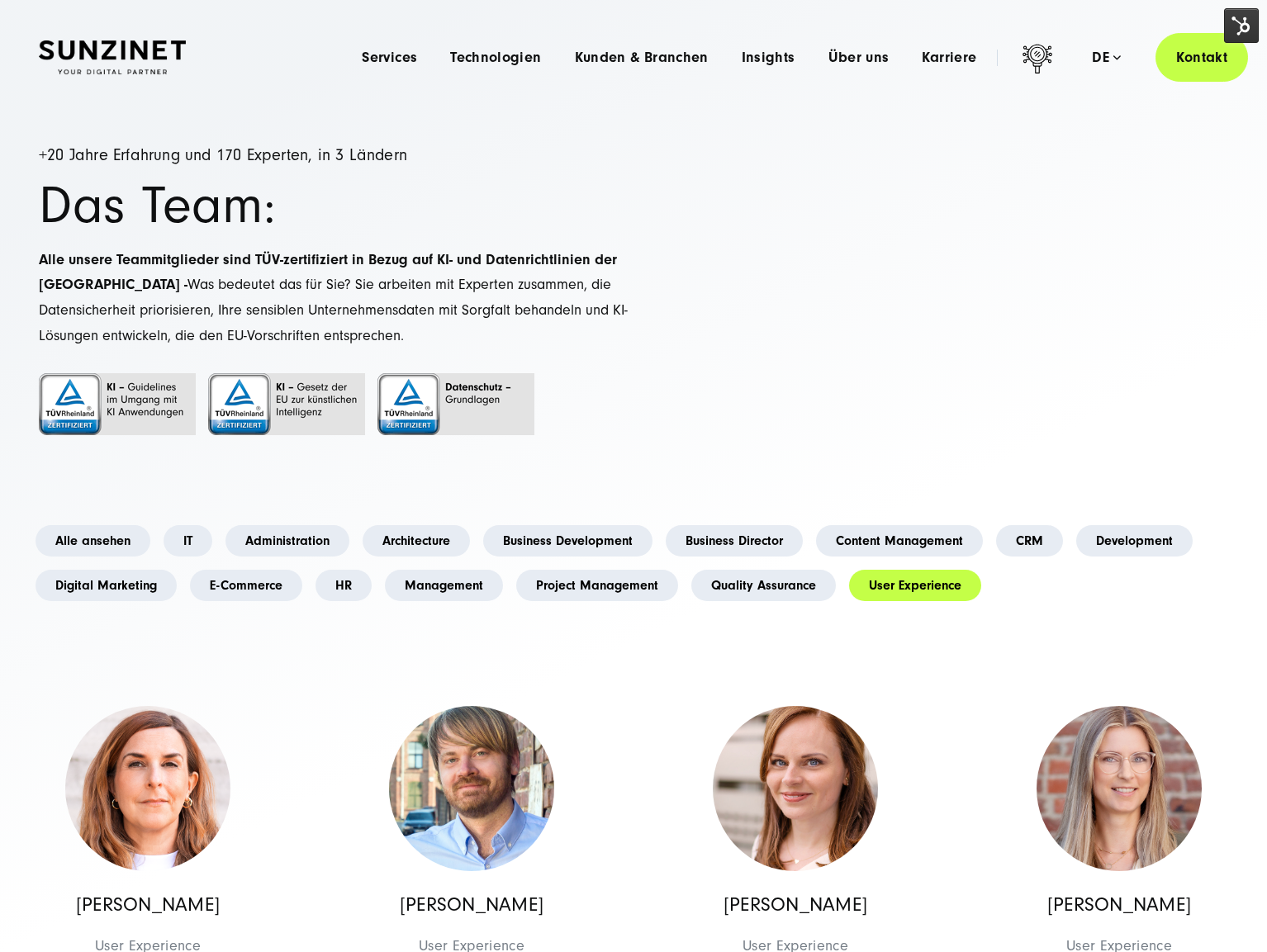
click at [621, 298] on p "Alle unsere Teammitglieder sind TÜV-zertifiziert in Bezug auf KI- und Datenrich…" at bounding box center [336, 298] width 595 height 101
drag, startPoint x: 687, startPoint y: 469, endPoint x: 322, endPoint y: 225, distance: 439.0
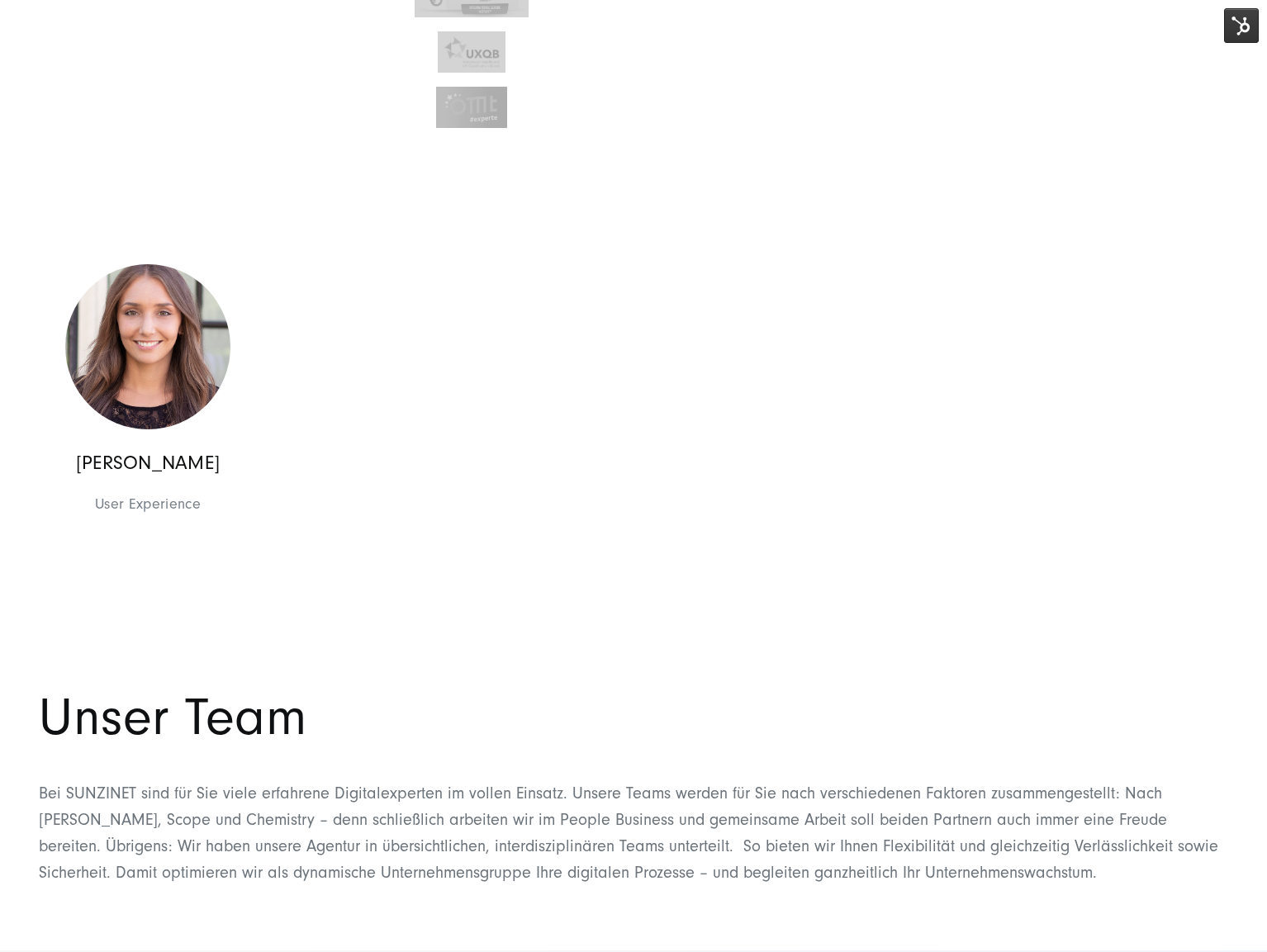
scroll to position [1917, 0]
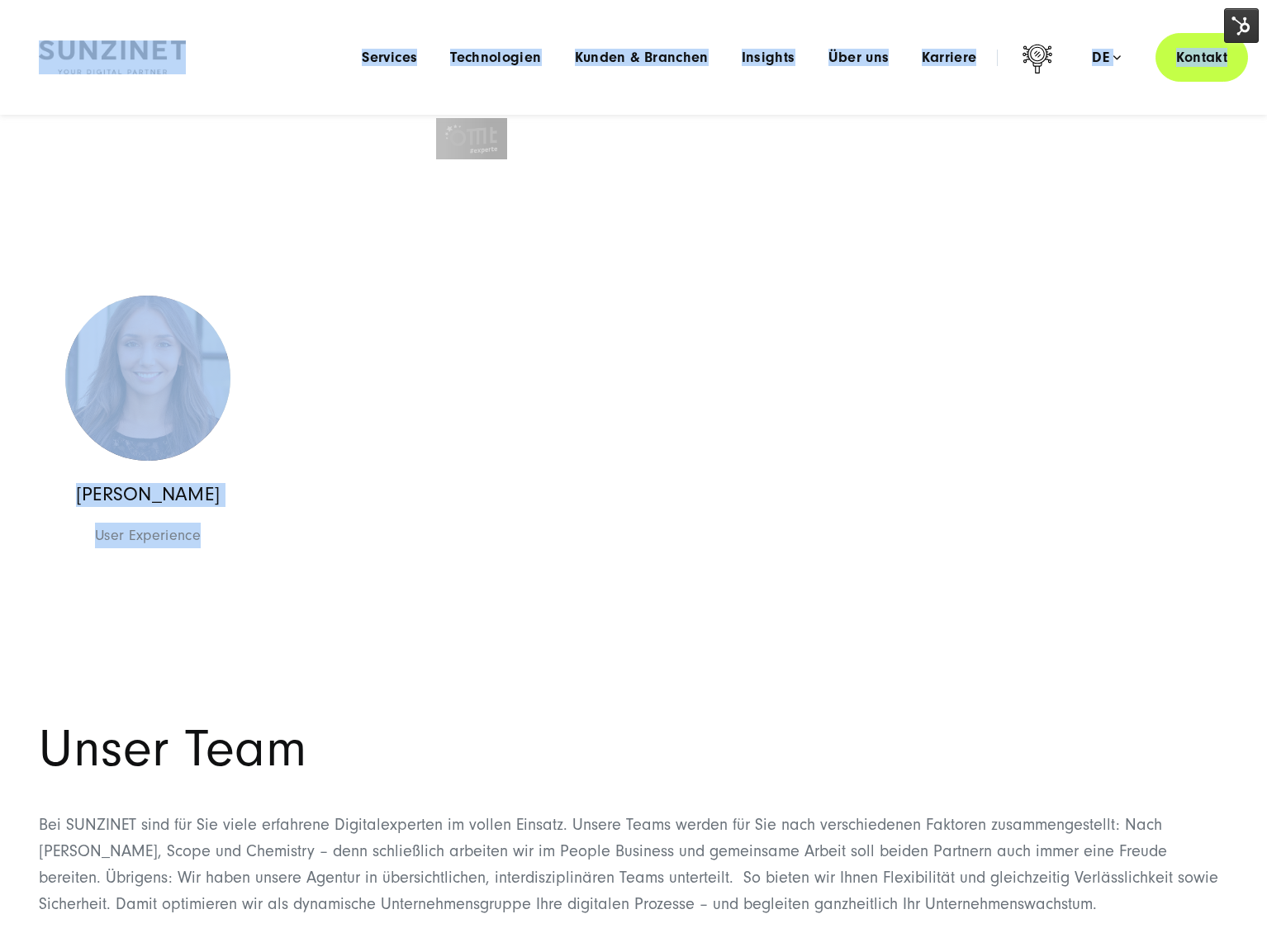
drag, startPoint x: 24, startPoint y: 31, endPoint x: 342, endPoint y: 670, distance: 713.8
click at [327, 677] on div "Smart Search AI Hier können Sie eine konkrete Frage zu unserer Agentur und unse…" at bounding box center [634, 334] width 1267 height 4502
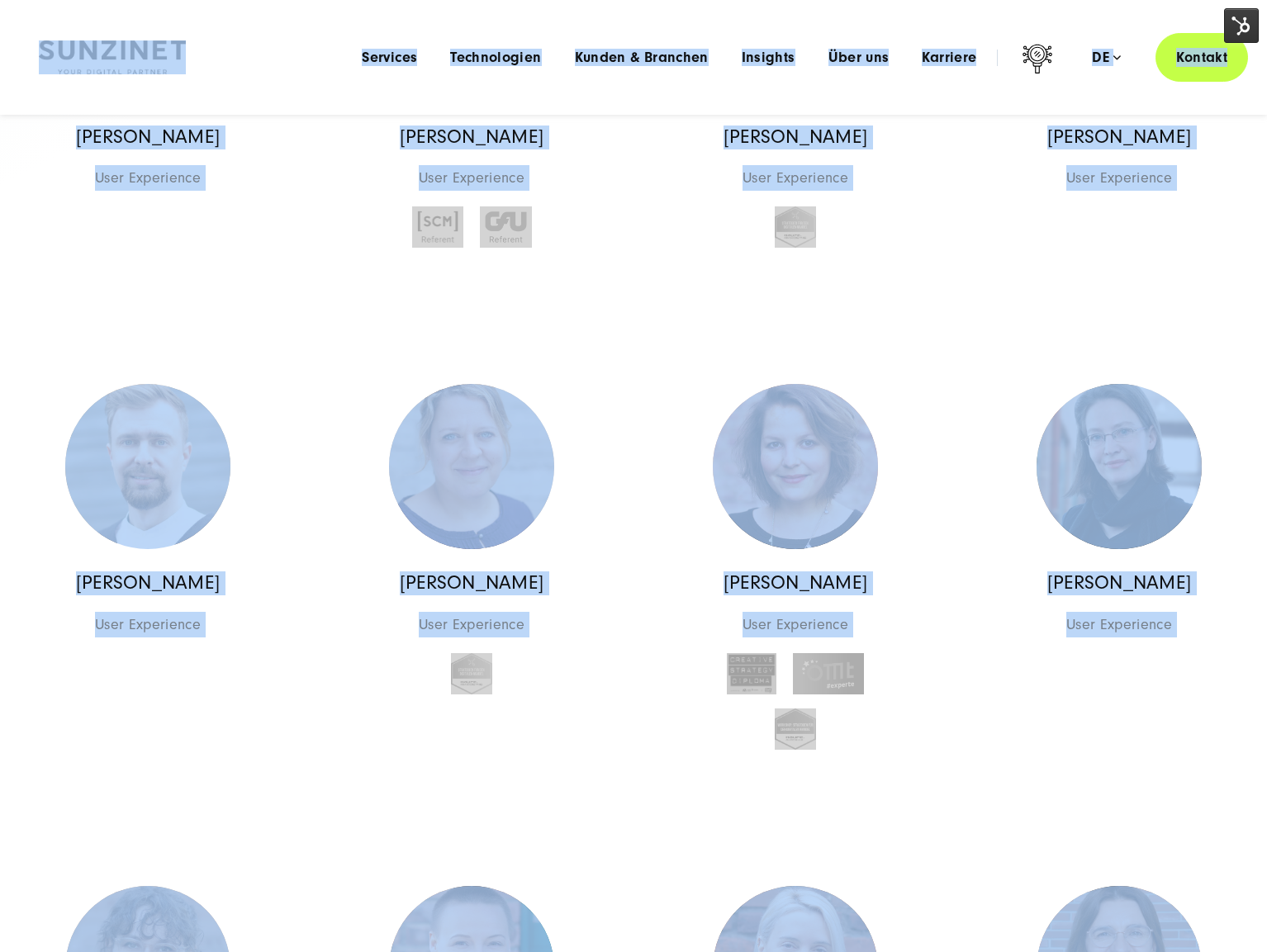
scroll to position [0, 0]
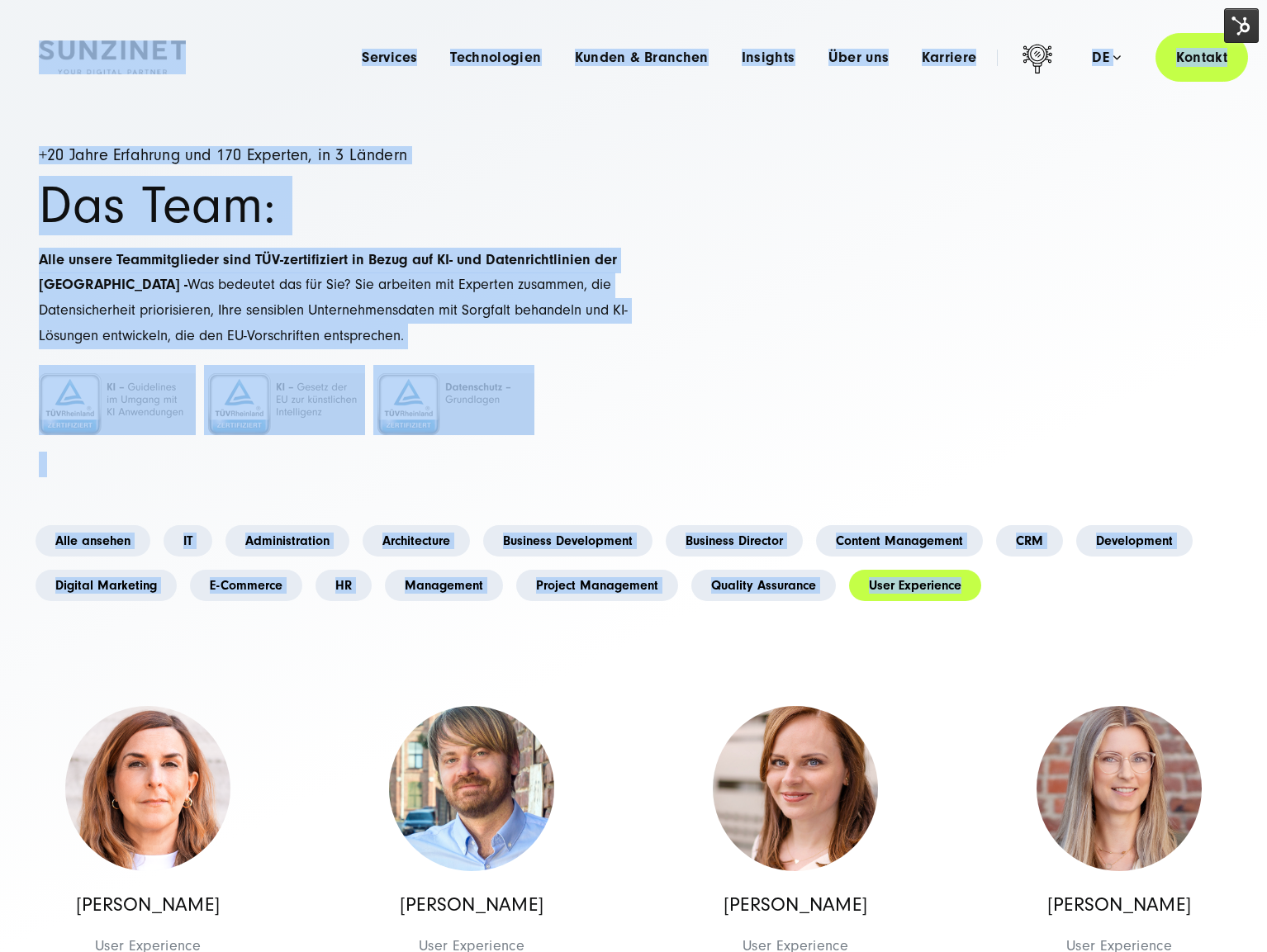
drag, startPoint x: 30, startPoint y: 34, endPoint x: 1012, endPoint y: 587, distance: 1127.0
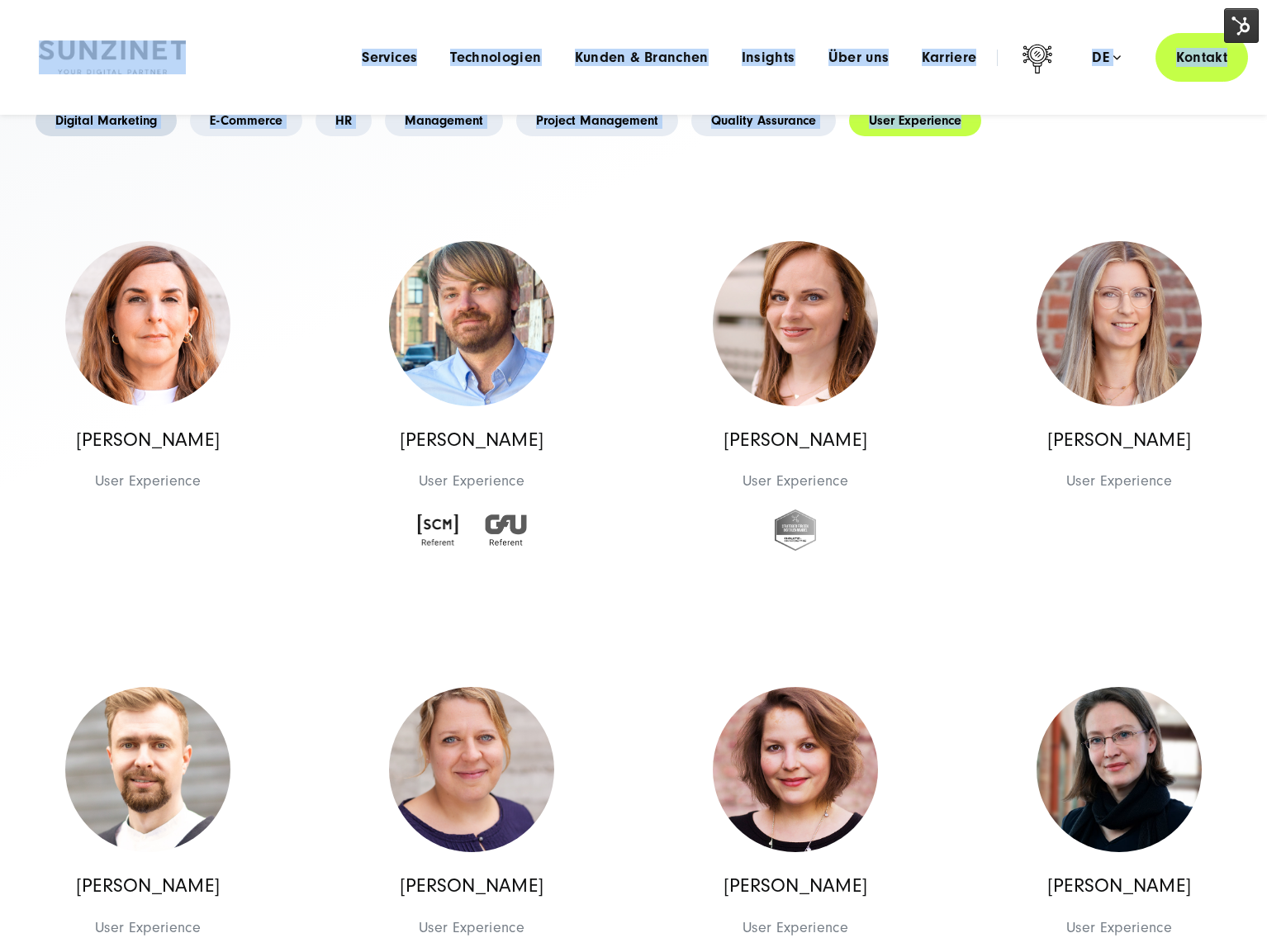
scroll to position [278, 0]
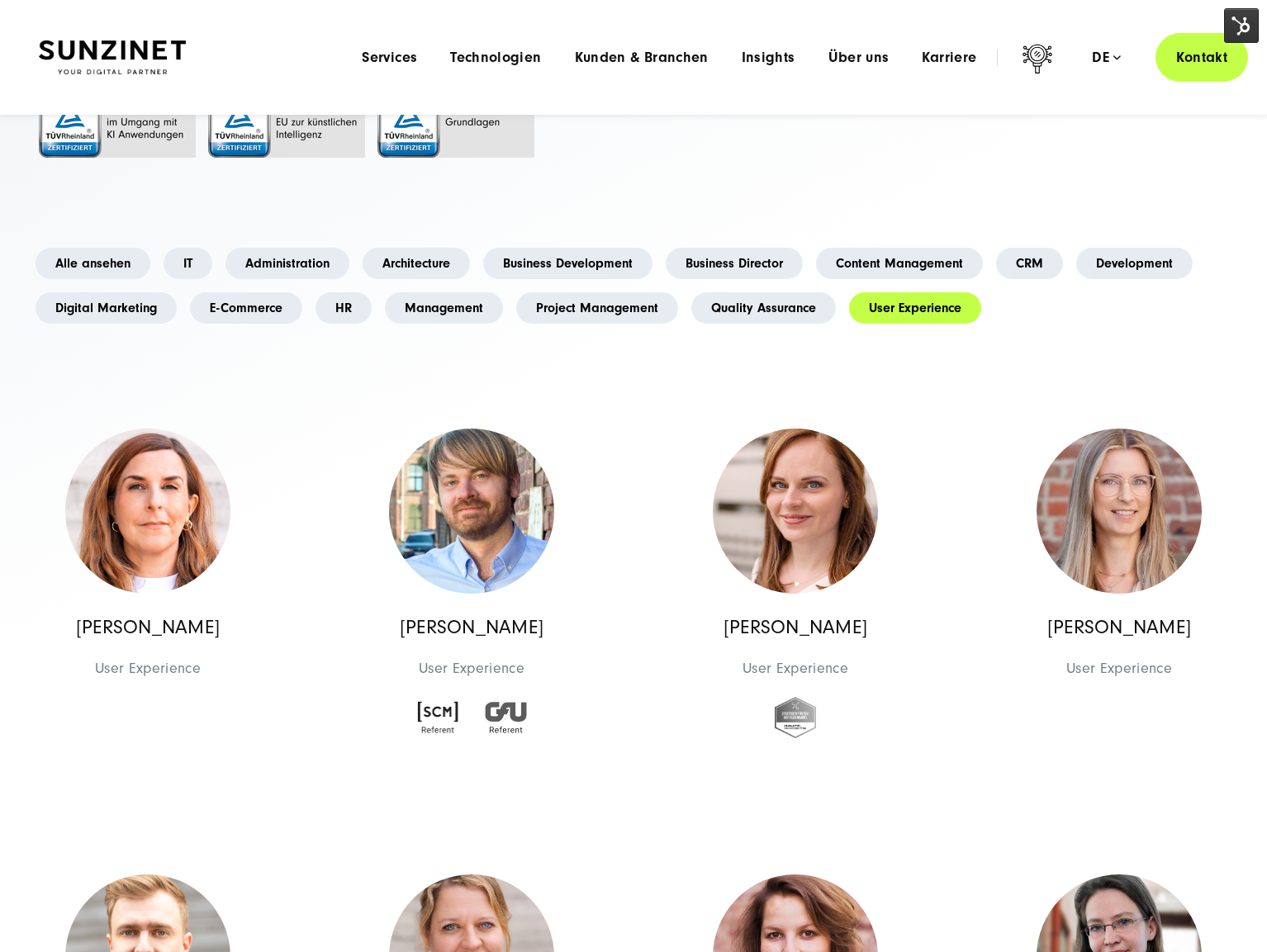
drag, startPoint x: 824, startPoint y: 375, endPoint x: 772, endPoint y: 366, distance: 52.8
click at [117, 266] on link "Alle ansehen" at bounding box center [93, 263] width 115 height 31
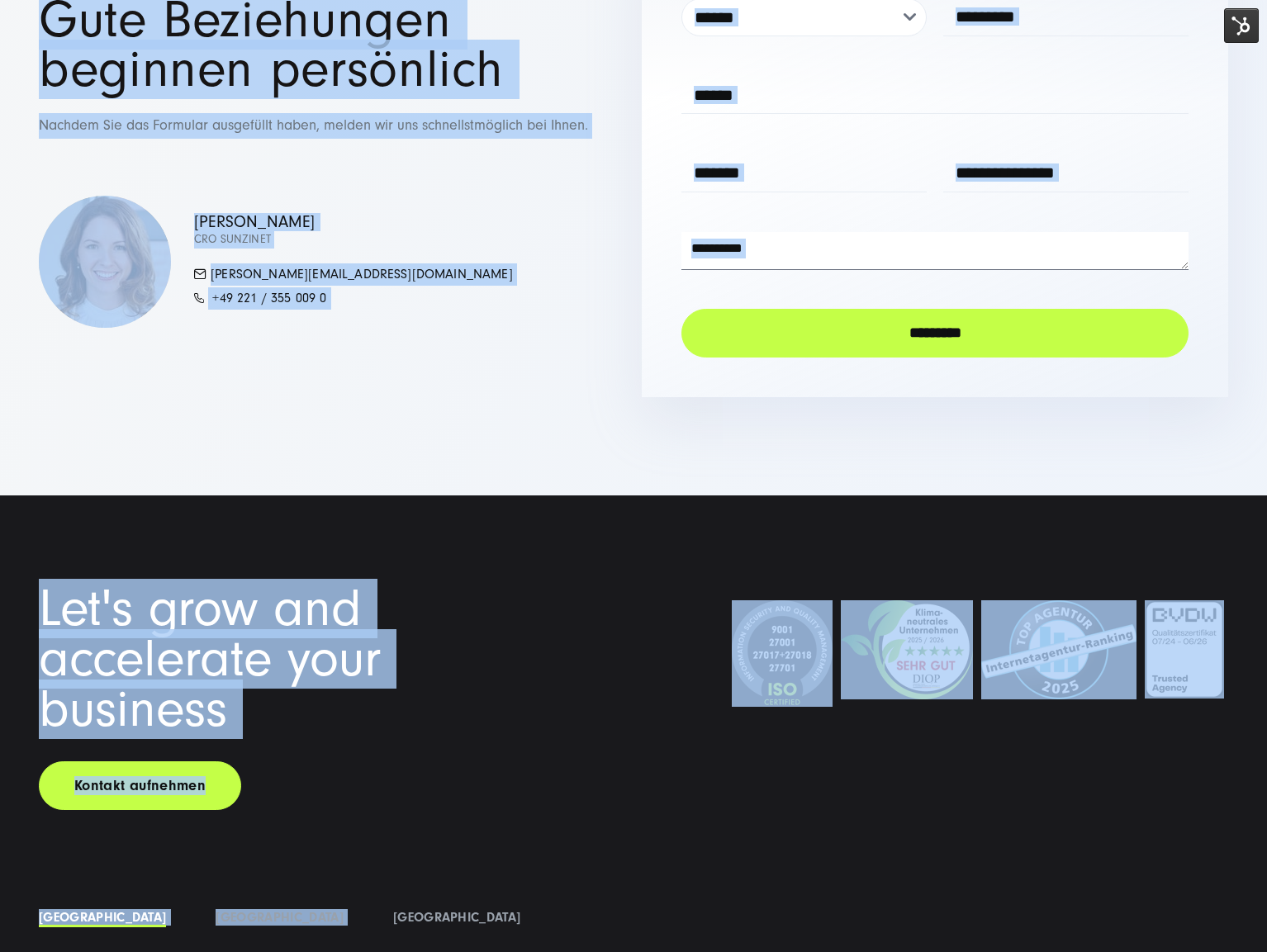
scroll to position [17087, 0]
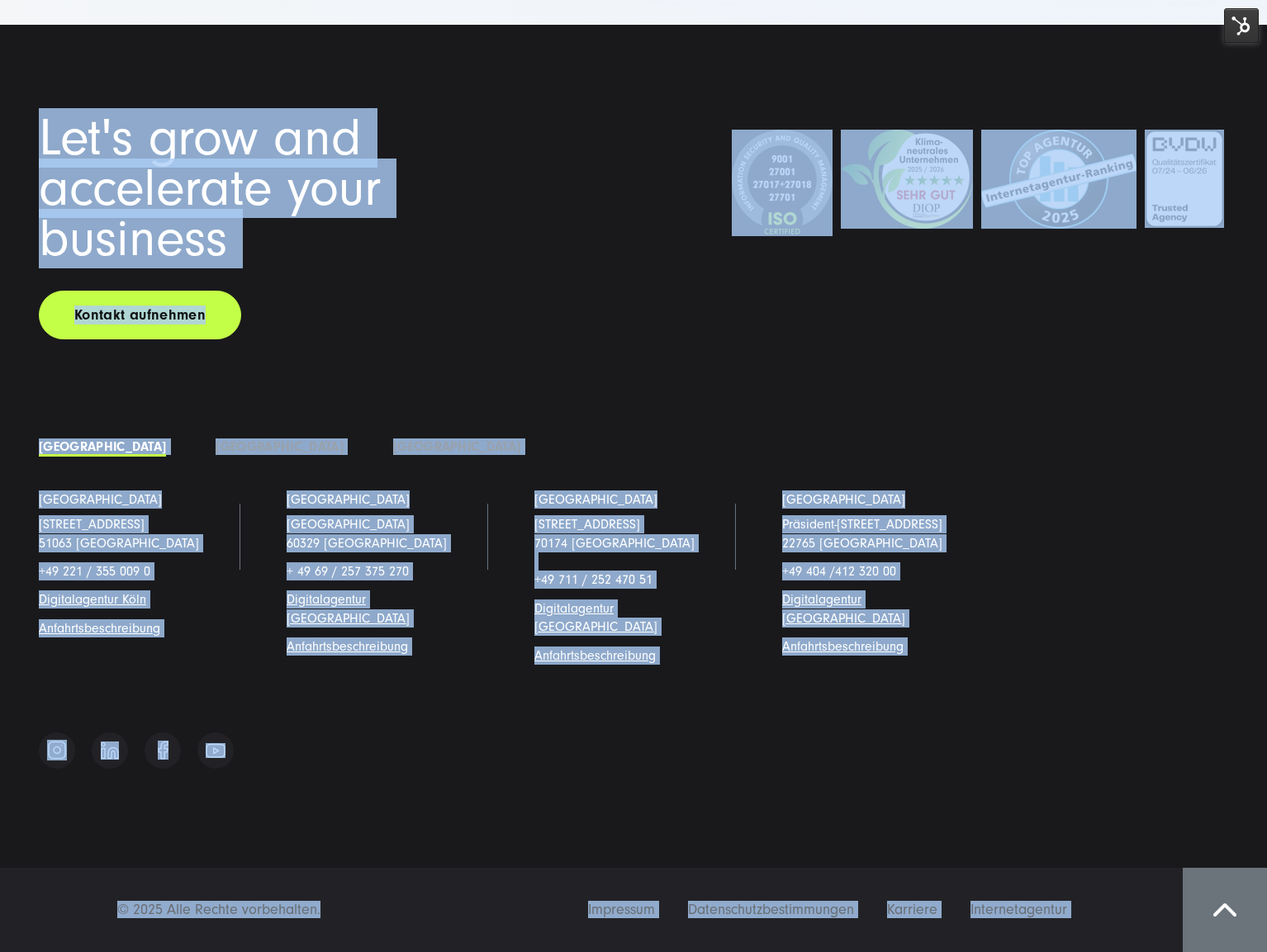
drag, startPoint x: 26, startPoint y: 351, endPoint x: 404, endPoint y: 927, distance: 689.0
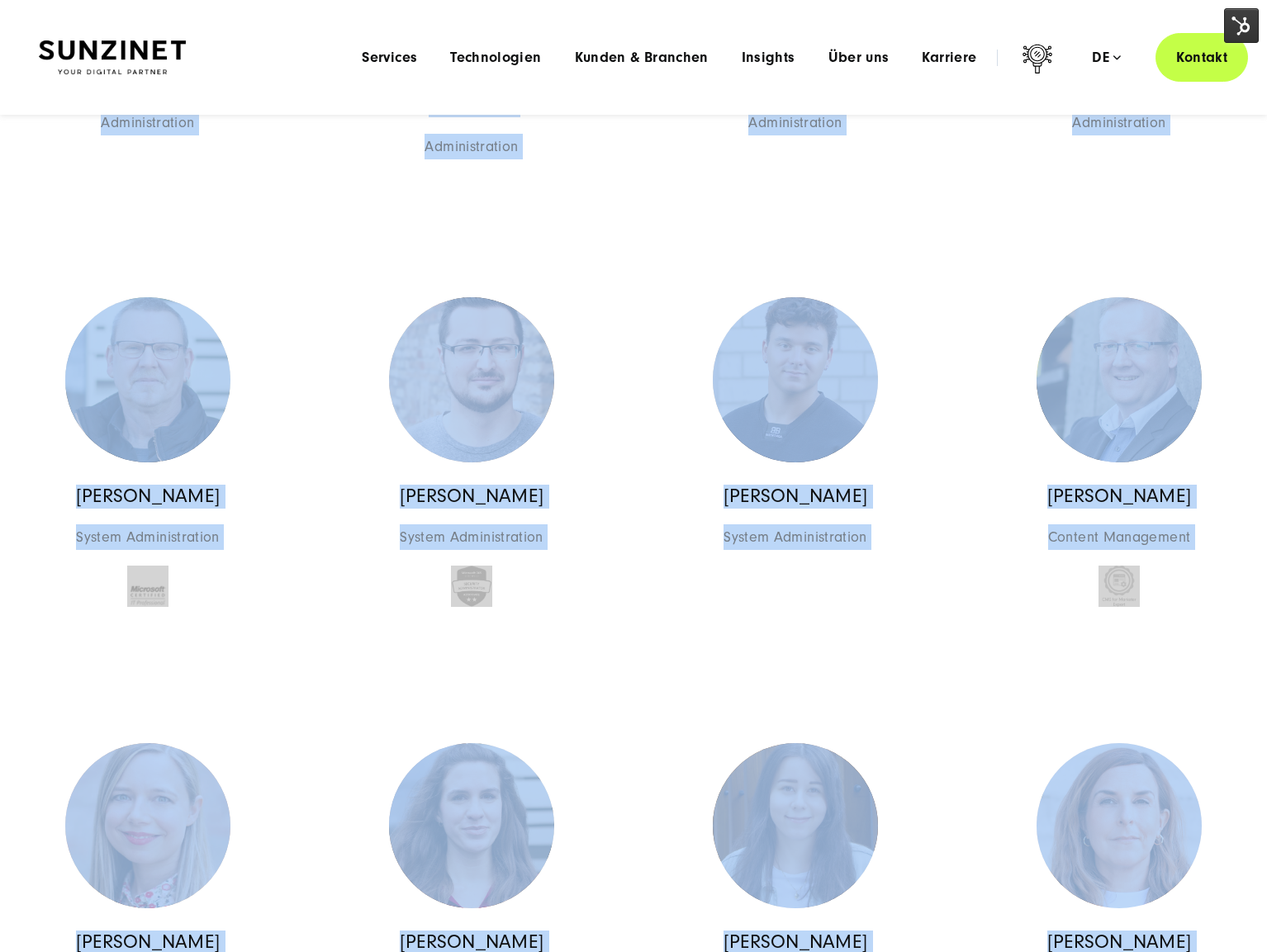
scroll to position [0, 0]
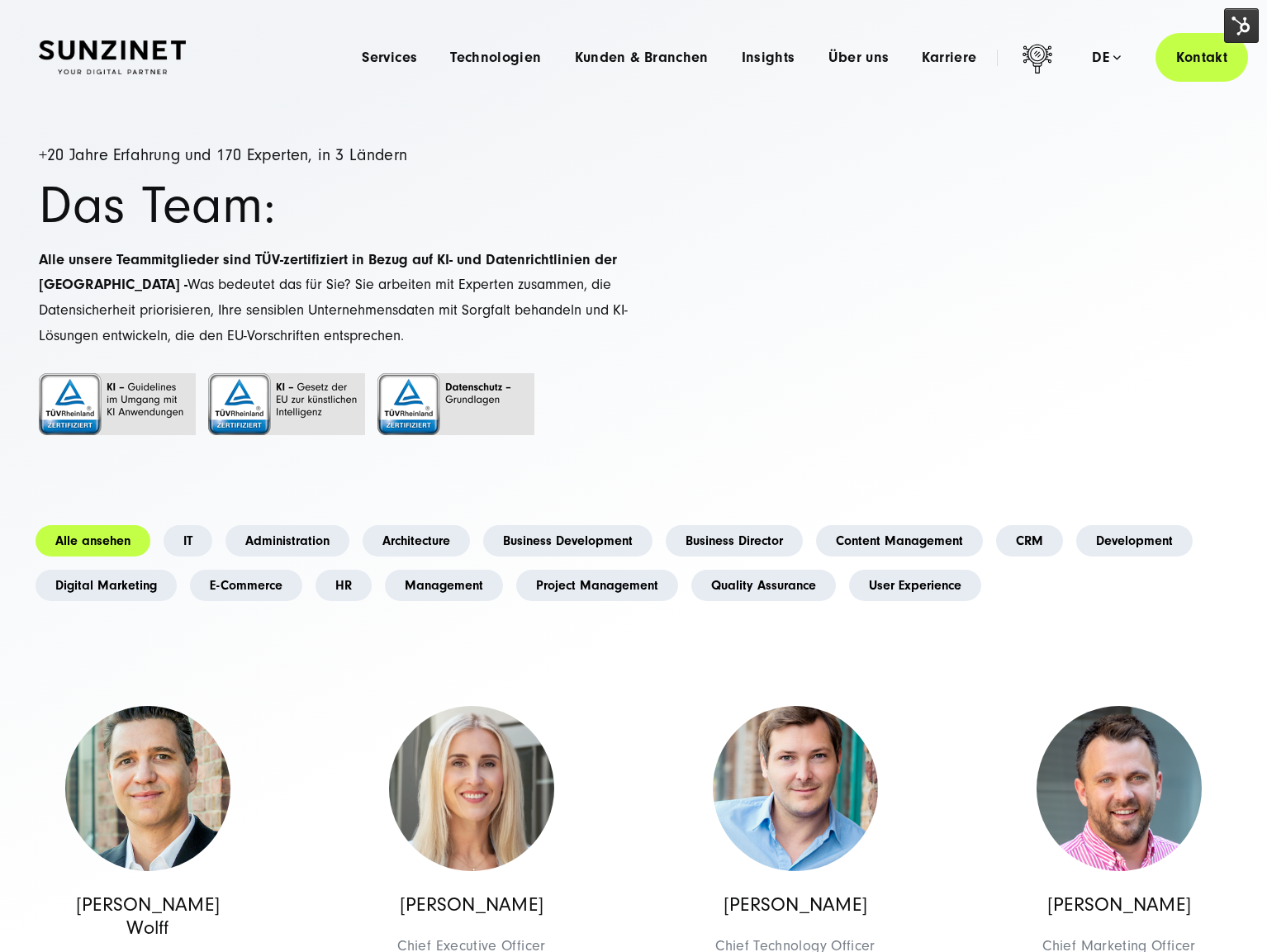
click at [298, 197] on h1 "Das Team:" at bounding box center [336, 206] width 595 height 50
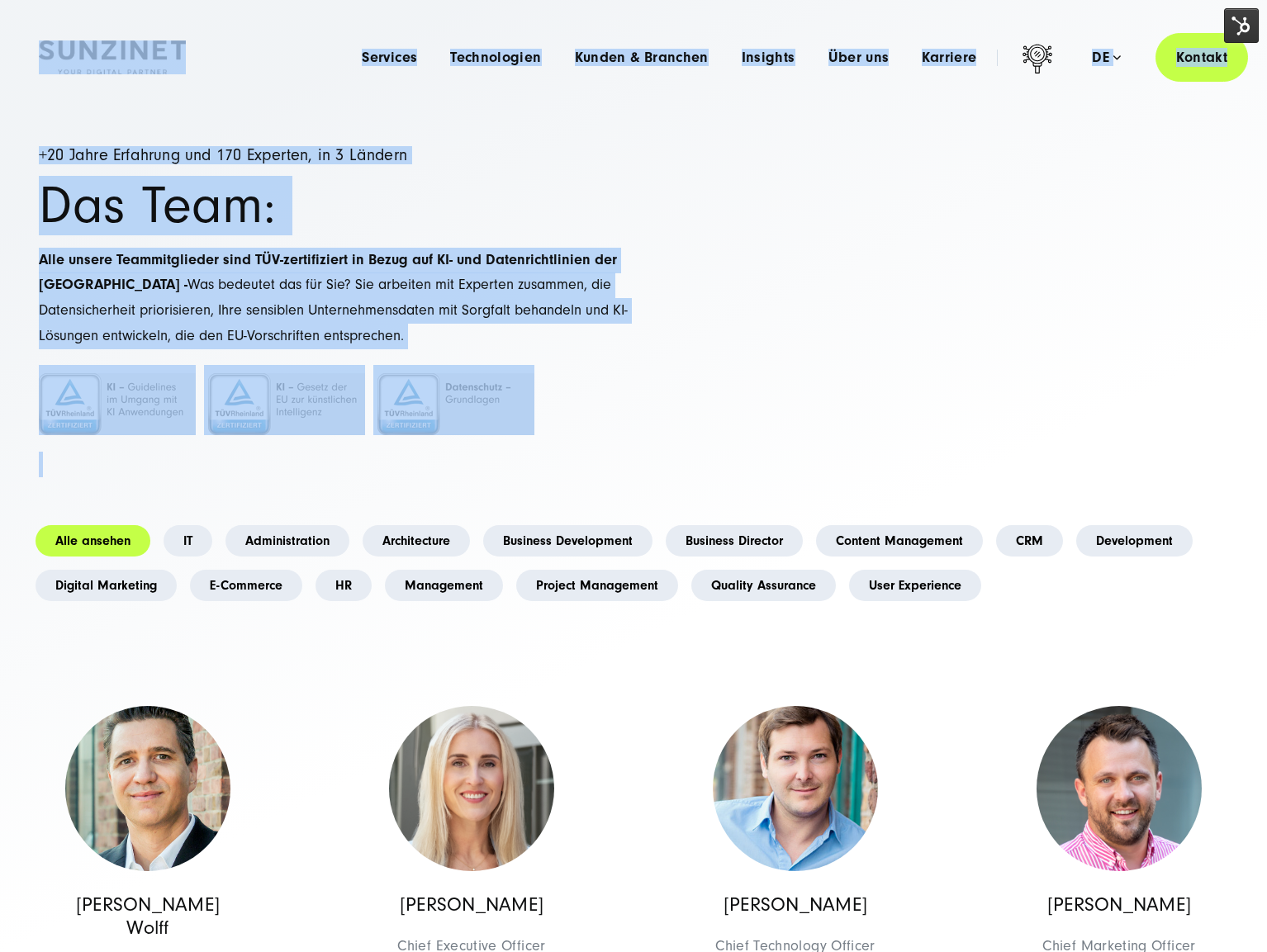
drag, startPoint x: 517, startPoint y: 360, endPoint x: 1067, endPoint y: 468, distance: 560.5
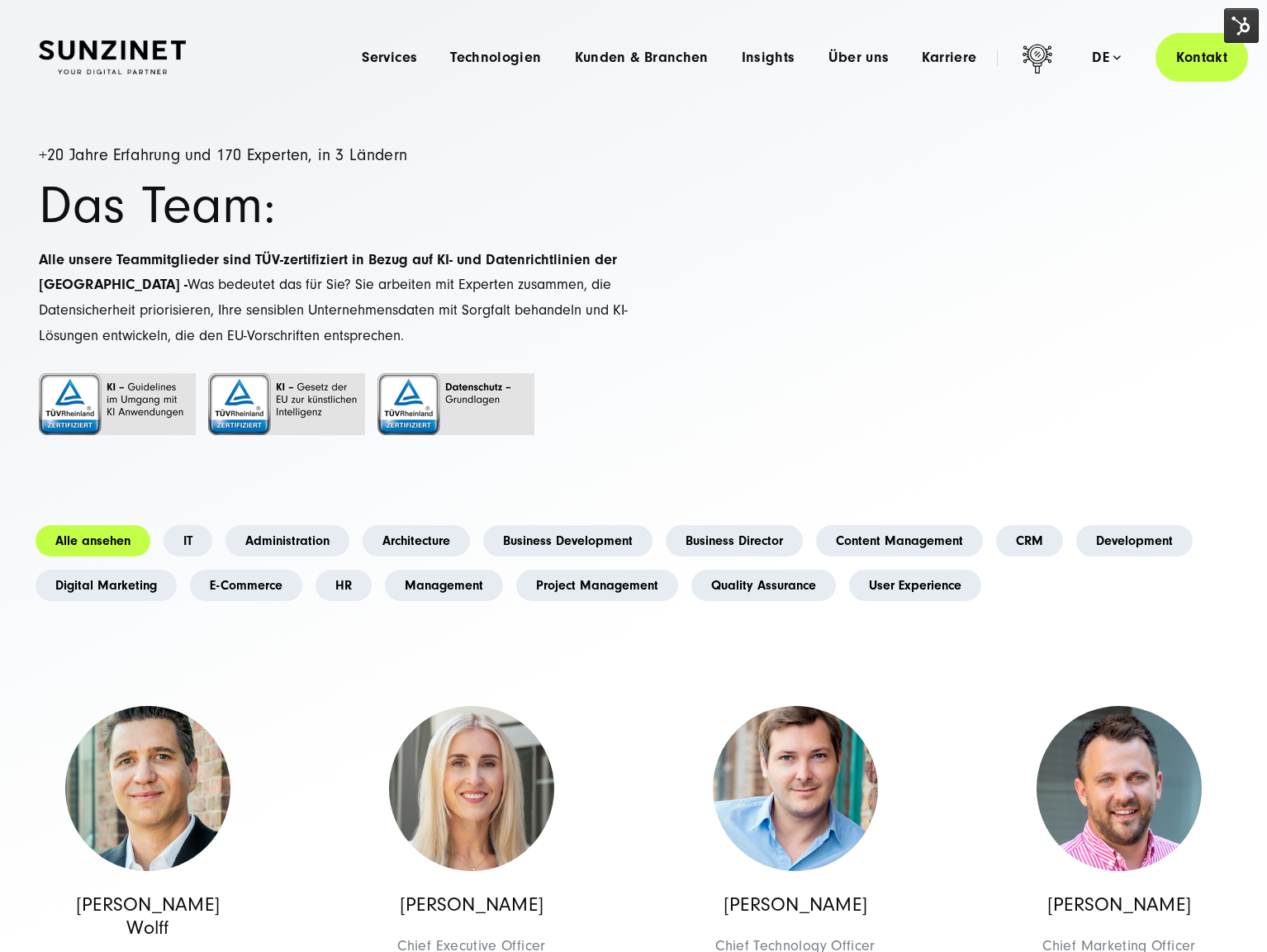
click at [154, 568] on ul "Alle ansehen IT Administration Architecture Business Development Business Direc…" at bounding box center [634, 564] width 1210 height 89
click at [888, 593] on link "User Experience" at bounding box center [915, 586] width 132 height 31
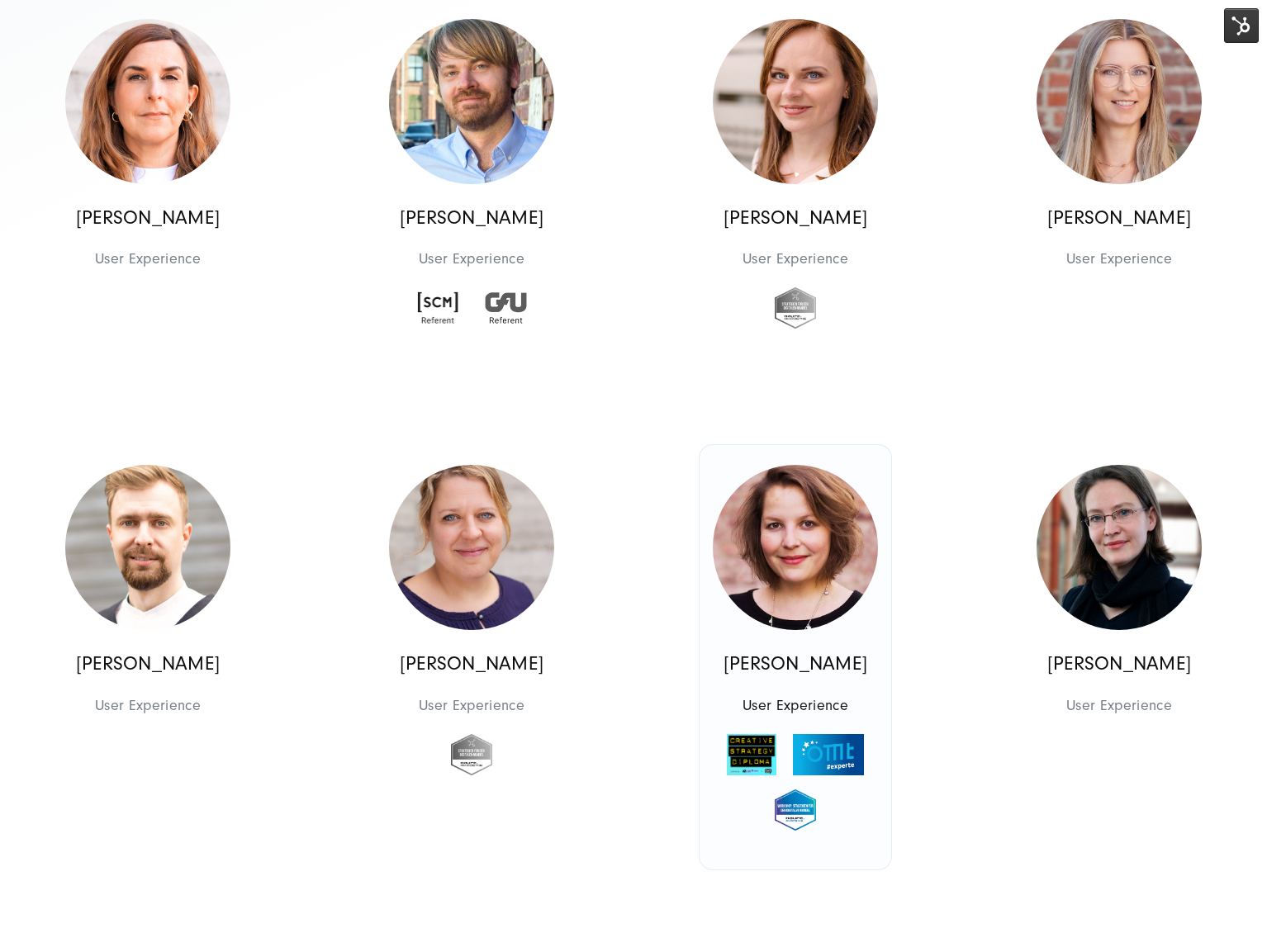
scroll to position [688, 0]
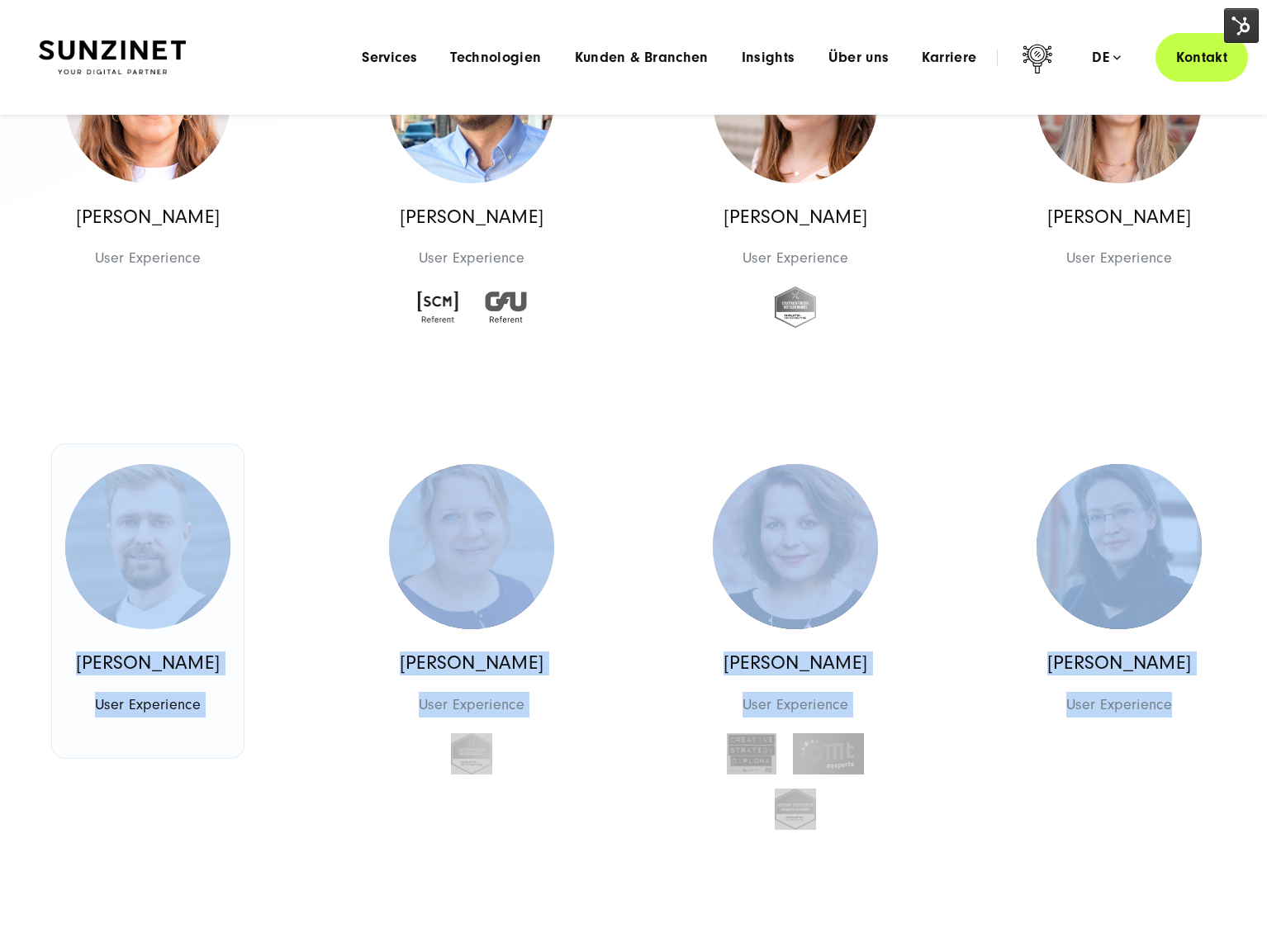
drag, startPoint x: 978, startPoint y: 803, endPoint x: 117, endPoint y: 458, distance: 927.5
click at [116, 459] on div "Georges D.M. Wolff Chief Executive Officer Management Management Georges D.M. W…" at bounding box center [634, 870] width 1295 height 1920
click at [1157, 813] on div "Janet Richter User Experience User Experience User Experience Janet Richter Use…" at bounding box center [1120, 657] width 324 height 424
drag, startPoint x: 1157, startPoint y: 813, endPoint x: 18, endPoint y: 531, distance: 1173.4
click at [18, 531] on div "Georges D.M. Wolff Chief Executive Officer Management Management Georges D.M. W…" at bounding box center [634, 870] width 1295 height 1920
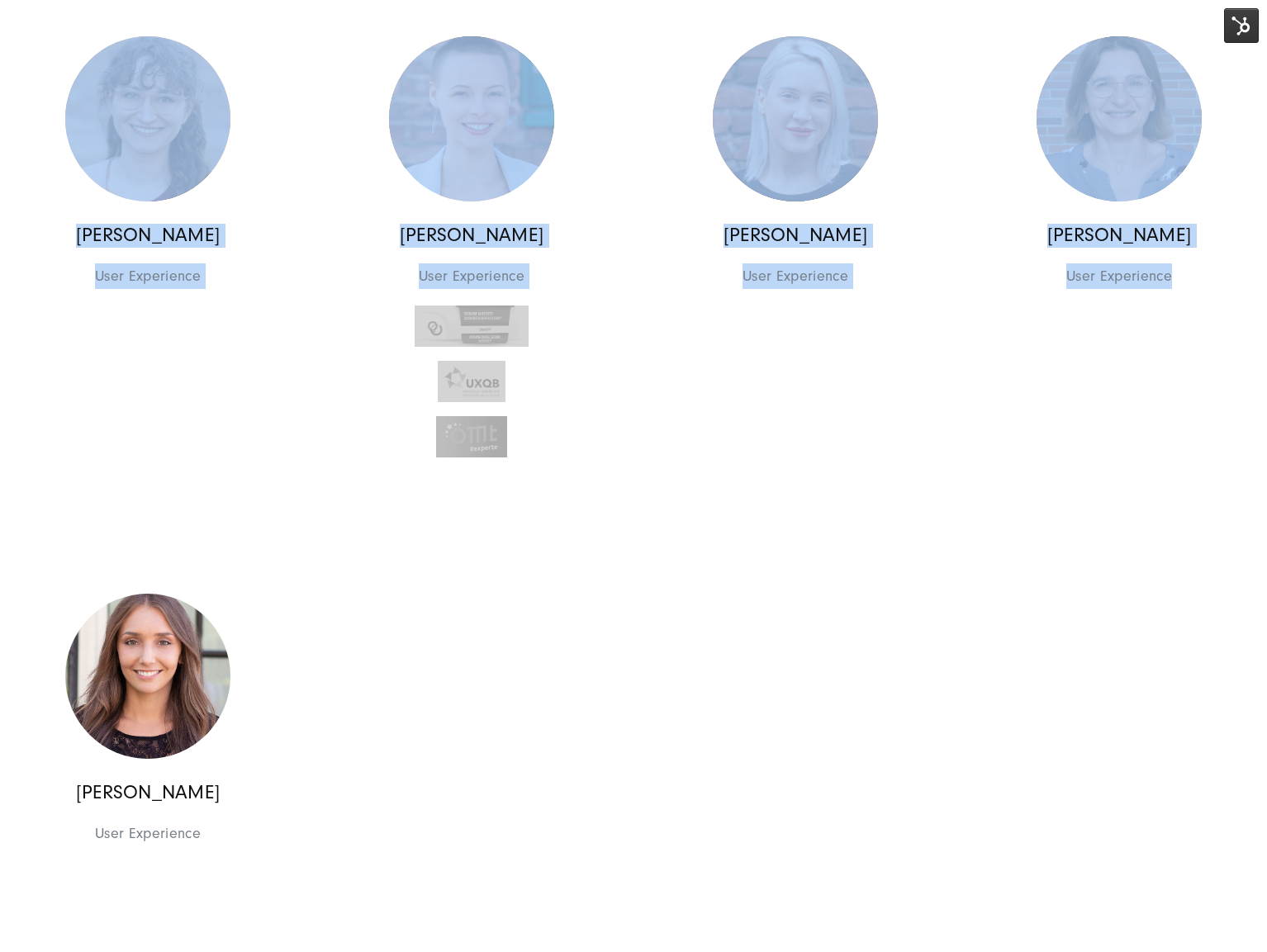
scroll to position [1806, 0]
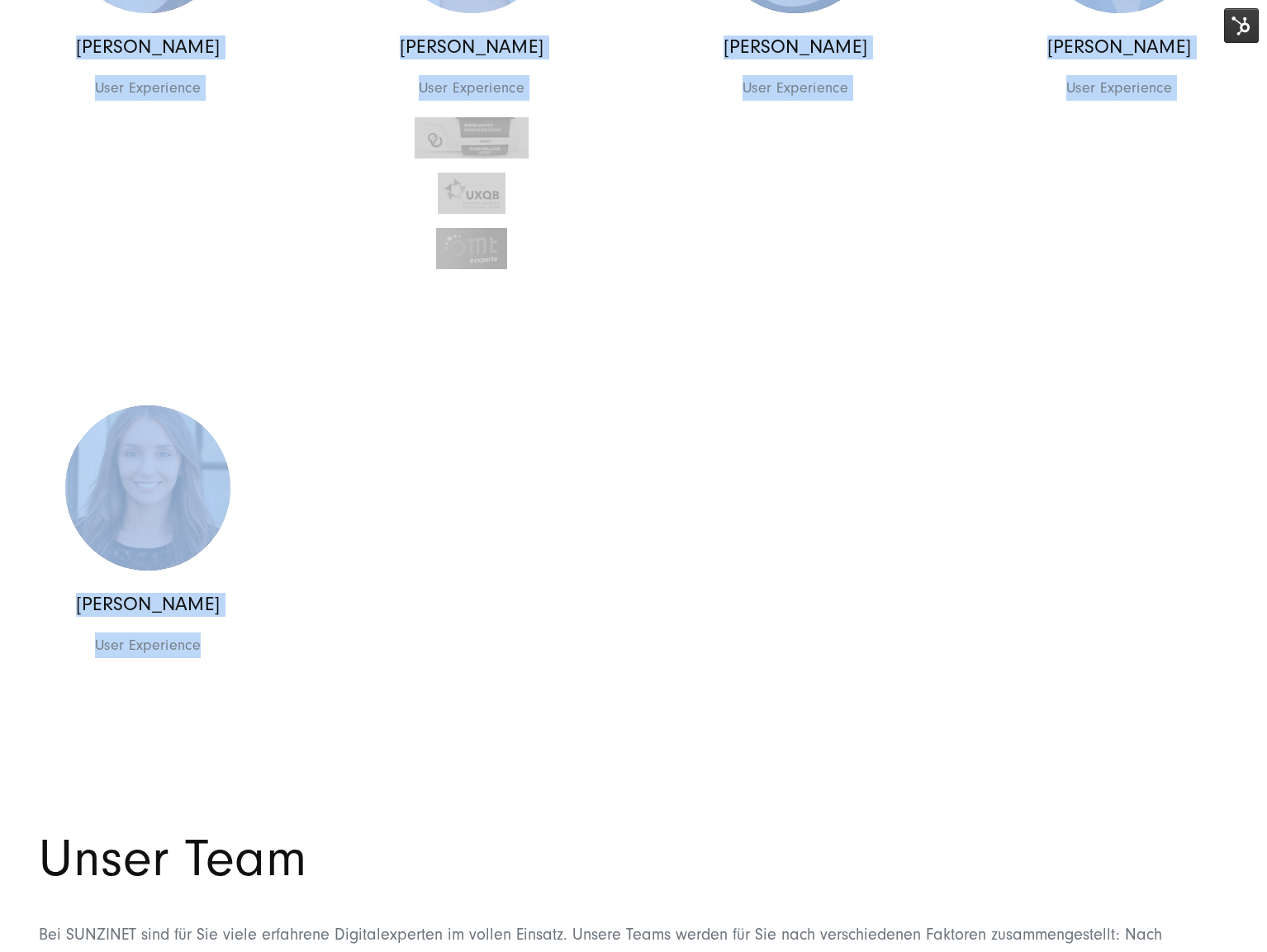
drag, startPoint x: 53, startPoint y: 143, endPoint x: 447, endPoint y: 721, distance: 699.5
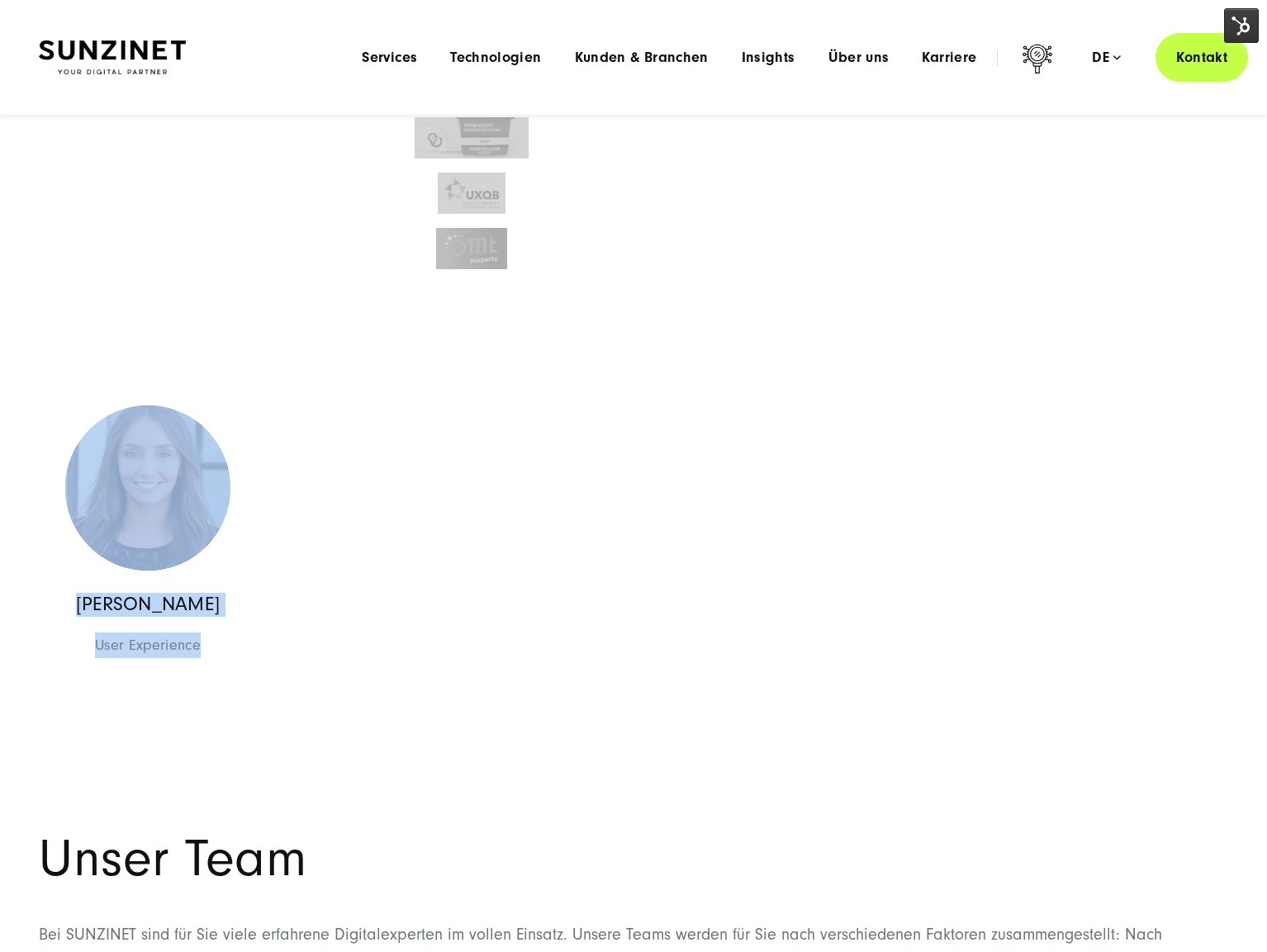
scroll to position [0, 0]
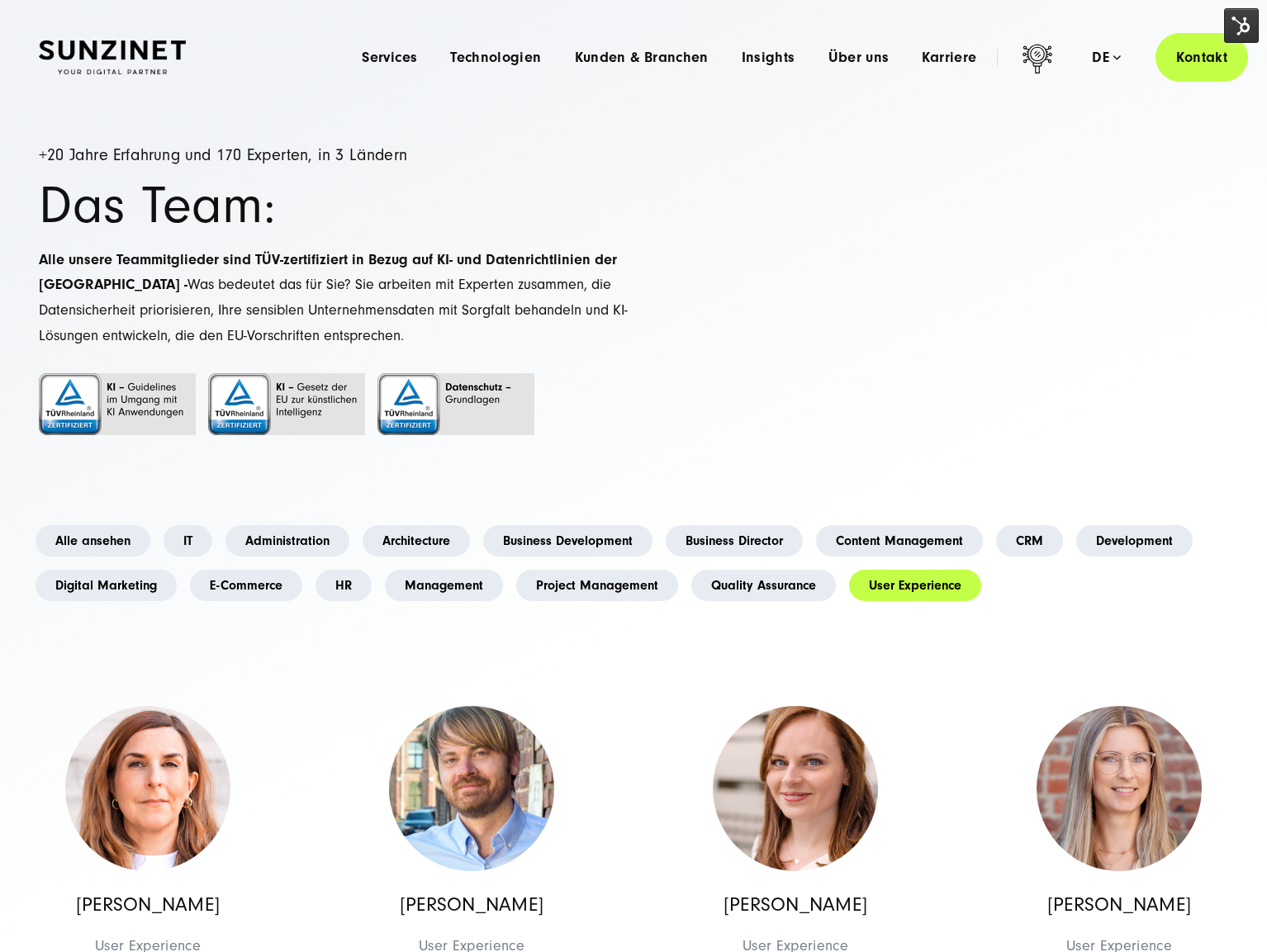
drag, startPoint x: 452, startPoint y: 200, endPoint x: 294, endPoint y: 143, distance: 168.0
click at [452, 200] on h1 "Das Team:" at bounding box center [336, 206] width 595 height 50
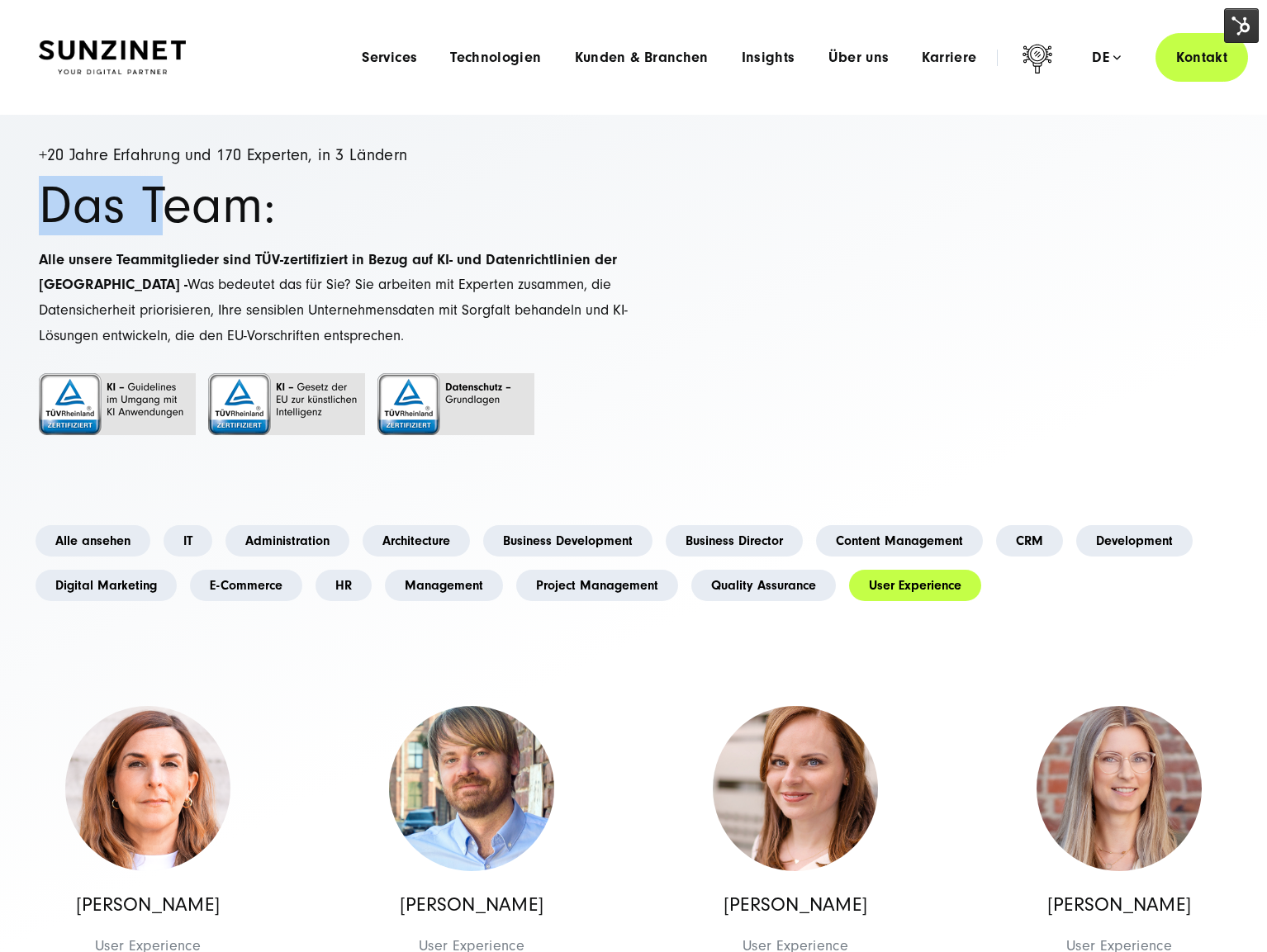
drag, startPoint x: 161, startPoint y: 177, endPoint x: 124, endPoint y: 114, distance: 73.1
click at [154, 166] on div "+20 Jahre Erfahrung und 170 Experten, in 3 Ländern Das Team: Alle unsere Teammi…" at bounding box center [336, 312] width 595 height 330
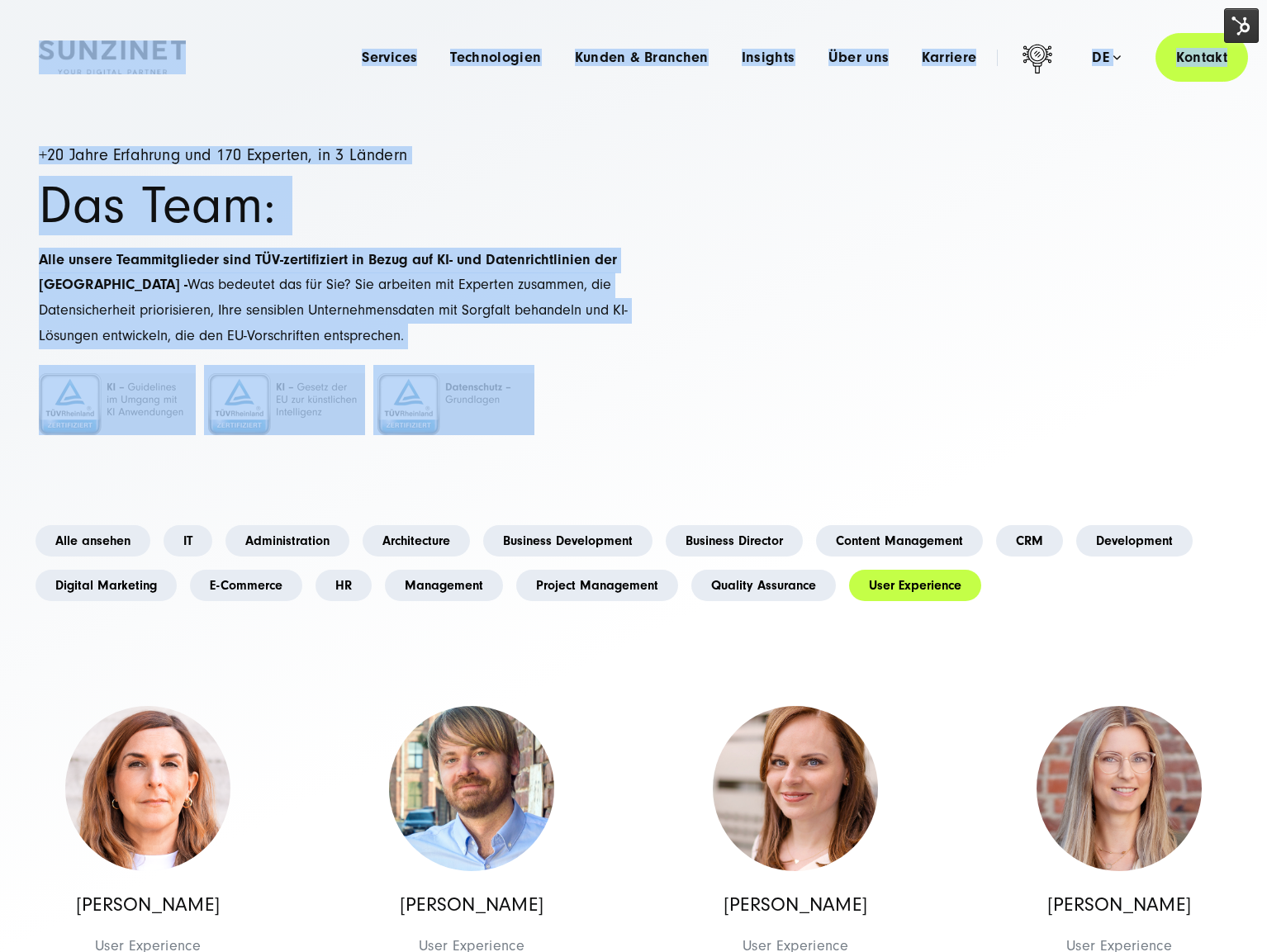
drag, startPoint x: 46, startPoint y: 13, endPoint x: 674, endPoint y: 450, distance: 765.1
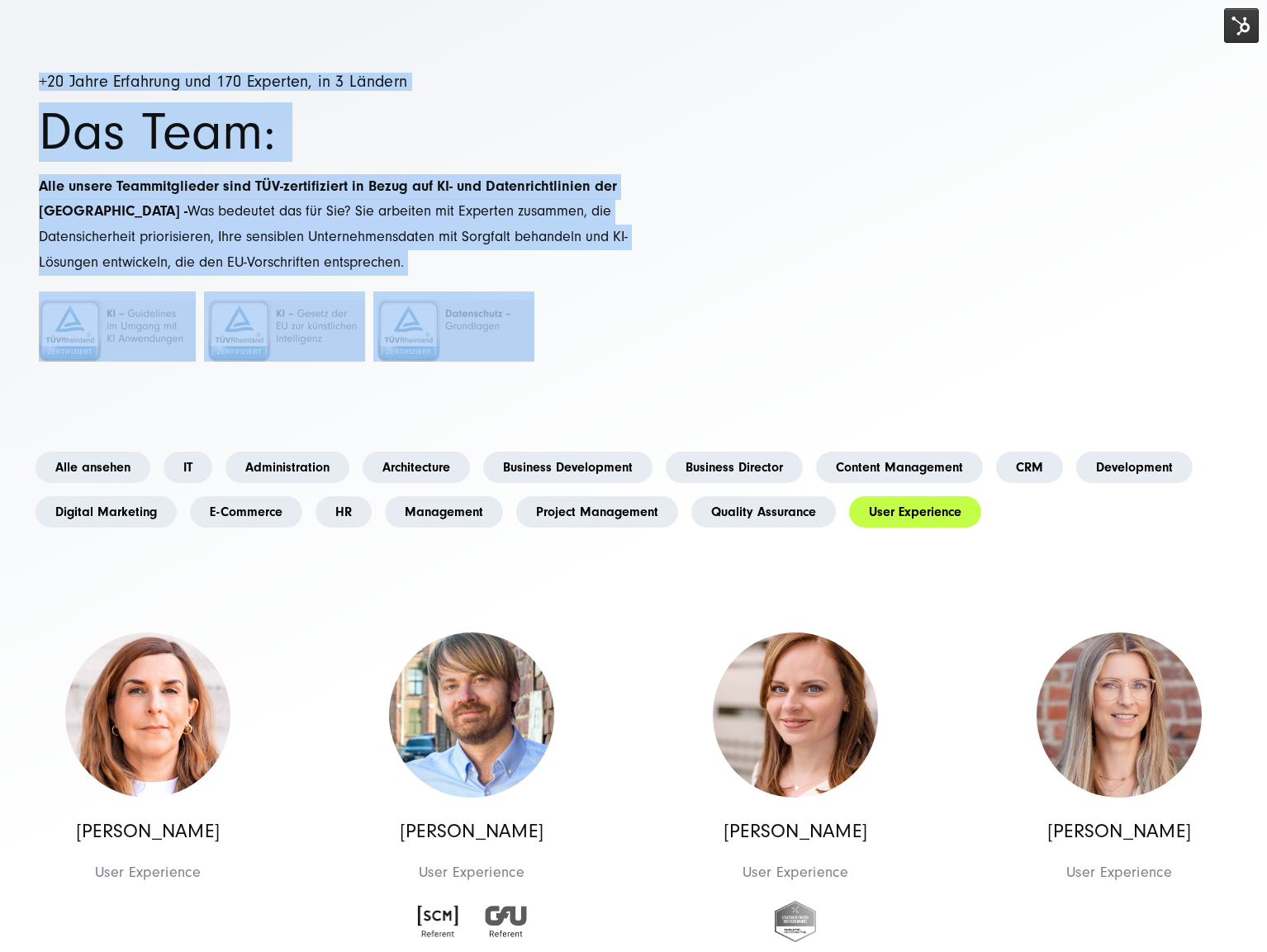
scroll to position [155, 0]
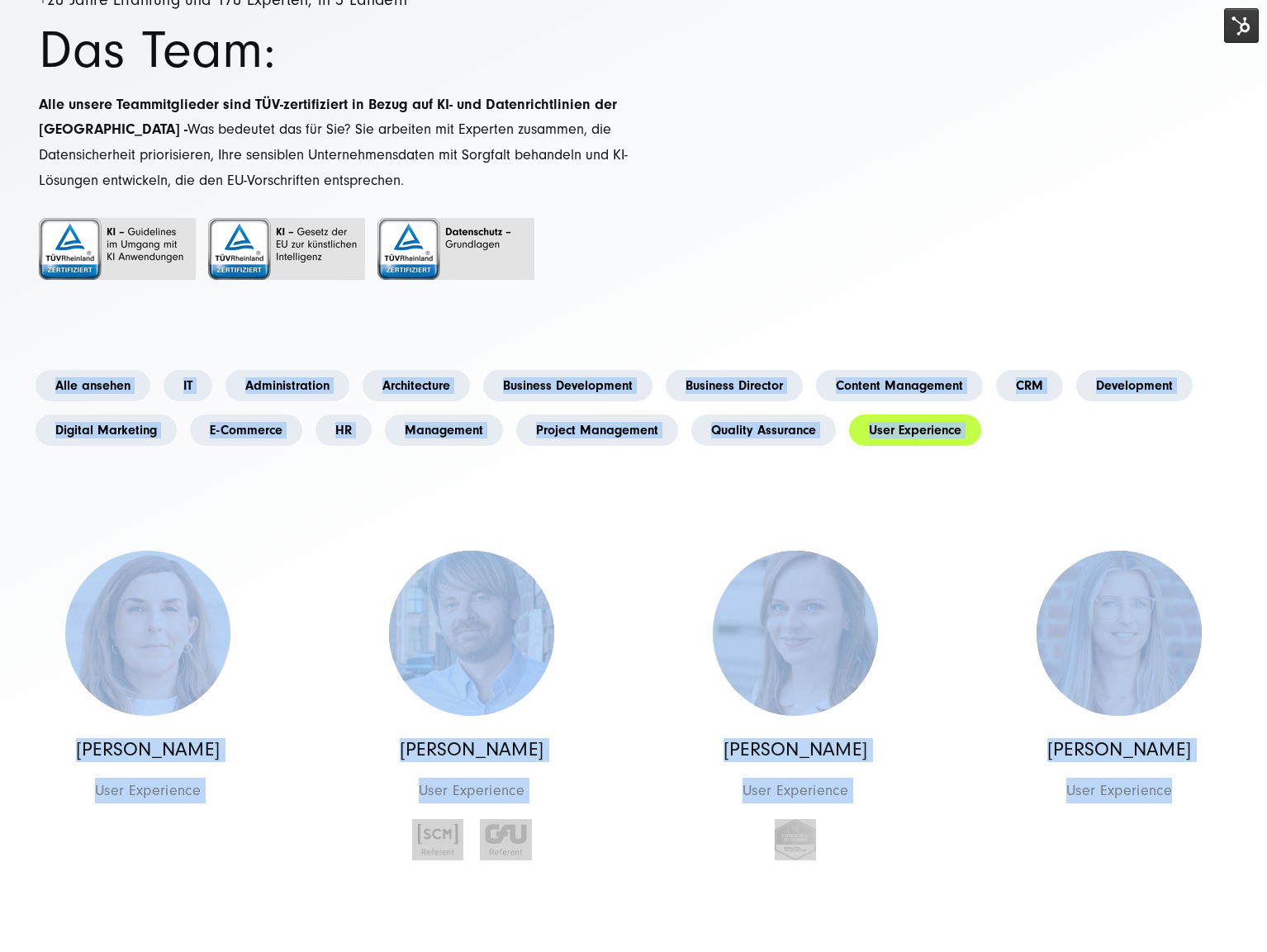
drag, startPoint x: 232, startPoint y: 350, endPoint x: 1181, endPoint y: 858, distance: 1076.4
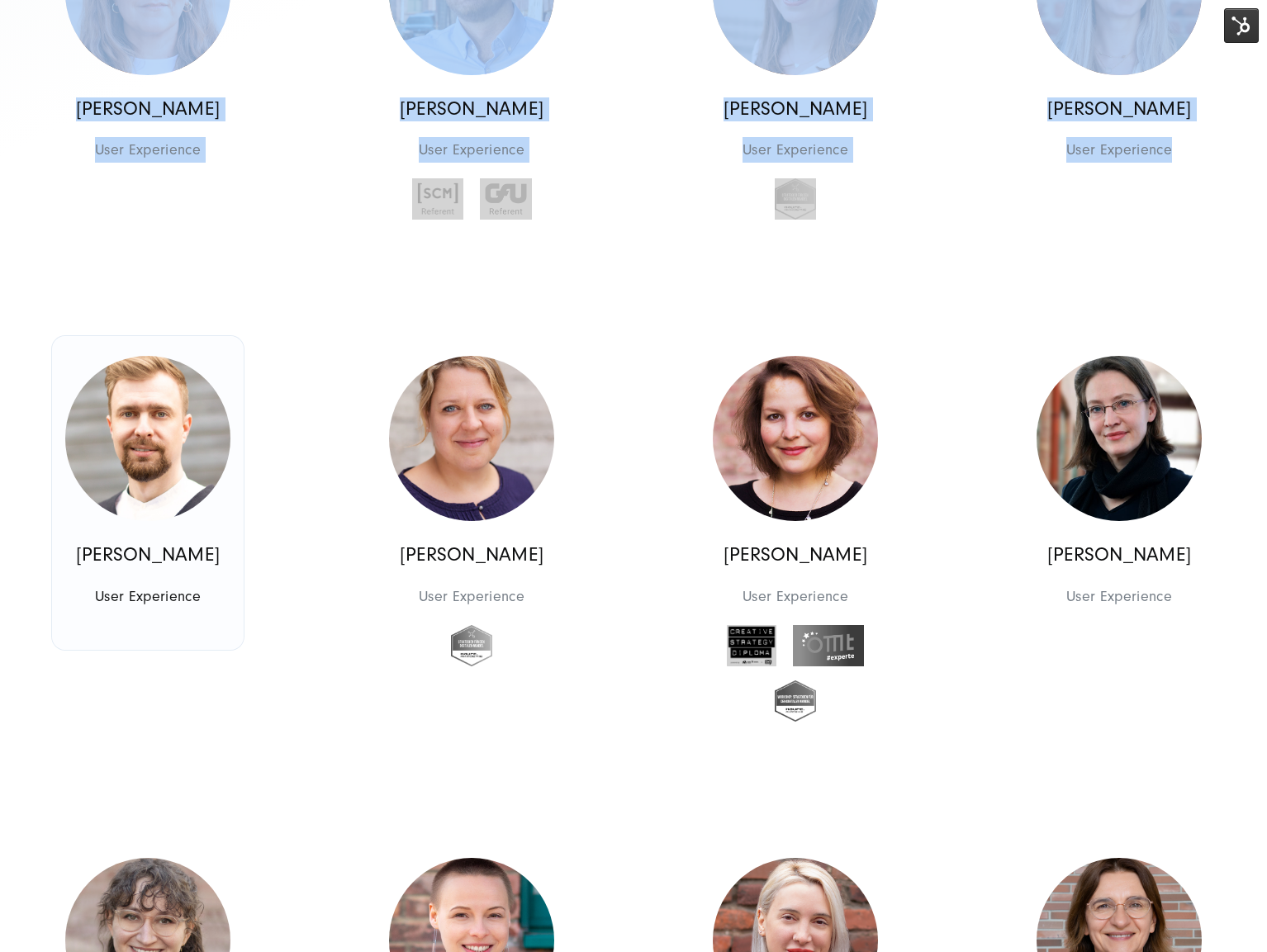
scroll to position [807, 0]
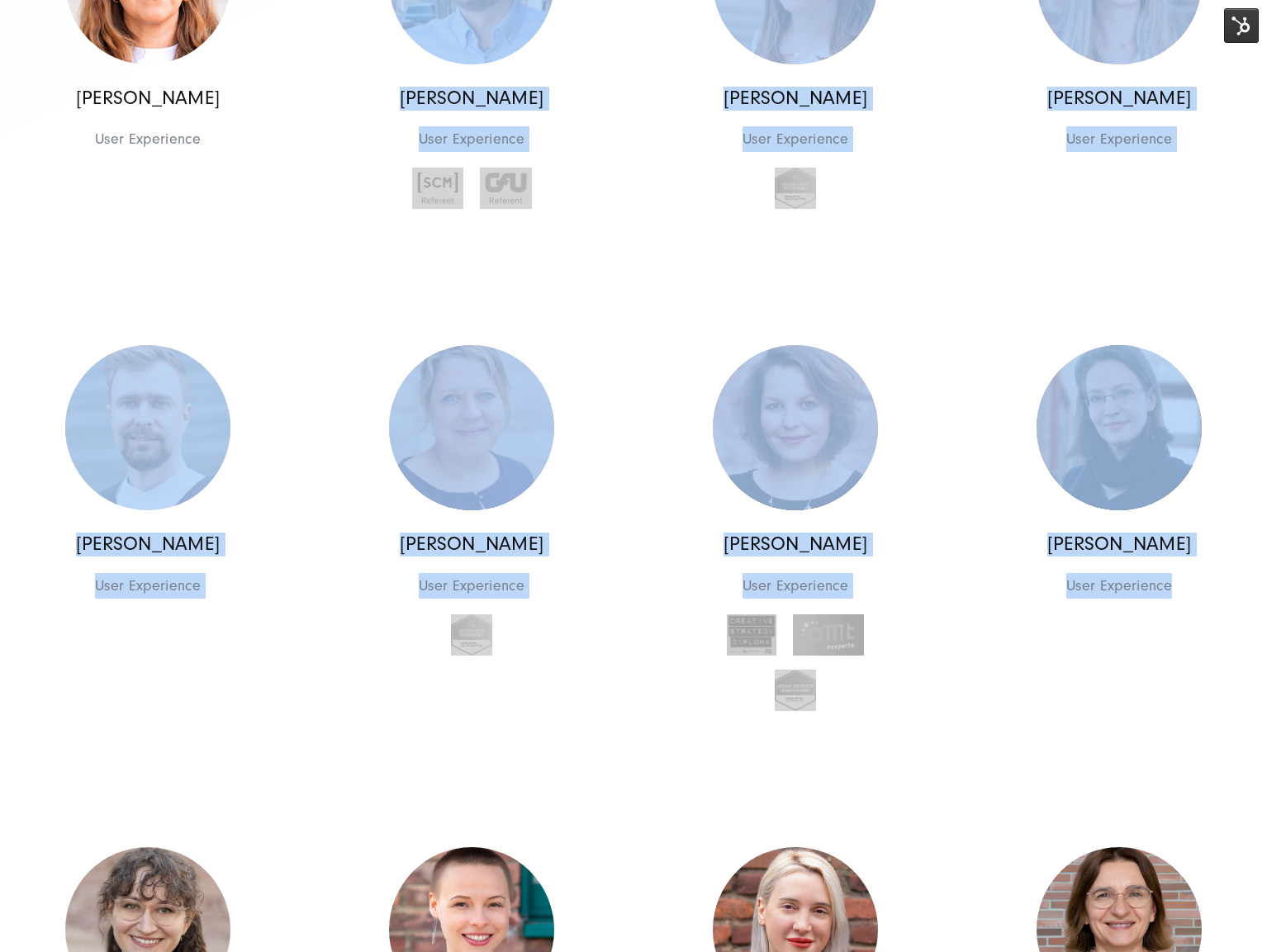
drag, startPoint x: 65, startPoint y: 267, endPoint x: 1062, endPoint y: 647, distance: 1067.0
click at [1062, 647] on div "Georges D.M. Wolff Chief Executive Officer Management Management Georges D.M. W…" at bounding box center [634, 751] width 1295 height 1920
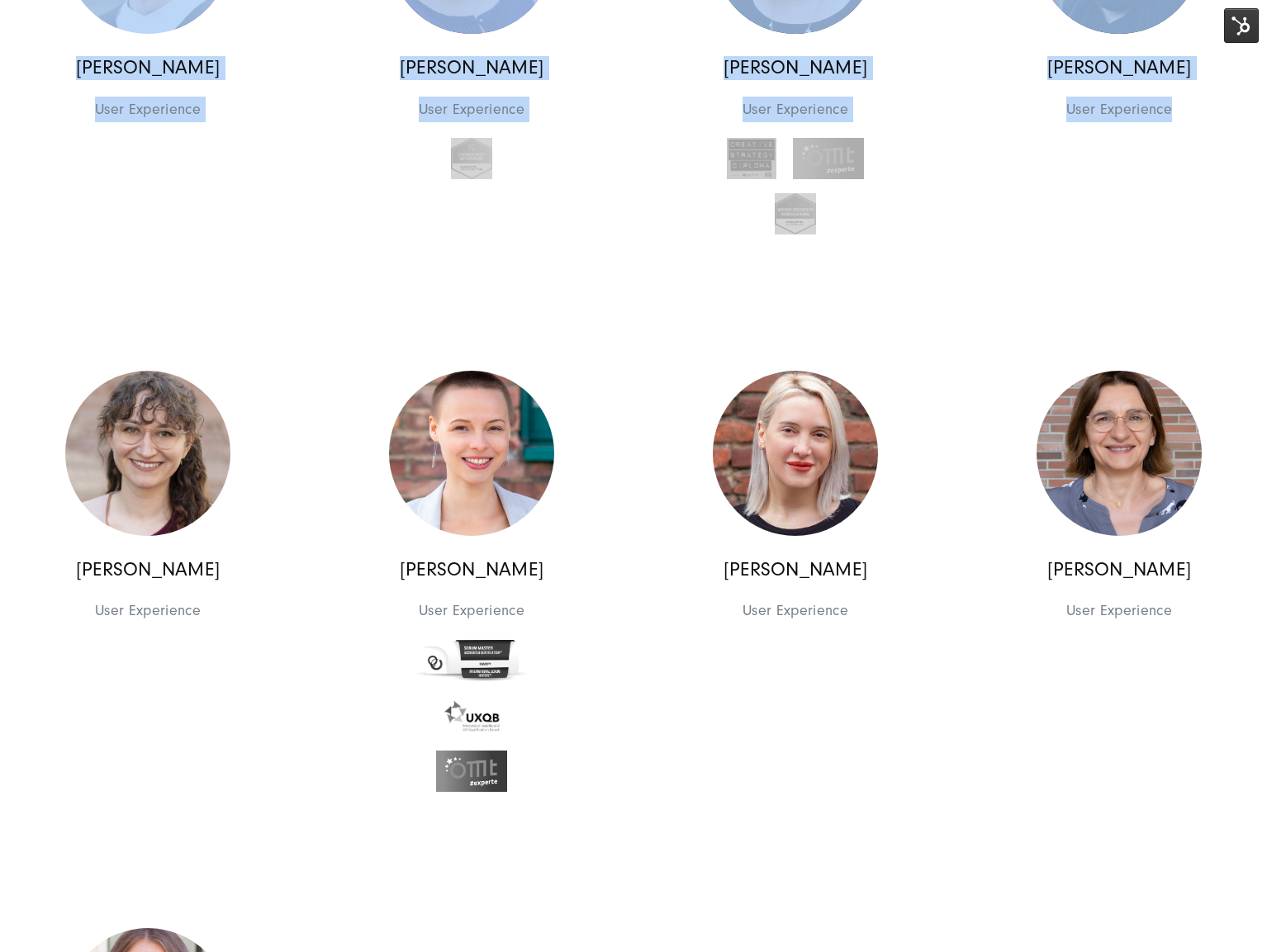
scroll to position [1378, 0]
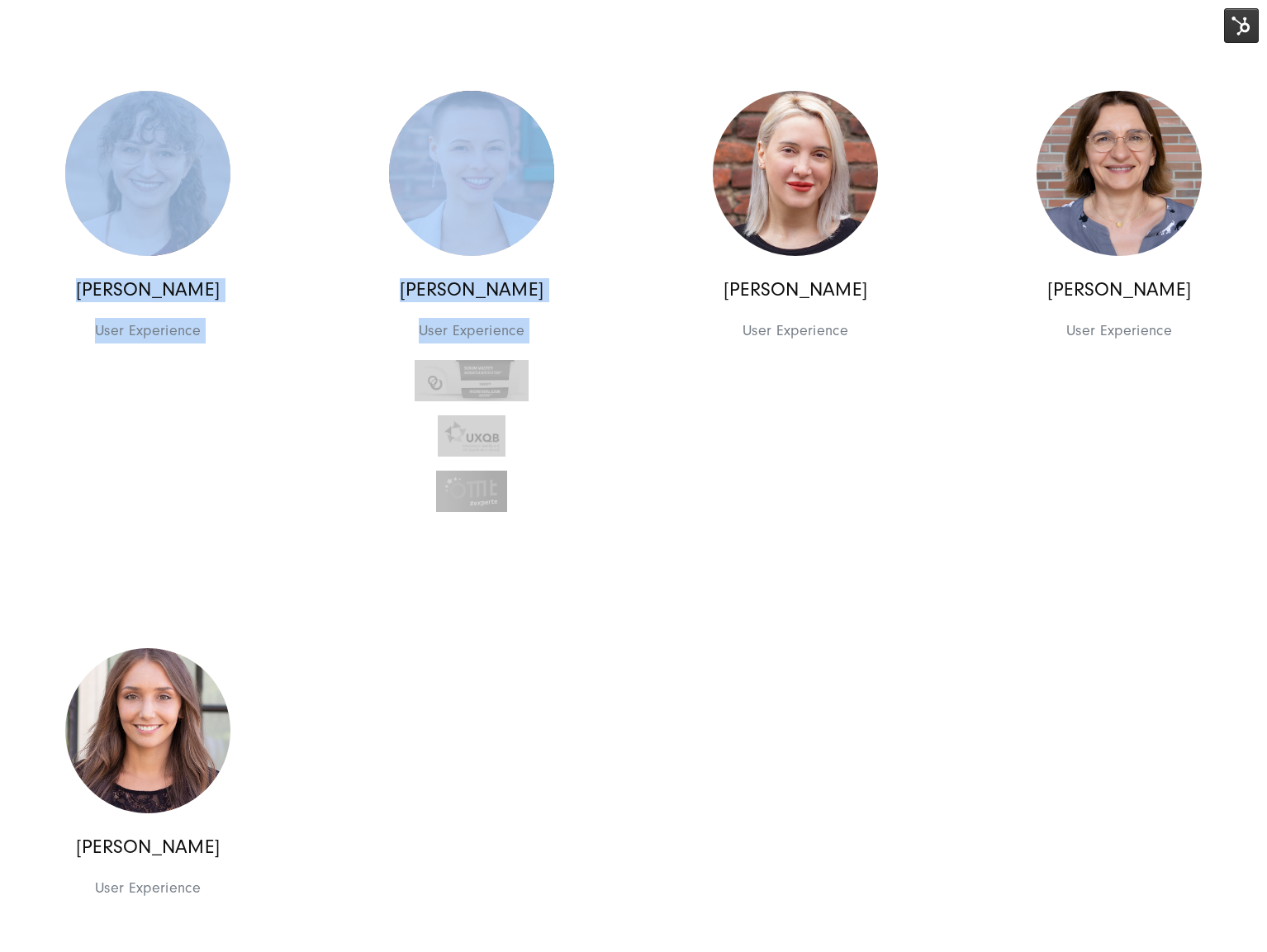
drag, startPoint x: 135, startPoint y: 248, endPoint x: 596, endPoint y: 829, distance: 741.7
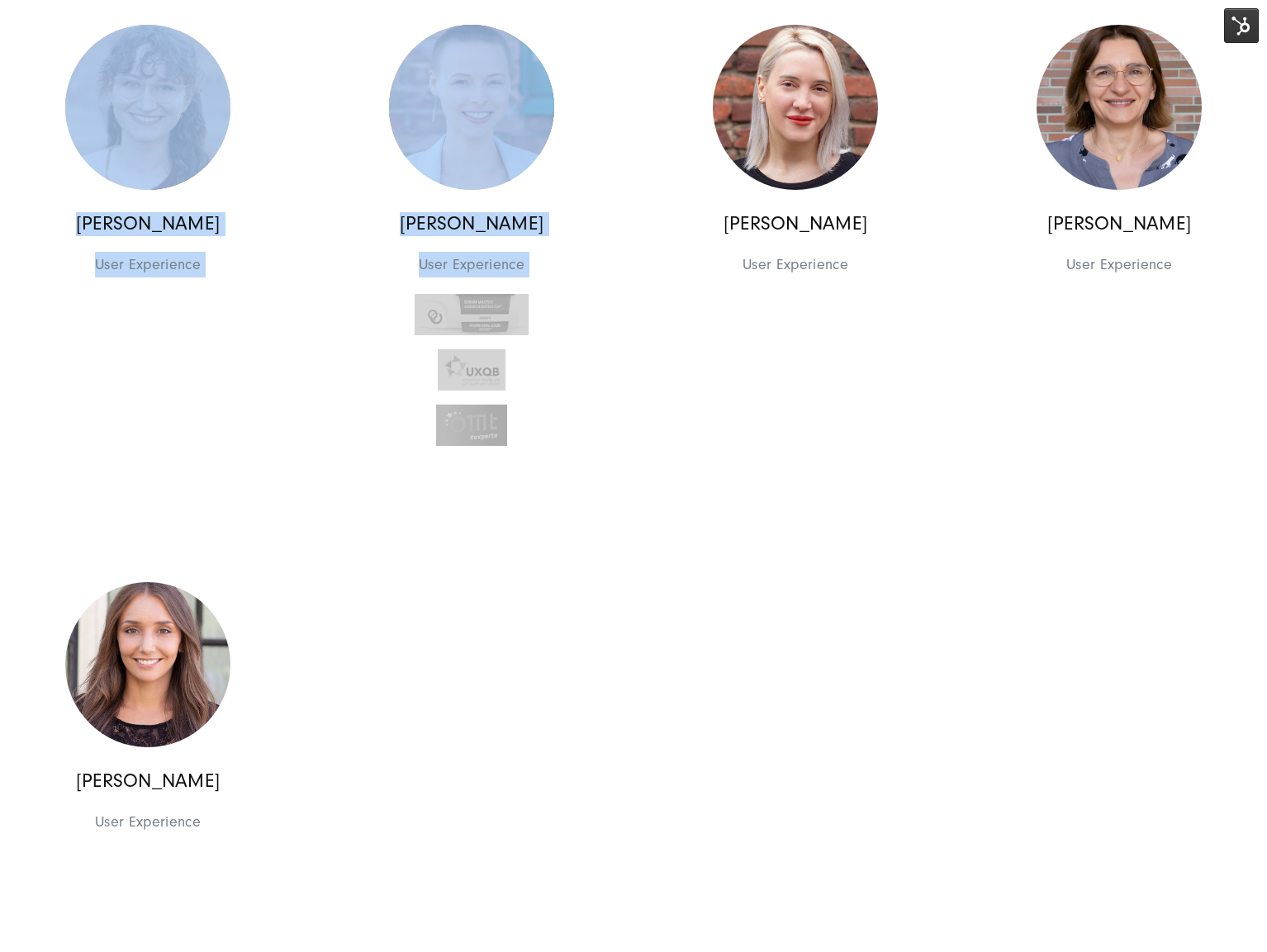
scroll to position [1641, 0]
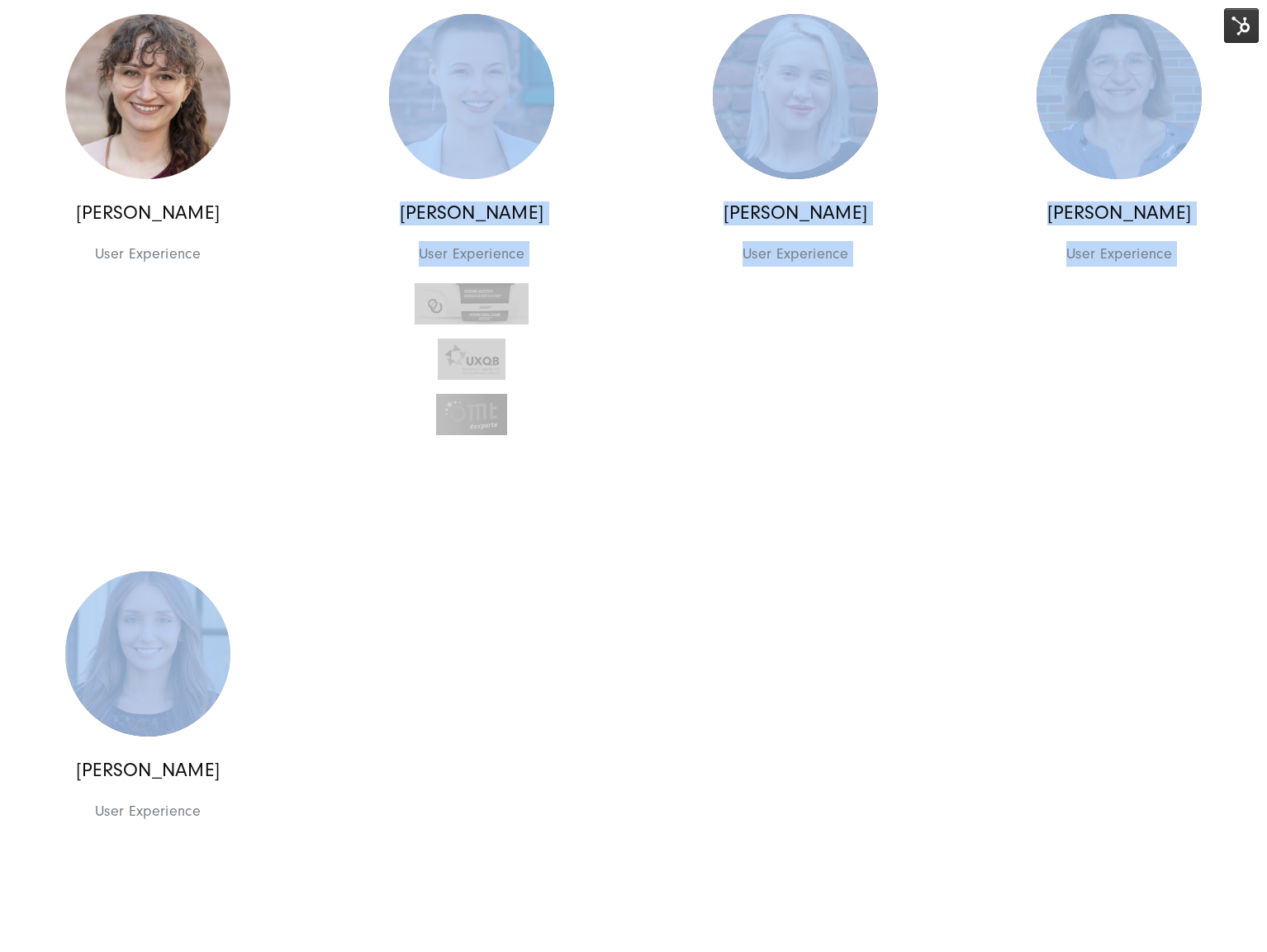
drag, startPoint x: 95, startPoint y: 431, endPoint x: 379, endPoint y: 743, distance: 421.9
drag, startPoint x: 108, startPoint y: 502, endPoint x: 256, endPoint y: 868, distance: 394.8
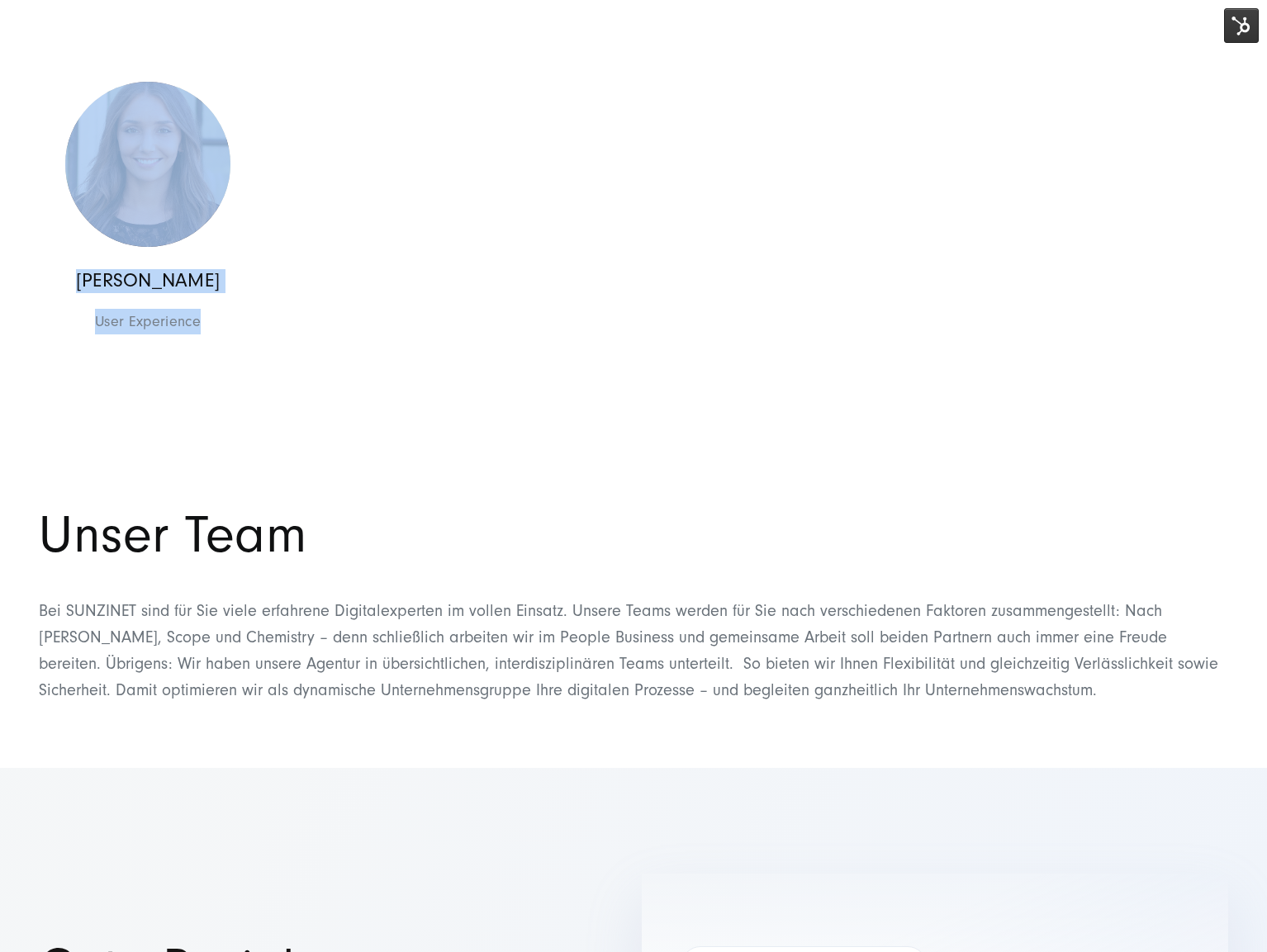
scroll to position [2120, 0]
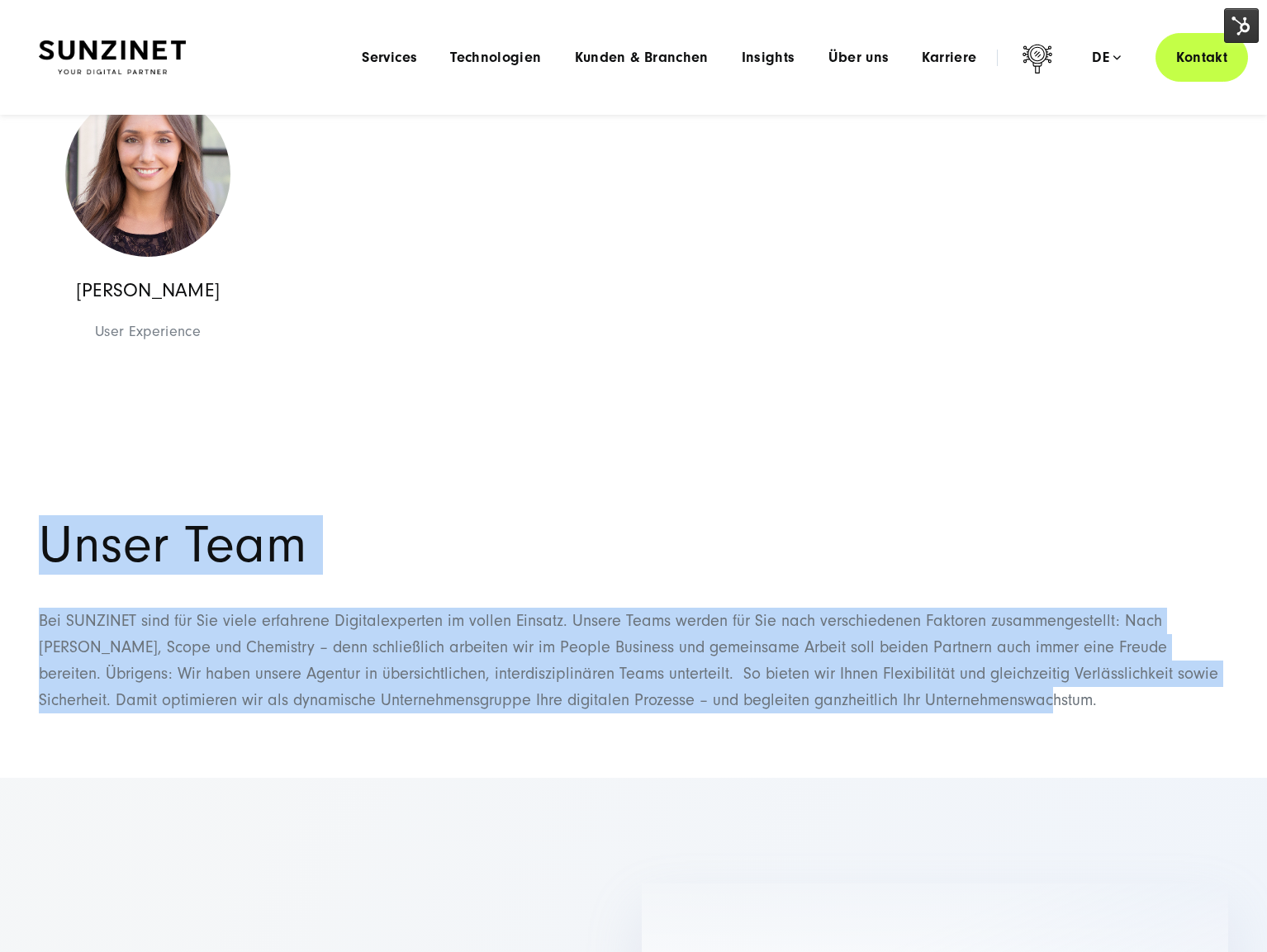
drag, startPoint x: 81, startPoint y: 435, endPoint x: 1015, endPoint y: 752, distance: 986.3
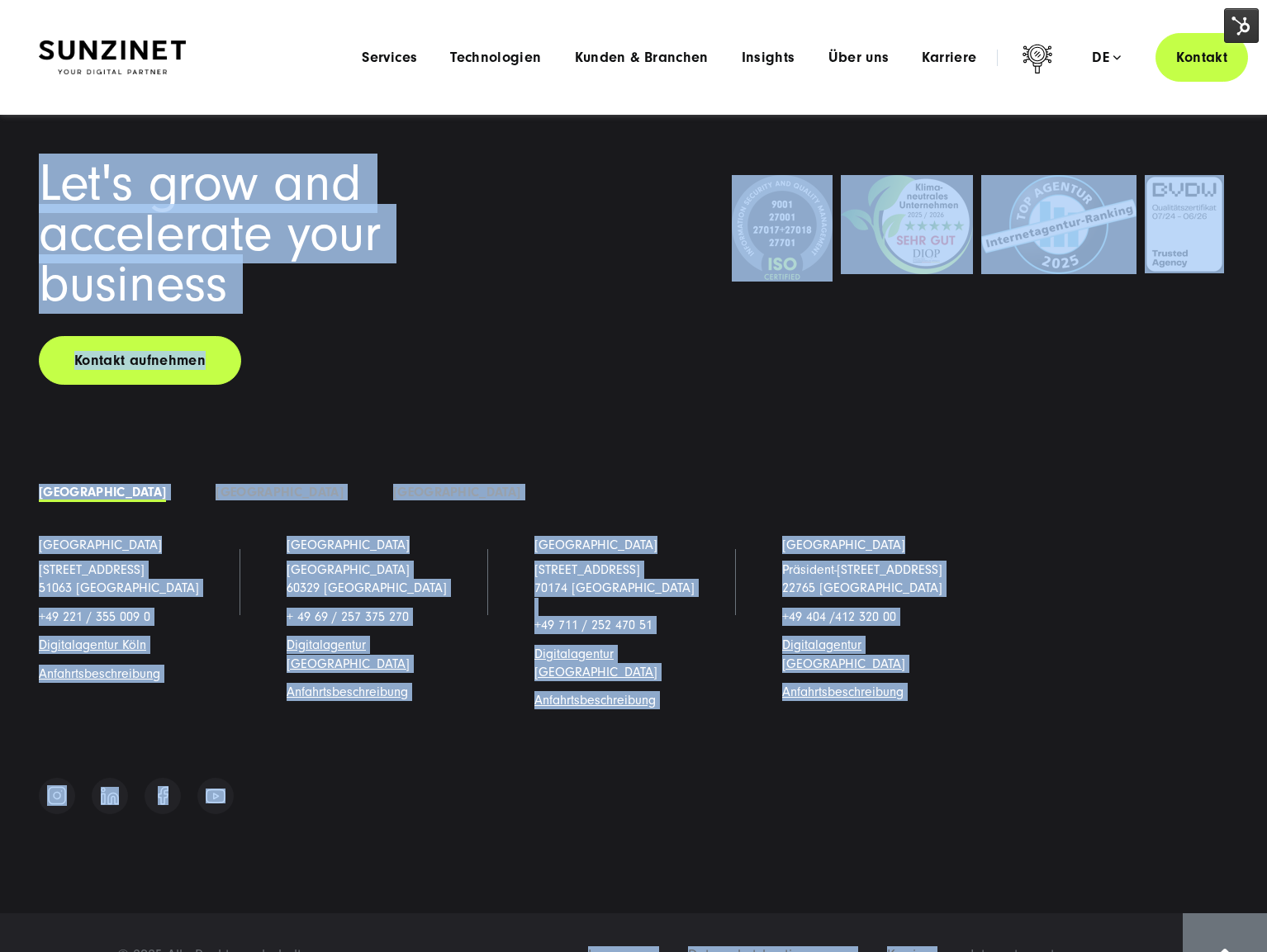
scroll to position [3531, 0]
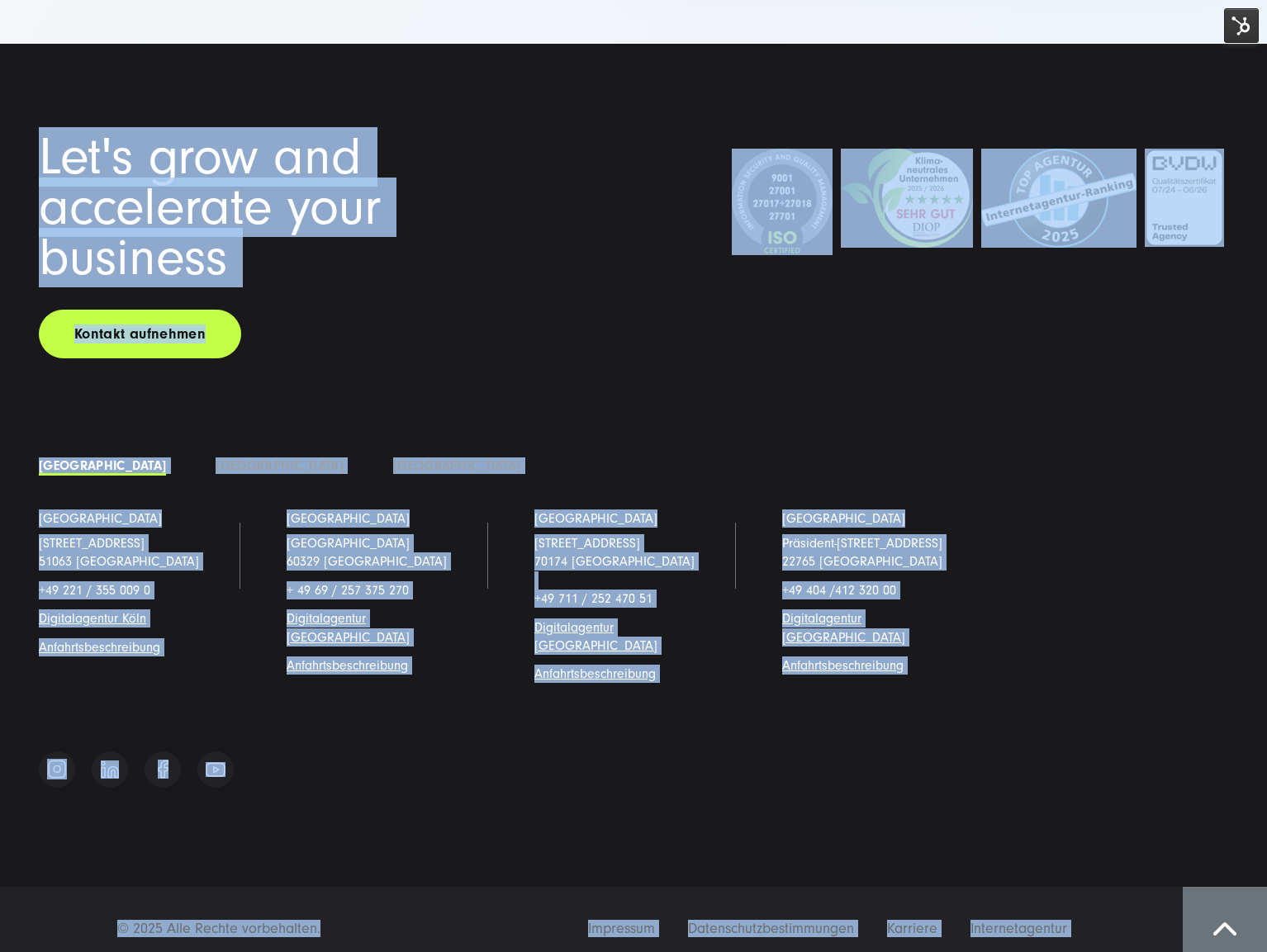
drag, startPoint x: 287, startPoint y: 462, endPoint x: 398, endPoint y: 947, distance: 497.5
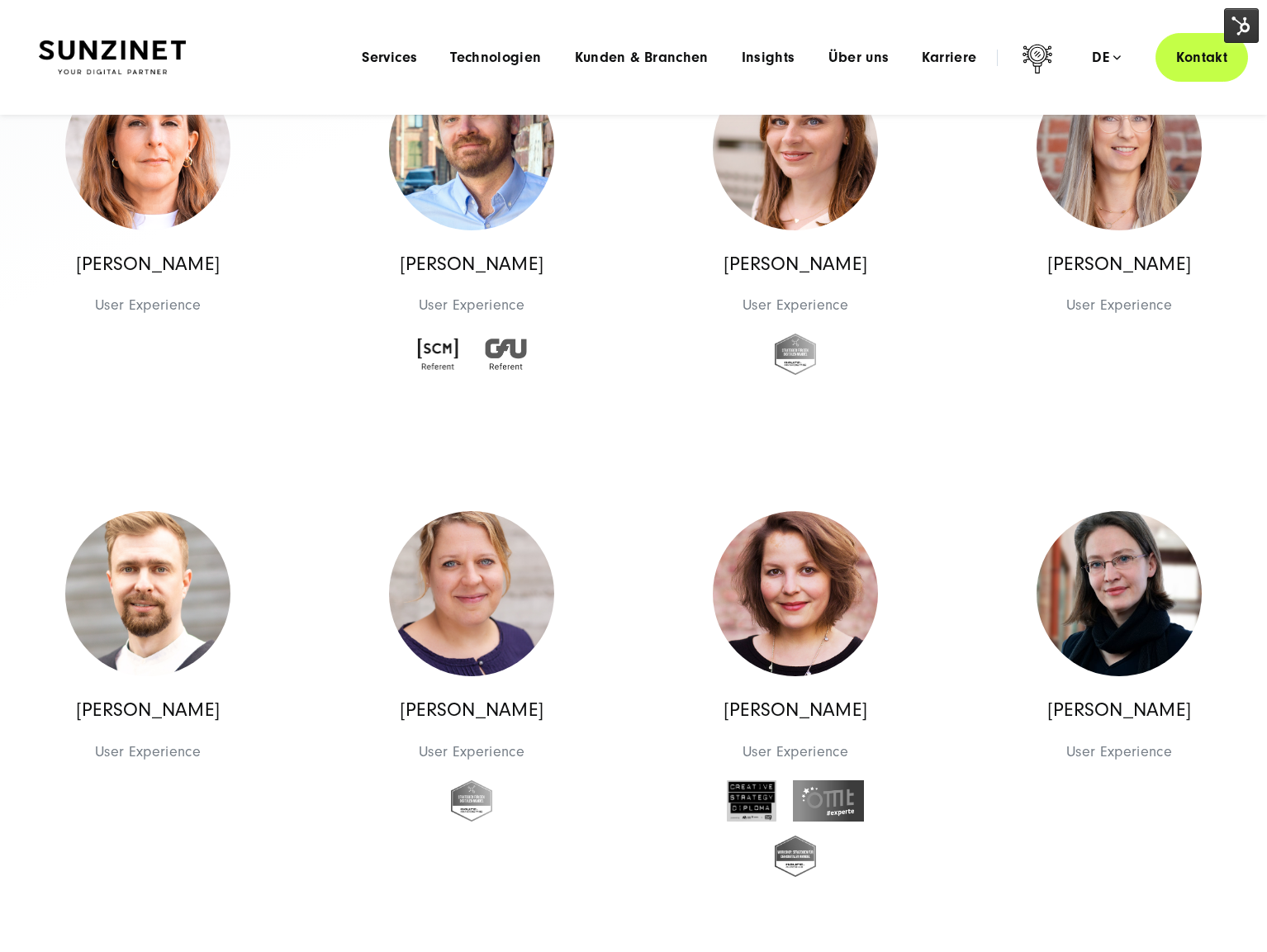
scroll to position [0, 0]
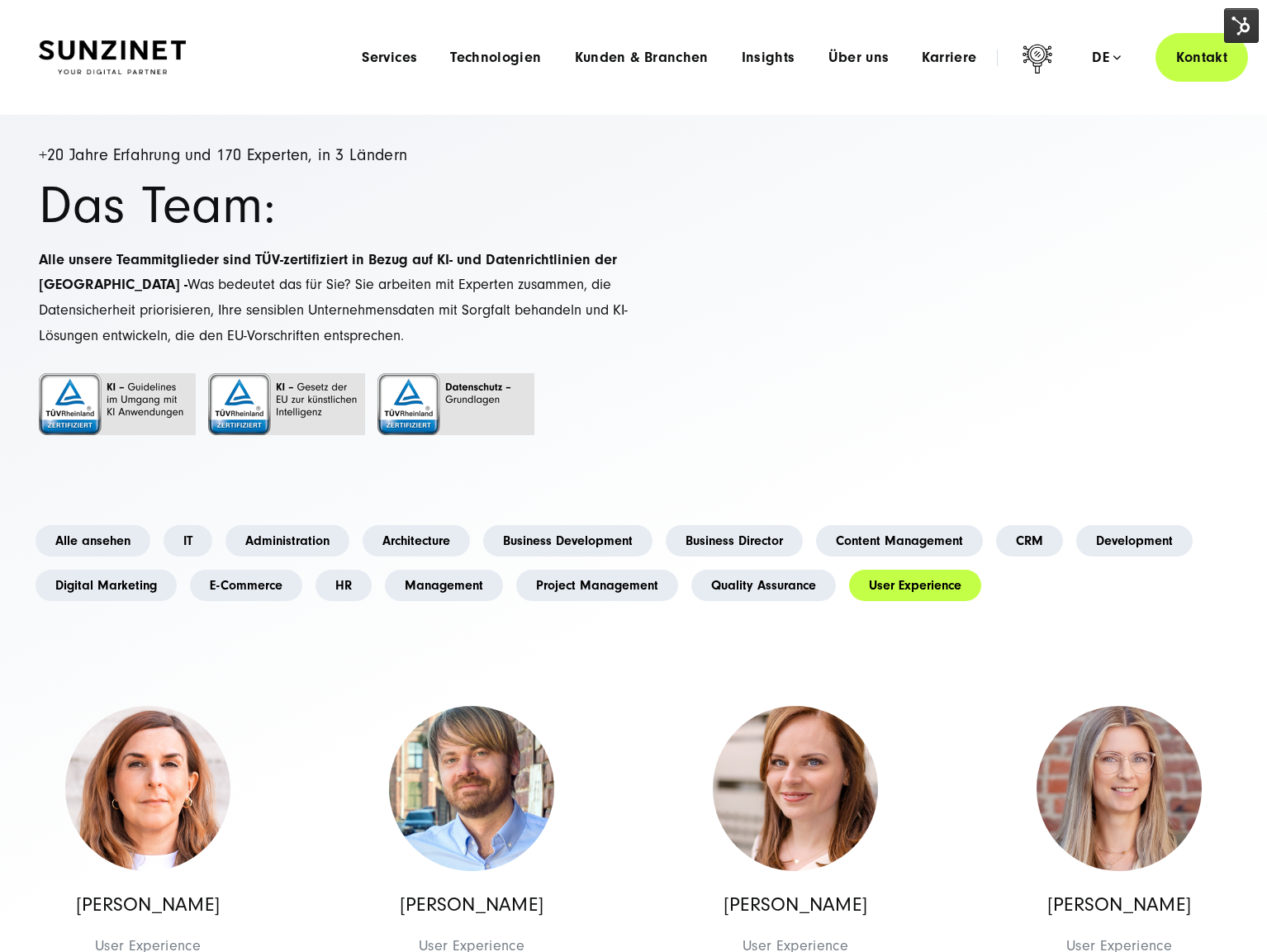
click at [121, 54] on img at bounding box center [112, 58] width 147 height 35
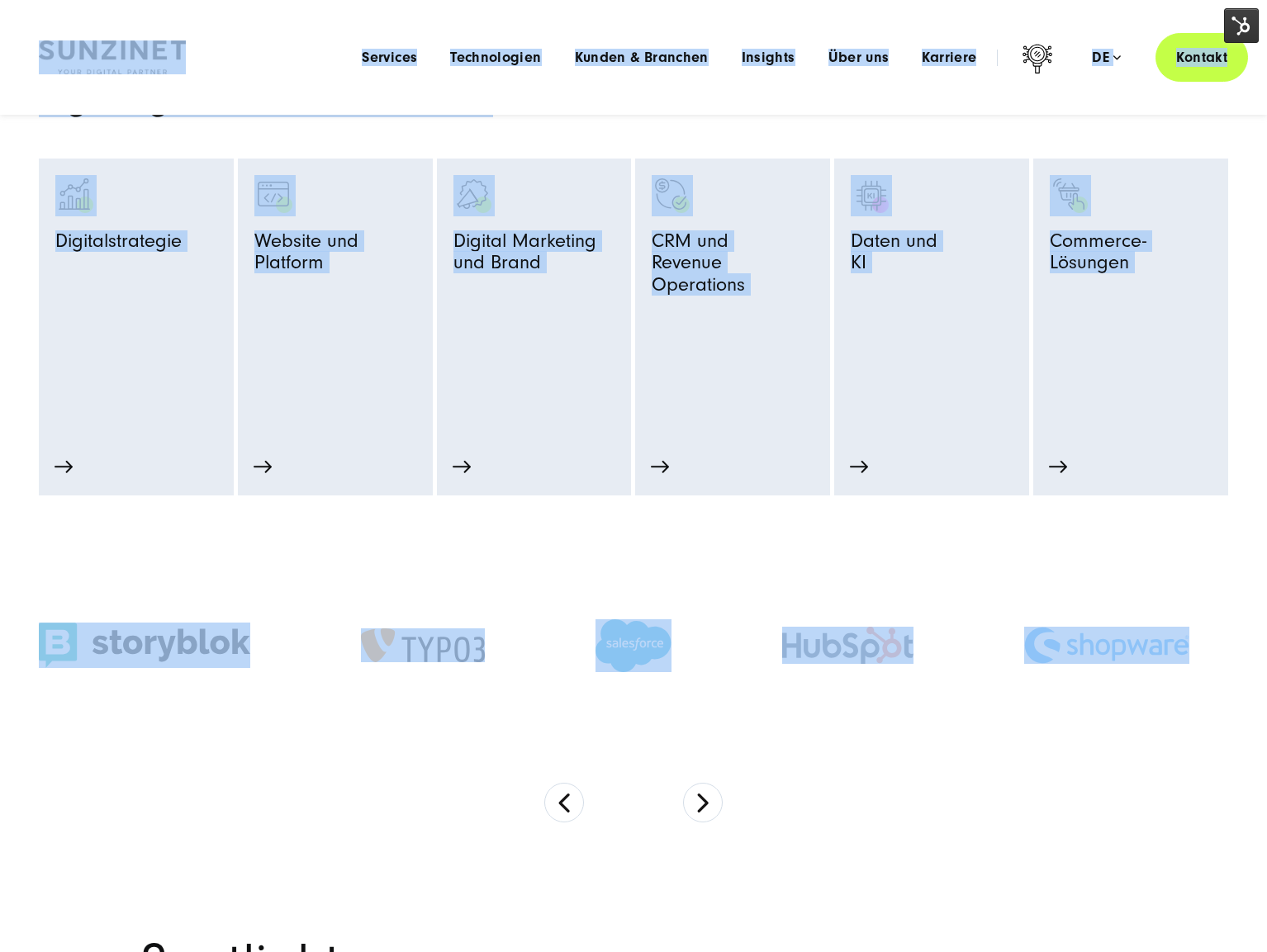
drag, startPoint x: 50, startPoint y: 25, endPoint x: 1234, endPoint y: 671, distance: 1348.8
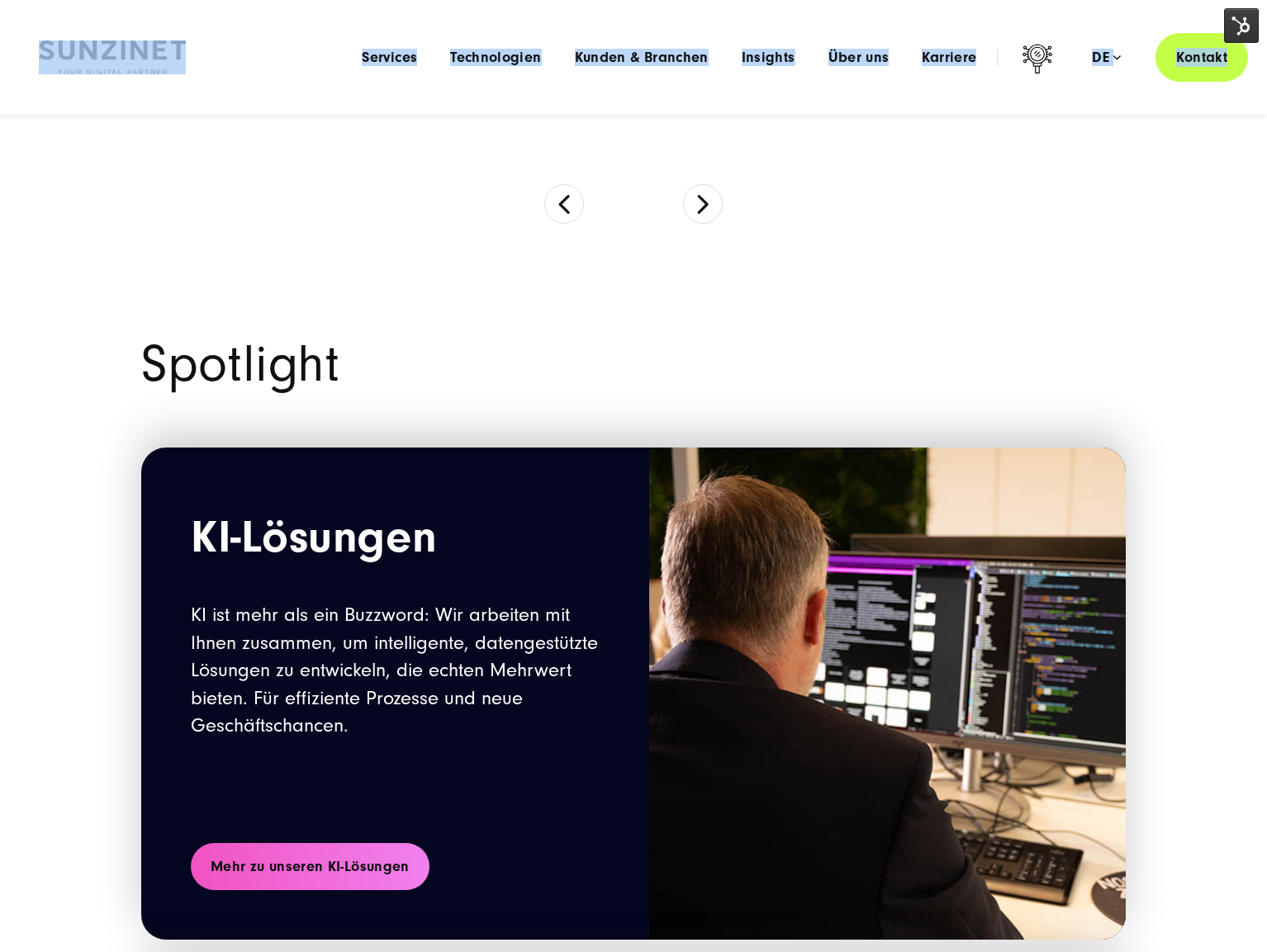
scroll to position [1433, 0]
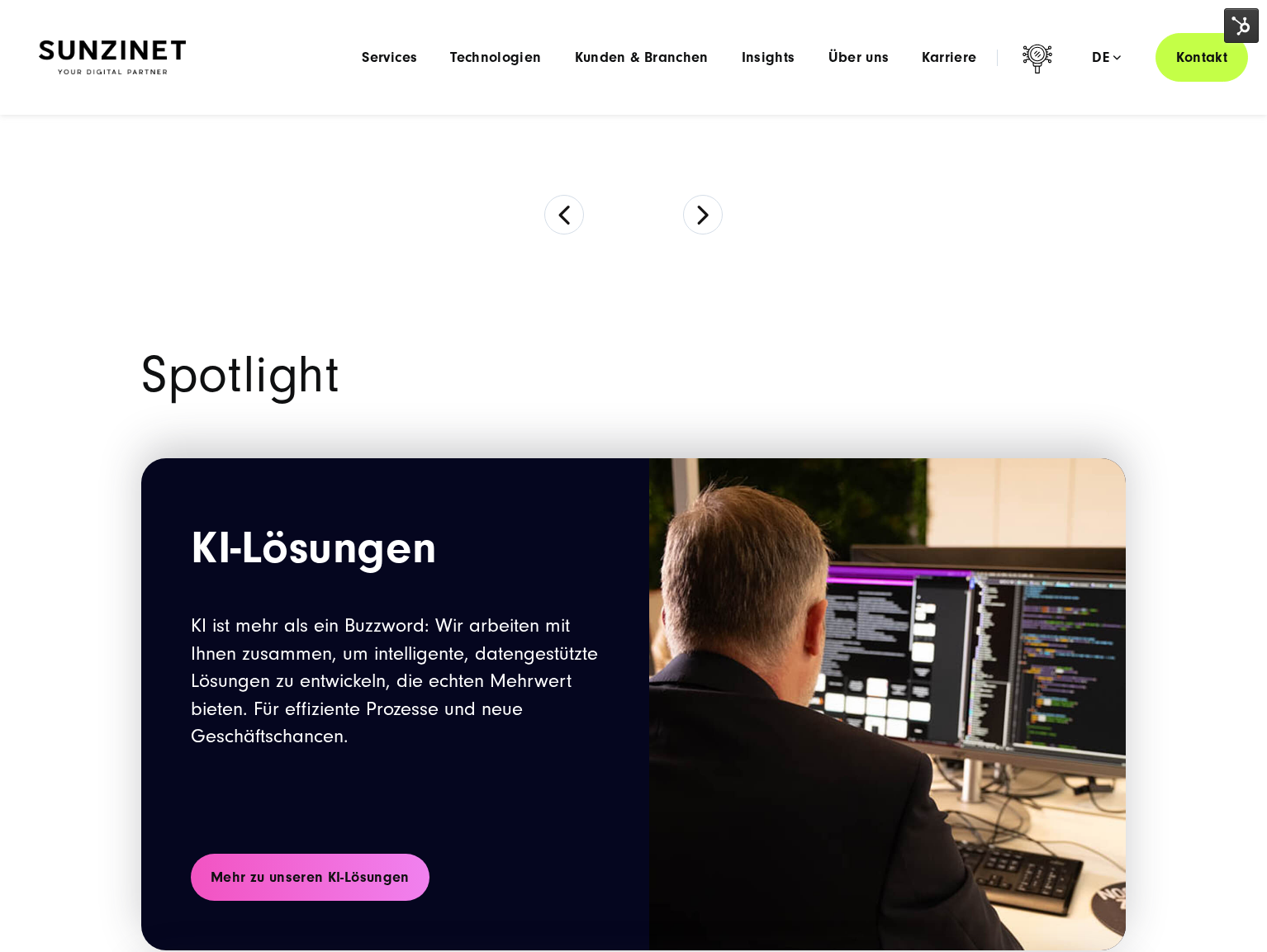
drag, startPoint x: 519, startPoint y: 373, endPoint x: 441, endPoint y: 370, distance: 78.1
click at [519, 373] on h2 "Spotlight" at bounding box center [634, 376] width 985 height 50
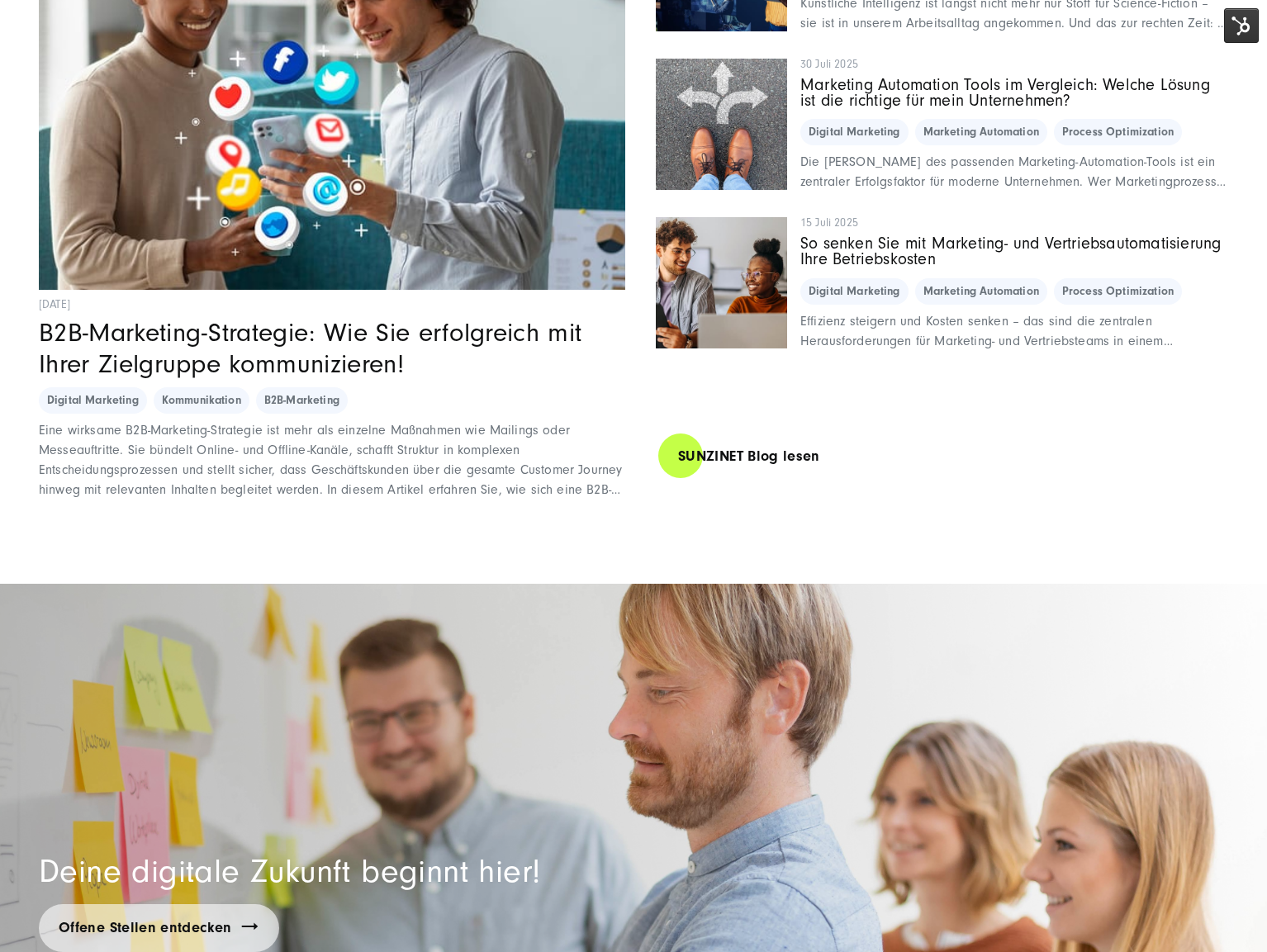
scroll to position [12699, 0]
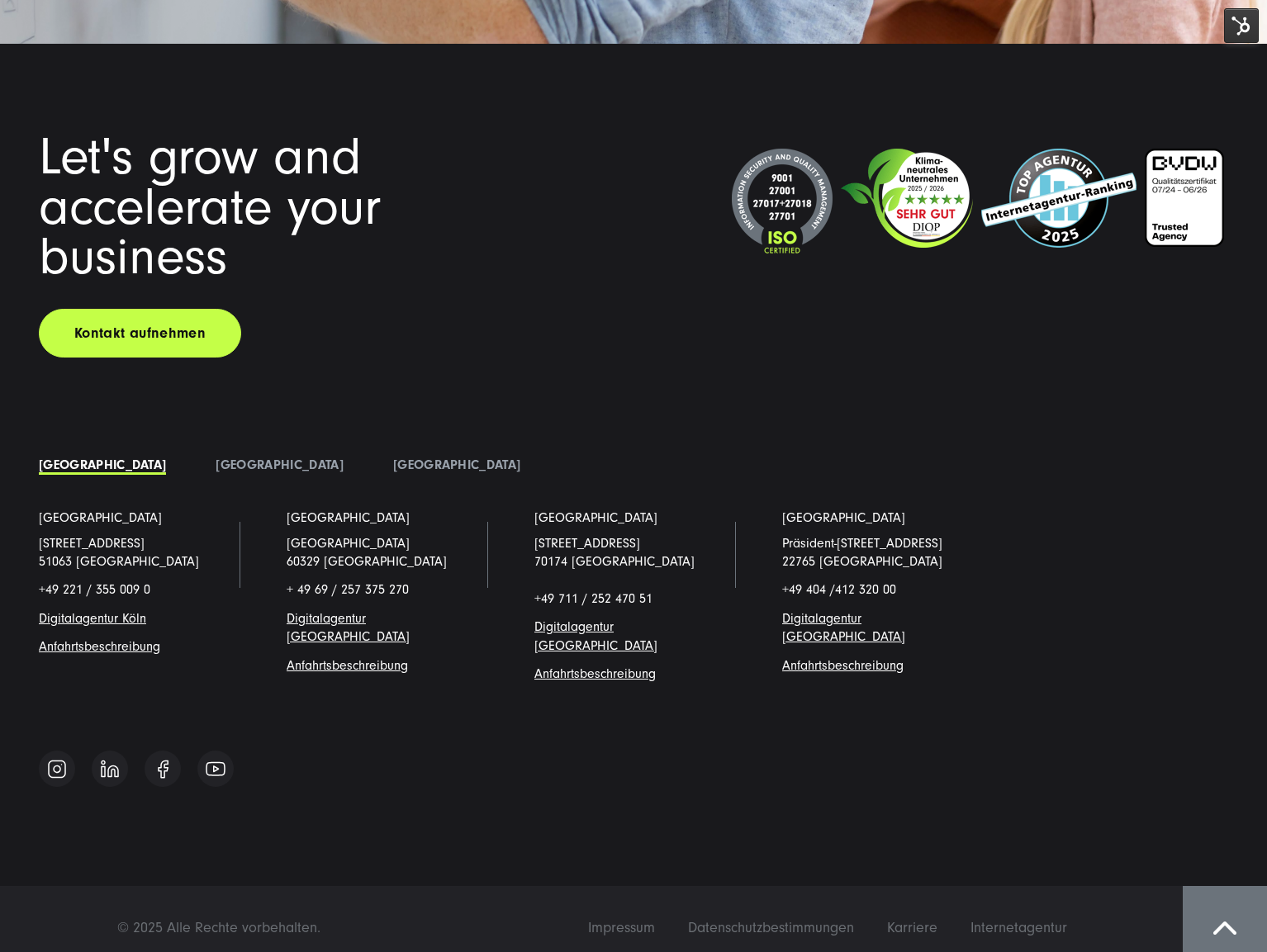
drag, startPoint x: 148, startPoint y: 346, endPoint x: 345, endPoint y: 909, distance: 596.5
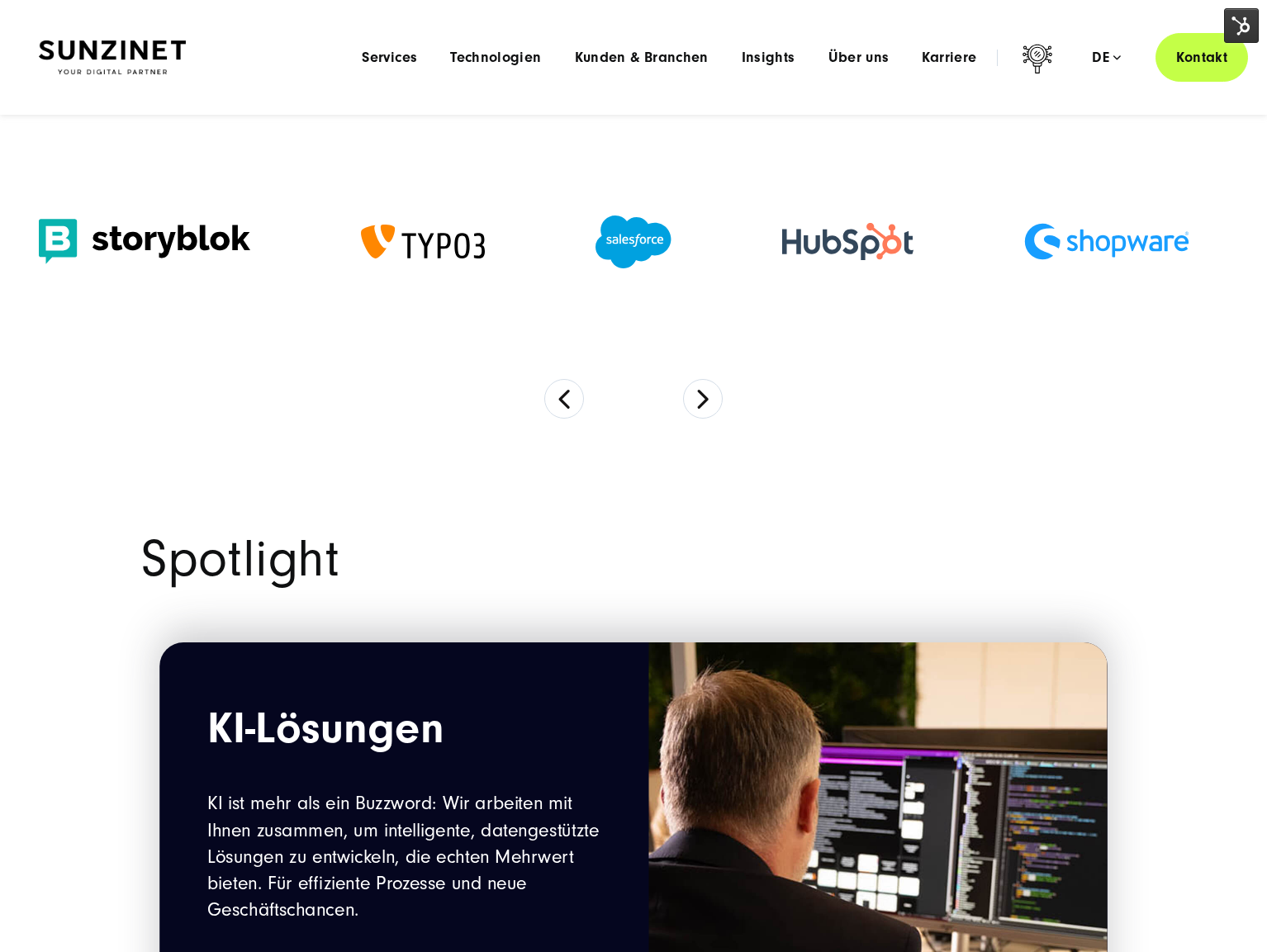
scroll to position [0, 0]
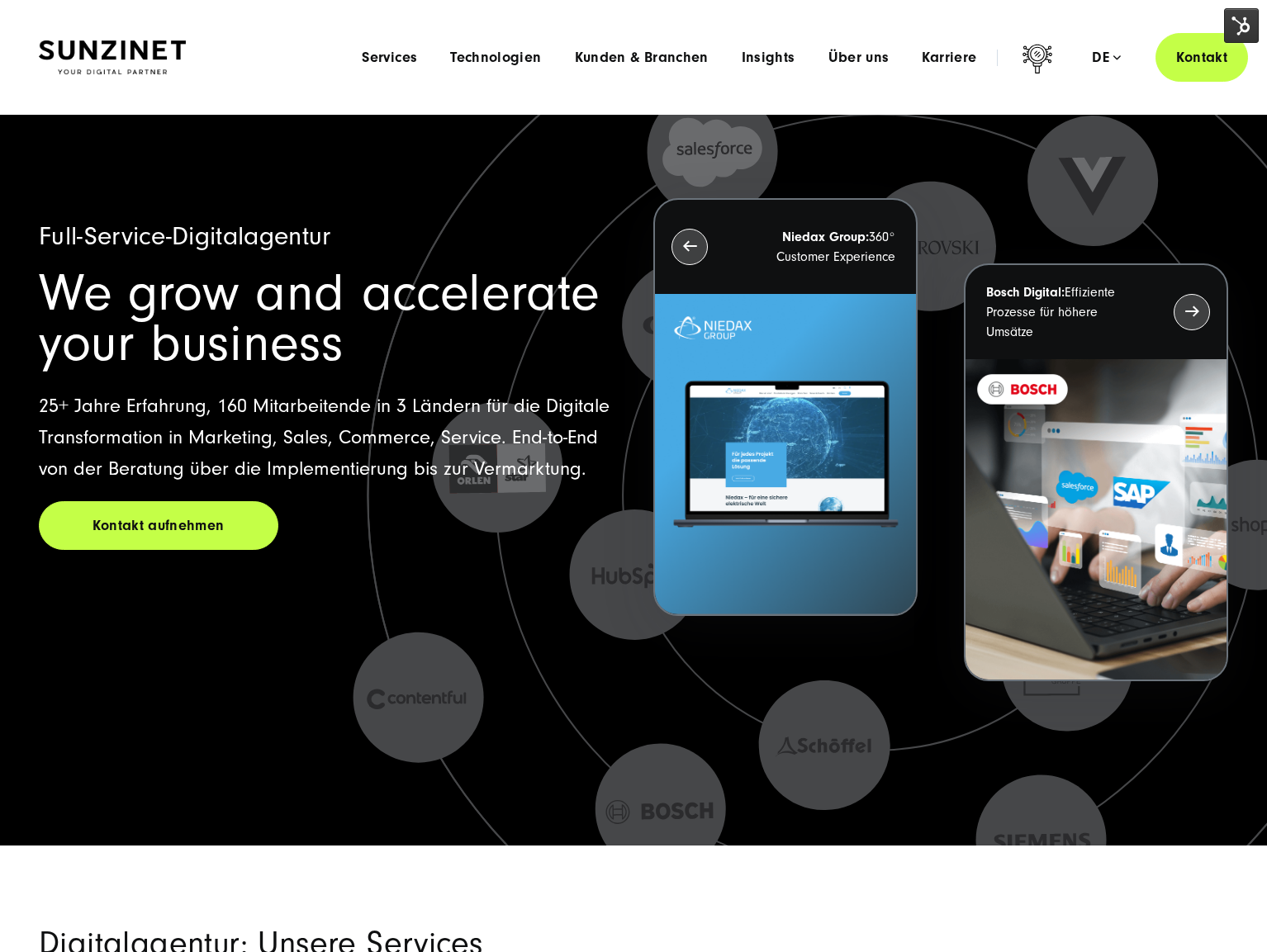
click at [229, 68] on div "Smart Search AI Hier können Sie eine konkrete Frage zu unserer Agentur und unse…" at bounding box center [634, 57] width 1190 height 48
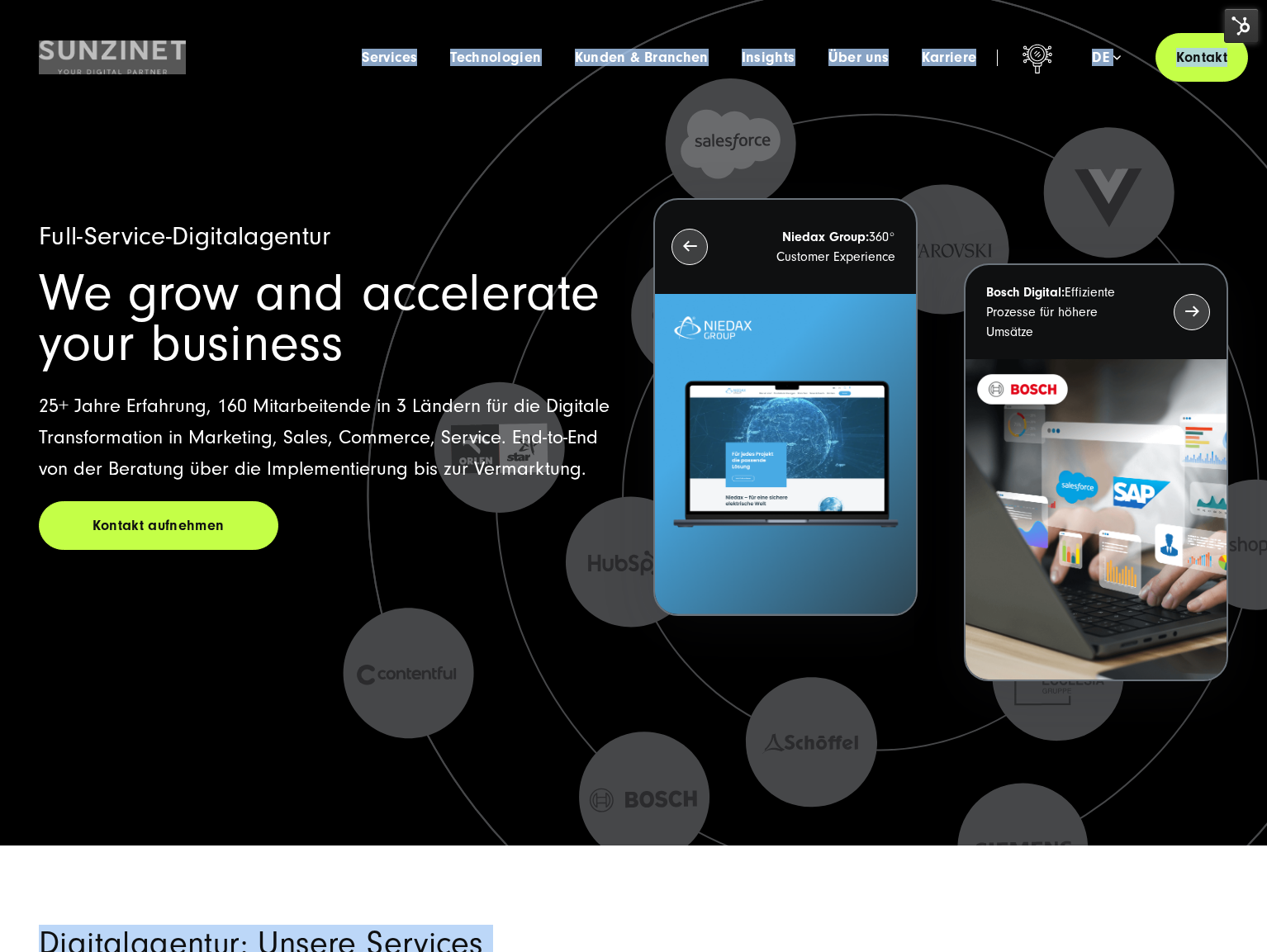
drag, startPoint x: 588, startPoint y: 221, endPoint x: 783, endPoint y: 795, distance: 606.2
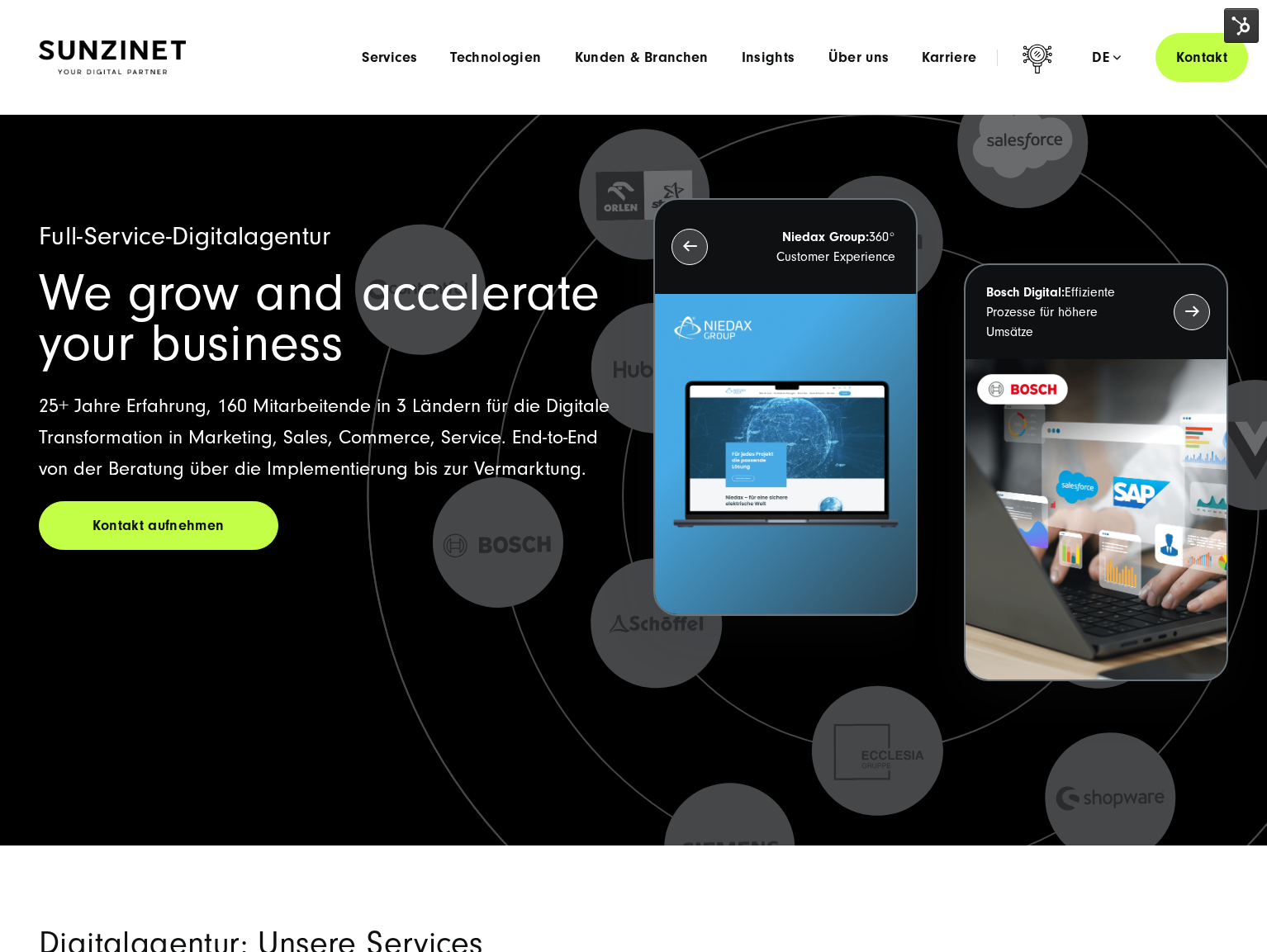
click at [872, 89] on header "Smart Search AI Hier können Sie eine konkrete Frage zu unserer Agentur und unse…" at bounding box center [634, 57] width 1267 height 115
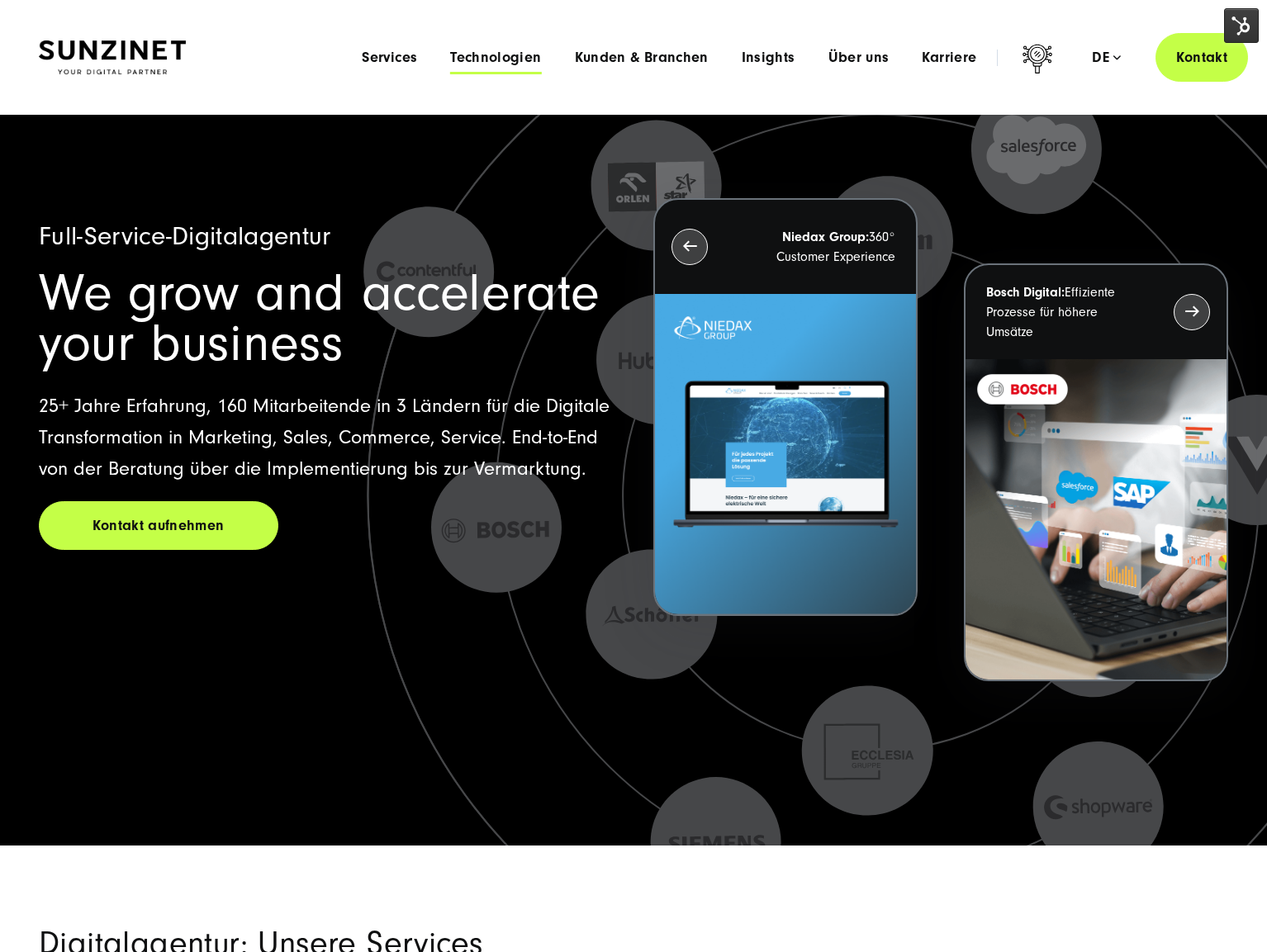
click at [521, 49] on span "Technologien" at bounding box center [496, 57] width 91 height 16
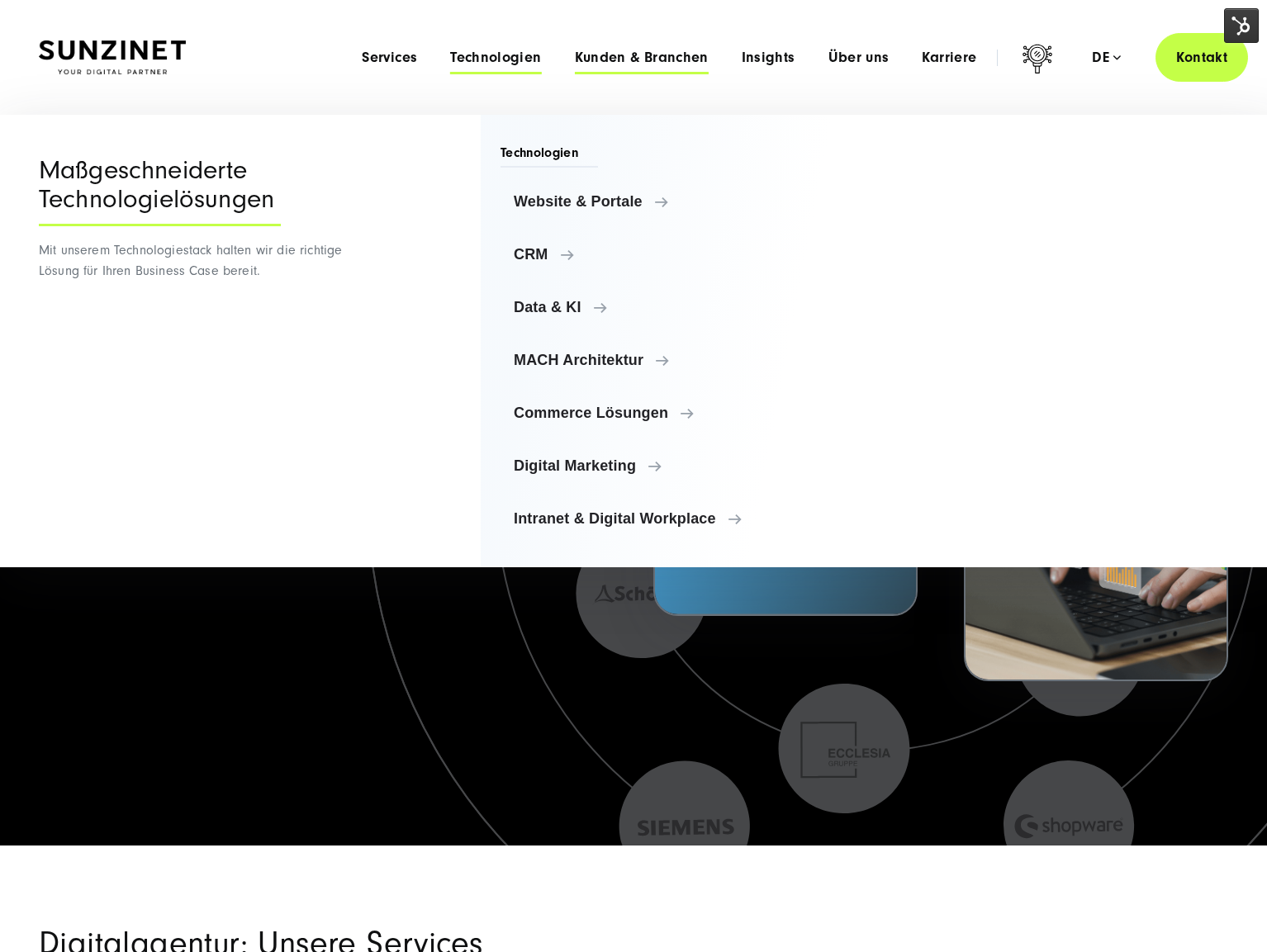
click at [632, 60] on span "Kunden & Branchen" at bounding box center [642, 57] width 134 height 16
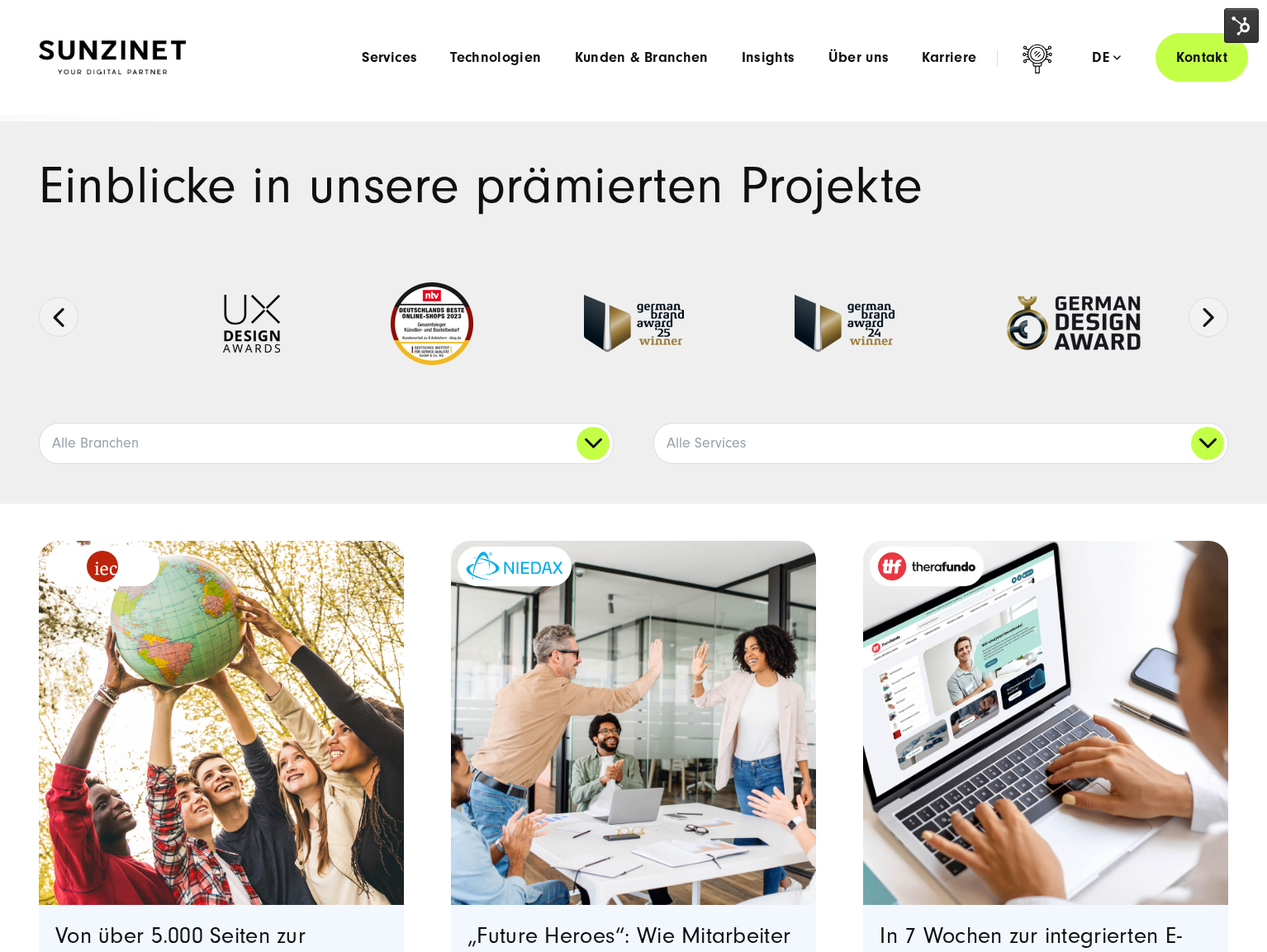
click at [97, 46] on img at bounding box center [112, 58] width 147 height 35
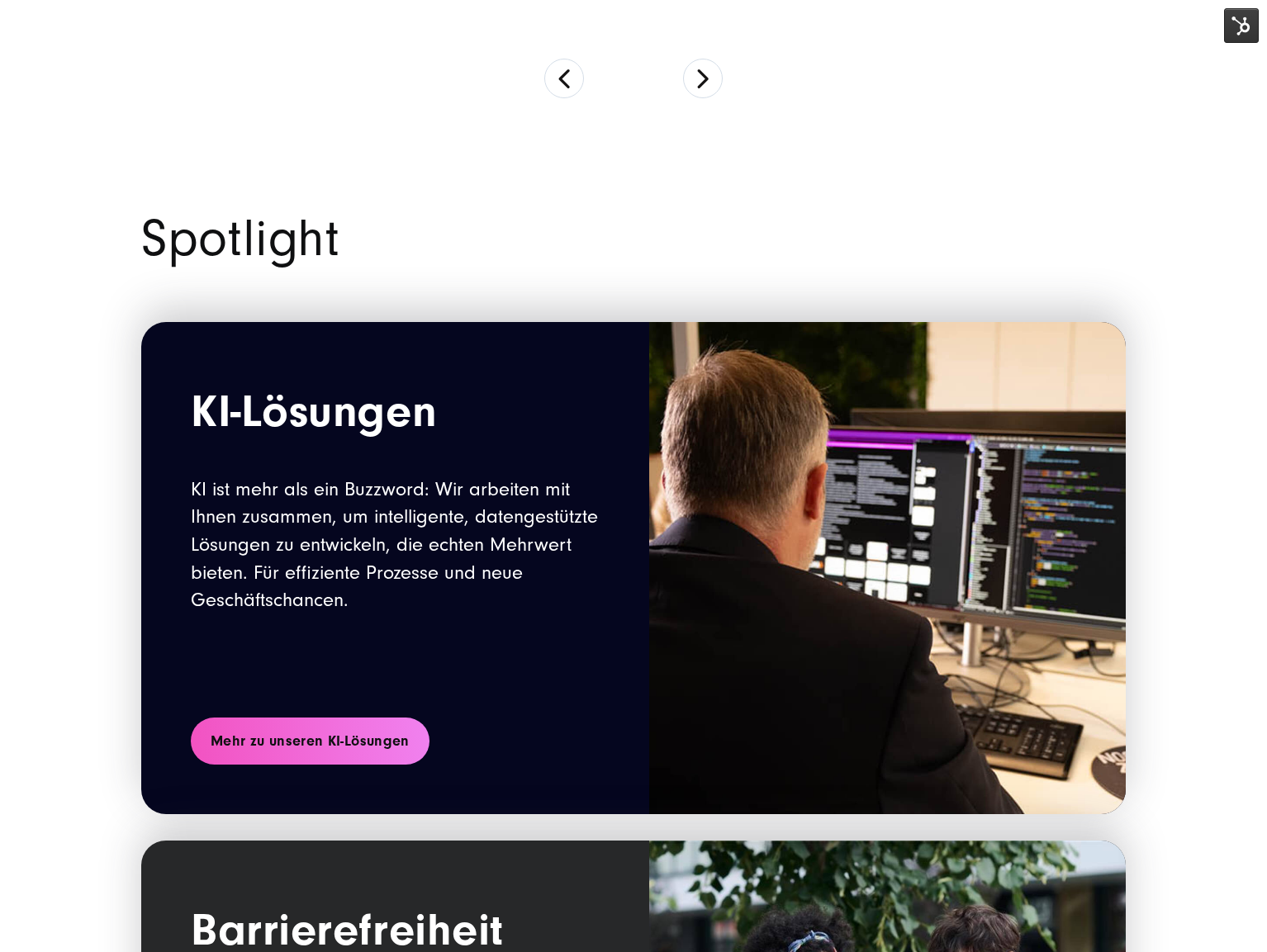
scroll to position [1559, 0]
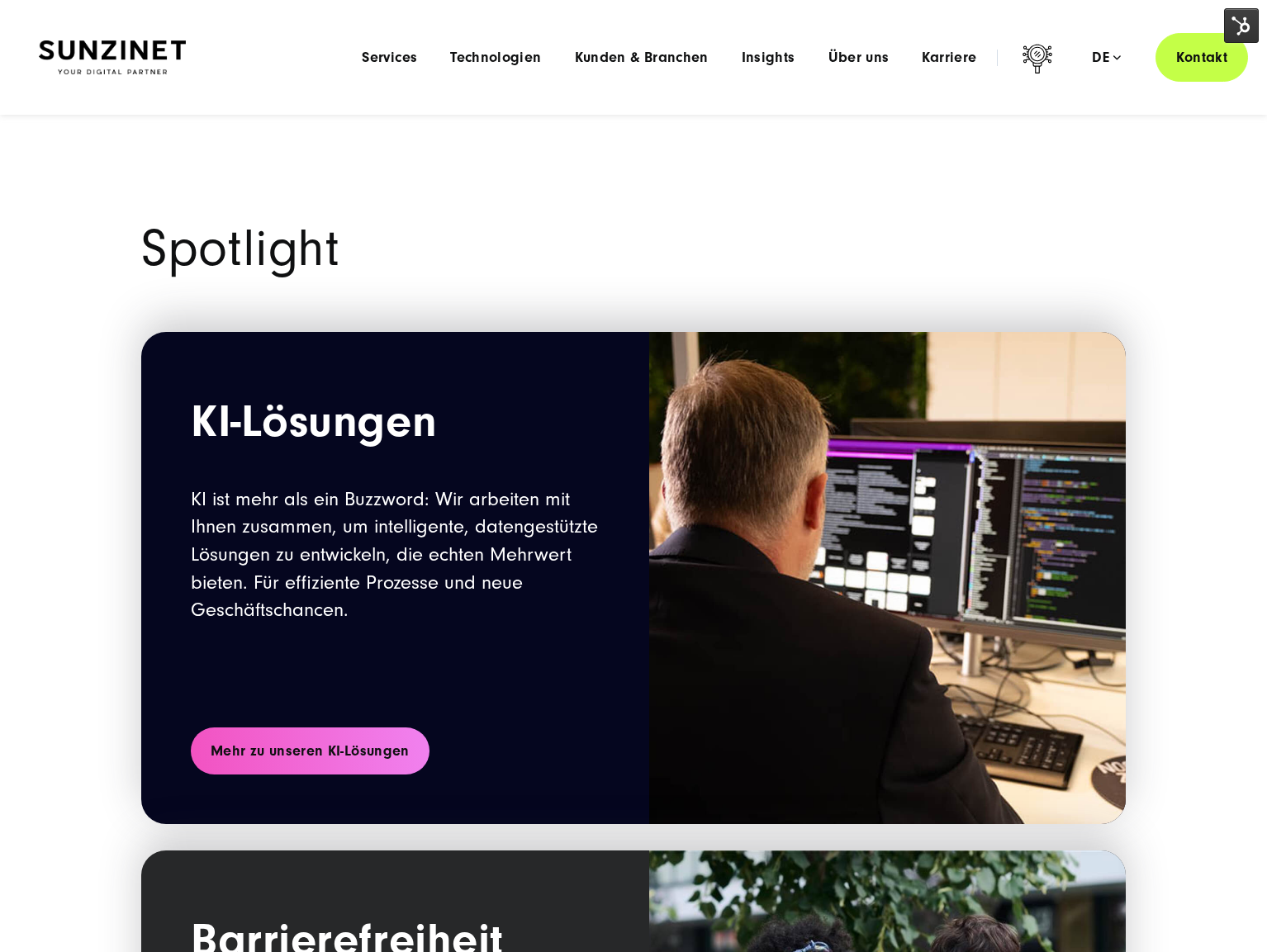
click at [466, 554] on p "KI ist mehr als ein Buzzword: Wir arbeiten mit Ihnen zusammen, um intelligente,…" at bounding box center [395, 555] width 409 height 138
drag, startPoint x: 278, startPoint y: 215, endPoint x: 1090, endPoint y: 443, distance: 843.4
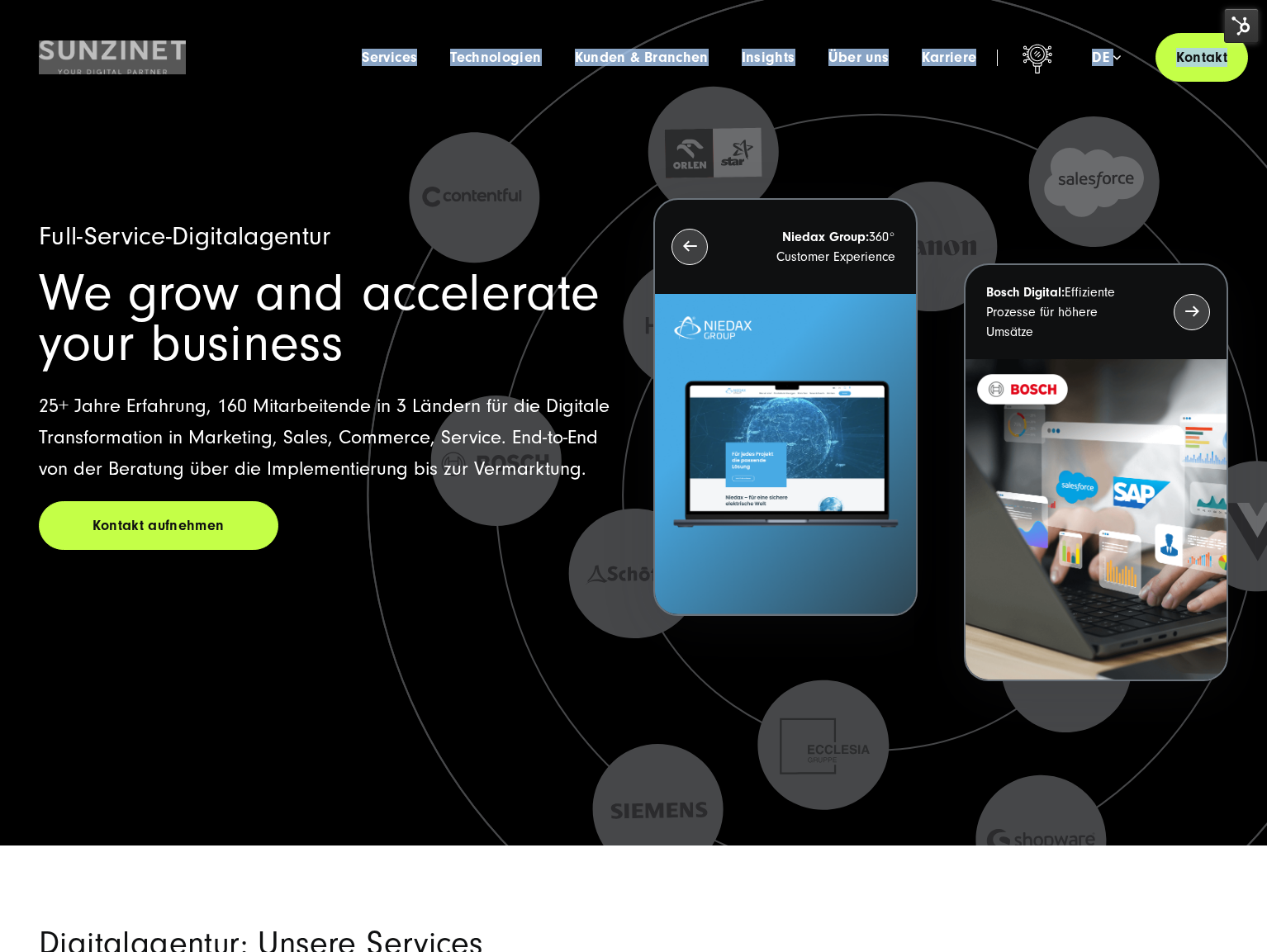
drag, startPoint x: 103, startPoint y: 67, endPoint x: 310, endPoint y: 305, distance: 315.4
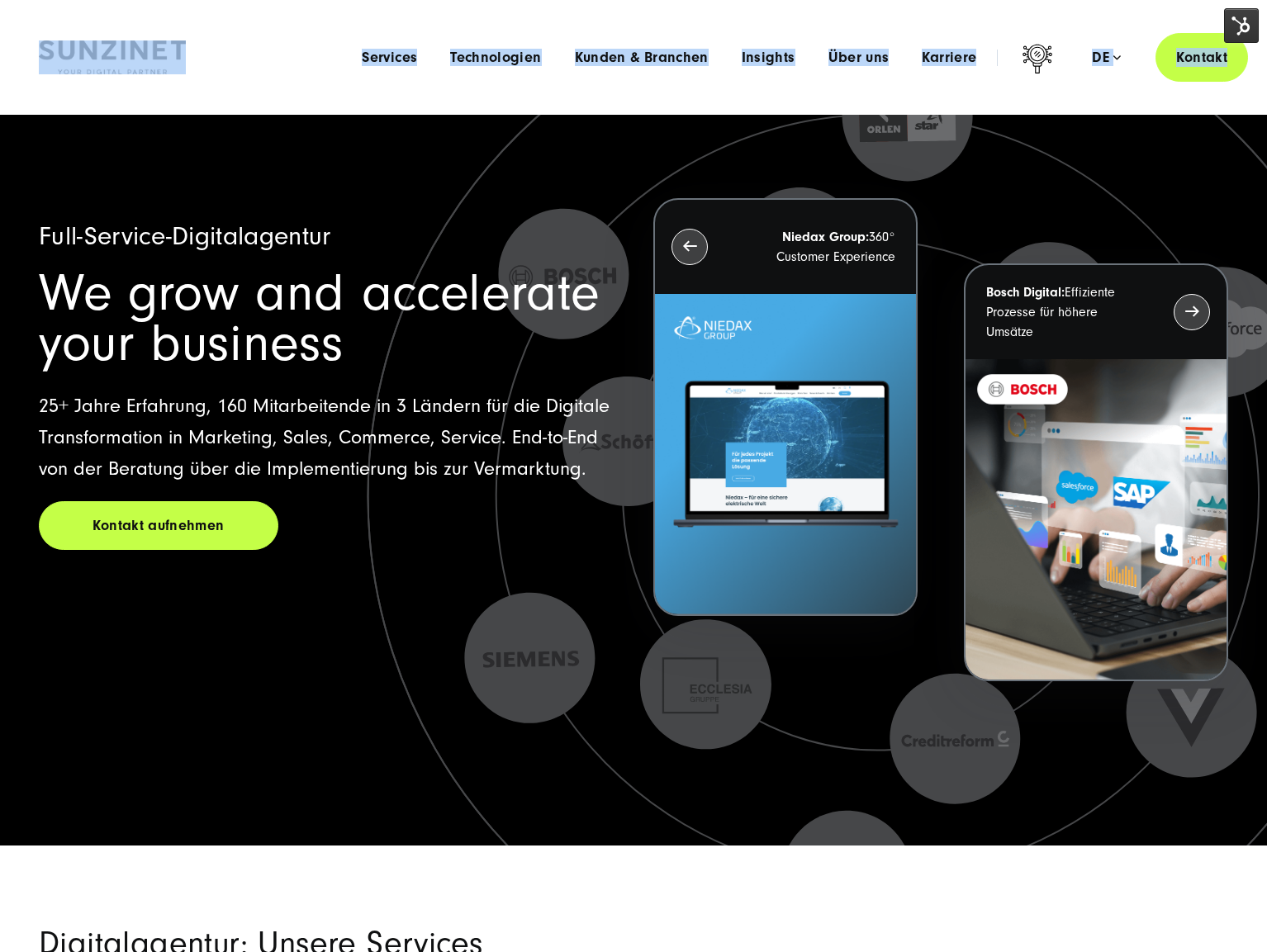
drag, startPoint x: 699, startPoint y: 622, endPoint x: 200, endPoint y: 105, distance: 718.5
click at [300, 190] on icon at bounding box center [881, 525] width 1653 height 1652
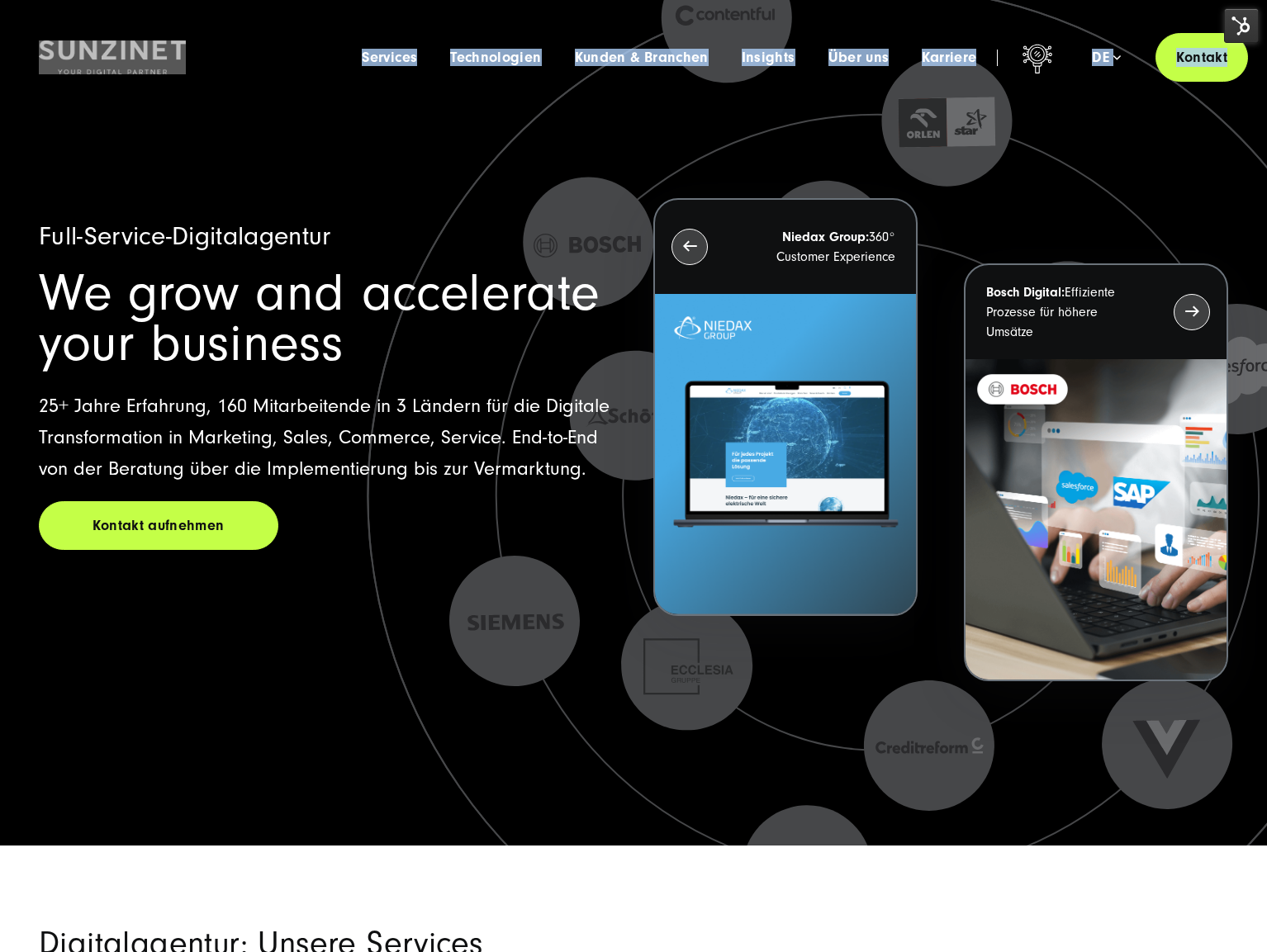
drag, startPoint x: 50, startPoint y: 31, endPoint x: 1176, endPoint y: 783, distance: 1354.0
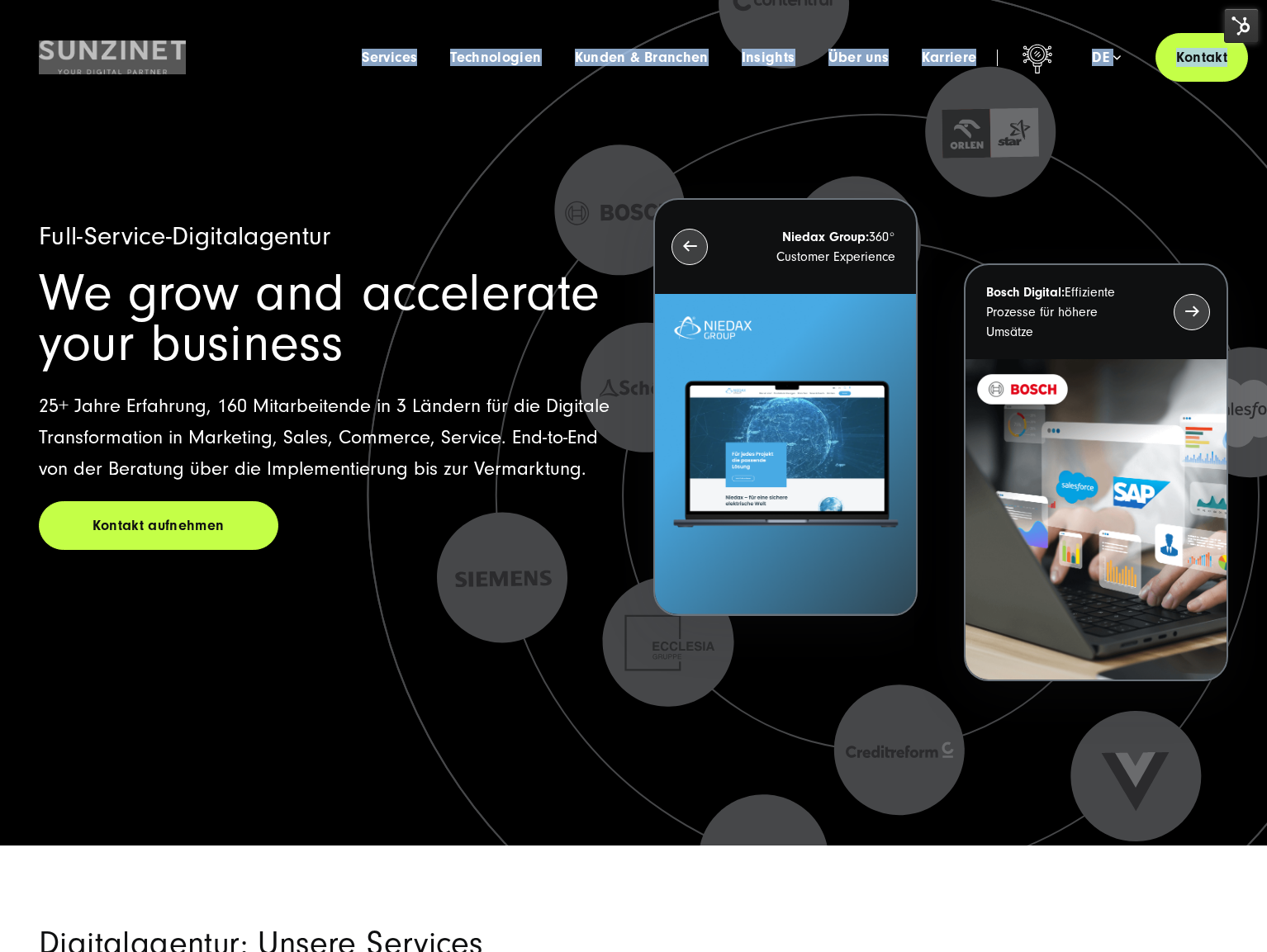
click at [303, 222] on span "Full-Service-Digitalagentur" at bounding box center [185, 236] width 293 height 30
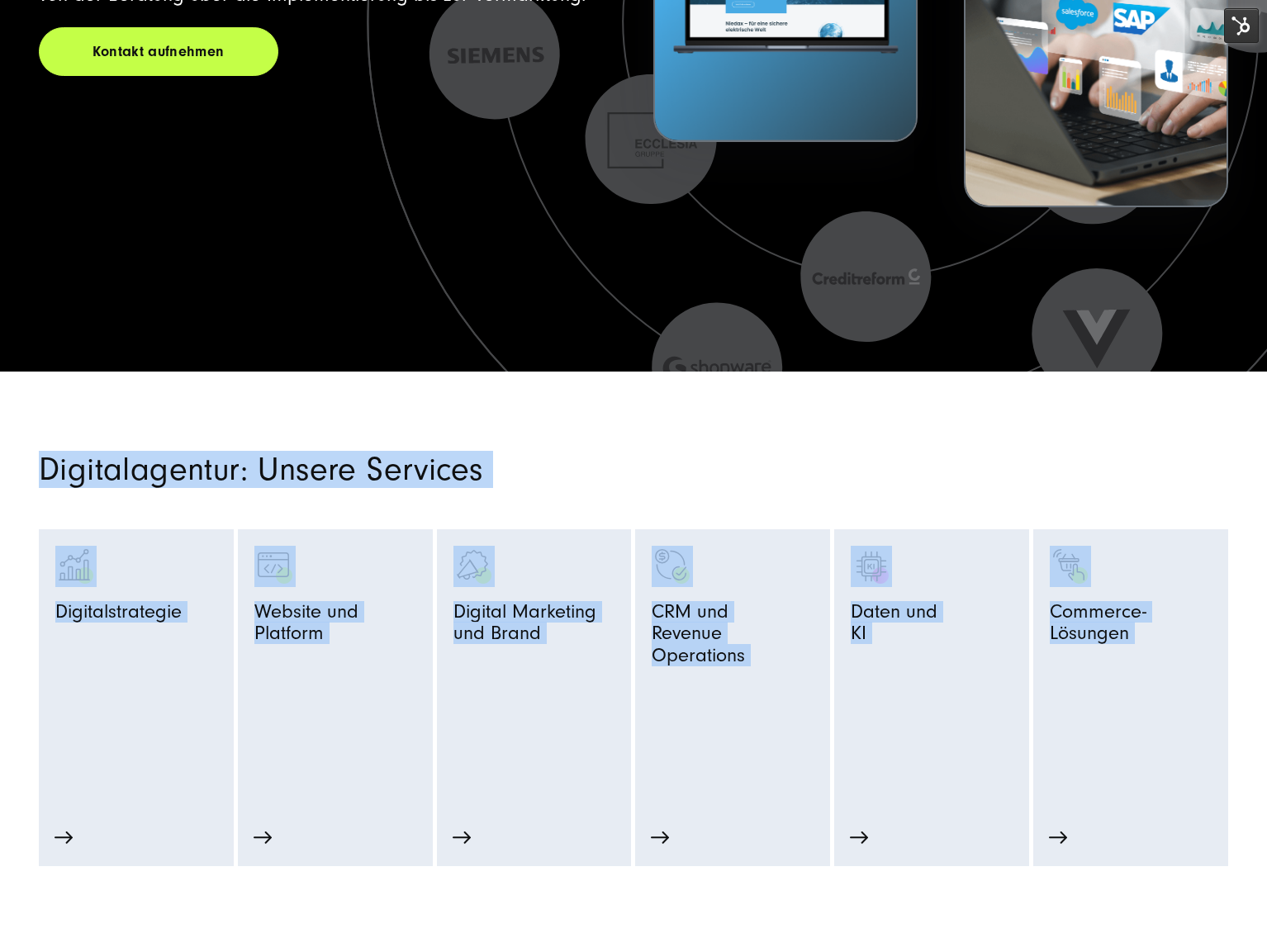
scroll to position [485, 0]
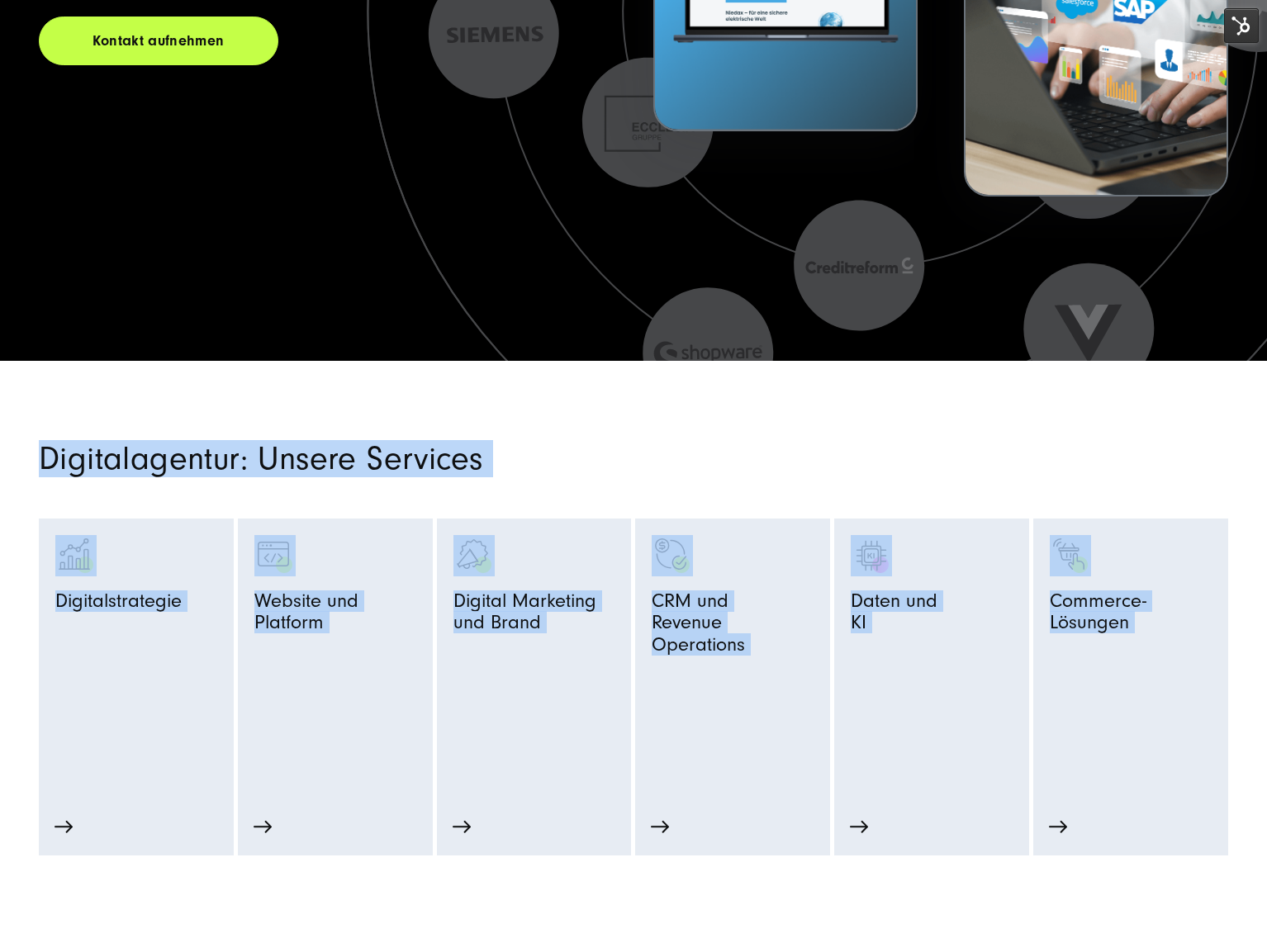
drag, startPoint x: 46, startPoint y: 19, endPoint x: 1209, endPoint y: 897, distance: 1457.2
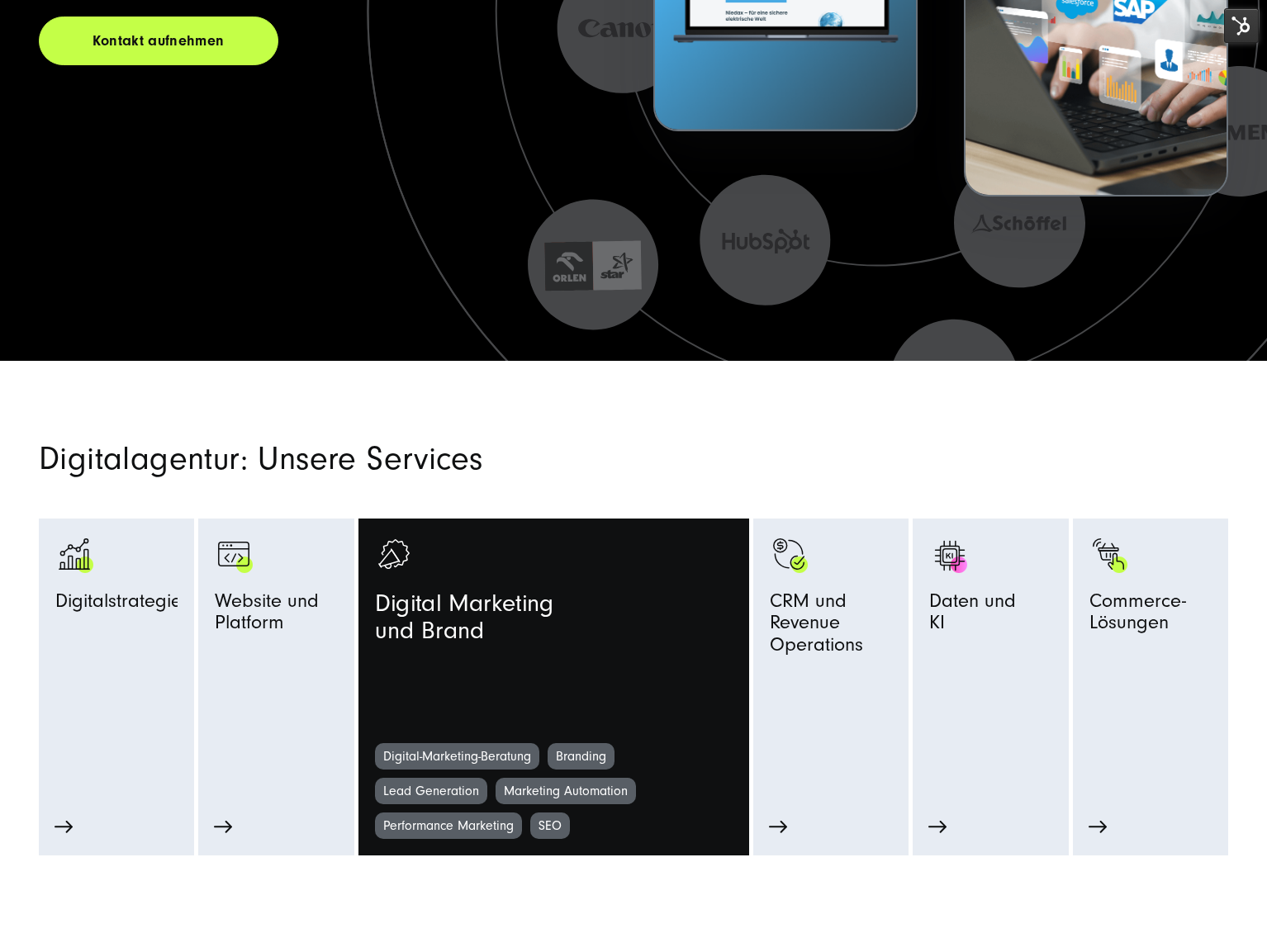
click at [677, 444] on h2 "Digitalagentur: Unsere Services" at bounding box center [431, 459] width 785 height 31
